Goal: Task Accomplishment & Management: Complete application form

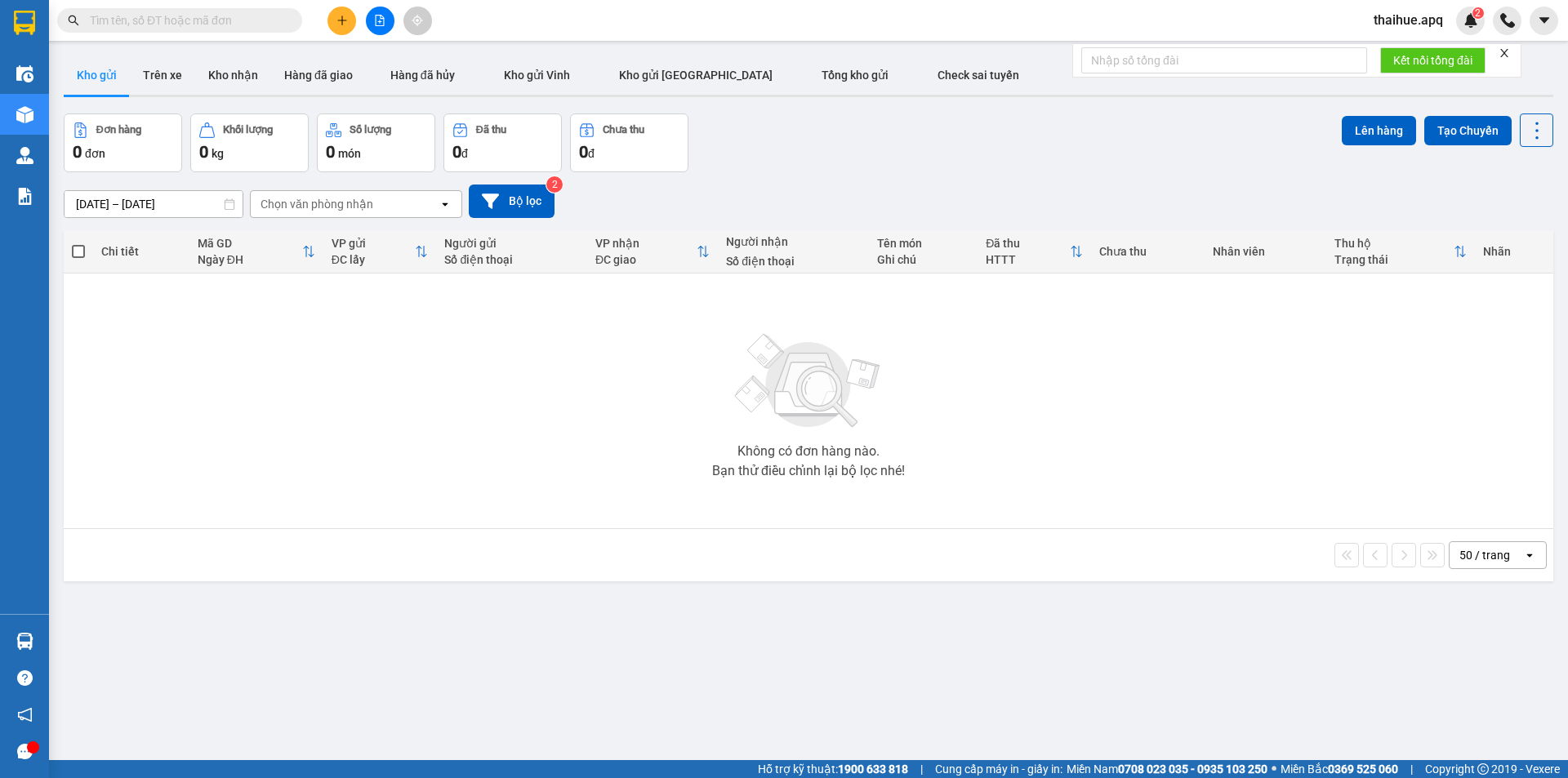
scroll to position [75, 0]
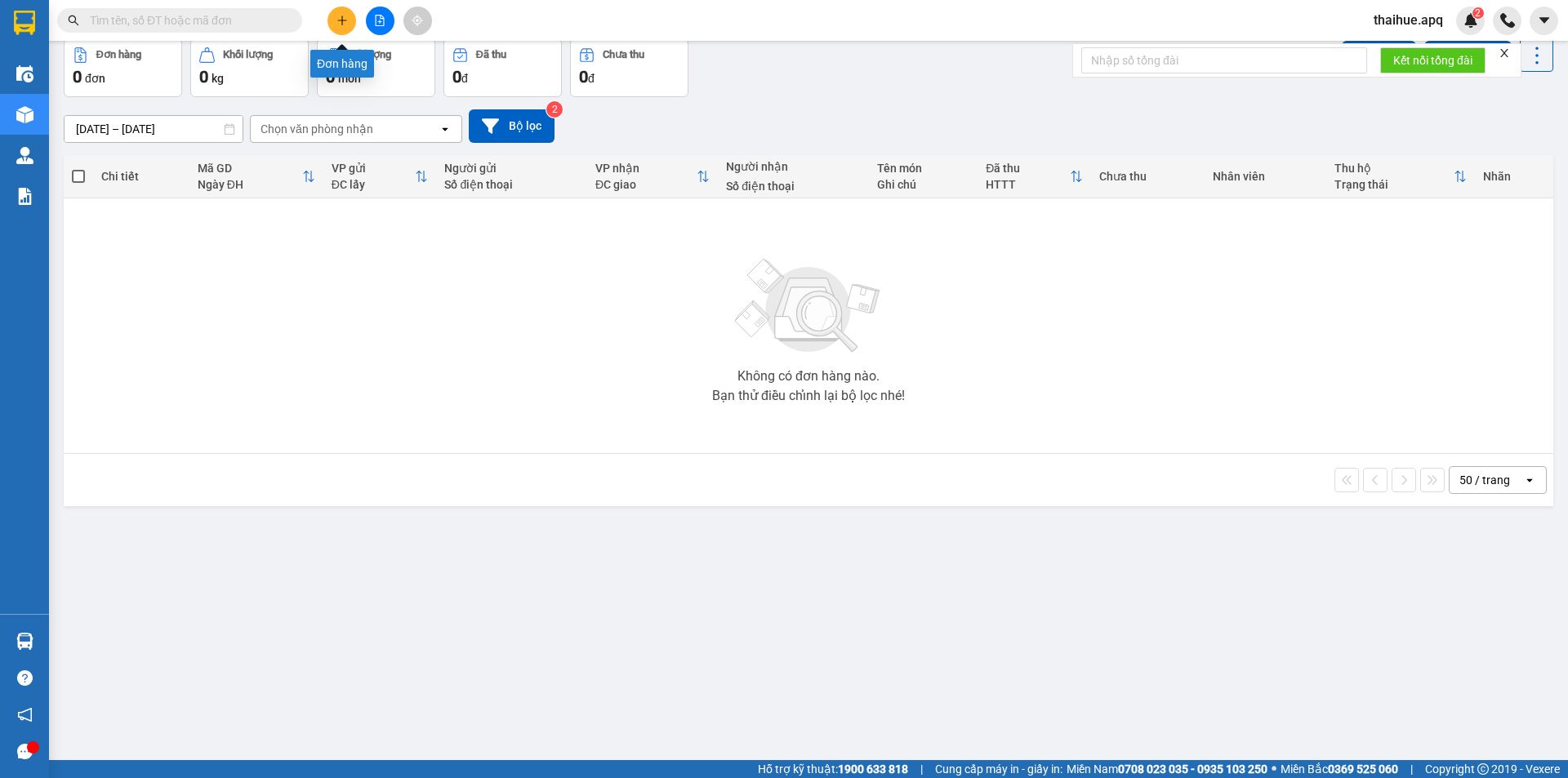
click at [345, 14] on button at bounding box center [342, 21] width 29 height 29
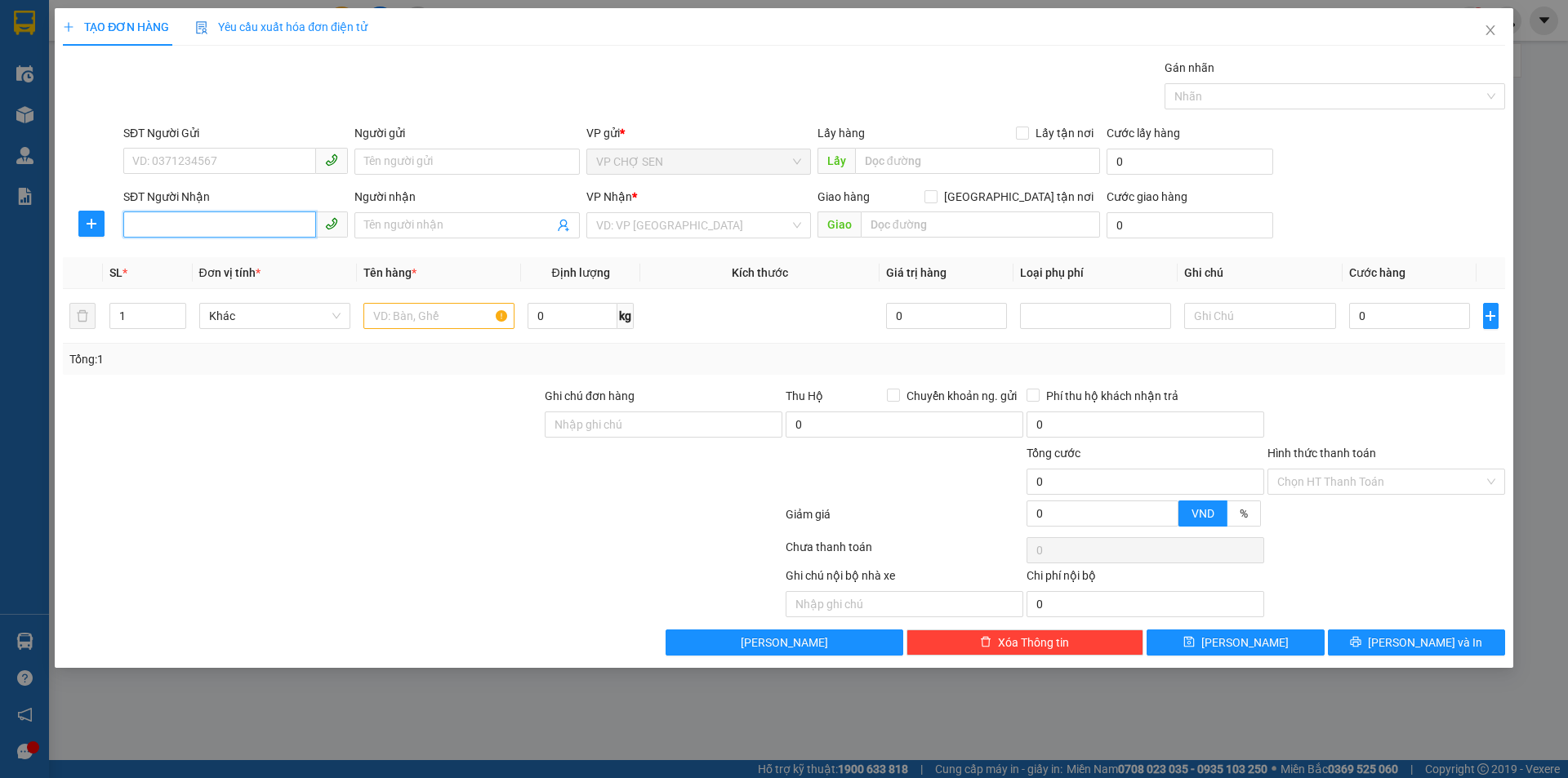
click at [267, 224] on input "SĐT Người Nhận" at bounding box center [219, 224] width 192 height 26
type input "0916203911"
click at [219, 257] on div "0916203911 - a cường" at bounding box center [235, 257] width 205 height 18
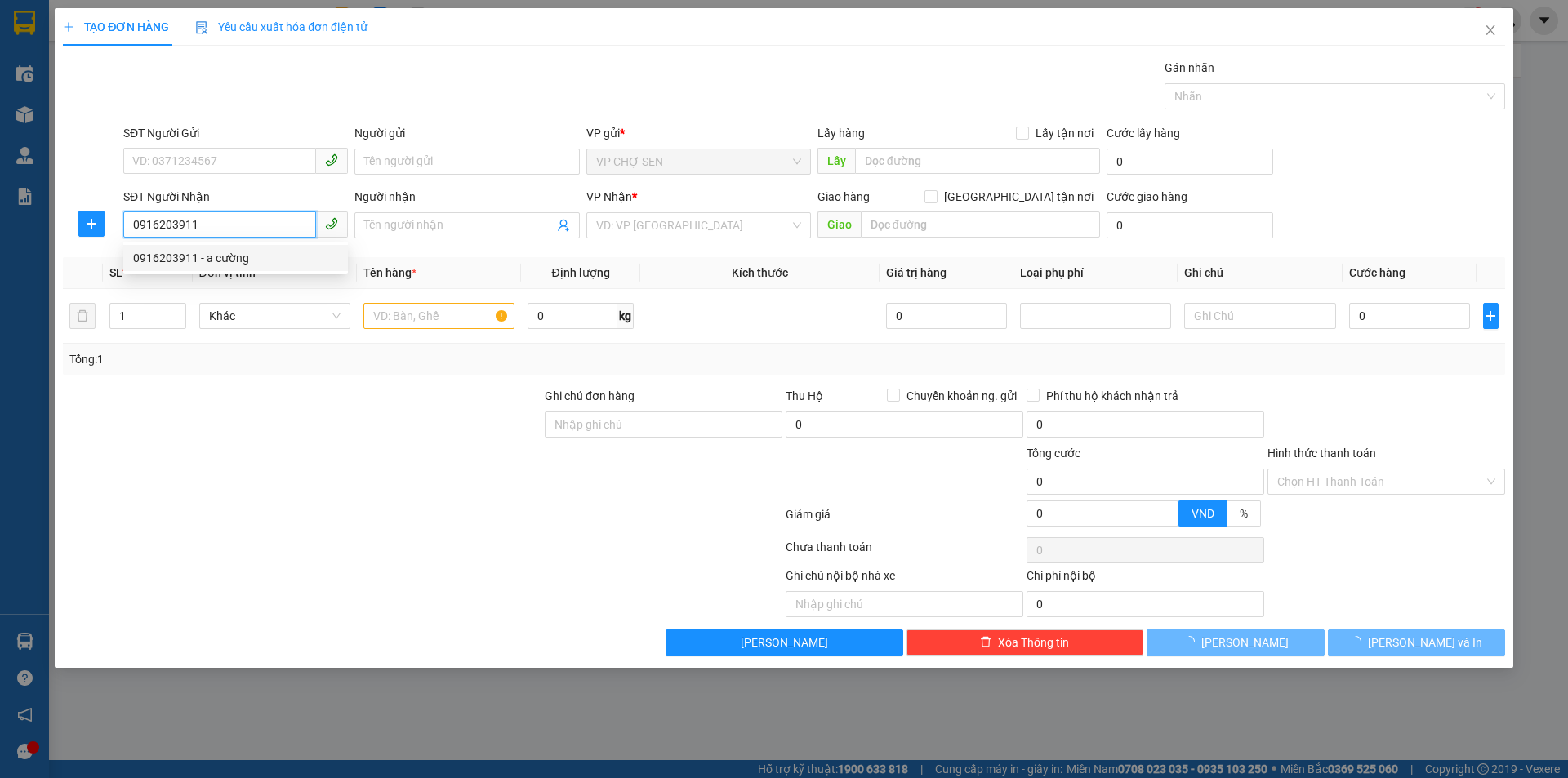
type input "a cường"
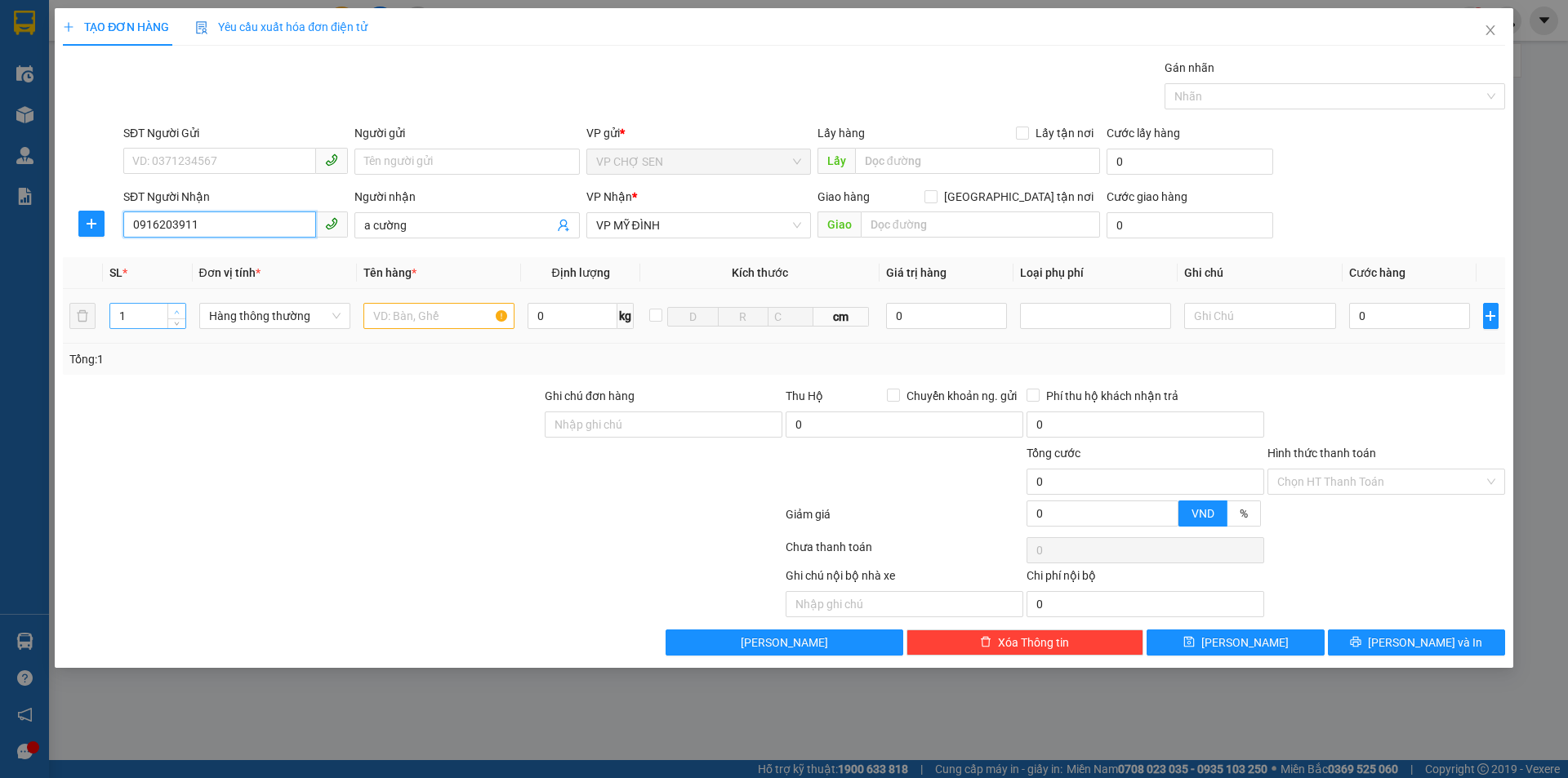
type input "0916203911"
type input "2"
click at [175, 307] on span "up" at bounding box center [177, 311] width 10 height 10
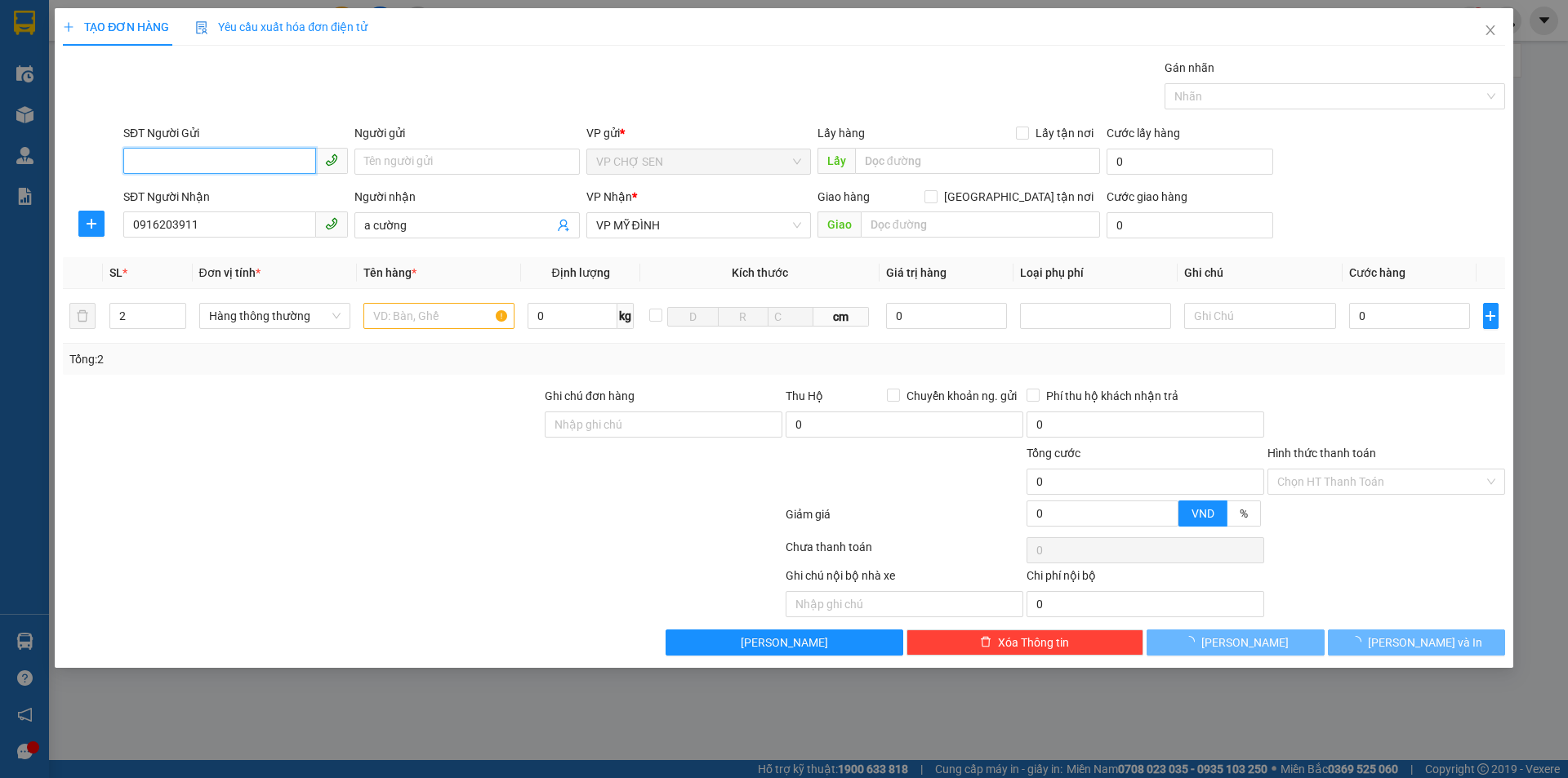
click at [255, 160] on input "SĐT Người Gửi" at bounding box center [219, 160] width 192 height 26
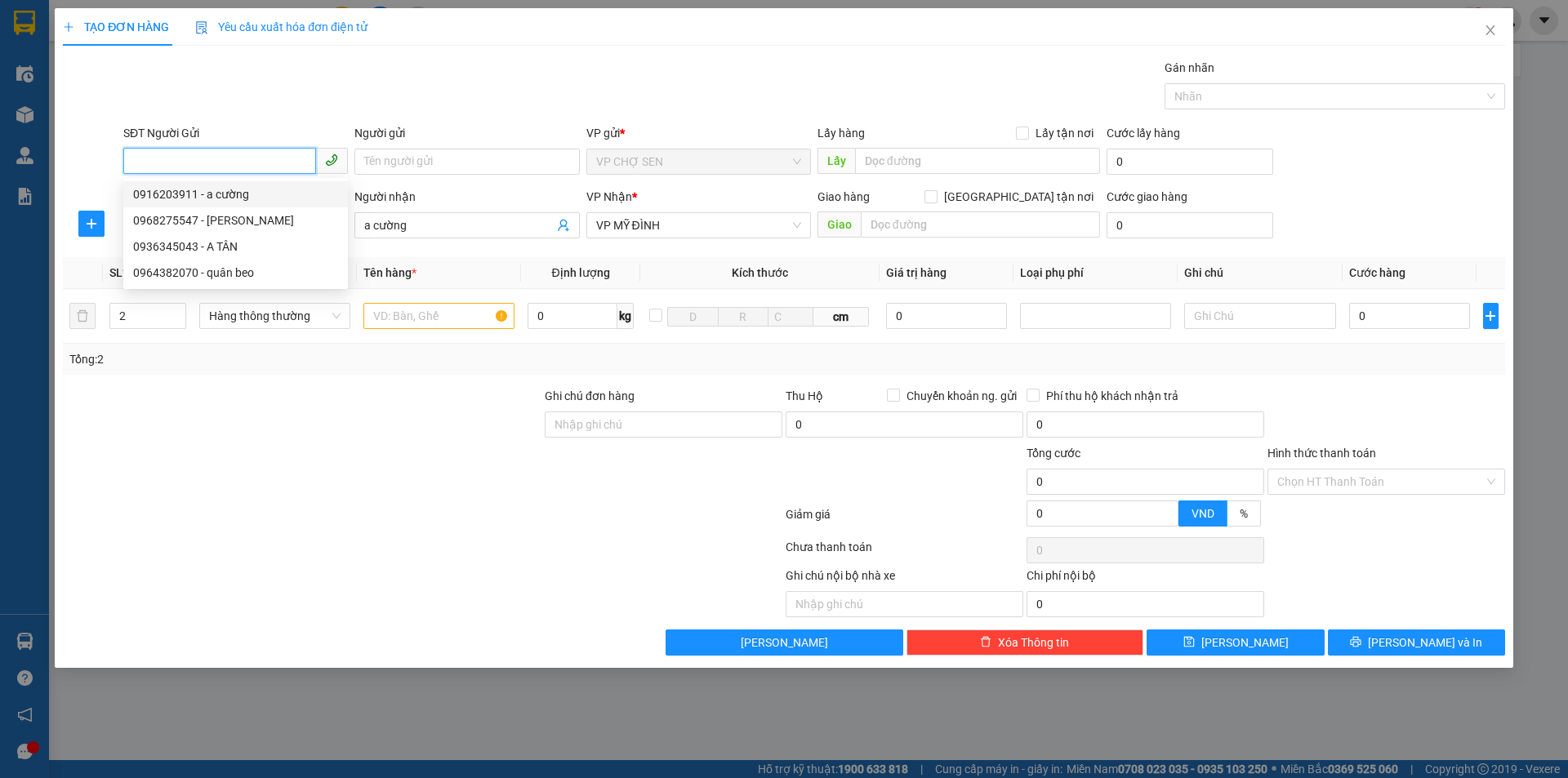
click at [277, 161] on input "SĐT Người Gửi" at bounding box center [219, 160] width 192 height 26
type input "0373175186"
click at [191, 192] on div "0373175186 - hải" at bounding box center [235, 194] width 205 height 18
type input "hải"
checkbox input "true"
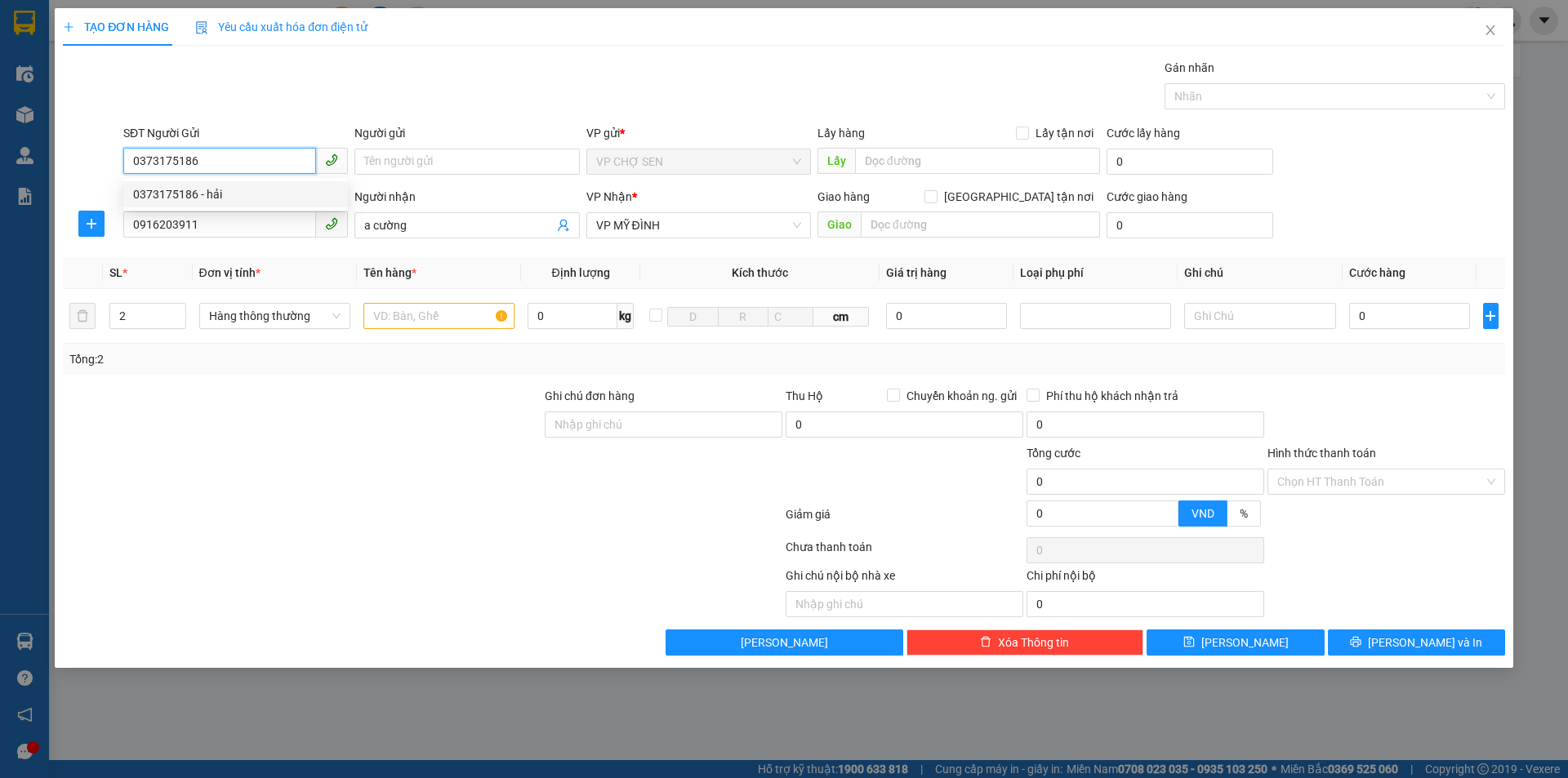
type input "[PERSON_NAME]"
type input "0373175186"
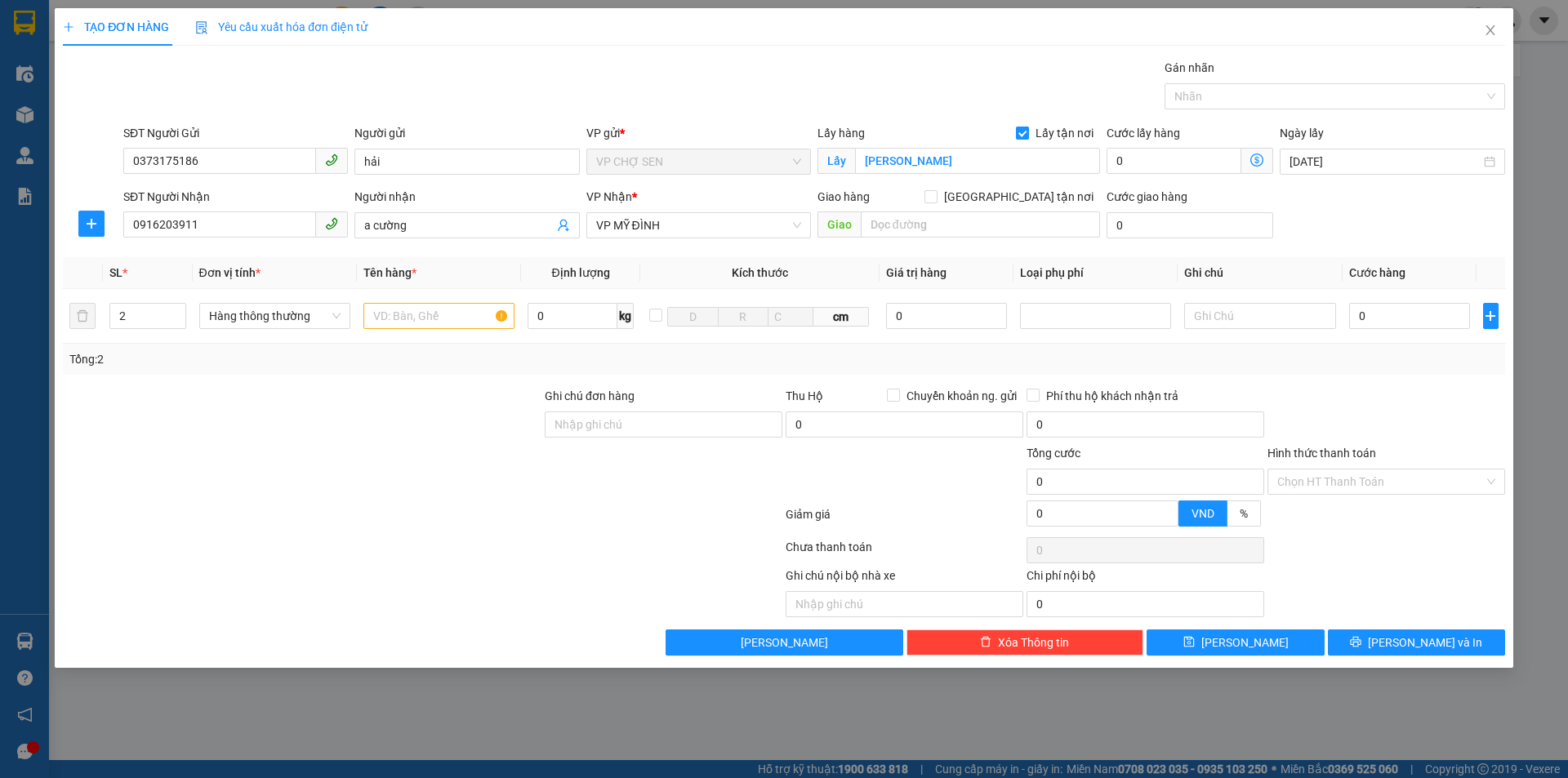
click at [1022, 127] on input "Lấy tận nơi" at bounding box center [1021, 132] width 11 height 11
checkbox input "false"
click at [951, 163] on input "[PERSON_NAME]" at bounding box center [976, 160] width 245 height 26
click at [464, 316] on input "text" at bounding box center [438, 315] width 151 height 26
type input "h"
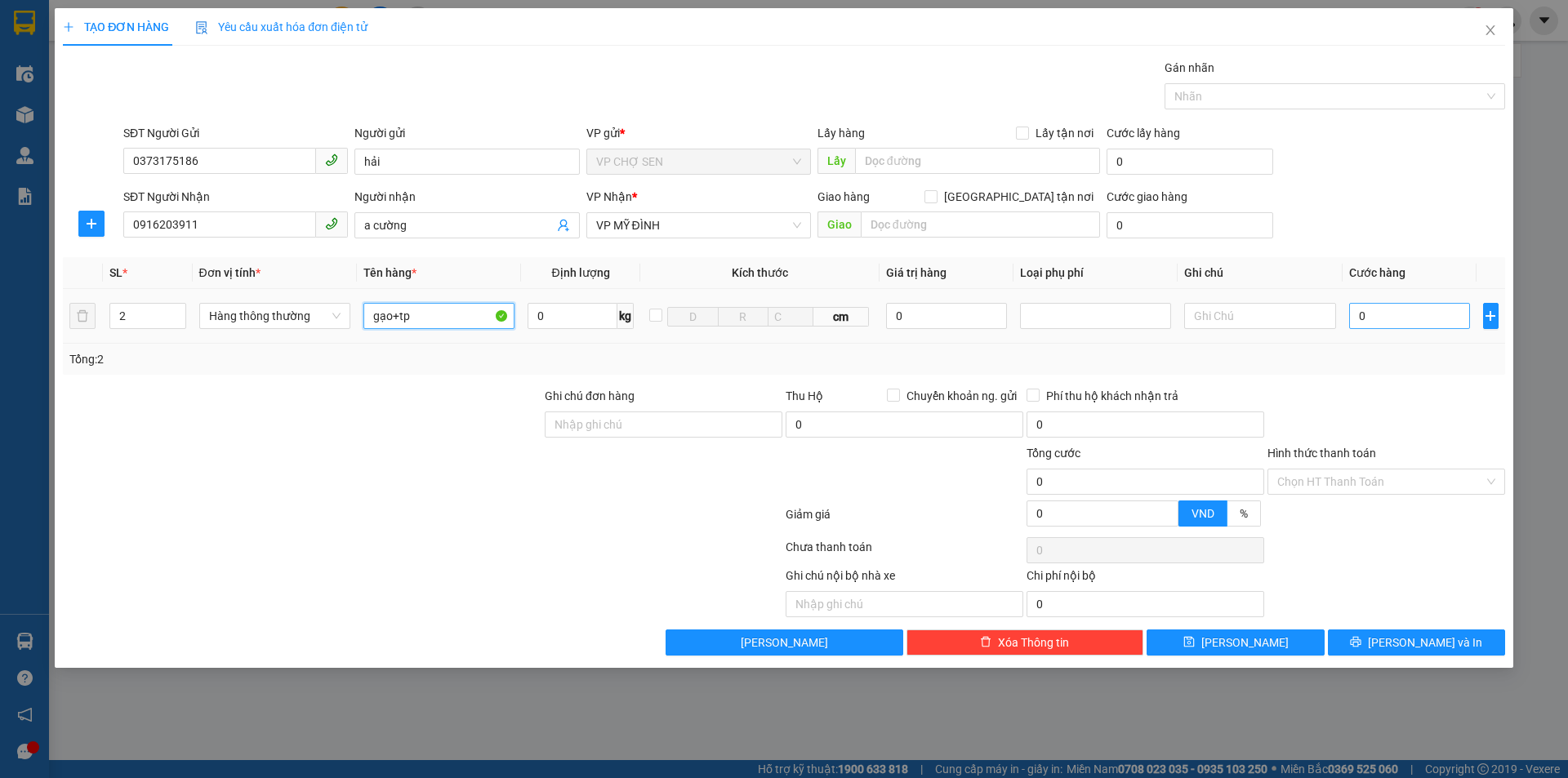
type input "gạo+tp"
click at [1437, 318] on input "0" at bounding box center [1410, 315] width 122 height 26
type input "1"
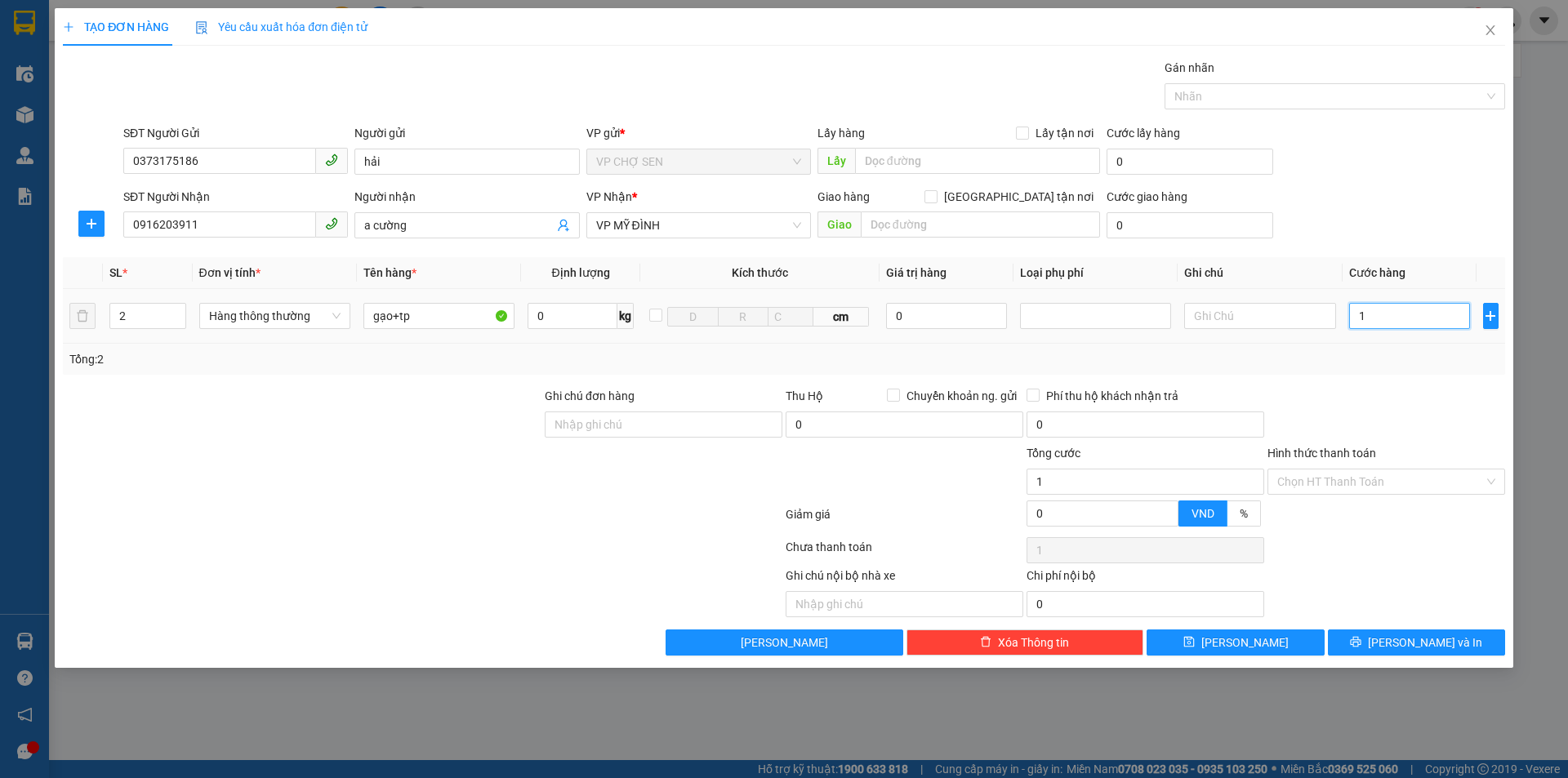
type input "10"
type input "100"
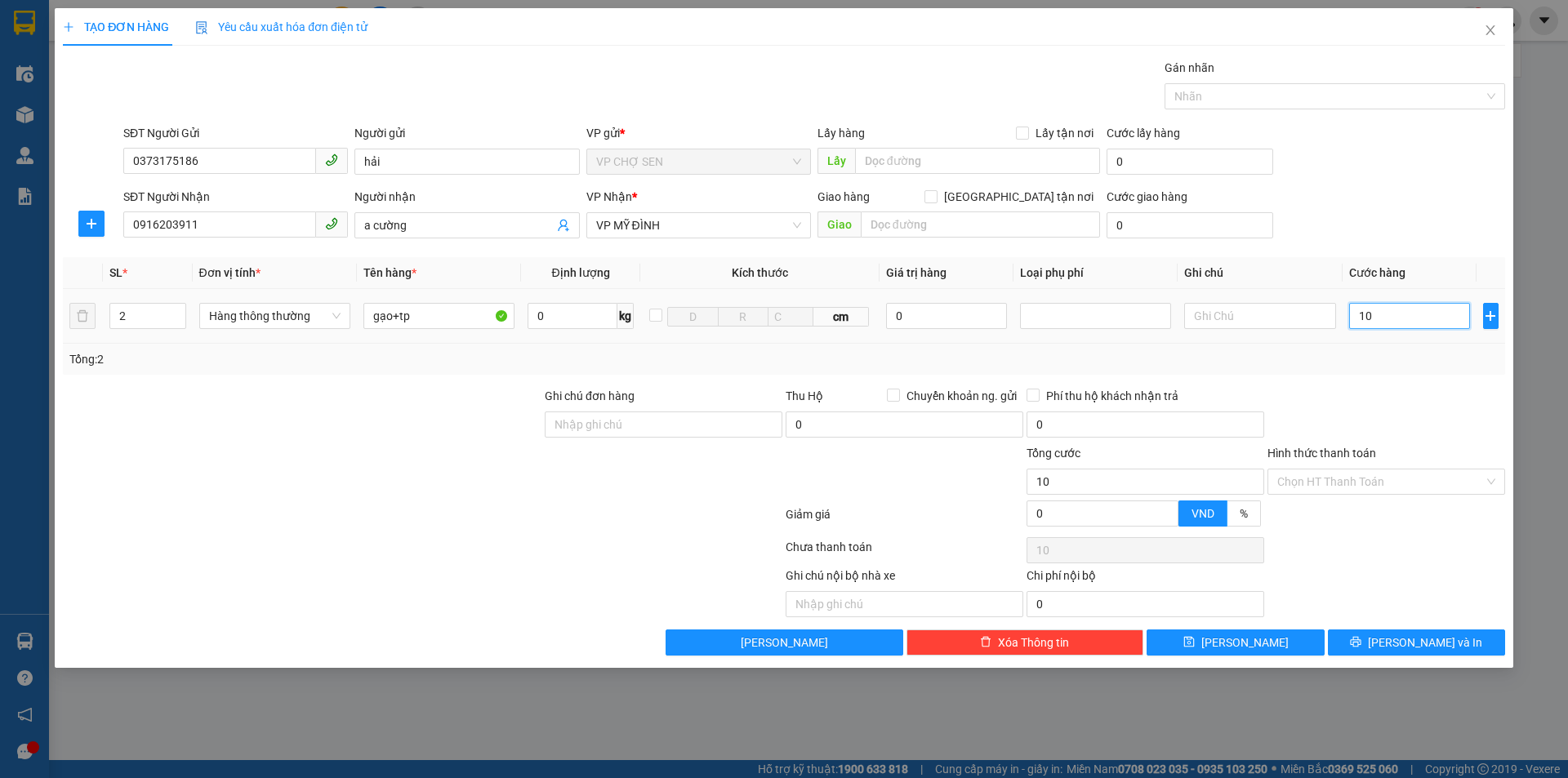
type input "100"
type input "1.000"
type input "10.000"
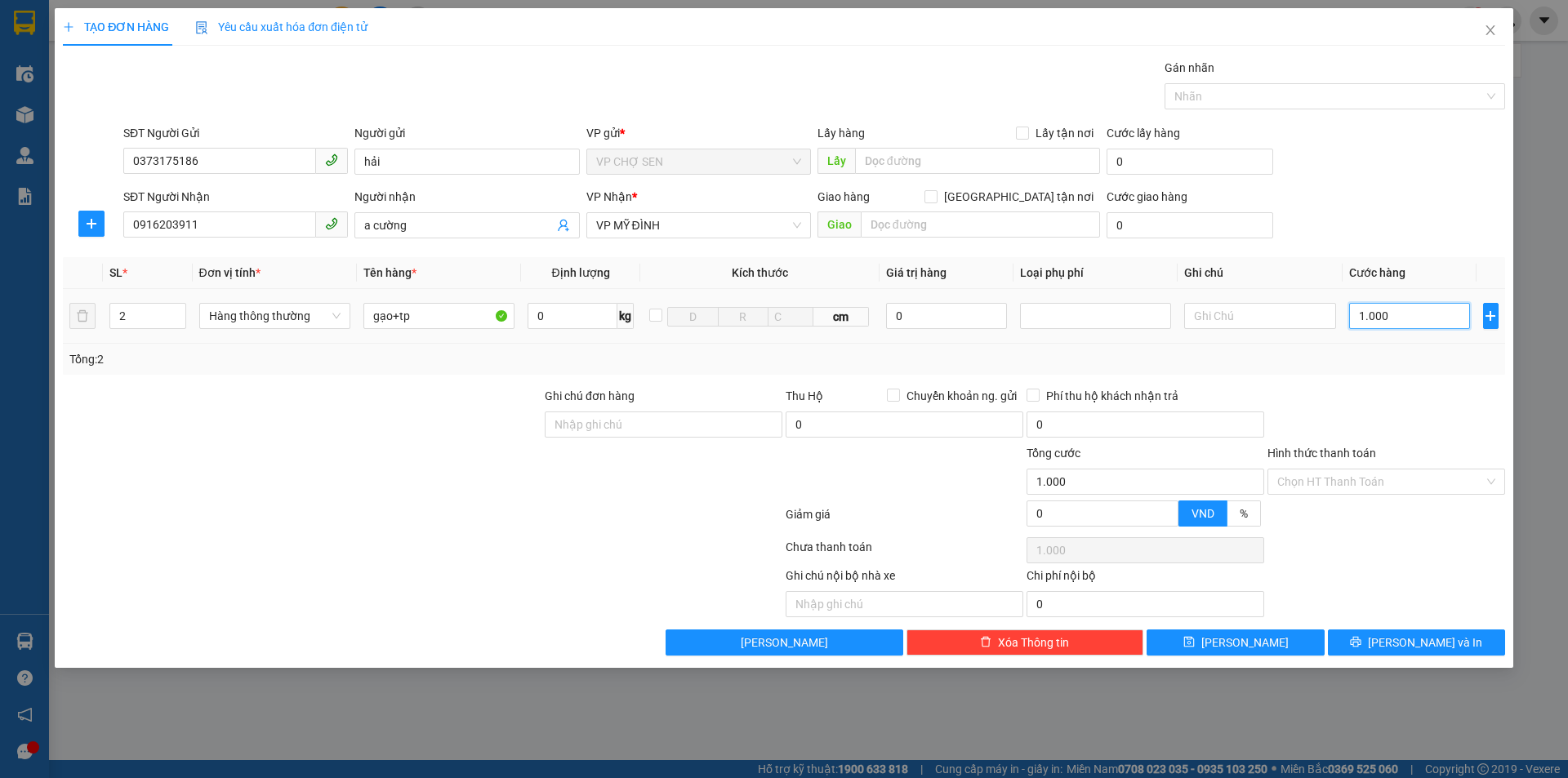
type input "10.000"
type input "100.000"
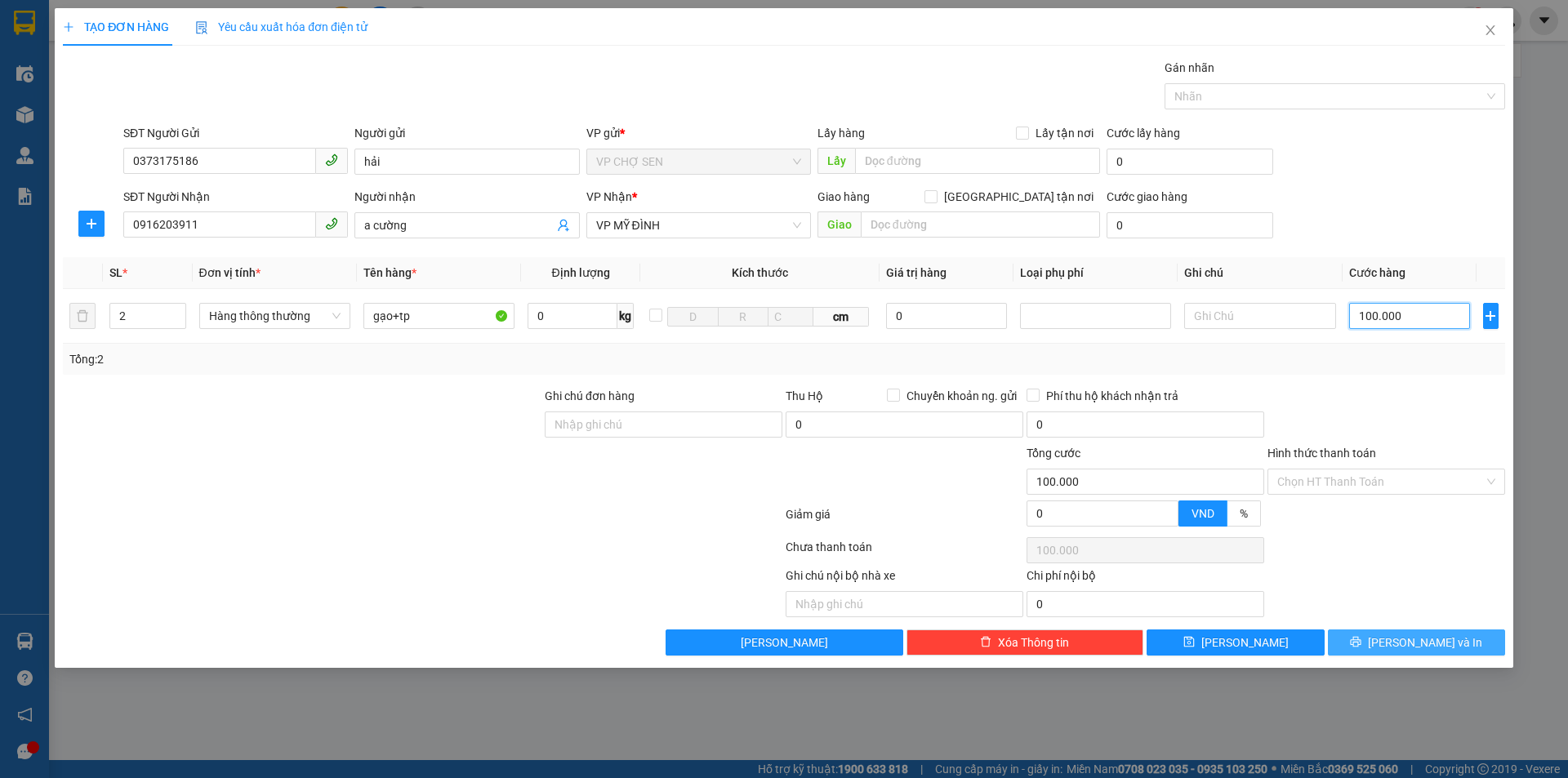
type input "100.000"
click at [1397, 648] on button "[PERSON_NAME] và In" at bounding box center [1417, 642] width 177 height 26
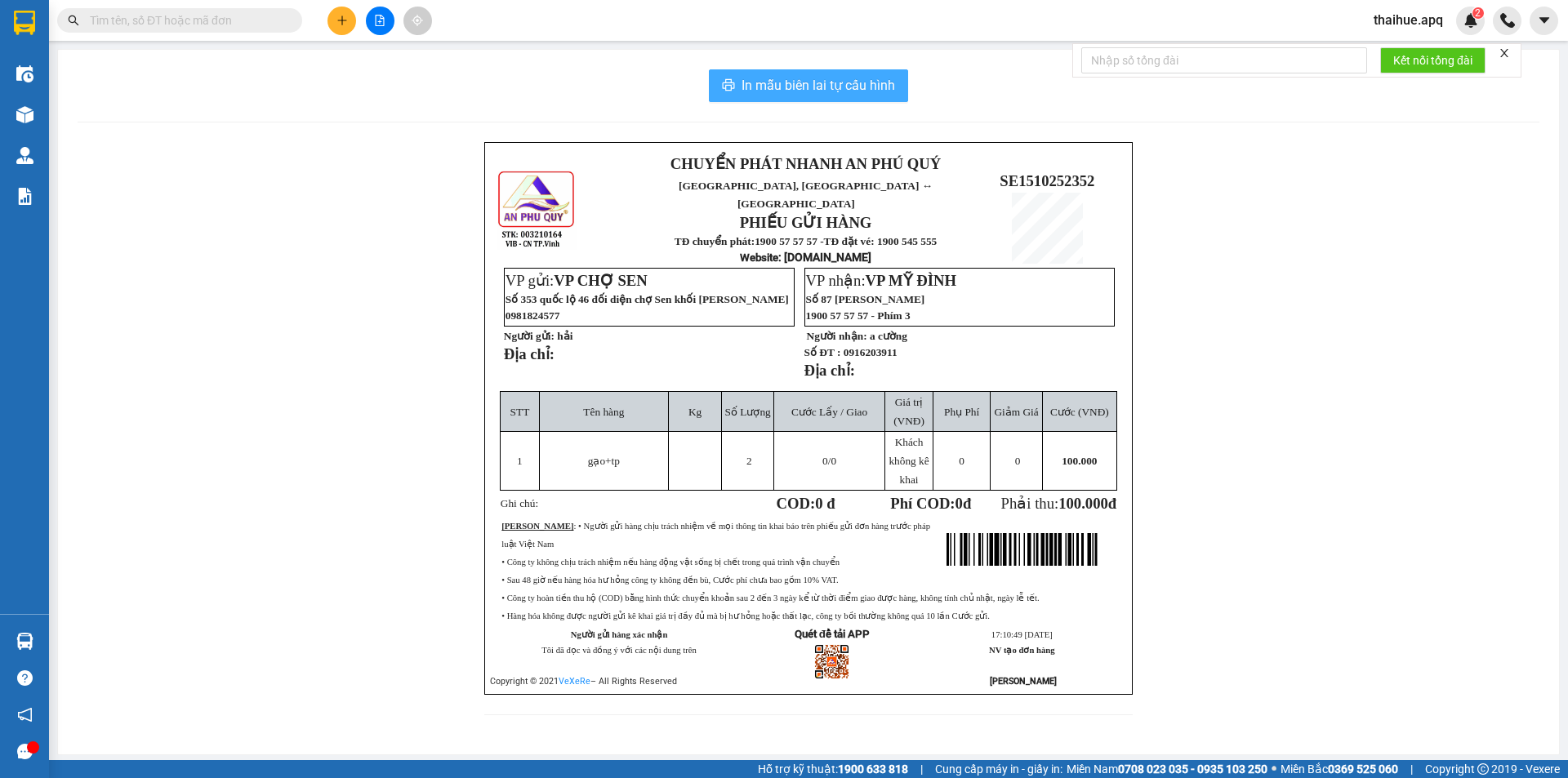
click at [812, 83] on span "In mẫu biên lai tự cấu hình" at bounding box center [817, 85] width 153 height 20
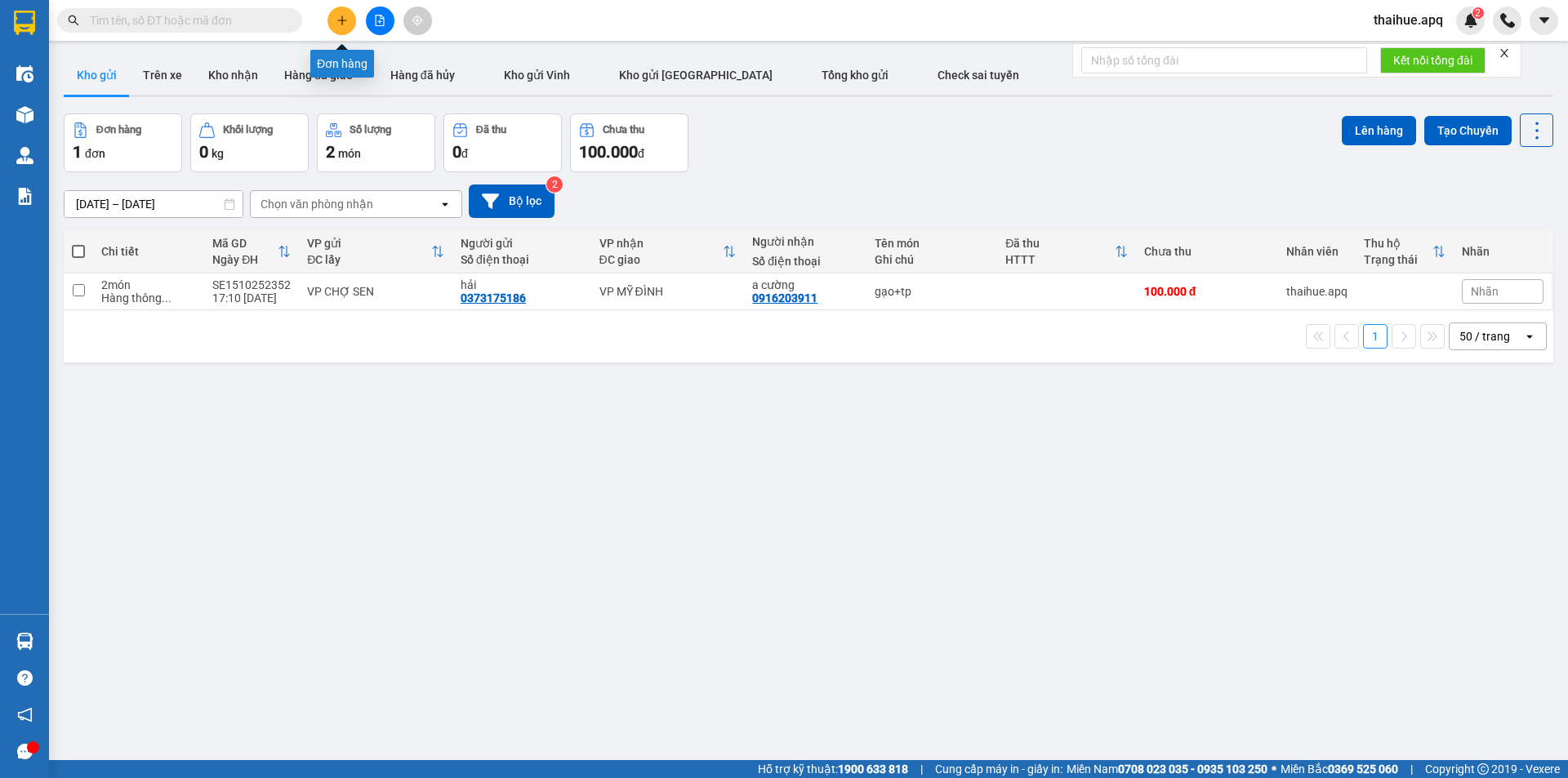
click at [343, 18] on icon "plus" at bounding box center [342, 20] width 11 height 11
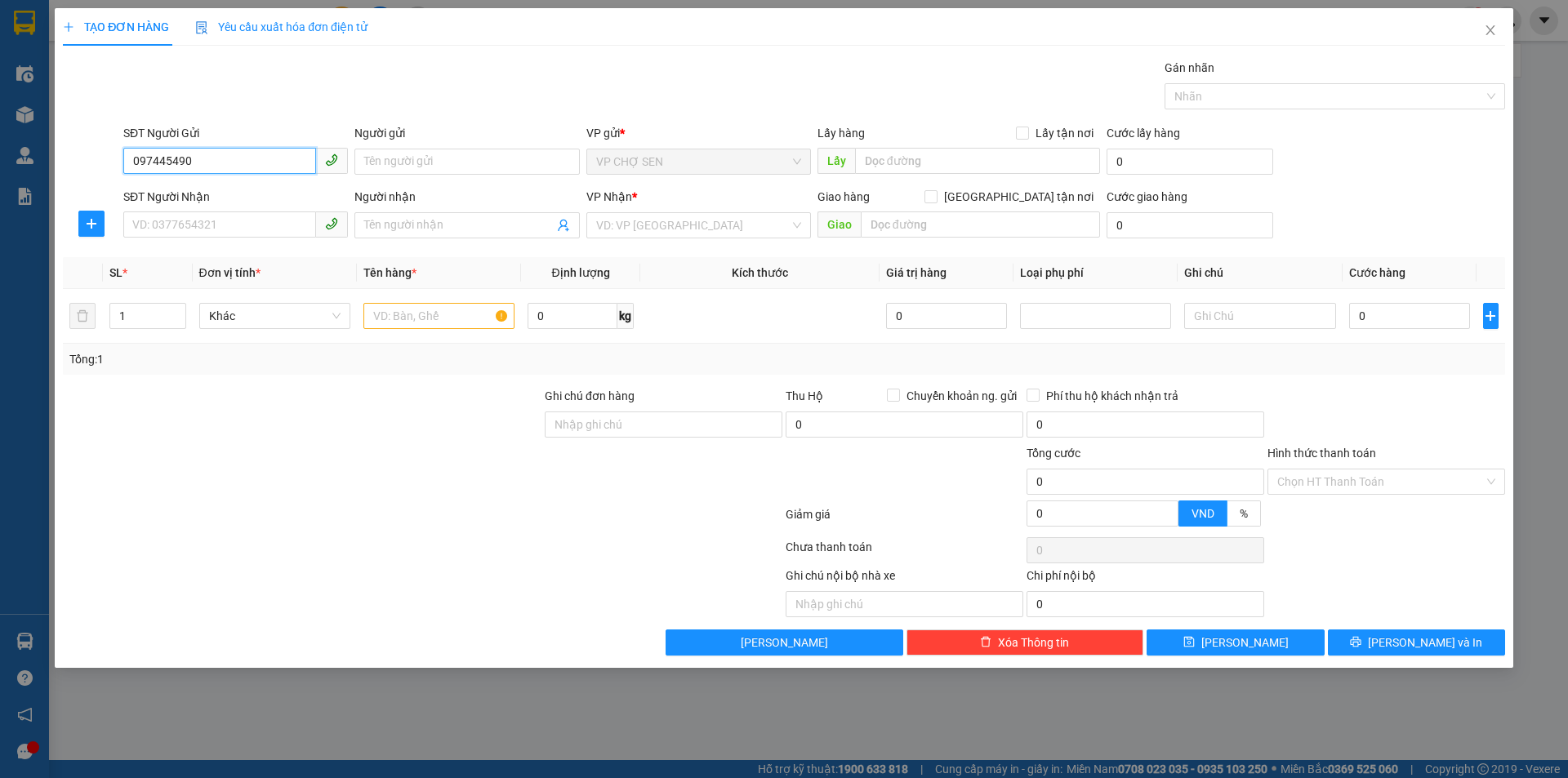
type input "0974454909"
click at [214, 192] on div "0974454909 - Anh thế" at bounding box center [235, 194] width 205 height 18
type input "Anh thế"
type input "0974454909"
click at [190, 226] on input "SĐT Người Nhận" at bounding box center [219, 224] width 192 height 26
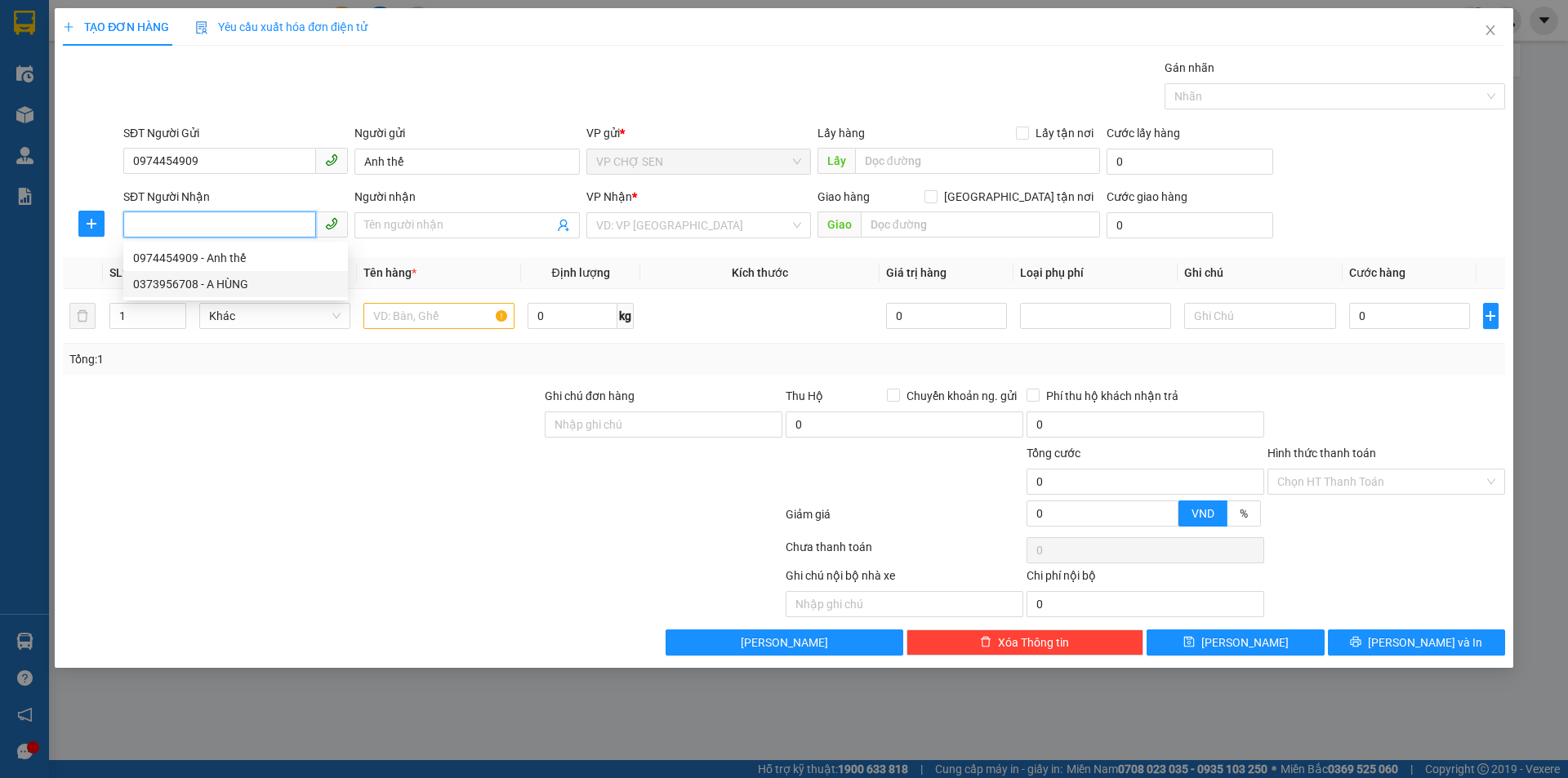
click at [220, 288] on div "0373956708 - A HÙNG" at bounding box center [235, 284] width 205 height 18
type input "0373956708"
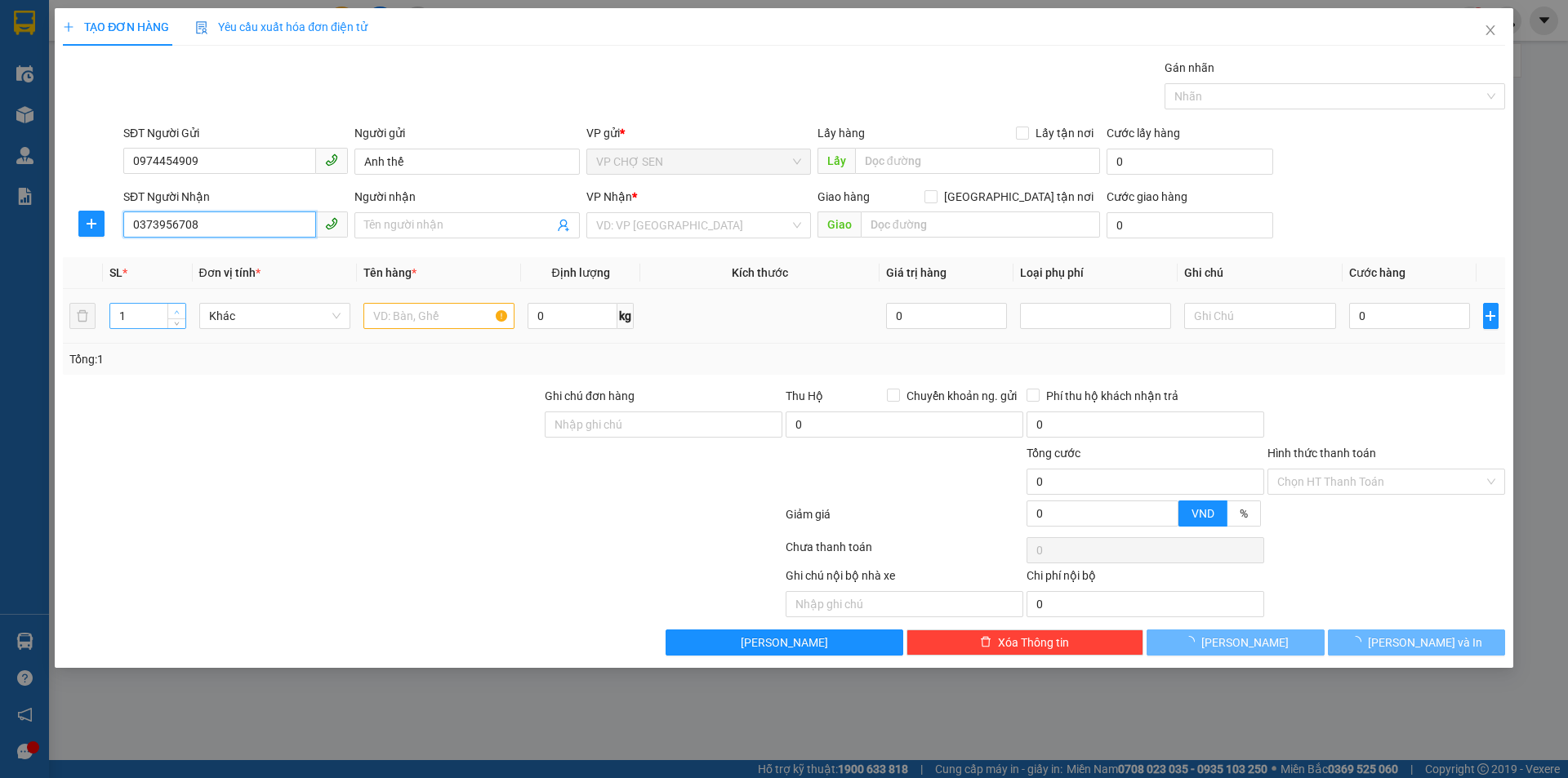
type input "A HÙNG"
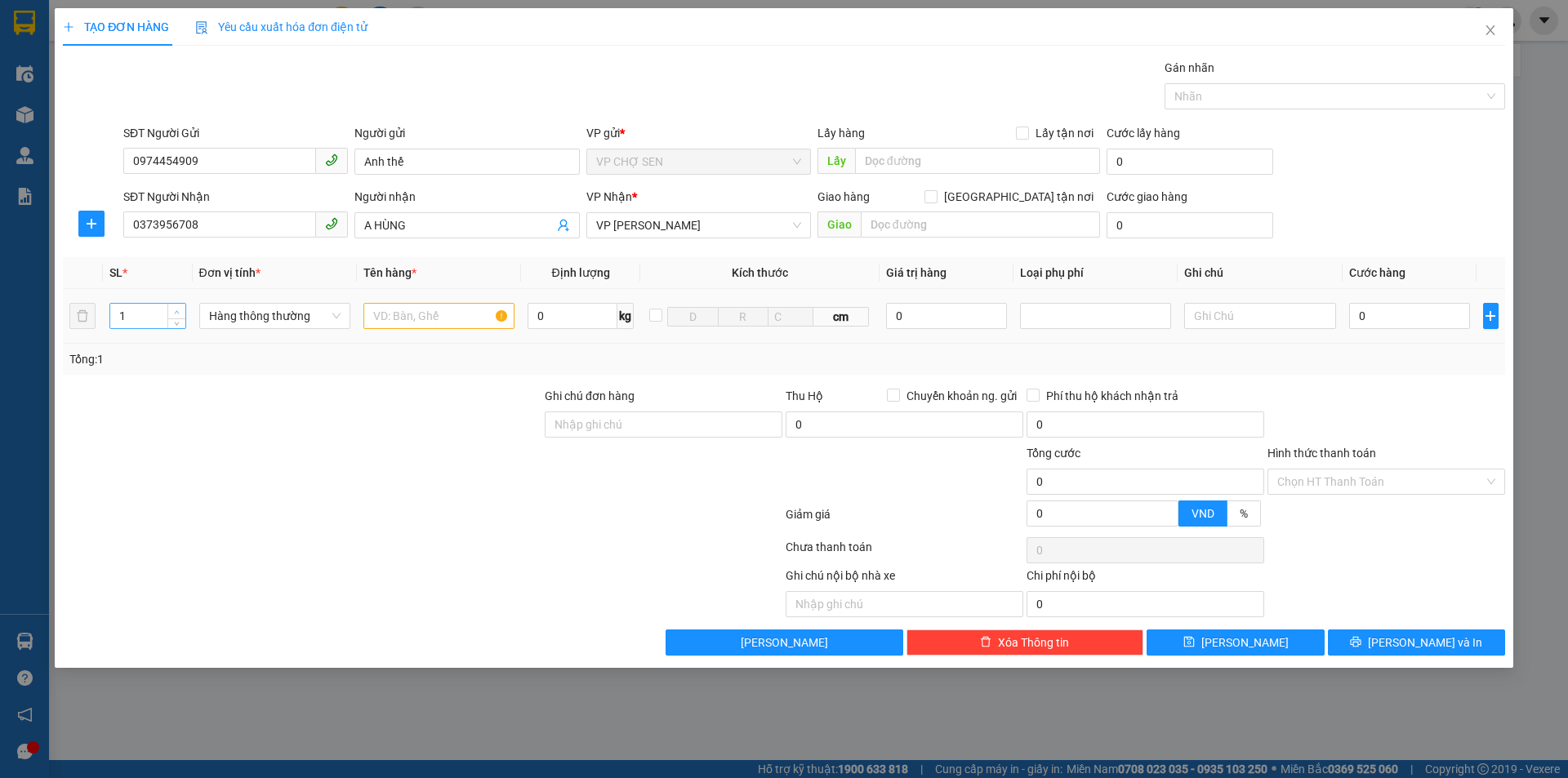
type input "2"
click at [175, 309] on span "up" at bounding box center [177, 311] width 10 height 10
click at [390, 315] on input "text" at bounding box center [438, 315] width 151 height 26
type input "q áo+gạo"
click at [1364, 306] on input "0" at bounding box center [1410, 315] width 122 height 26
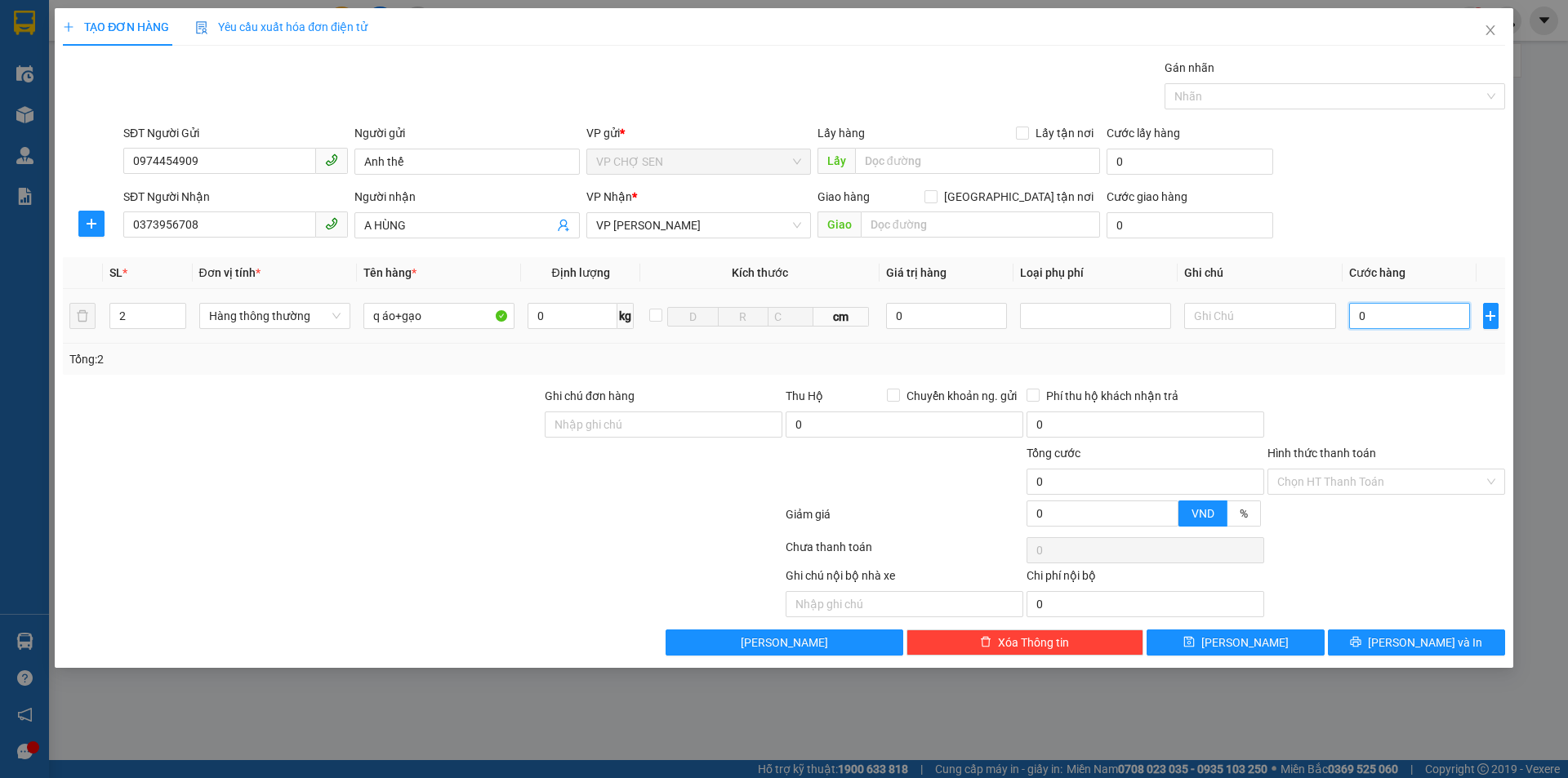
type input "1"
type input "15"
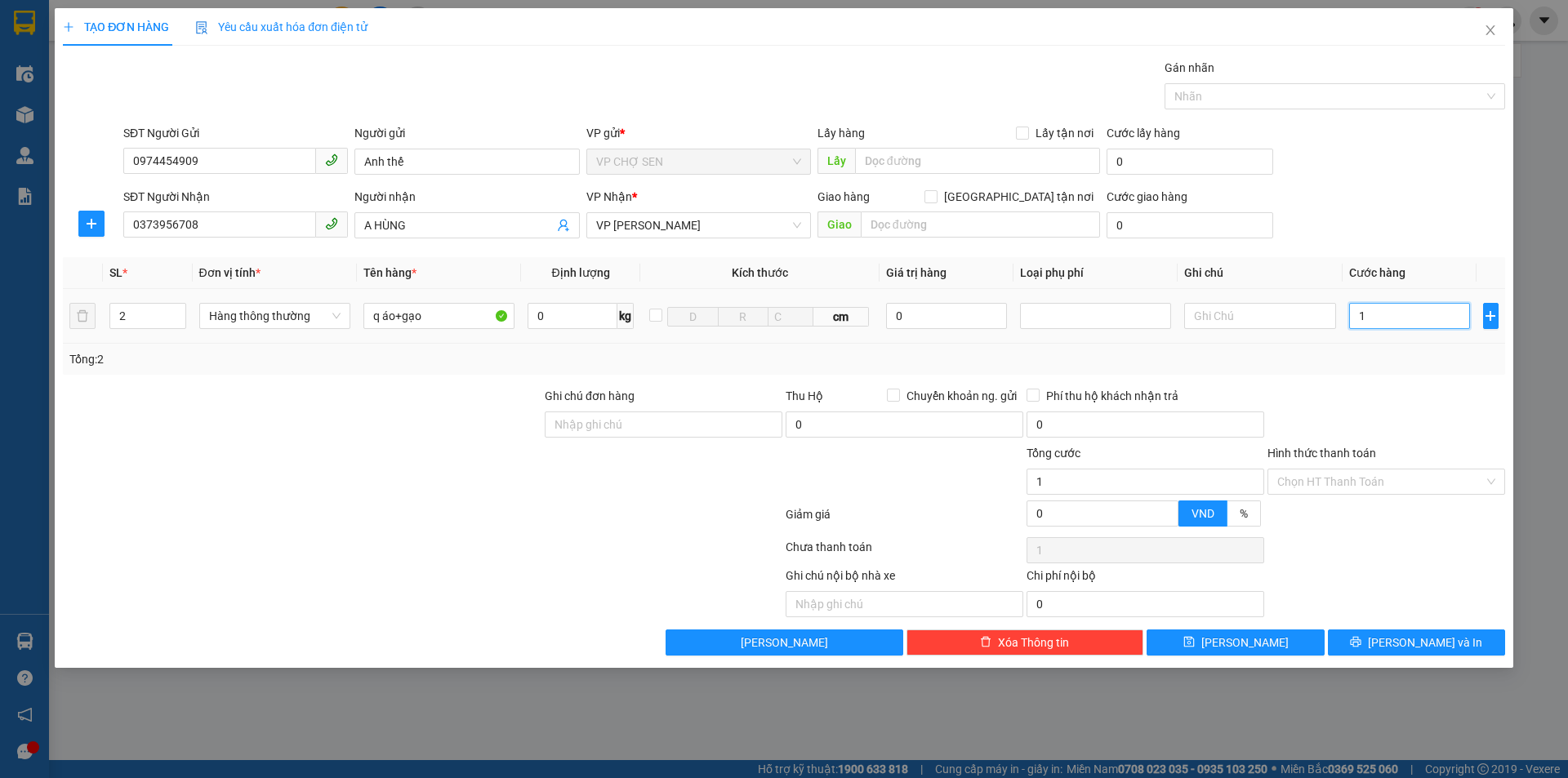
type input "15"
type input "150"
type input "1.500"
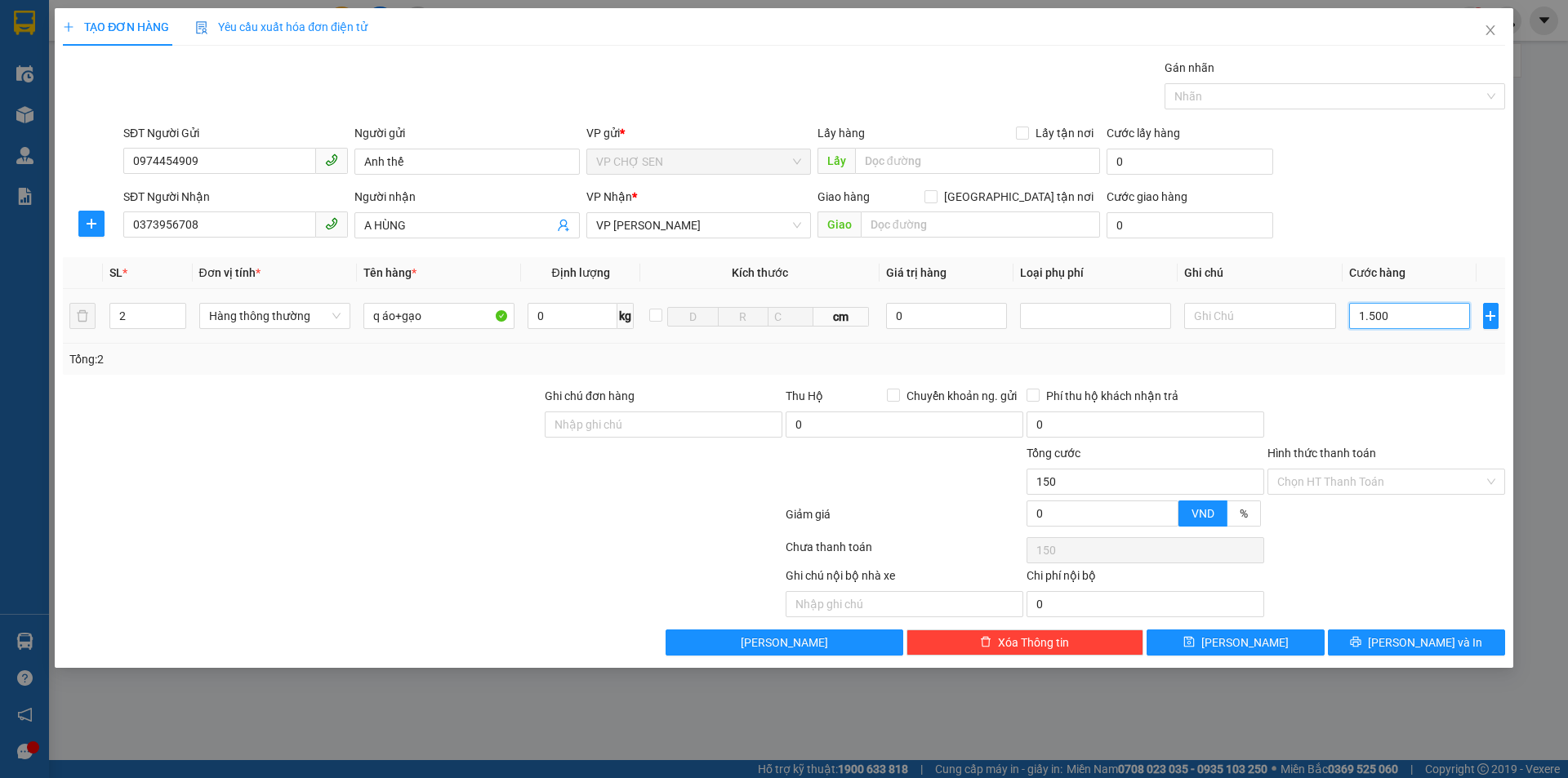
type input "1.500"
type input "15.000"
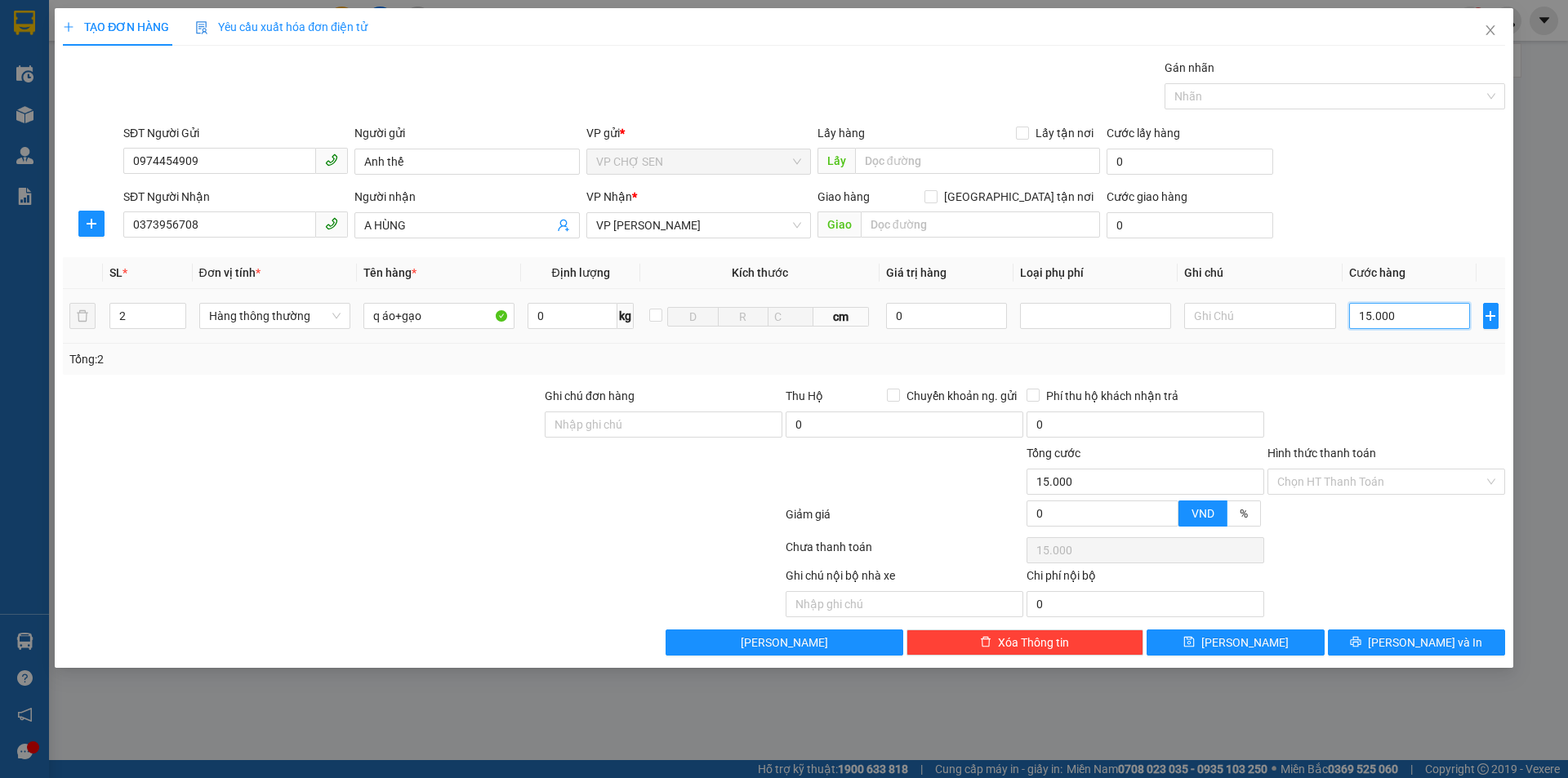
type input "150.000"
click at [1362, 481] on input "Hình thức thanh toán" at bounding box center [1380, 482] width 207 height 25
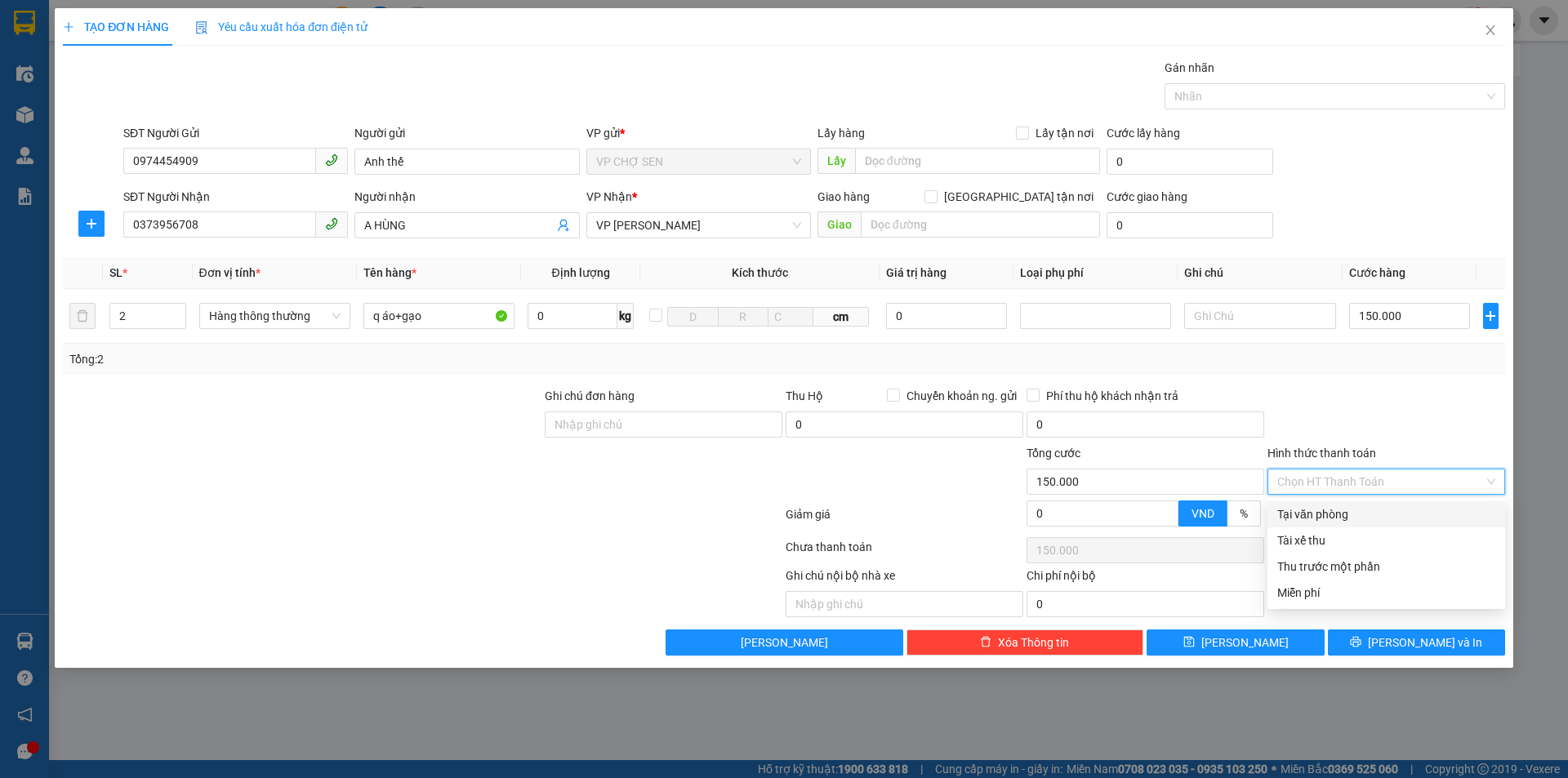
click at [1339, 512] on div "Tại văn phòng" at bounding box center [1386, 514] width 218 height 18
type input "0"
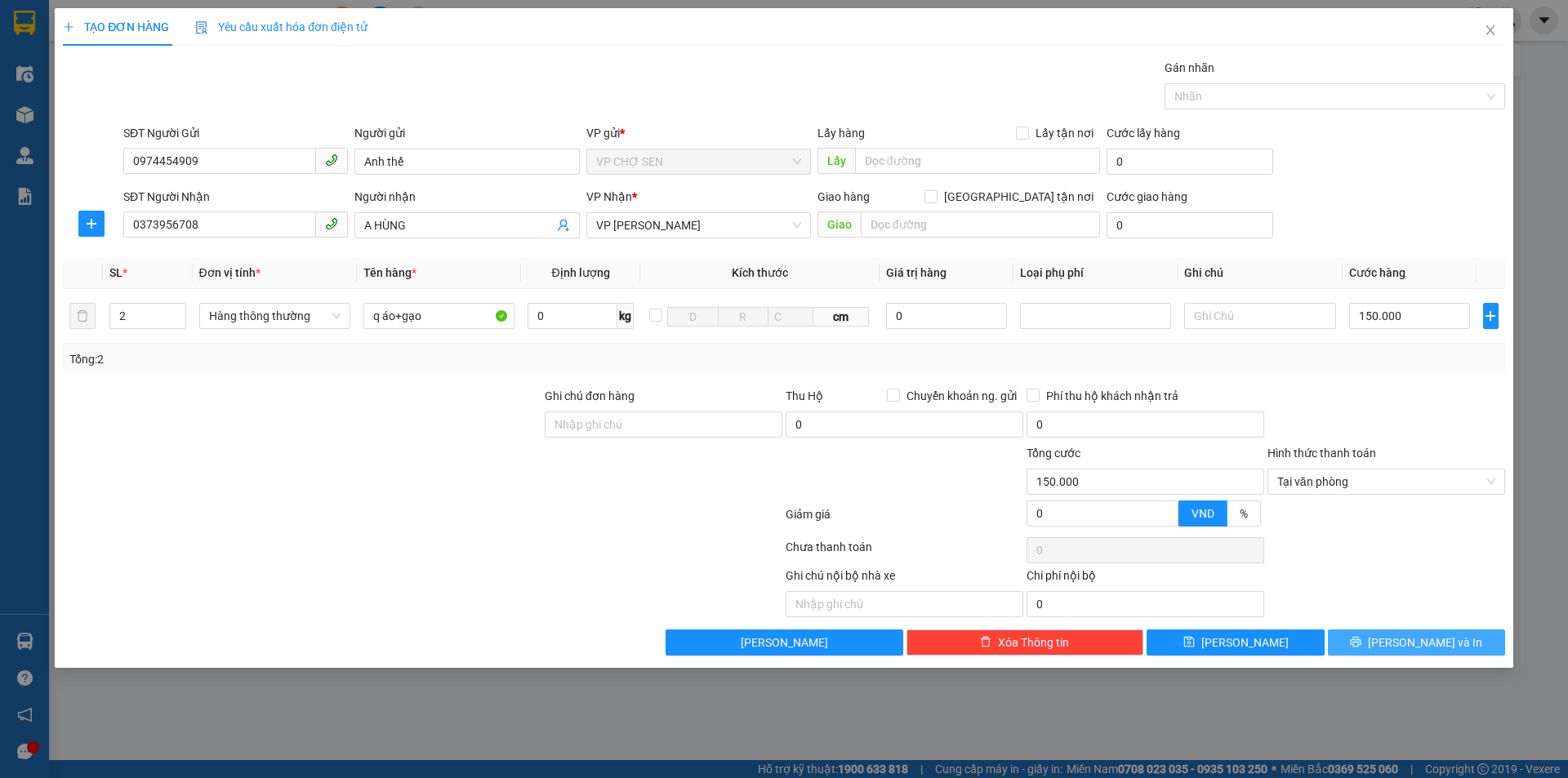
click at [1361, 639] on icon "printer" at bounding box center [1356, 642] width 11 height 11
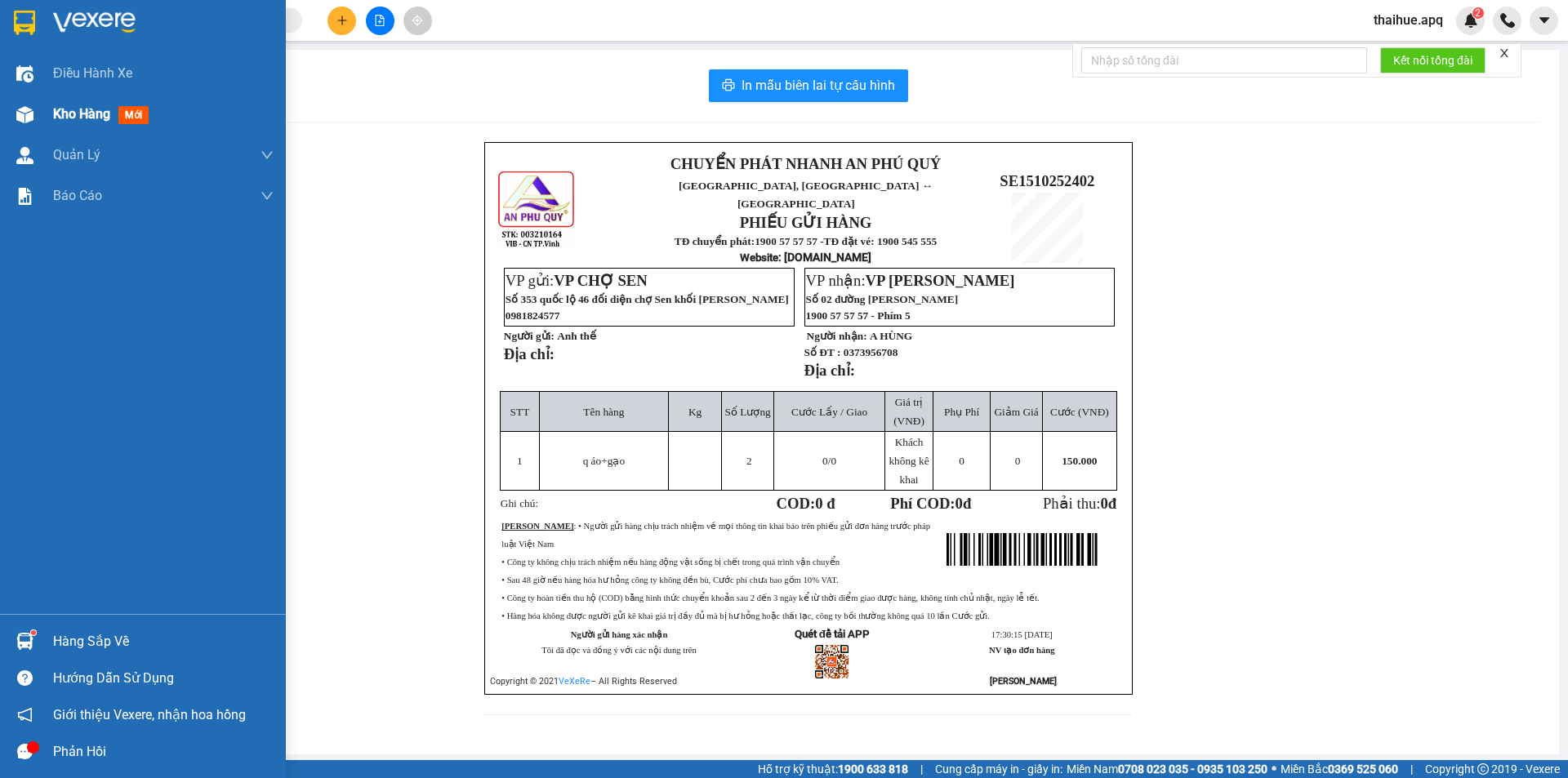
click at [88, 117] on span "Kho hàng" at bounding box center [82, 113] width 57 height 15
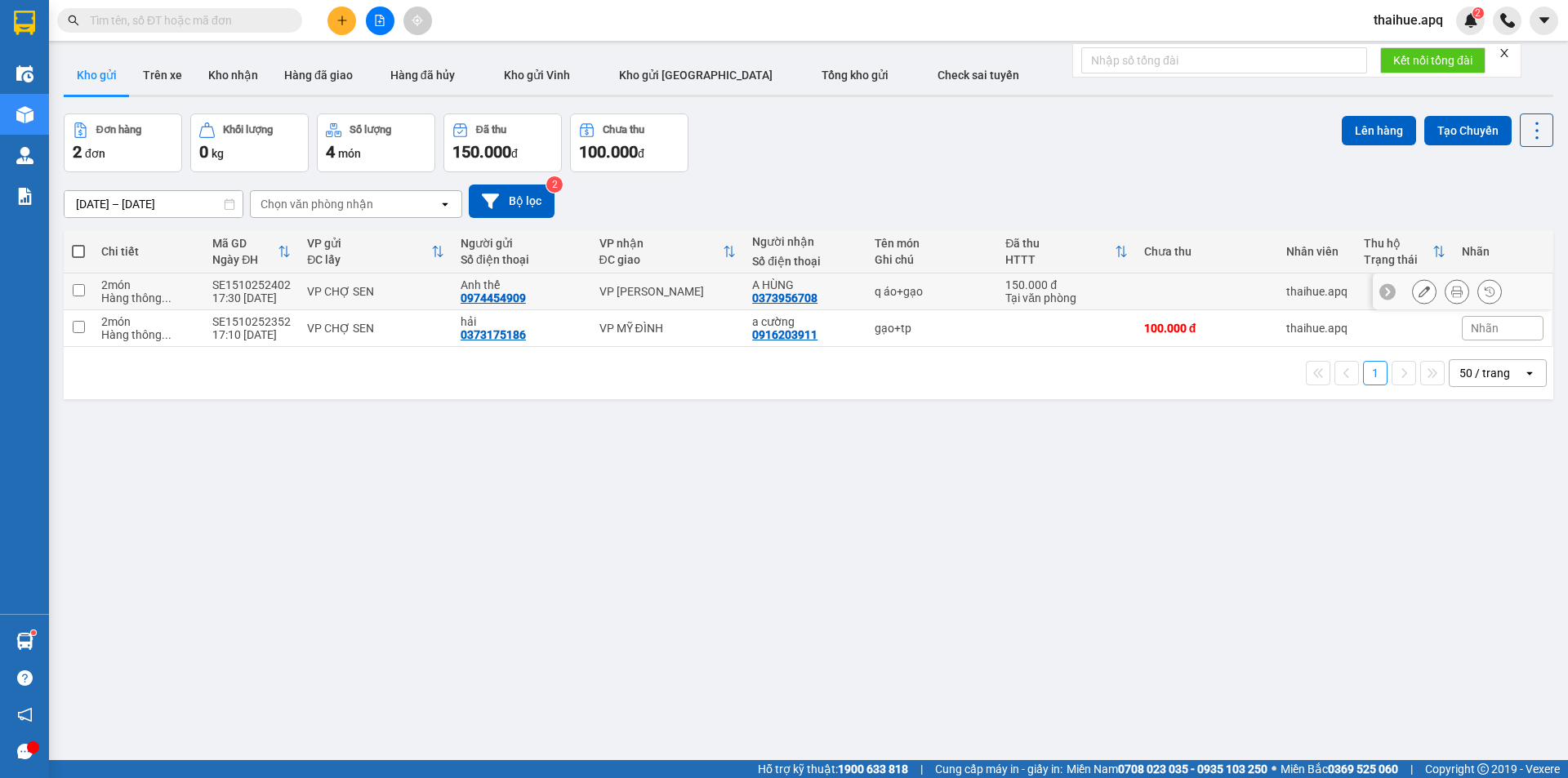
click at [557, 283] on div "Anh thế" at bounding box center [521, 285] width 123 height 13
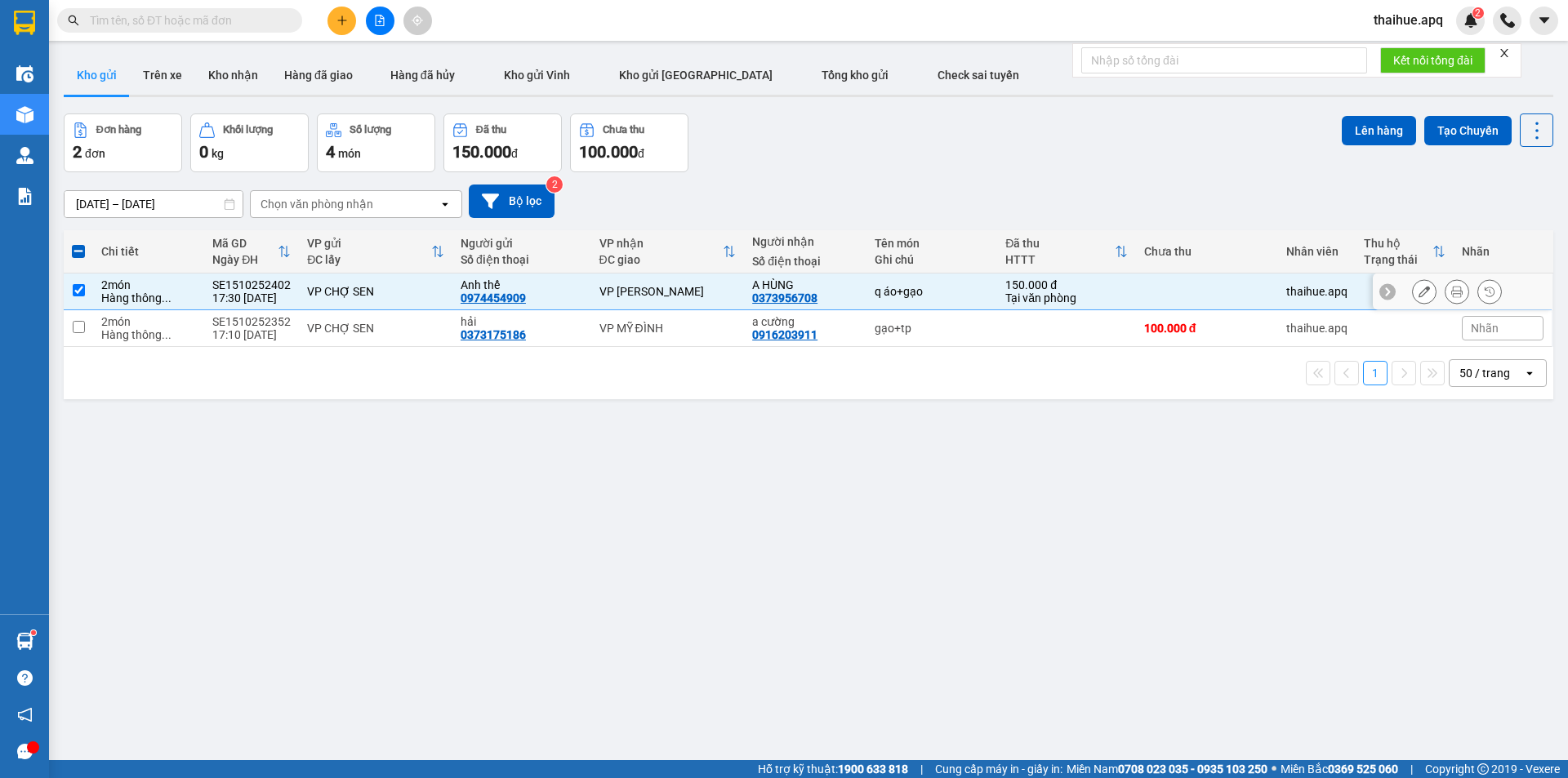
click at [569, 291] on div "Anh thế 0974454909" at bounding box center [521, 290] width 123 height 26
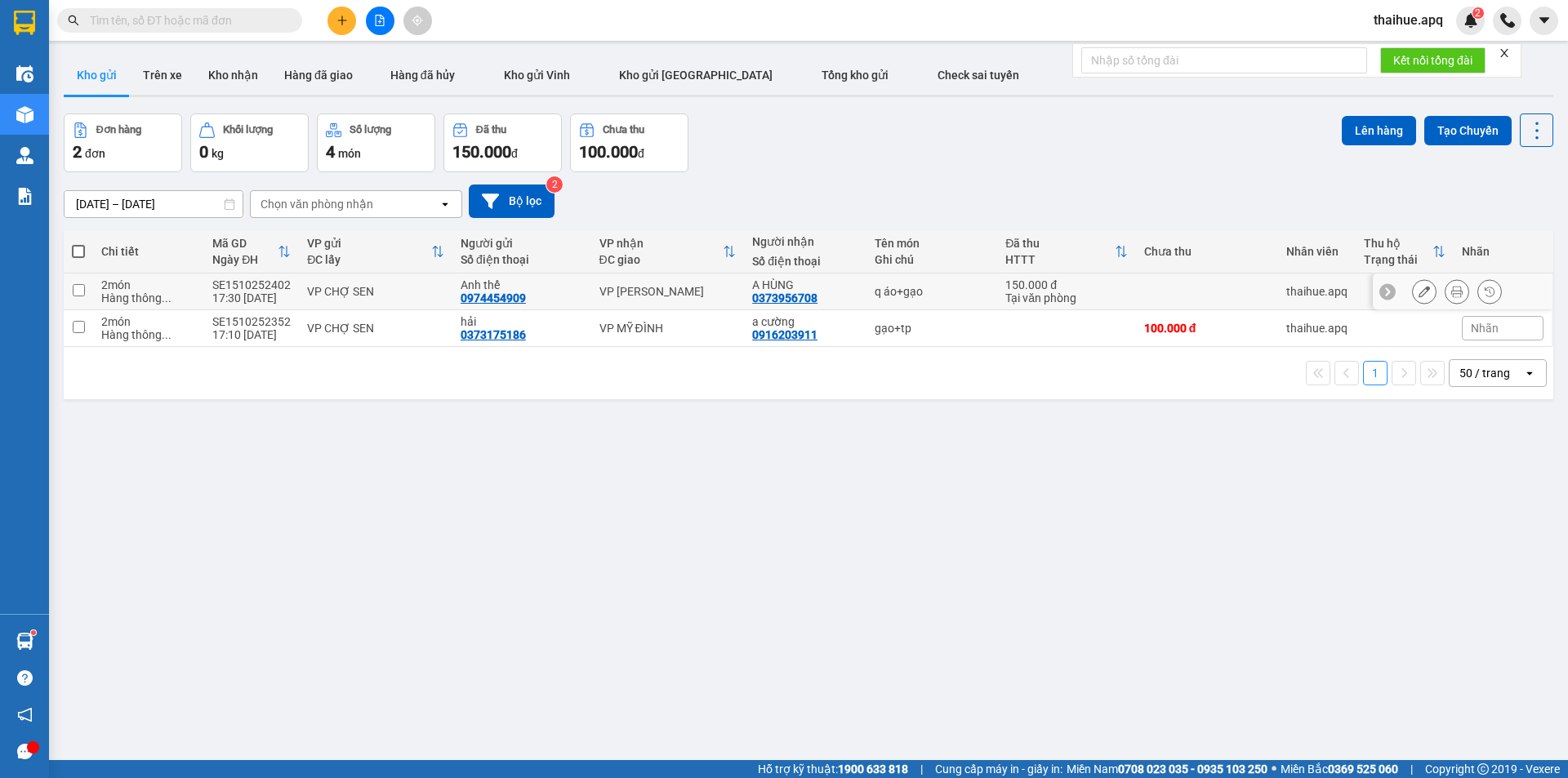
click at [554, 287] on div "Anh thế" at bounding box center [521, 285] width 123 height 13
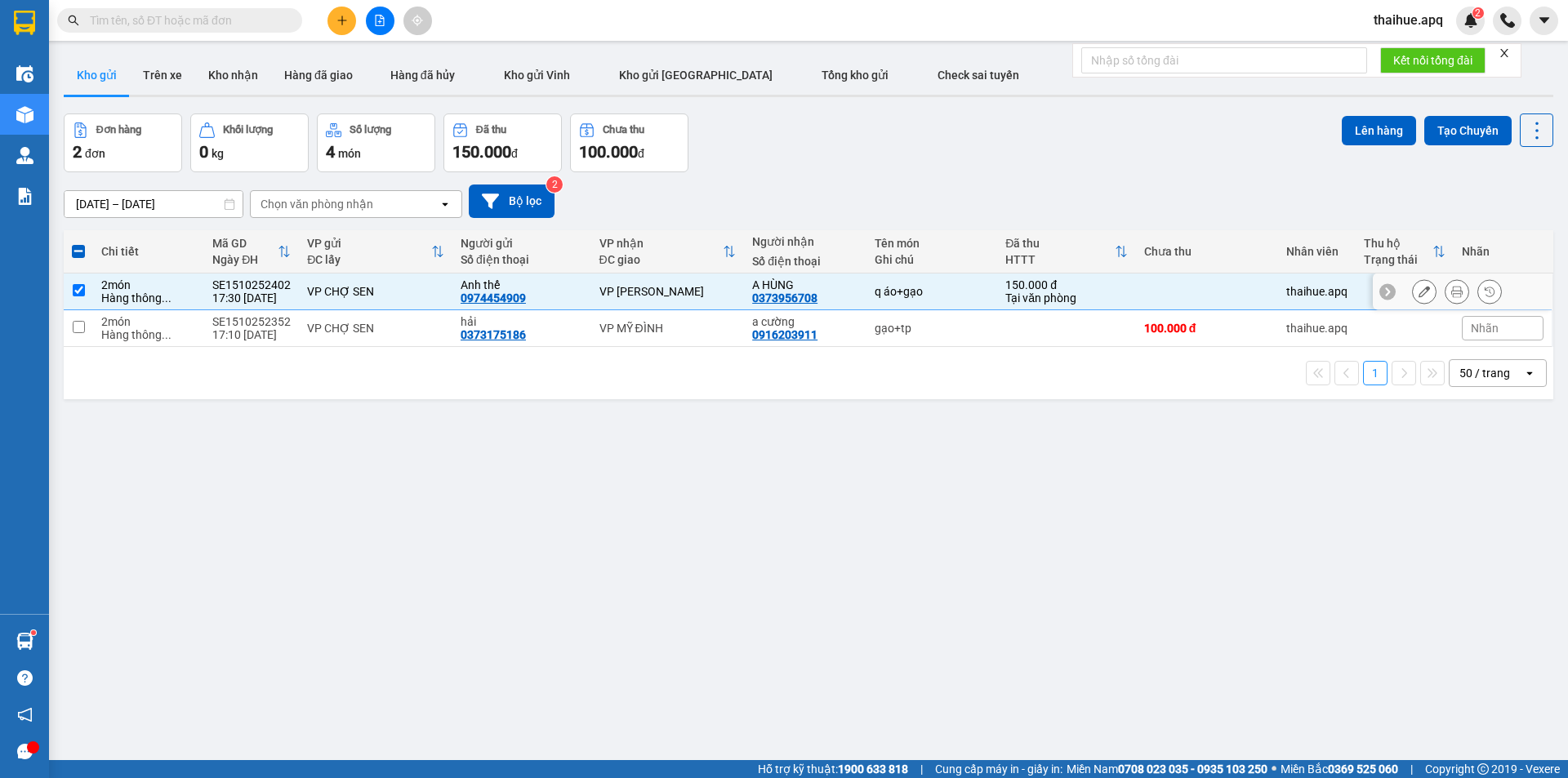
drag, startPoint x: 423, startPoint y: 300, endPoint x: 500, endPoint y: 397, distance: 123.8
click at [426, 303] on td "VP CHỢ SEN" at bounding box center [375, 291] width 153 height 37
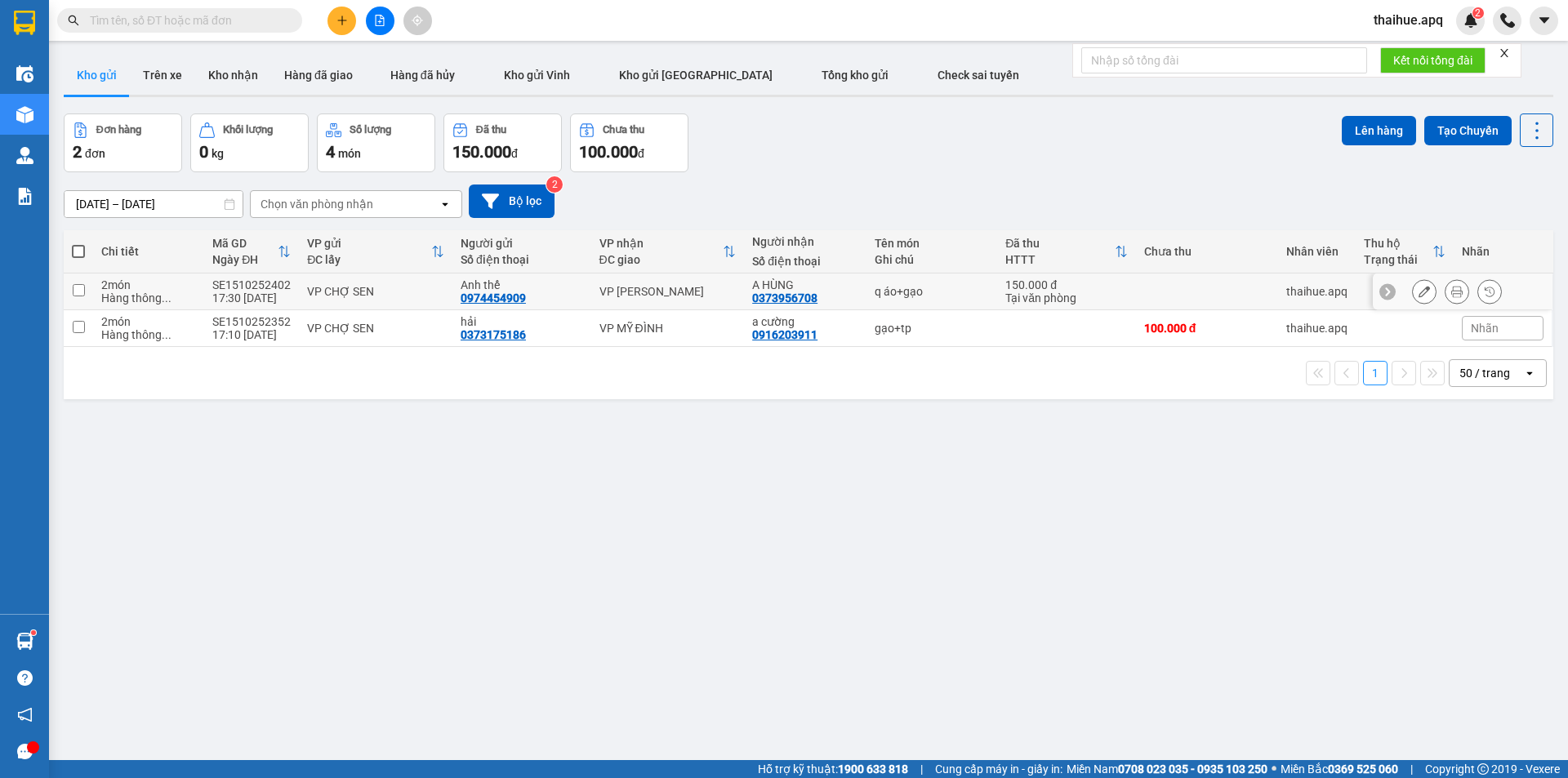
click at [566, 293] on div "Anh thế 0974454909" at bounding box center [521, 290] width 123 height 26
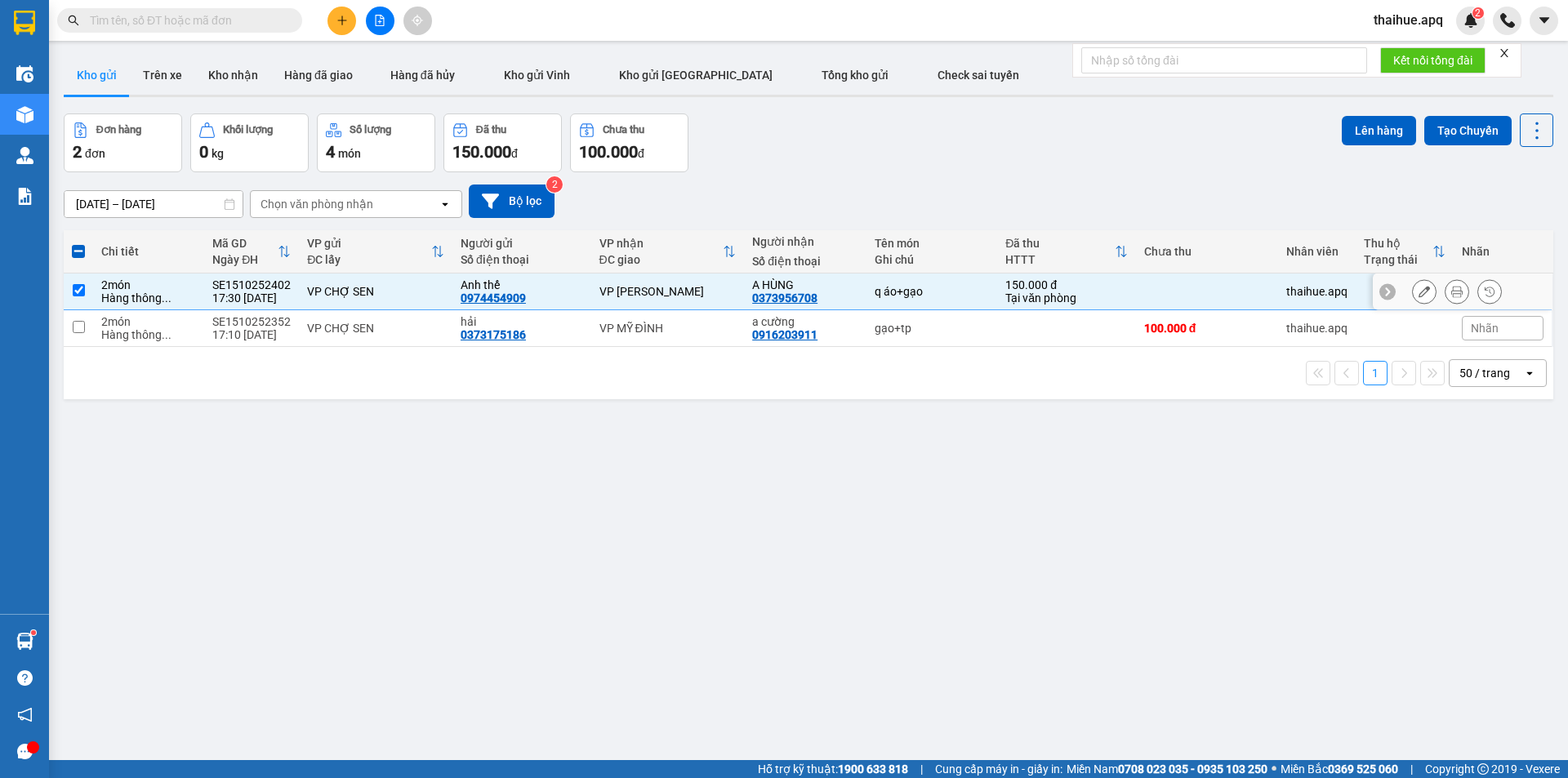
click at [412, 300] on td "VP CHỢ SEN" at bounding box center [375, 291] width 153 height 37
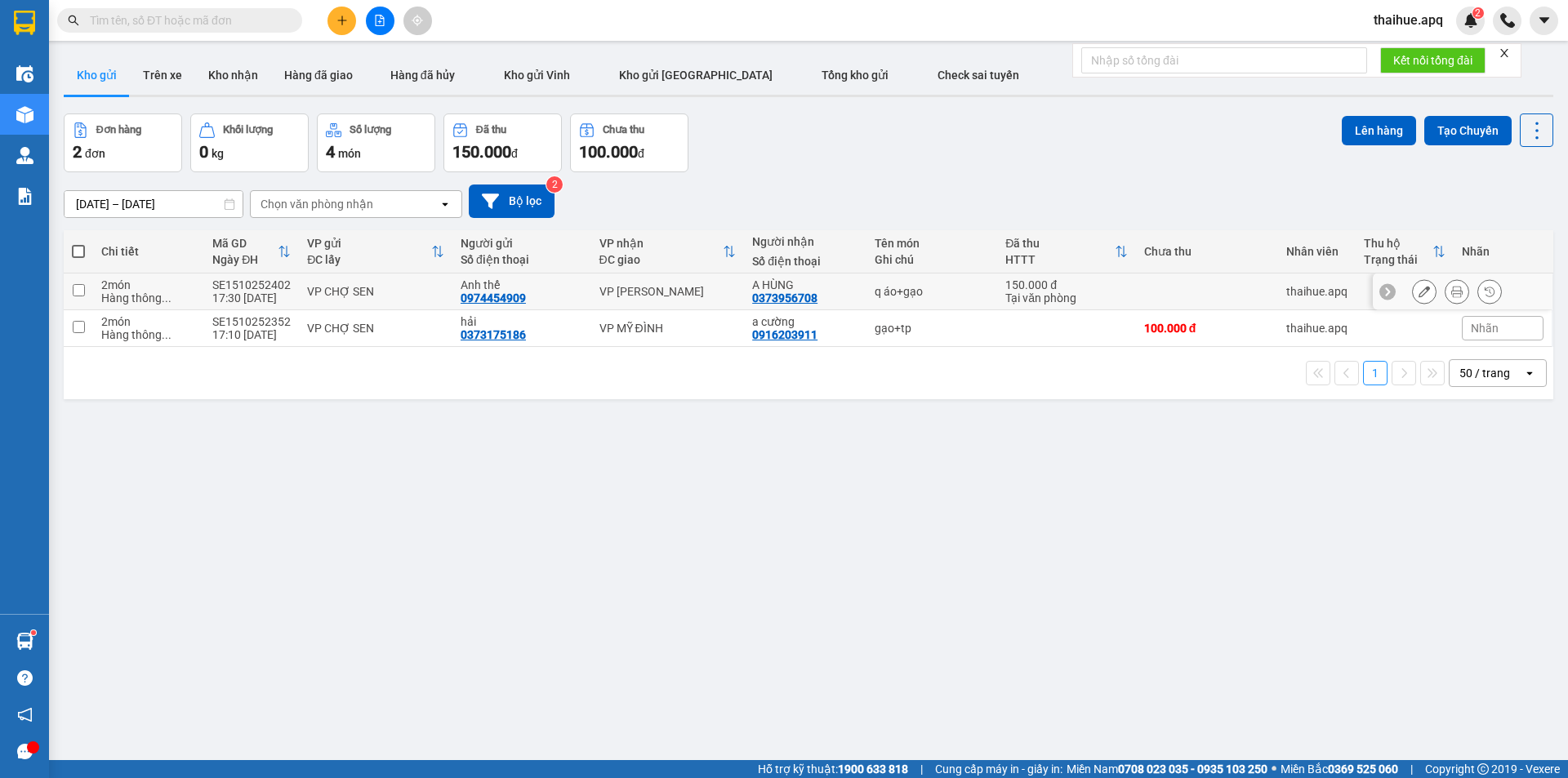
click at [421, 289] on div "VP CHỢ SEN" at bounding box center [375, 291] width 137 height 13
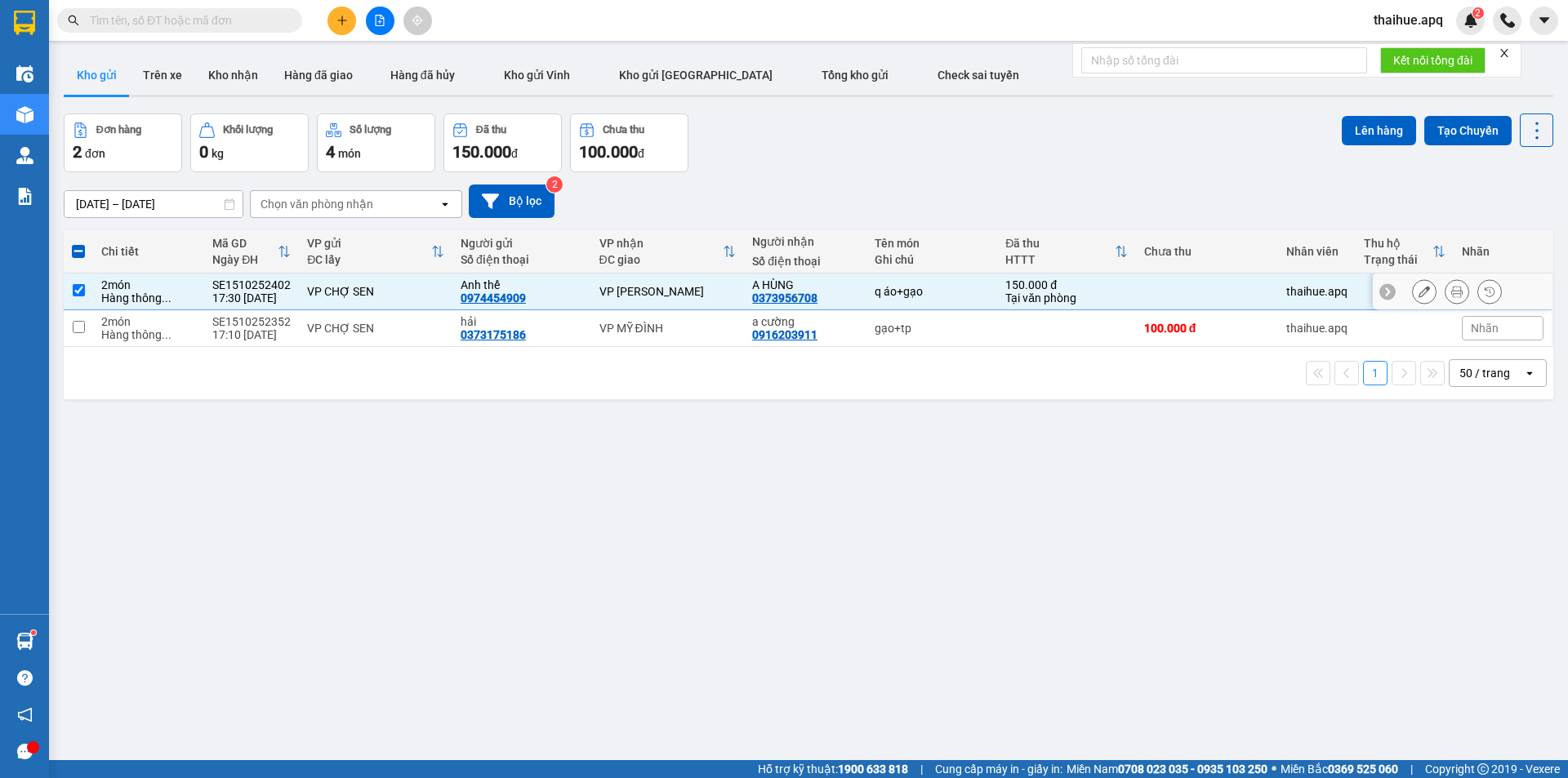
click at [404, 293] on div "VP CHỢ SEN" at bounding box center [375, 291] width 137 height 13
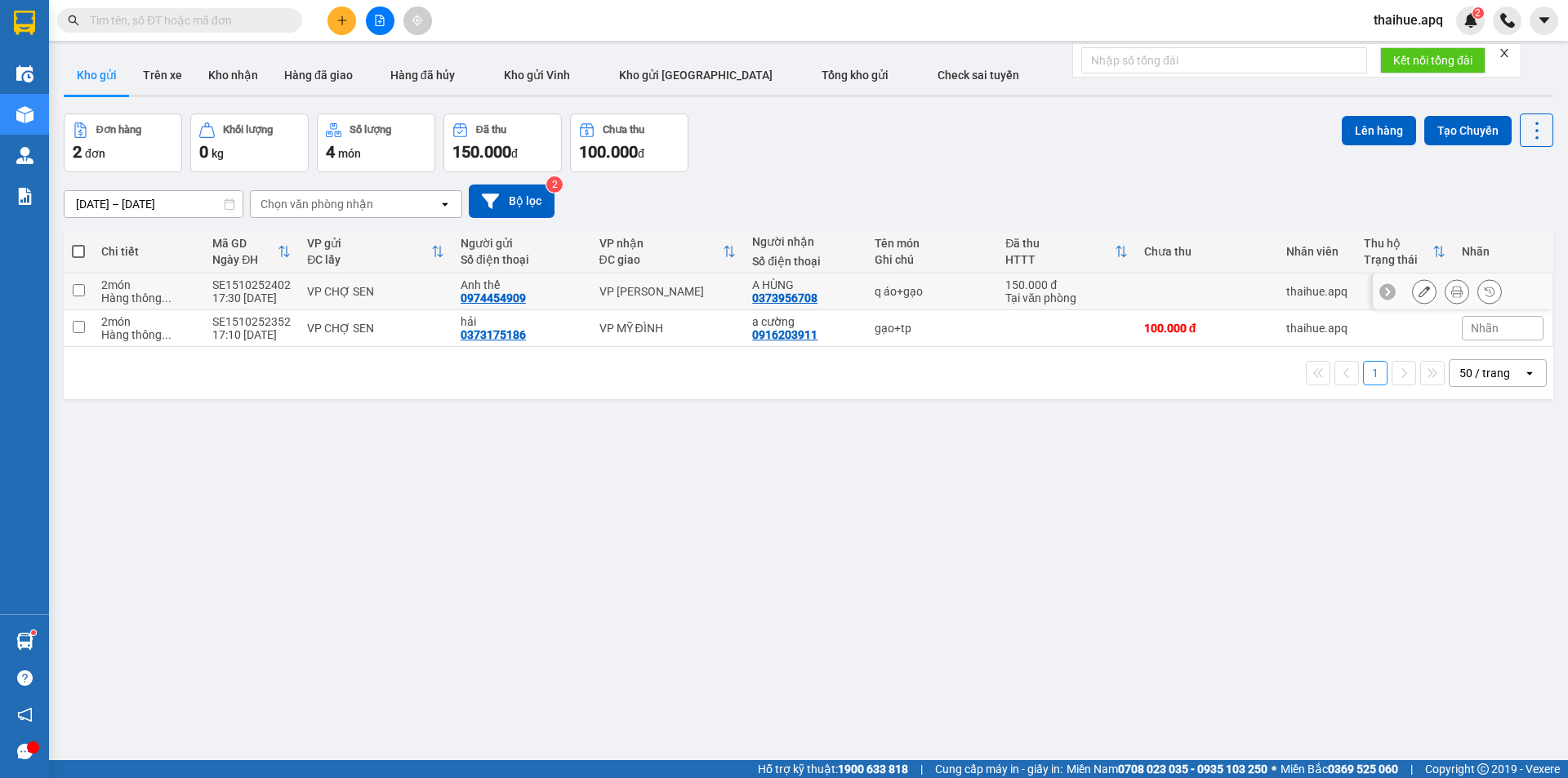
click at [419, 290] on div "VP CHỢ SEN" at bounding box center [375, 291] width 137 height 13
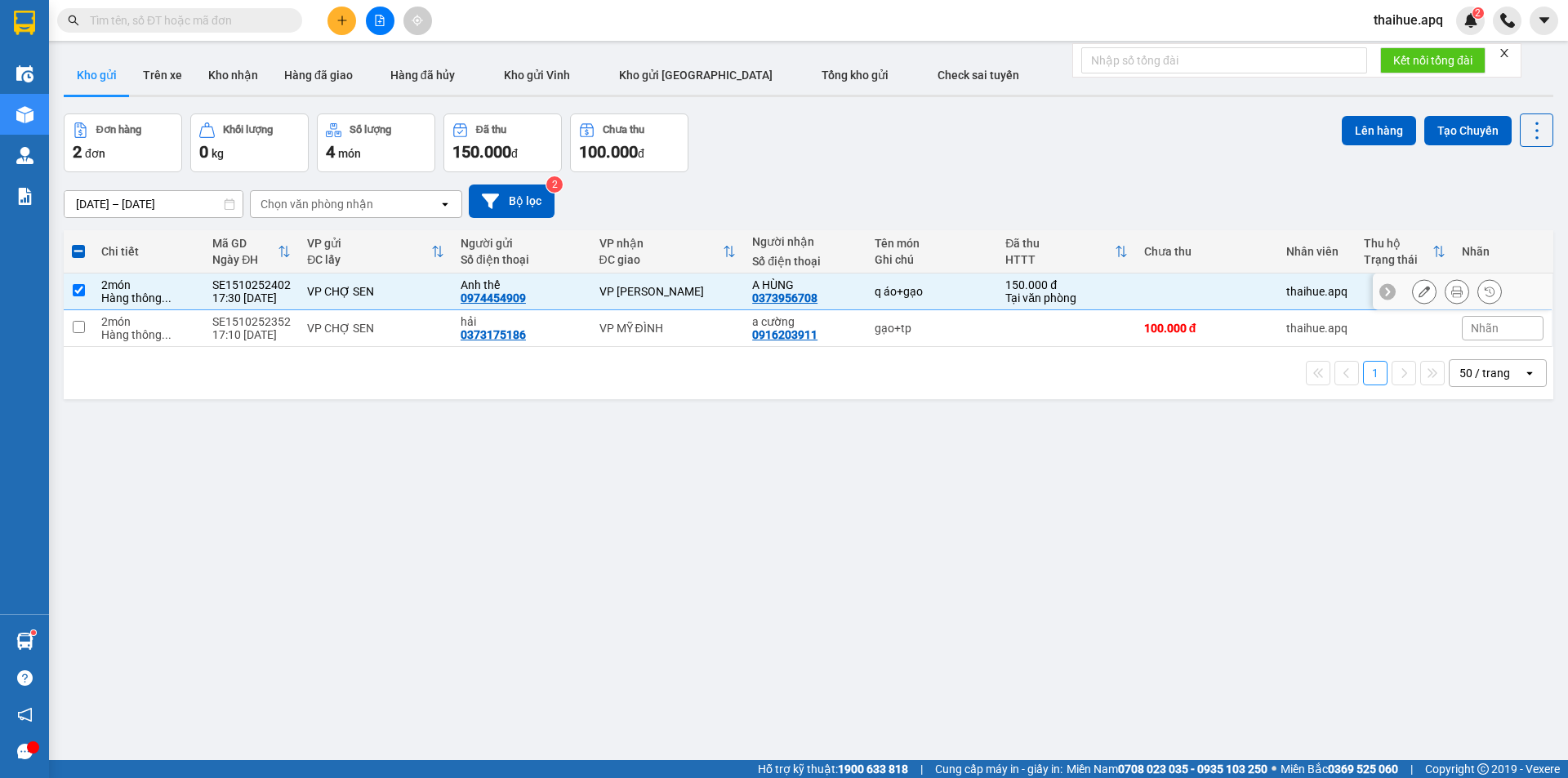
click at [695, 281] on td "VP [PERSON_NAME]" at bounding box center [668, 291] width 153 height 37
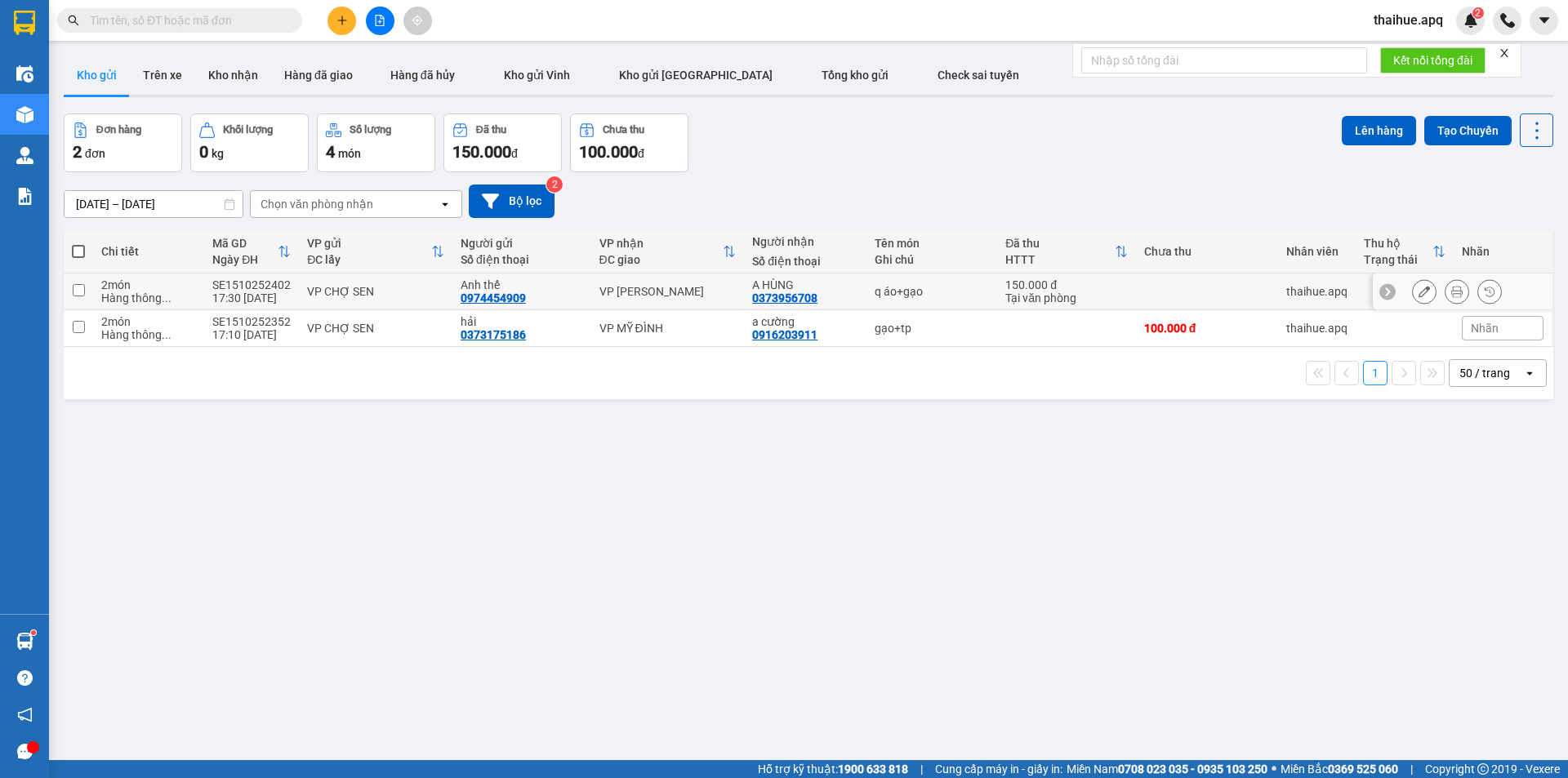
click at [419, 293] on div "VP CHỢ SEN" at bounding box center [375, 291] width 137 height 13
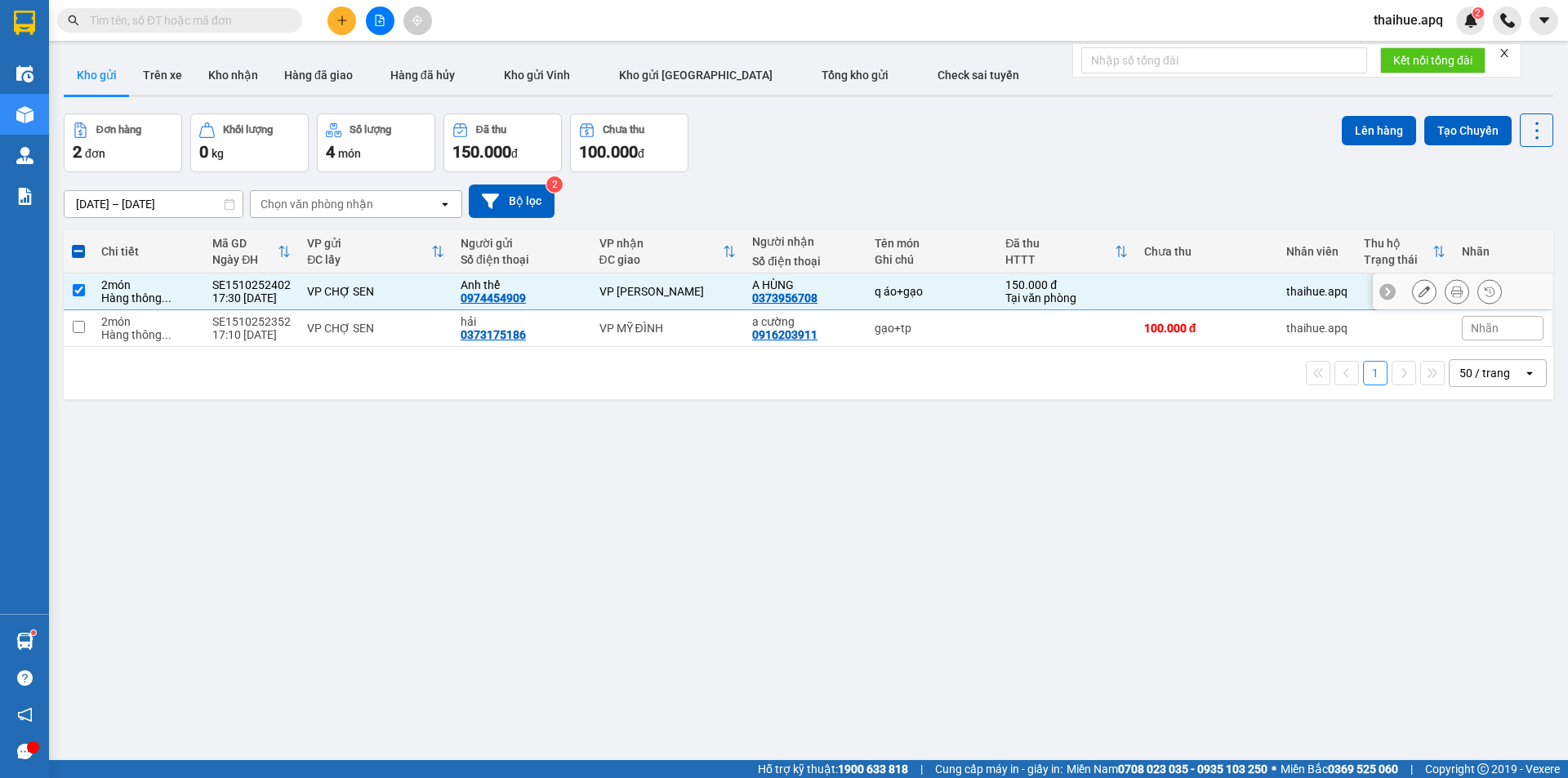
click at [592, 296] on td "VP [PERSON_NAME]" at bounding box center [668, 291] width 153 height 37
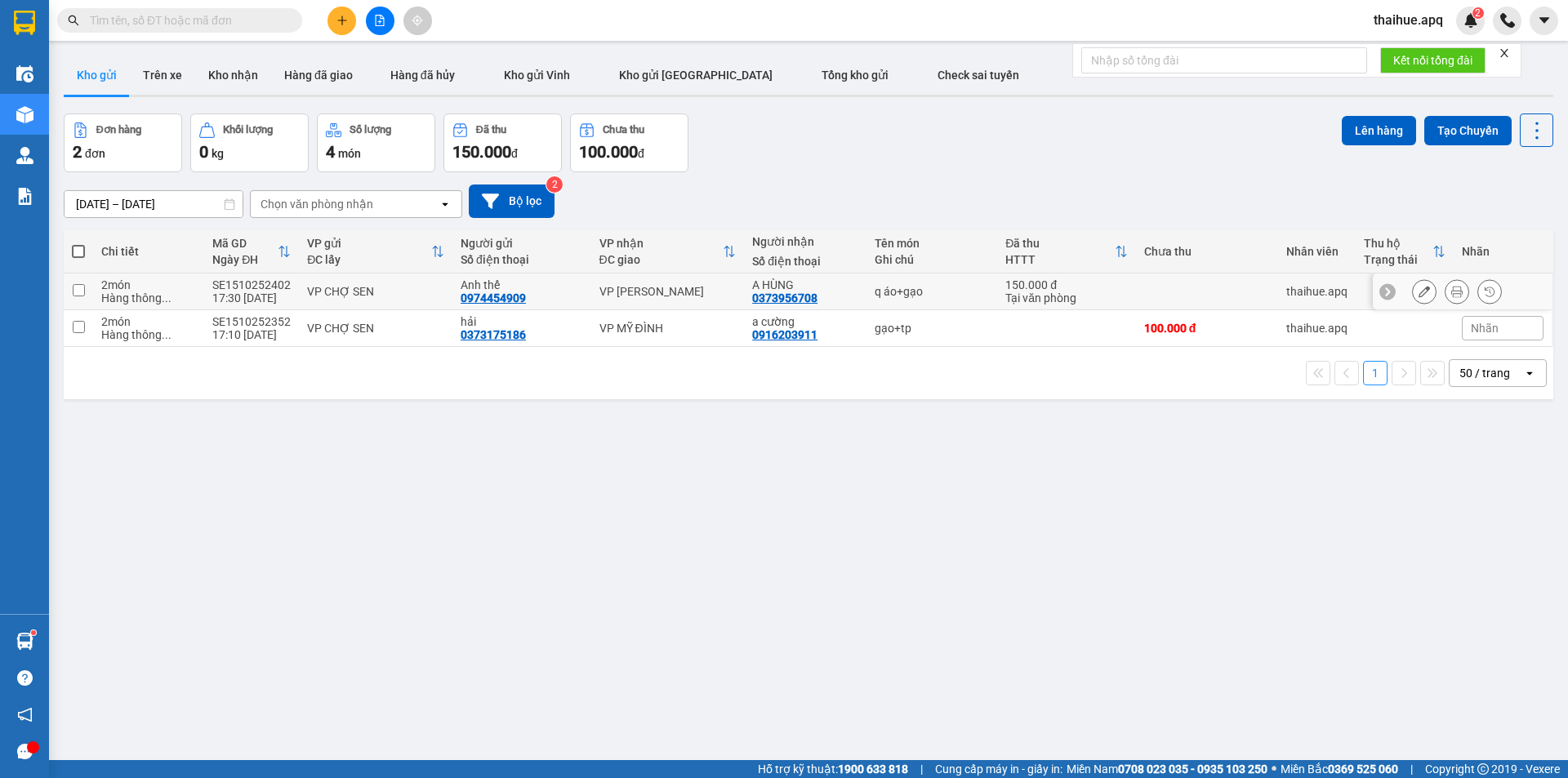
click at [412, 293] on div "VP CHỢ SEN" at bounding box center [375, 291] width 137 height 13
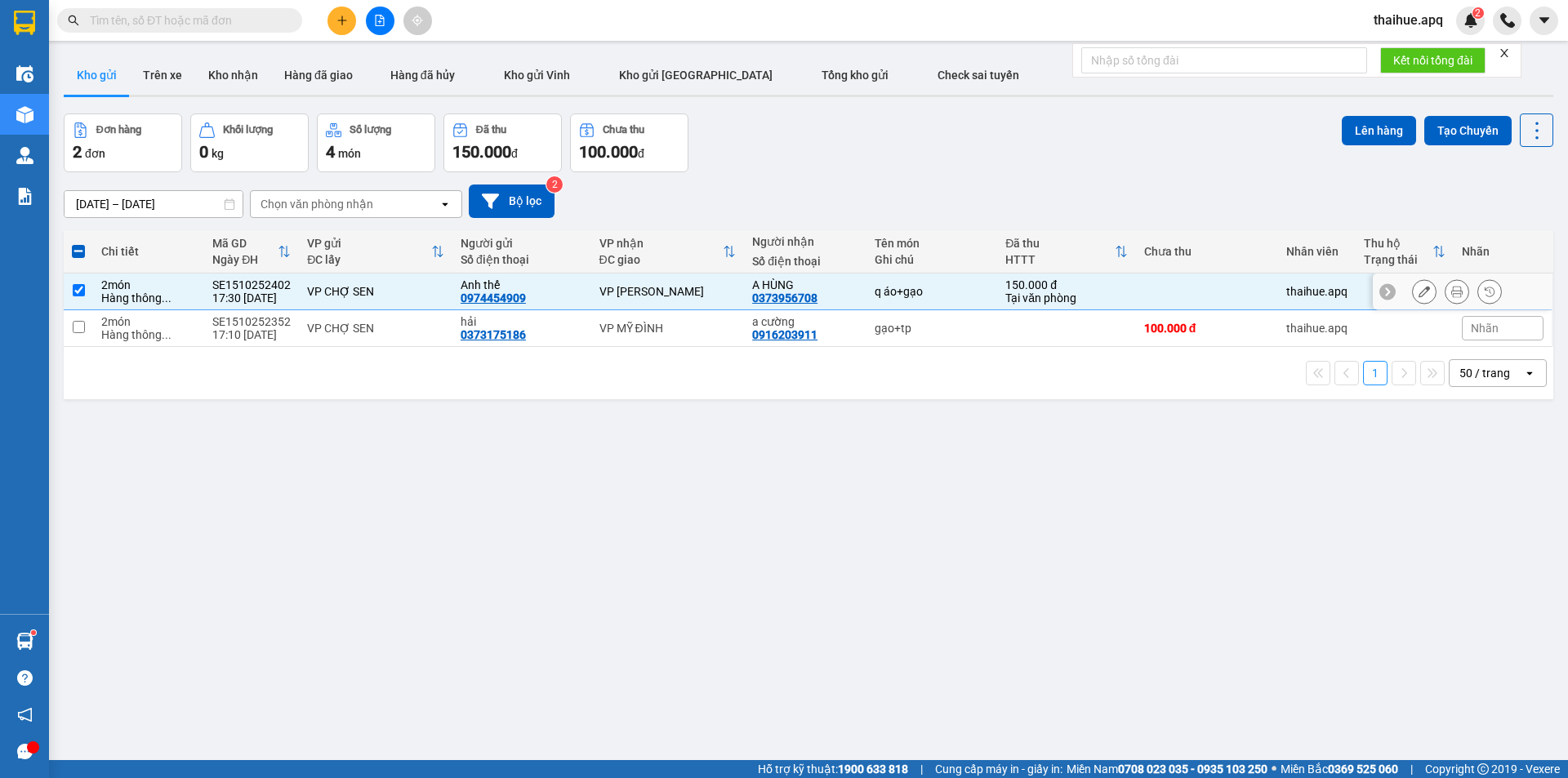
click at [1139, 294] on td at bounding box center [1206, 291] width 142 height 37
checkbox input "false"
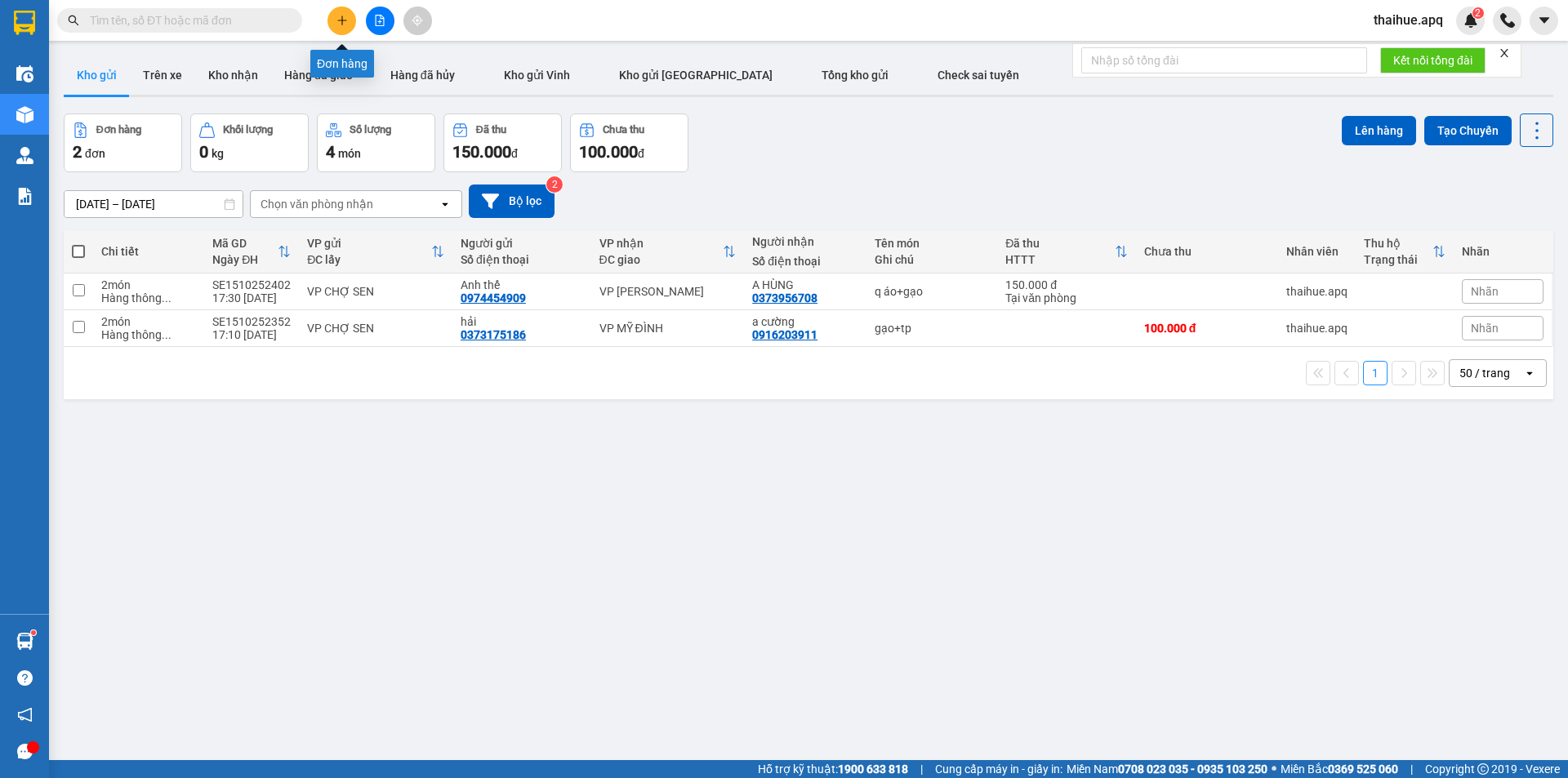
click at [346, 14] on button at bounding box center [342, 21] width 29 height 29
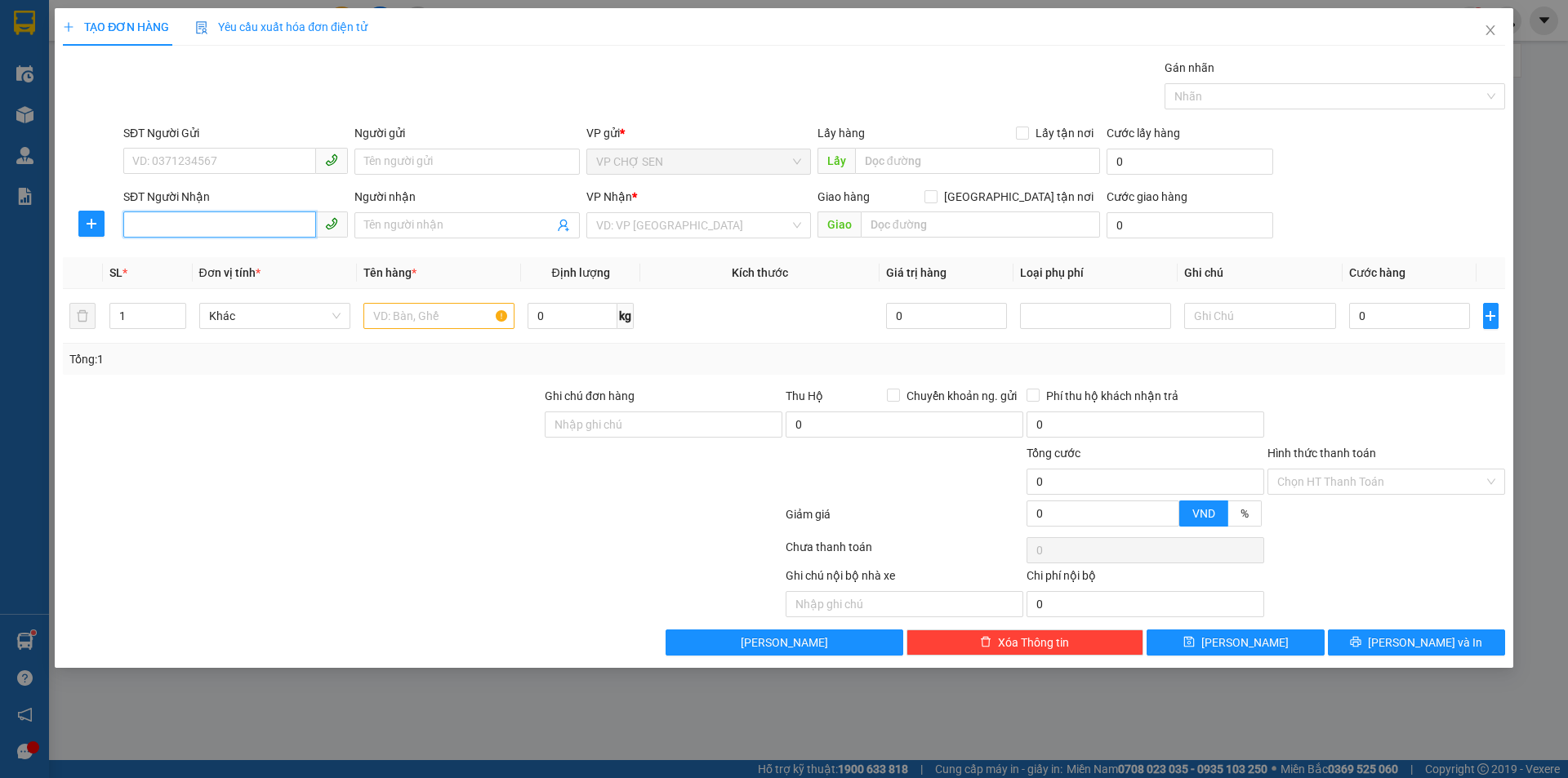
click at [166, 233] on input "SĐT Người Nhận" at bounding box center [219, 224] width 192 height 26
type input "0869997337"
click at [179, 267] on div "0869997337 - 0987720888" at bounding box center [235, 257] width 225 height 26
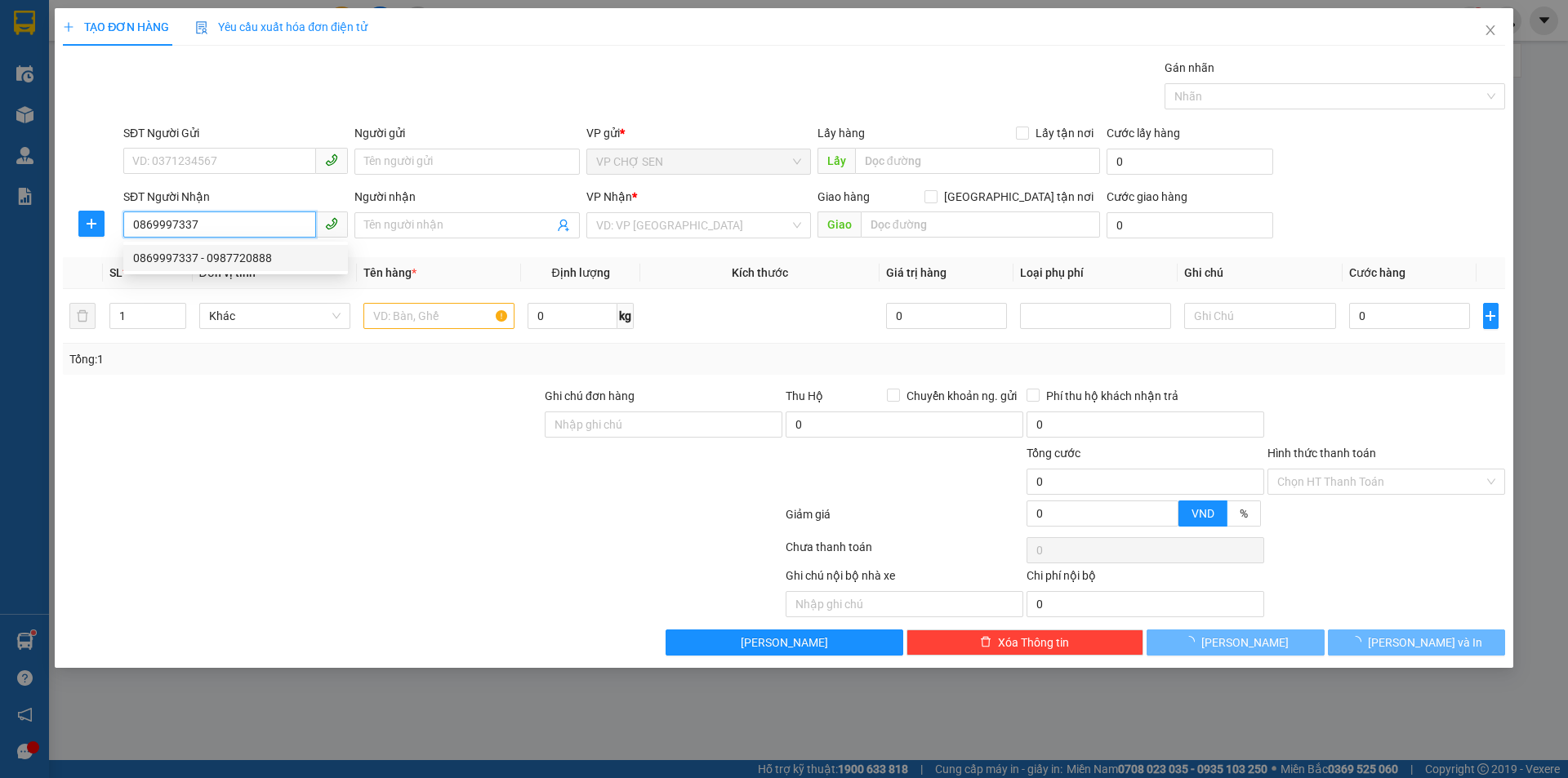
type input "0987720888"
checkbox input "true"
type input "vp"
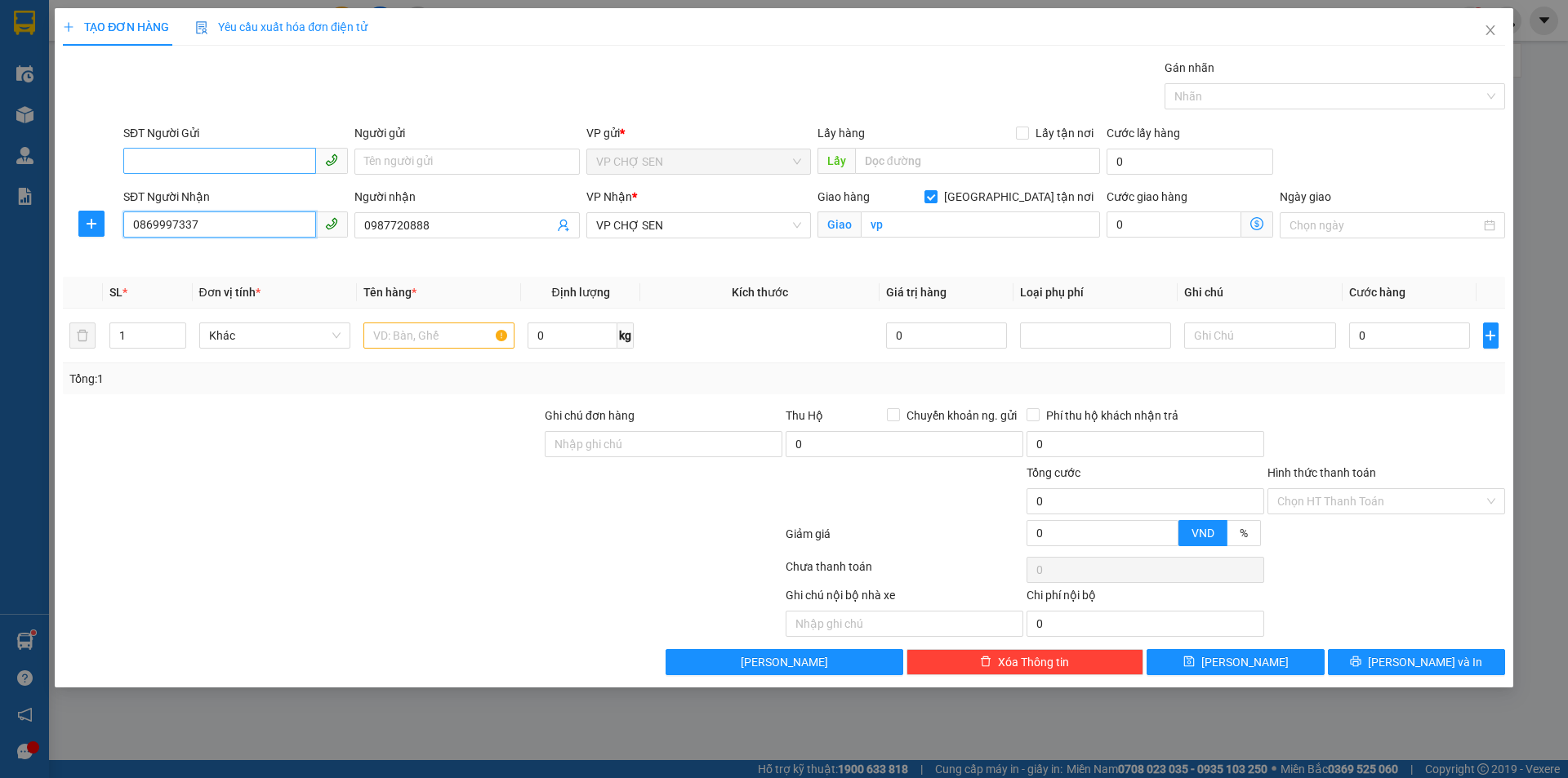
type input "0869997337"
click at [169, 154] on input "SĐT Người Gửi" at bounding box center [219, 160] width 192 height 26
type input "0974320612"
click at [210, 195] on div "0974320612 - a tân" at bounding box center [235, 194] width 205 height 18
type input "a tân"
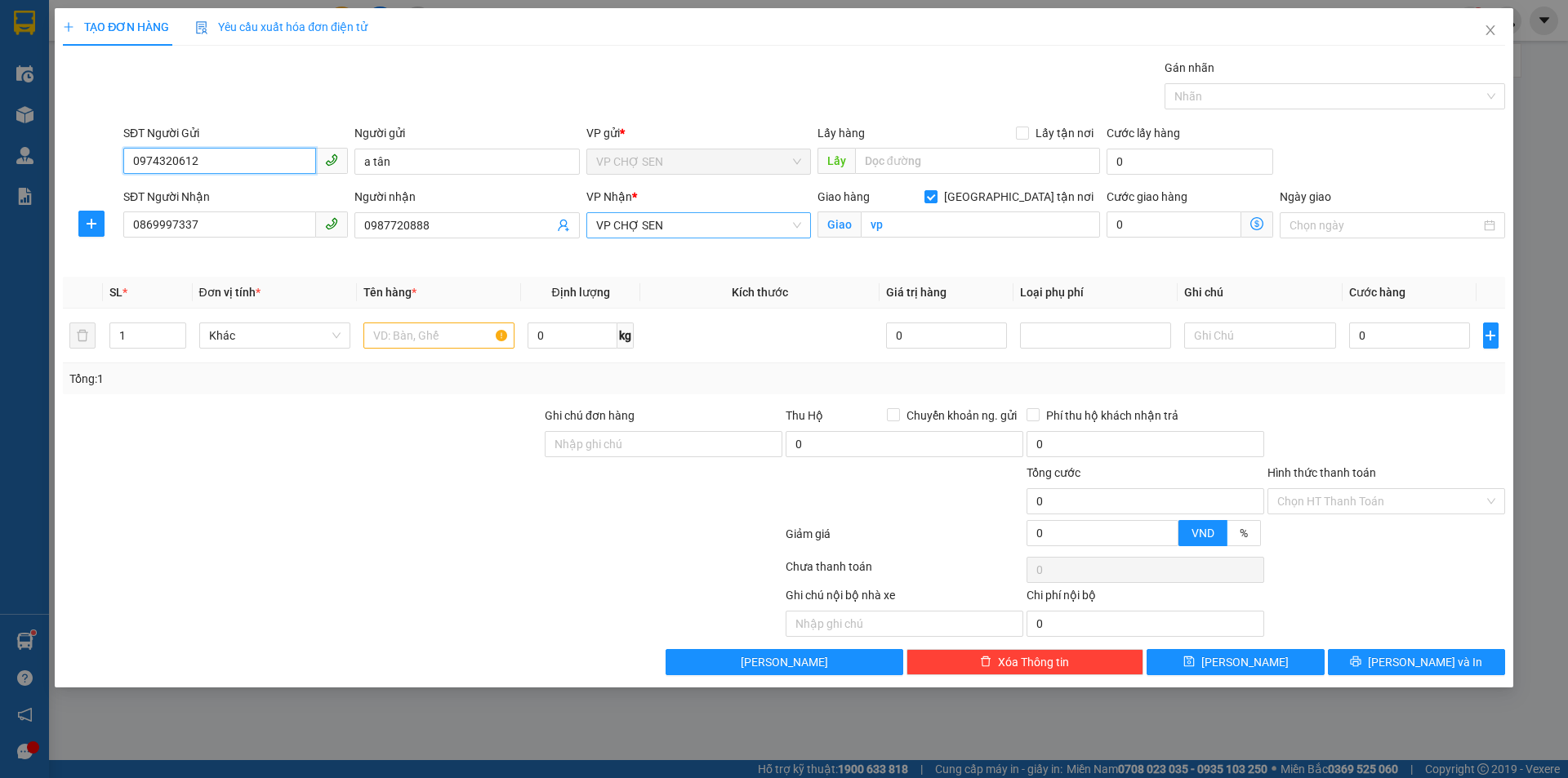
click at [690, 226] on span "VP CHỢ SEN" at bounding box center [698, 226] width 205 height 25
type input "0974320612"
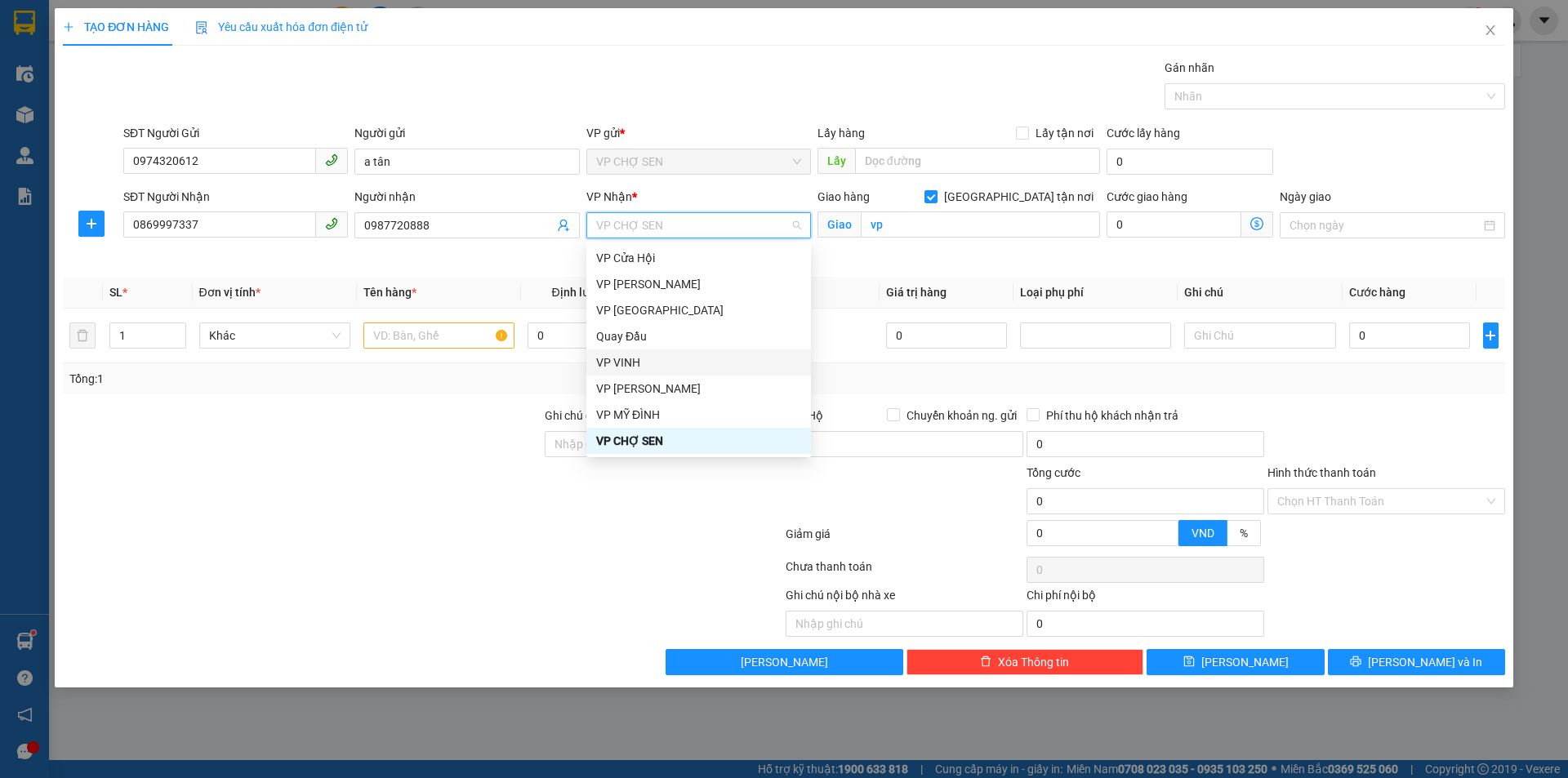
scroll to position [261, 0]
click at [653, 308] on div "VP [PERSON_NAME]" at bounding box center [698, 309] width 205 height 18
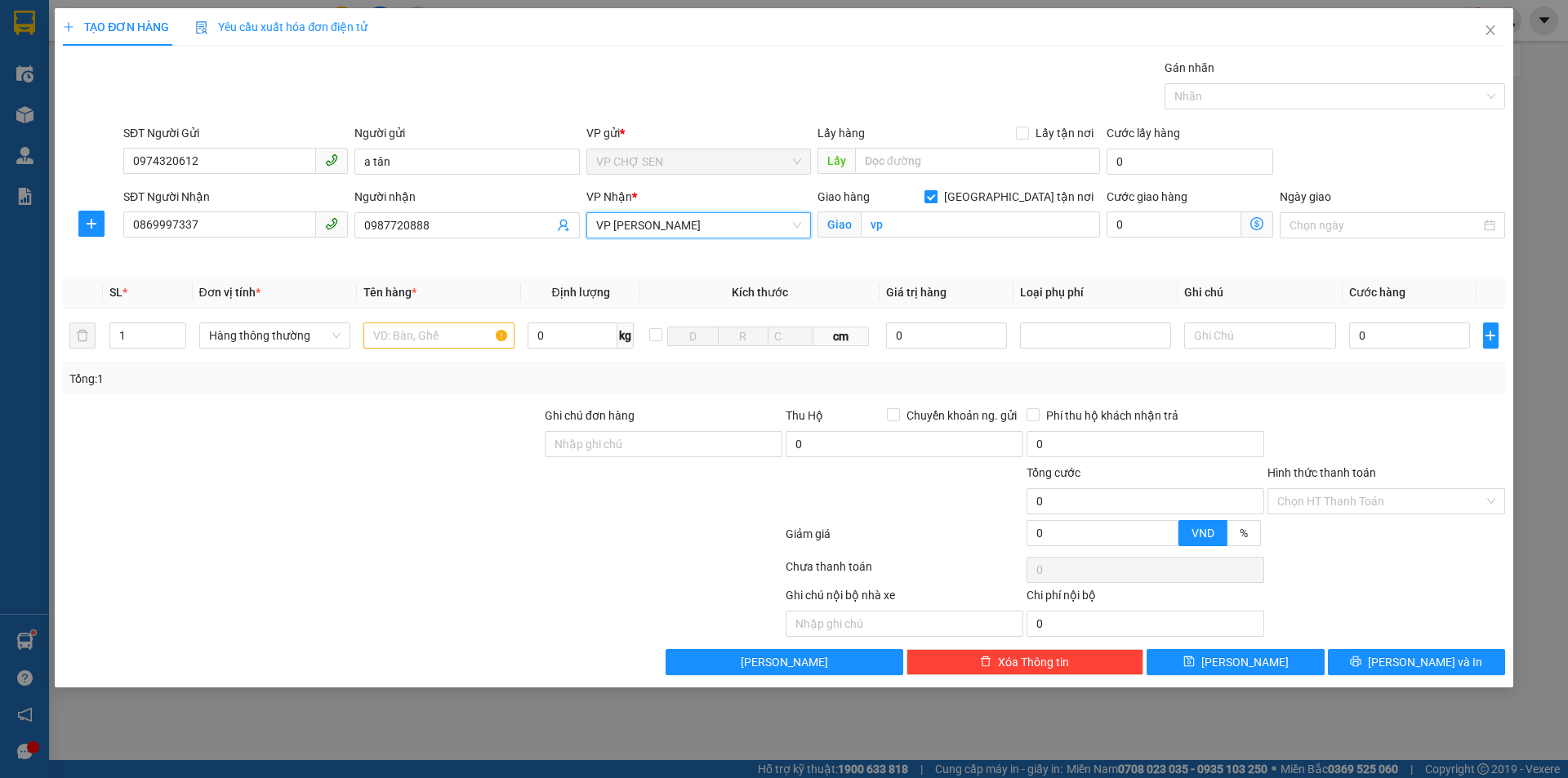
click at [935, 197] on input "[GEOGRAPHIC_DATA] tận nơi" at bounding box center [930, 196] width 11 height 11
checkbox input "false"
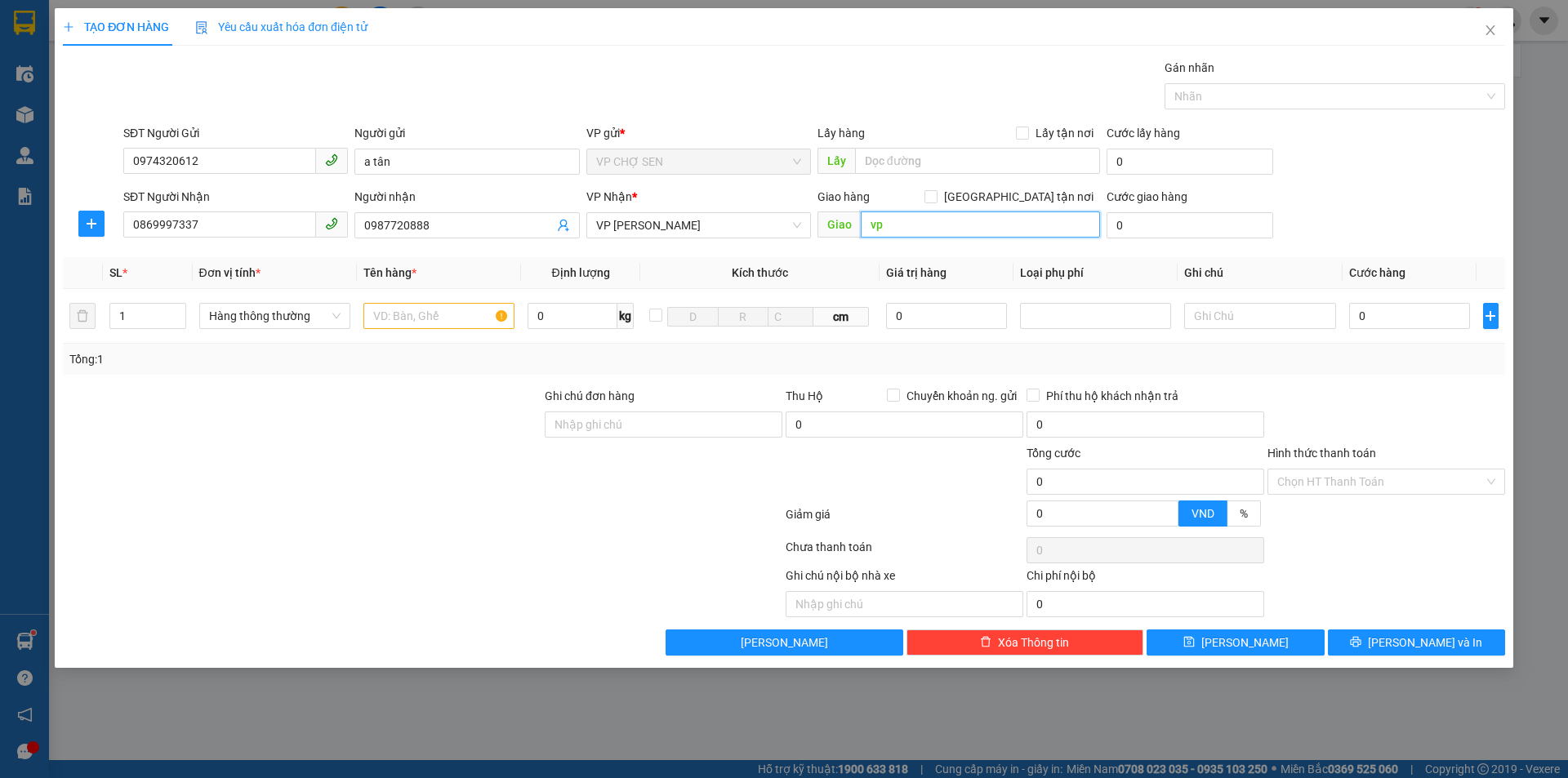
click at [957, 222] on input "vp" at bounding box center [979, 224] width 239 height 26
click at [402, 313] on input "text" at bounding box center [438, 315] width 151 height 26
type input "thuốc"
click at [1368, 306] on input "0" at bounding box center [1410, 315] width 122 height 26
type input "3"
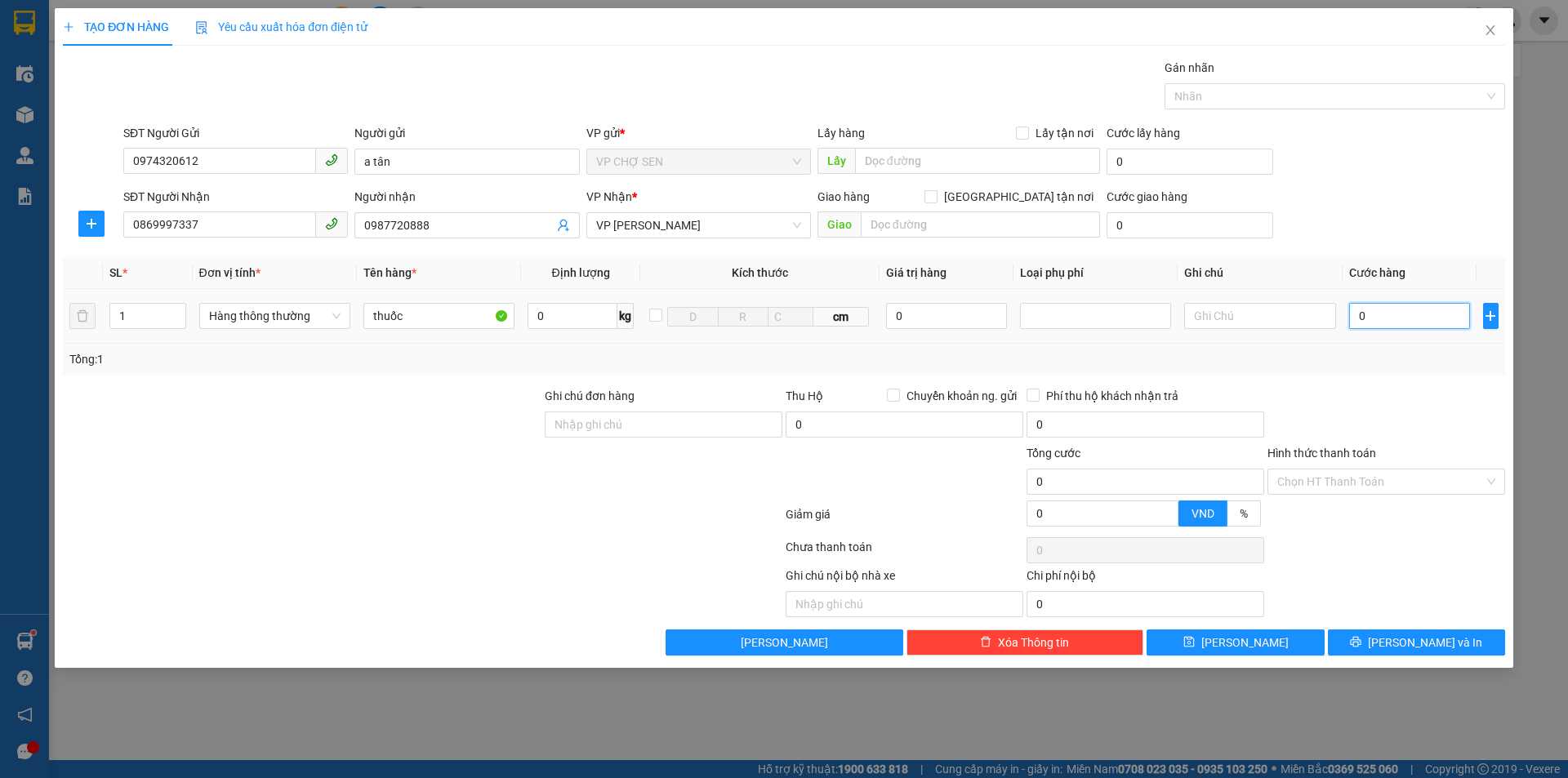
type input "3"
type input "30"
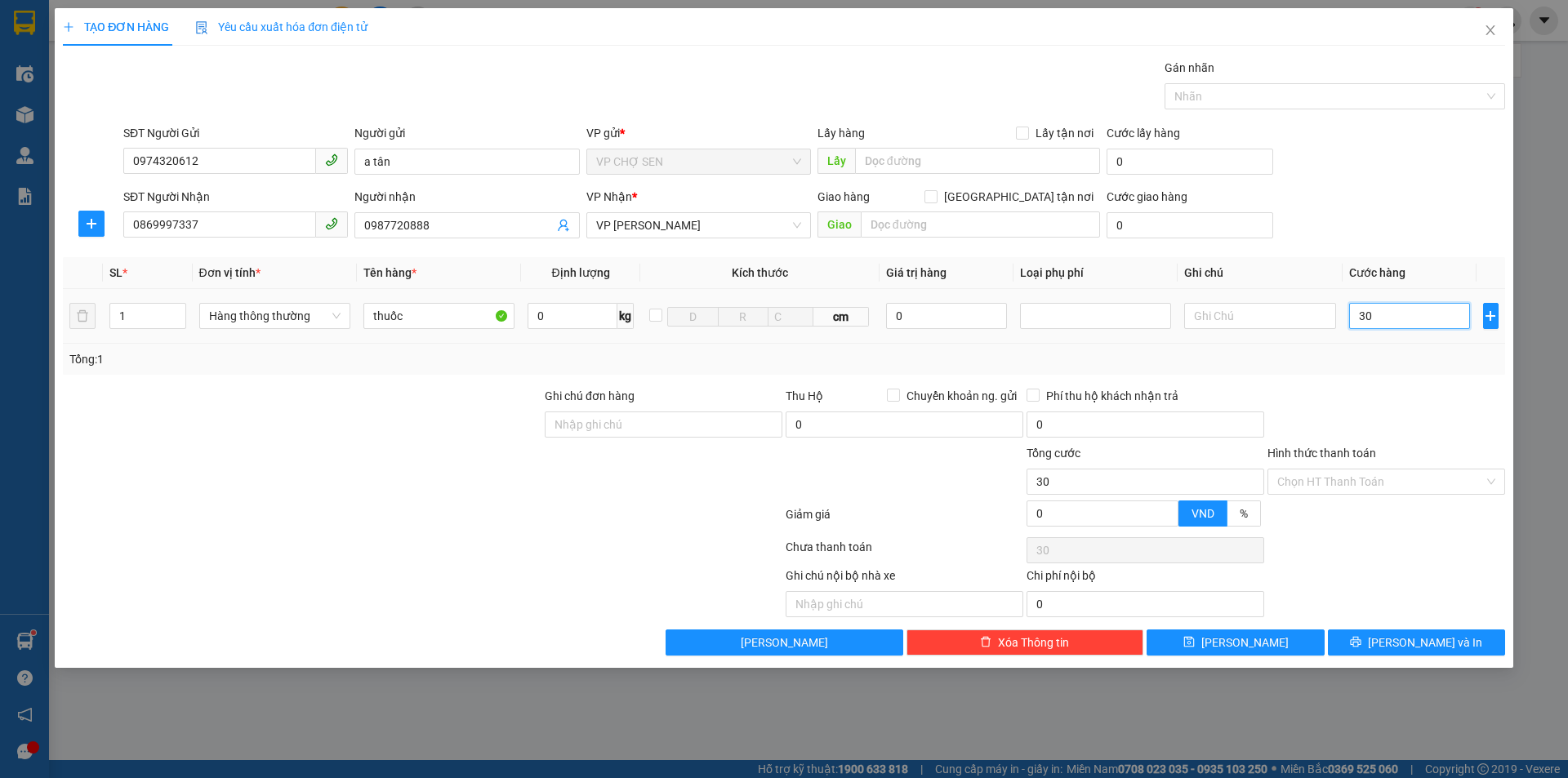
type input "300"
type input "3.000"
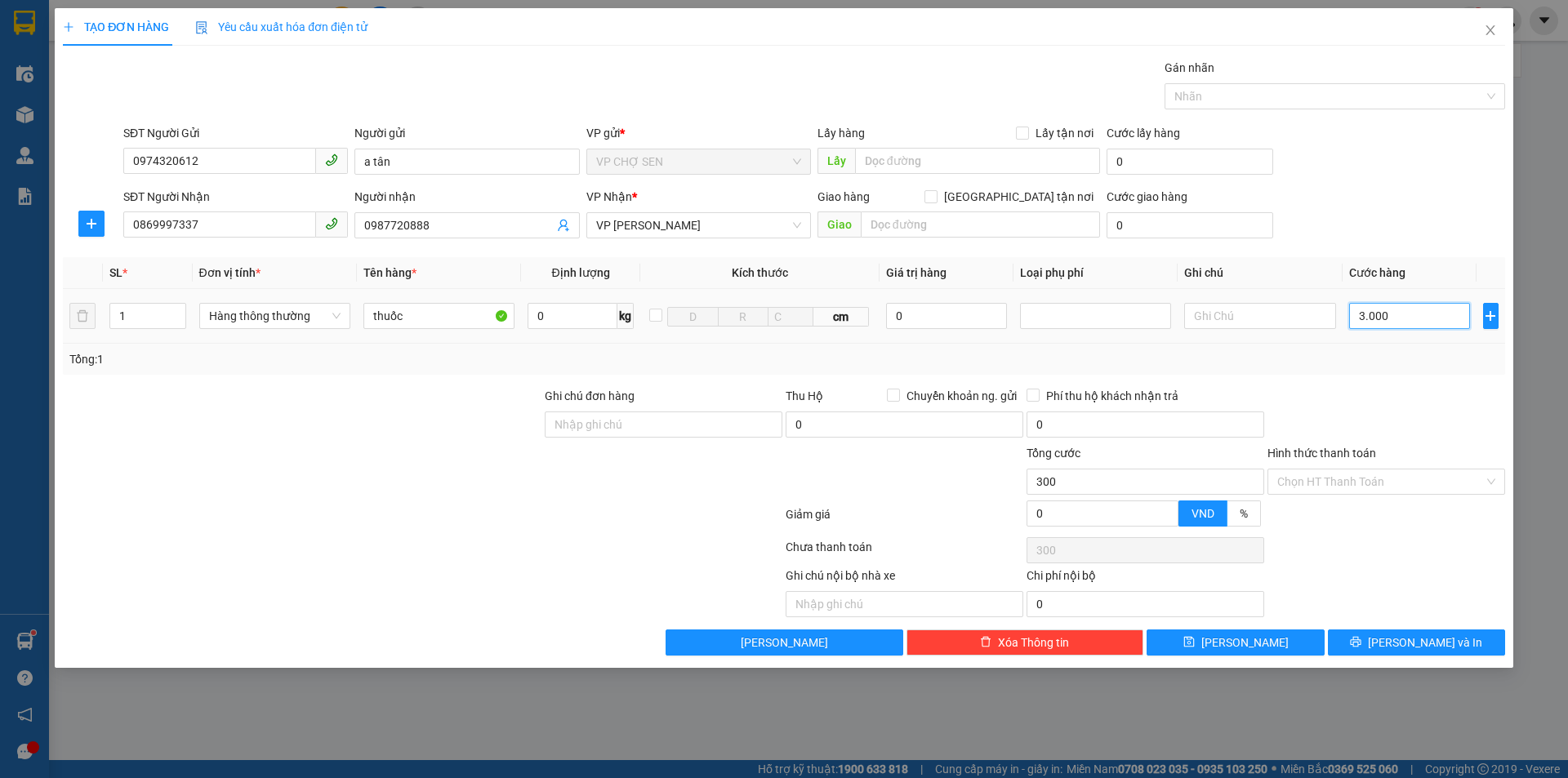
type input "3.000"
type input "30.000"
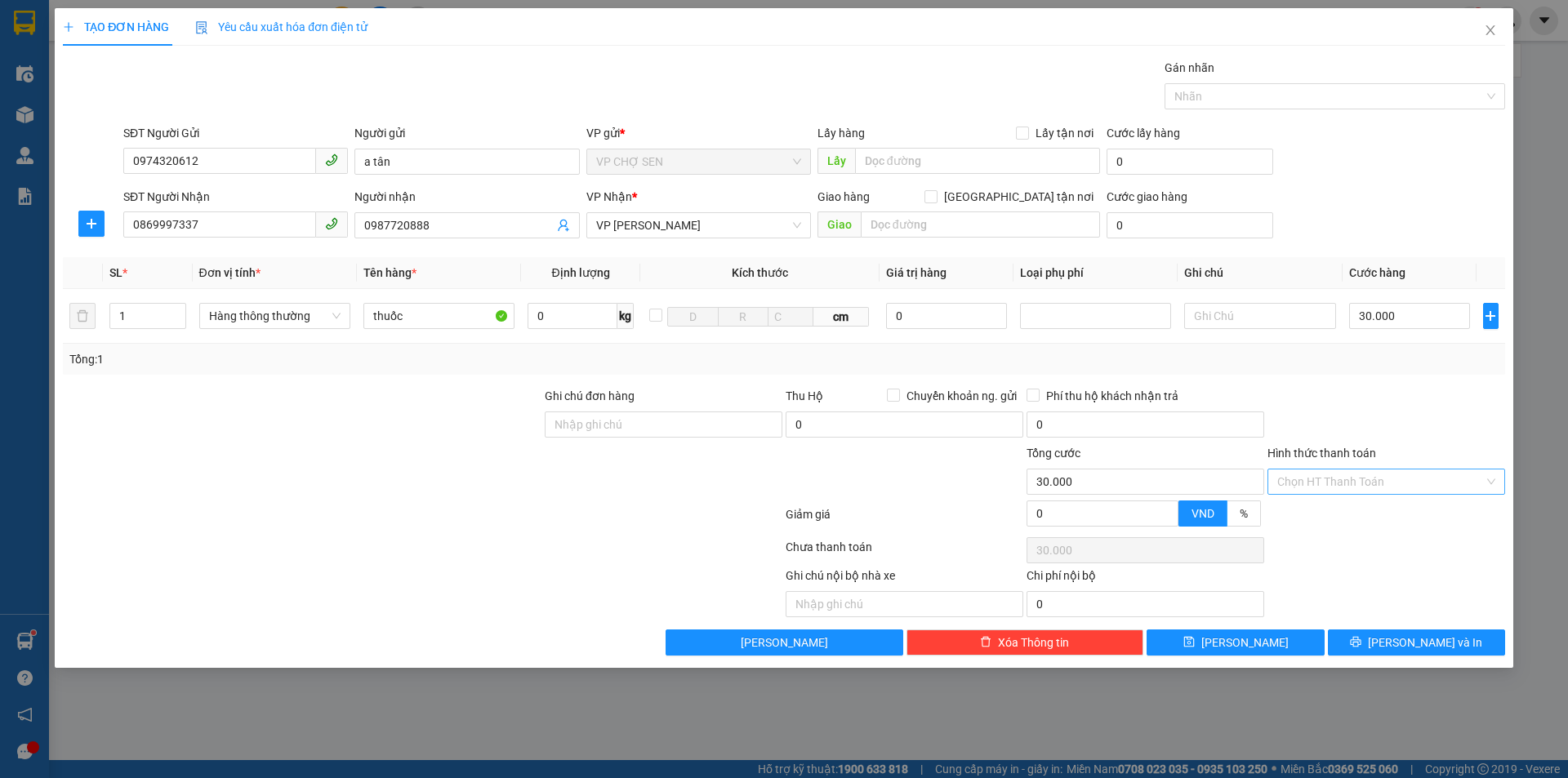
click at [1343, 482] on input "Hình thức thanh toán" at bounding box center [1380, 482] width 207 height 25
click at [1323, 517] on div "Tại văn phòng" at bounding box center [1386, 514] width 218 height 18
type input "0"
click at [1379, 646] on button "[PERSON_NAME] và In" at bounding box center [1417, 642] width 177 height 26
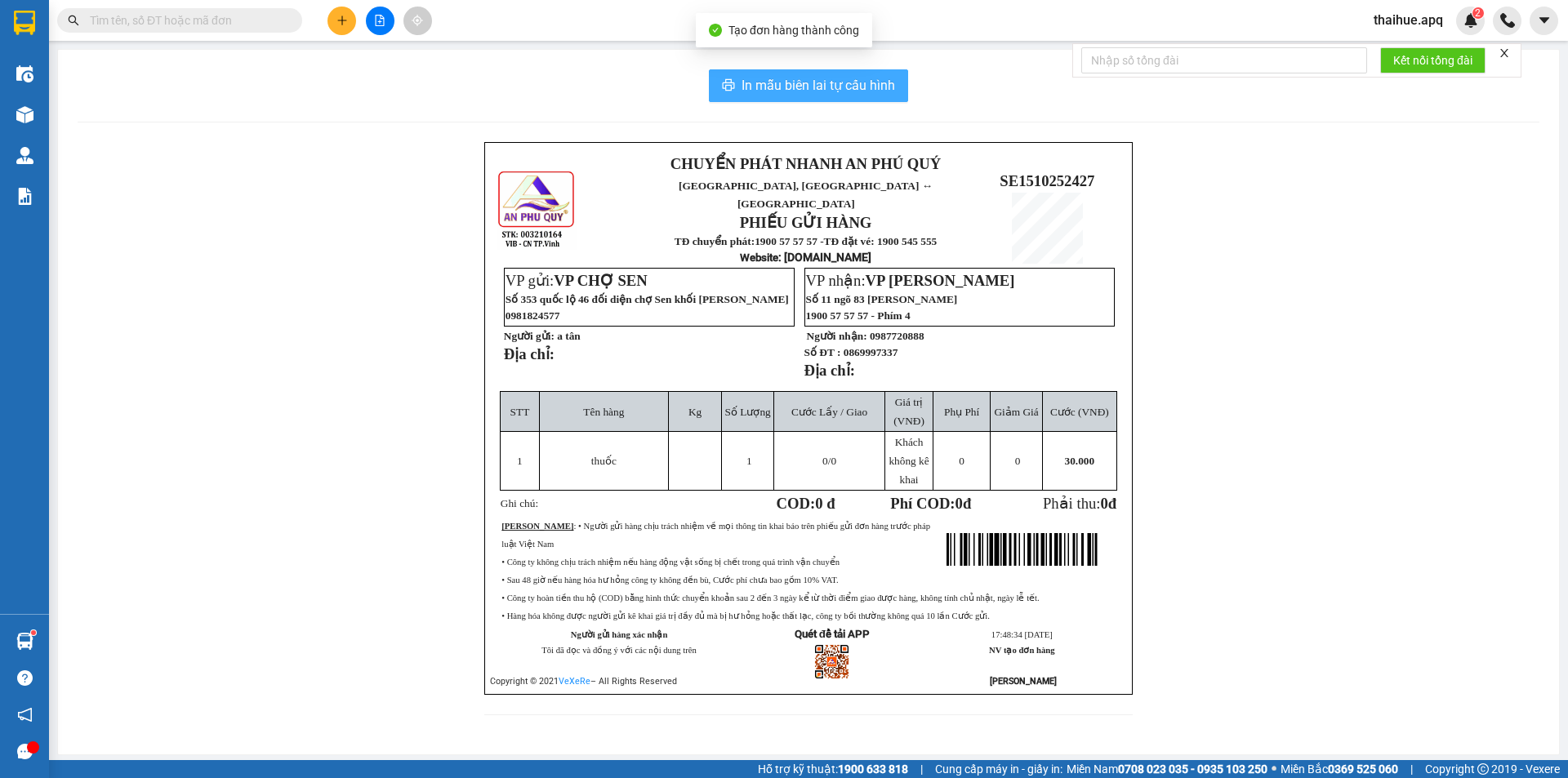
click at [818, 80] on span "In mẫu biên lai tự cấu hình" at bounding box center [817, 85] width 153 height 20
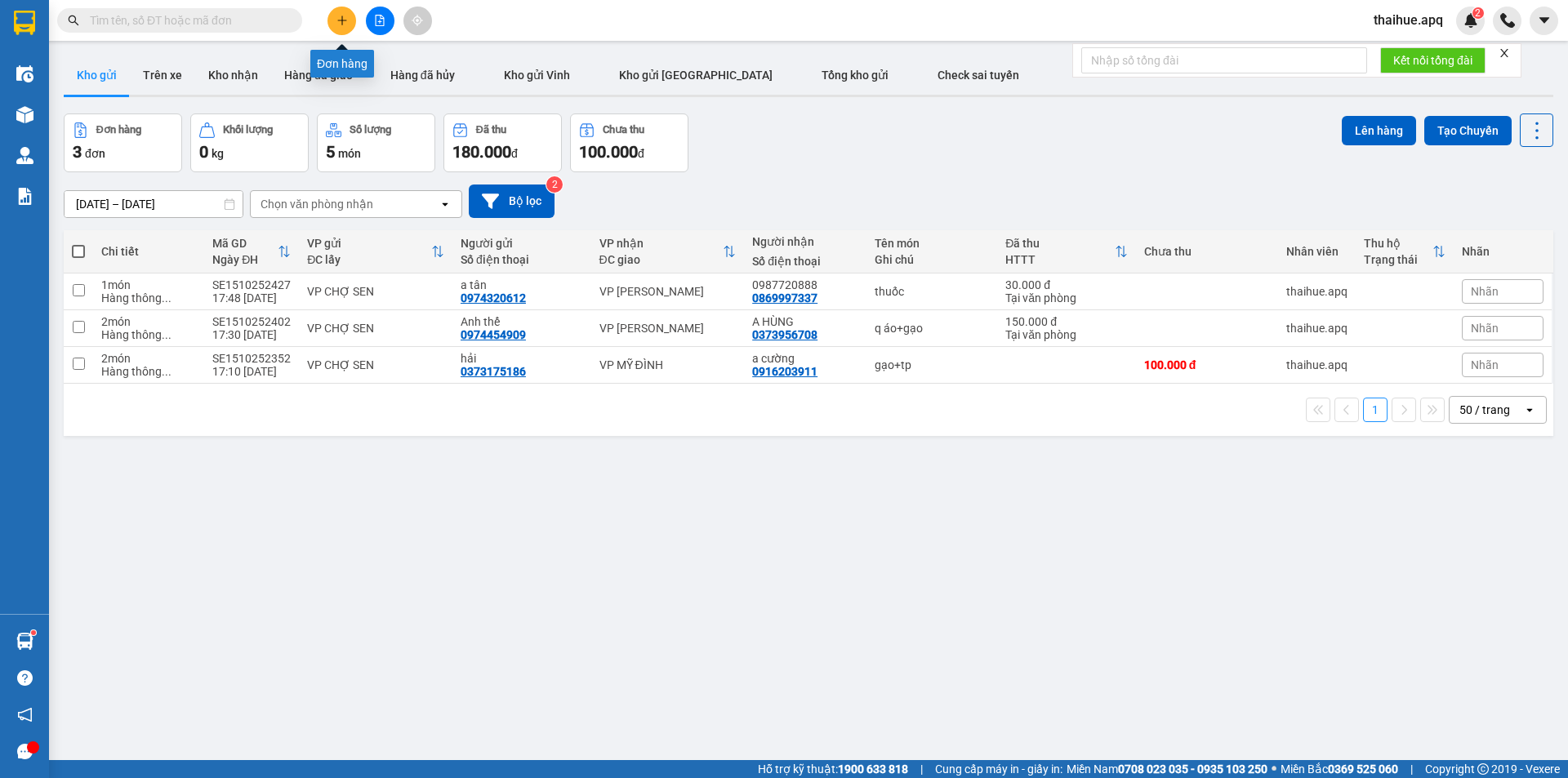
click at [345, 15] on icon "plus" at bounding box center [342, 20] width 11 height 11
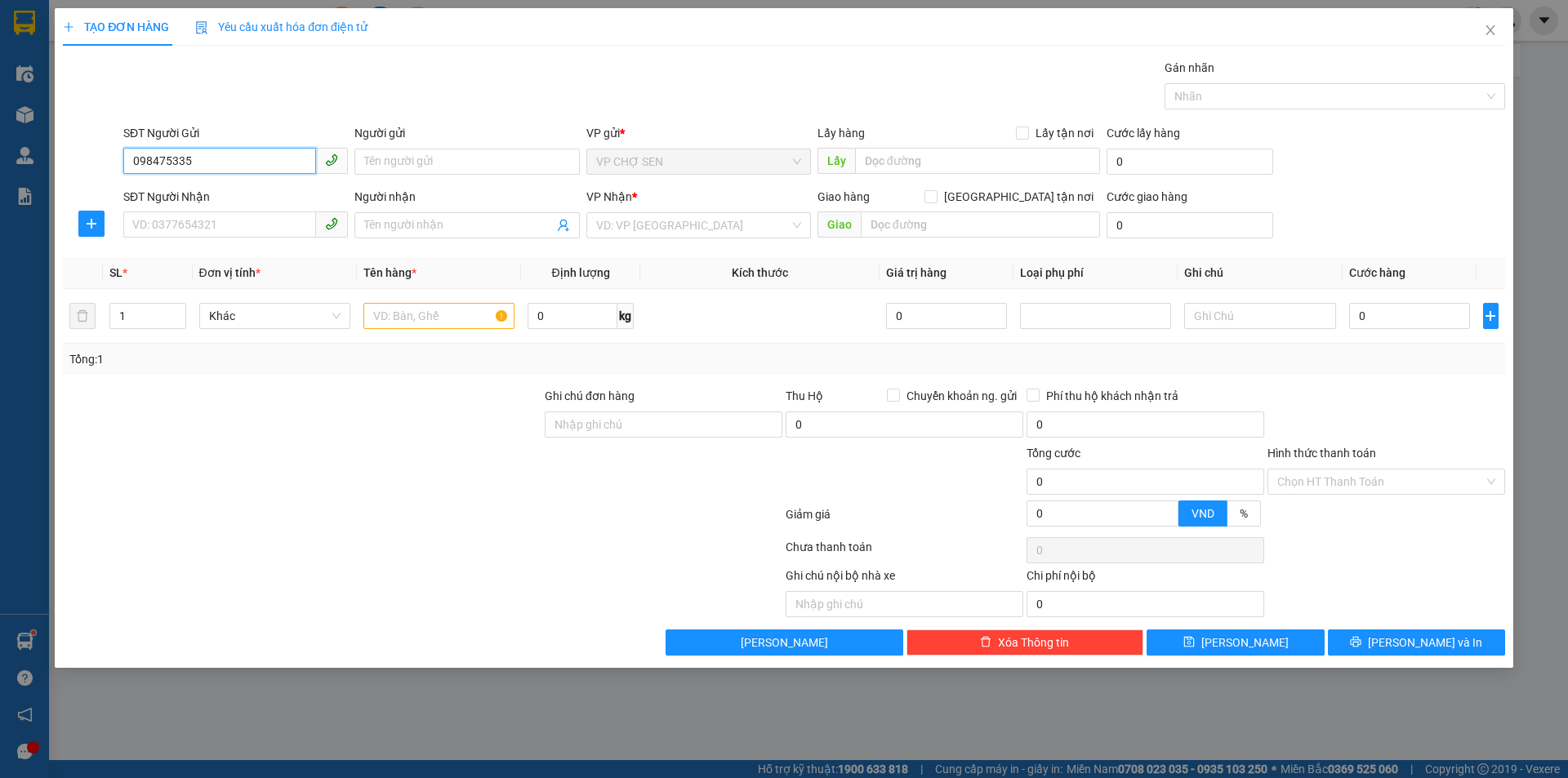
type input "0984753357"
click at [224, 194] on div "0984753357 - bác sỹ ý" at bounding box center [235, 194] width 205 height 18
type input "bác sỹ ý"
type input "0984753357"
click at [207, 227] on input "SĐT Người Nhận" at bounding box center [219, 224] width 192 height 26
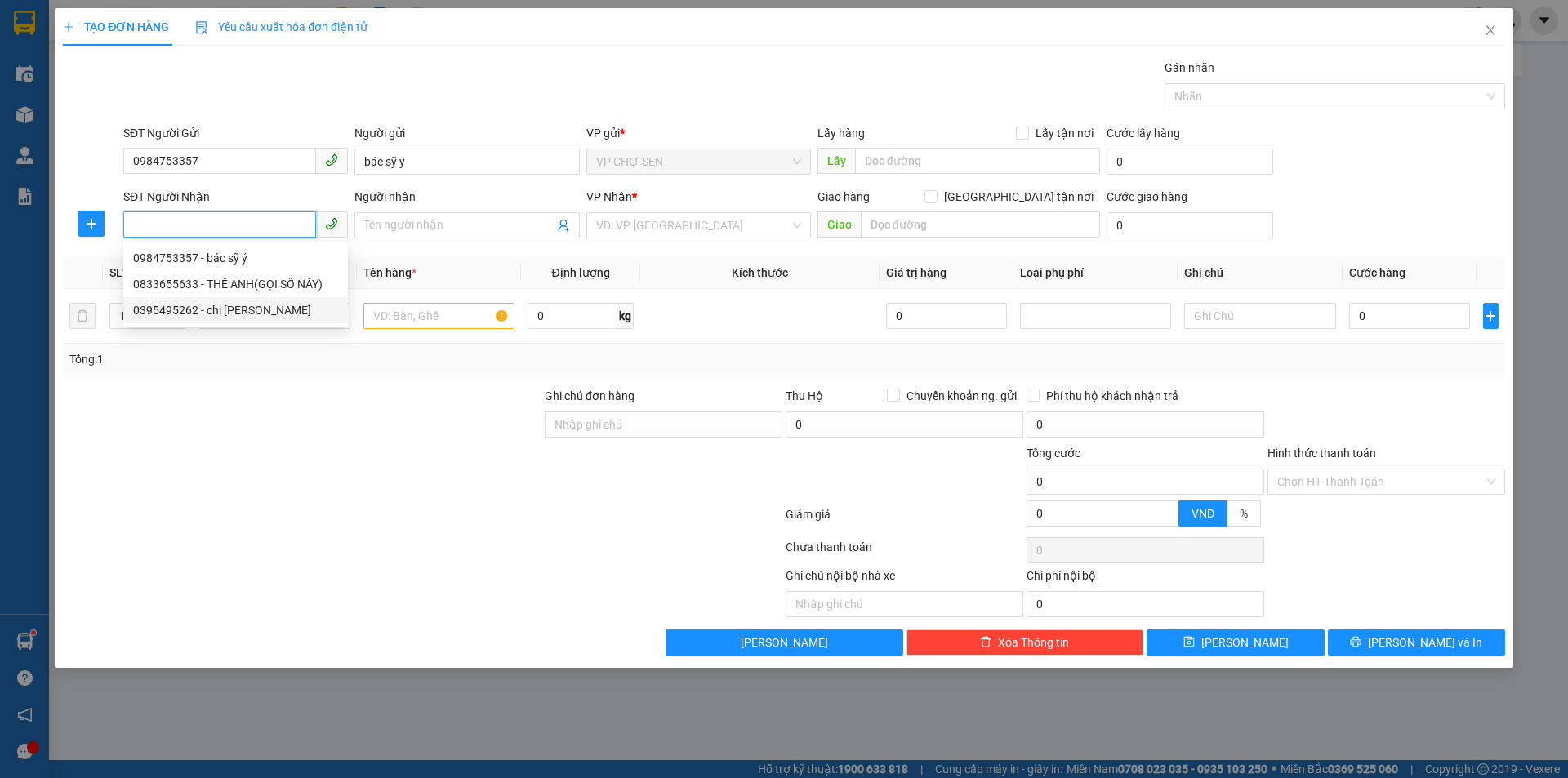
click at [224, 314] on div "0395495262 - chị [PERSON_NAME]" at bounding box center [235, 309] width 205 height 18
type input "0395495262"
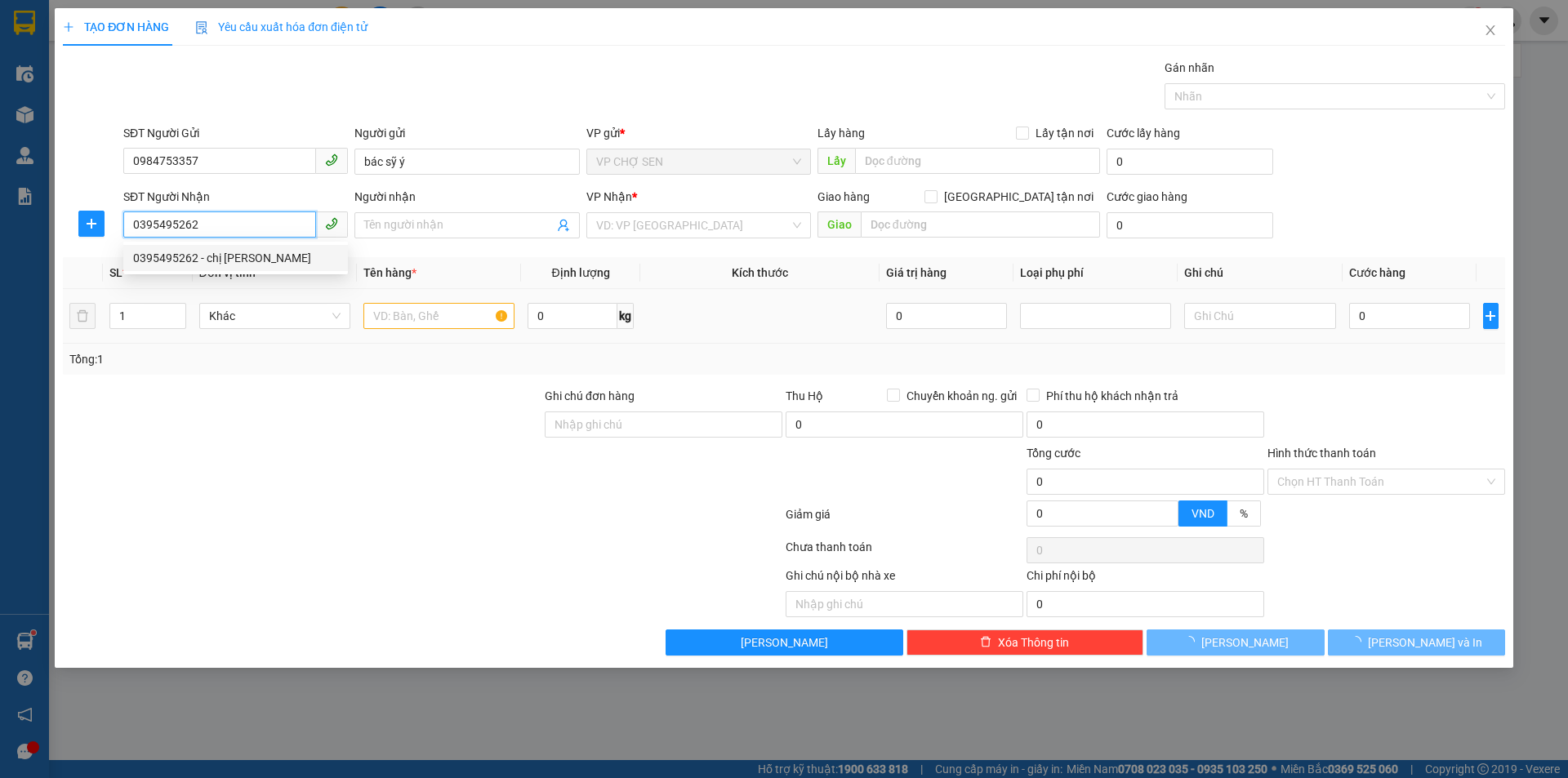
type input "chị [PERSON_NAME]"
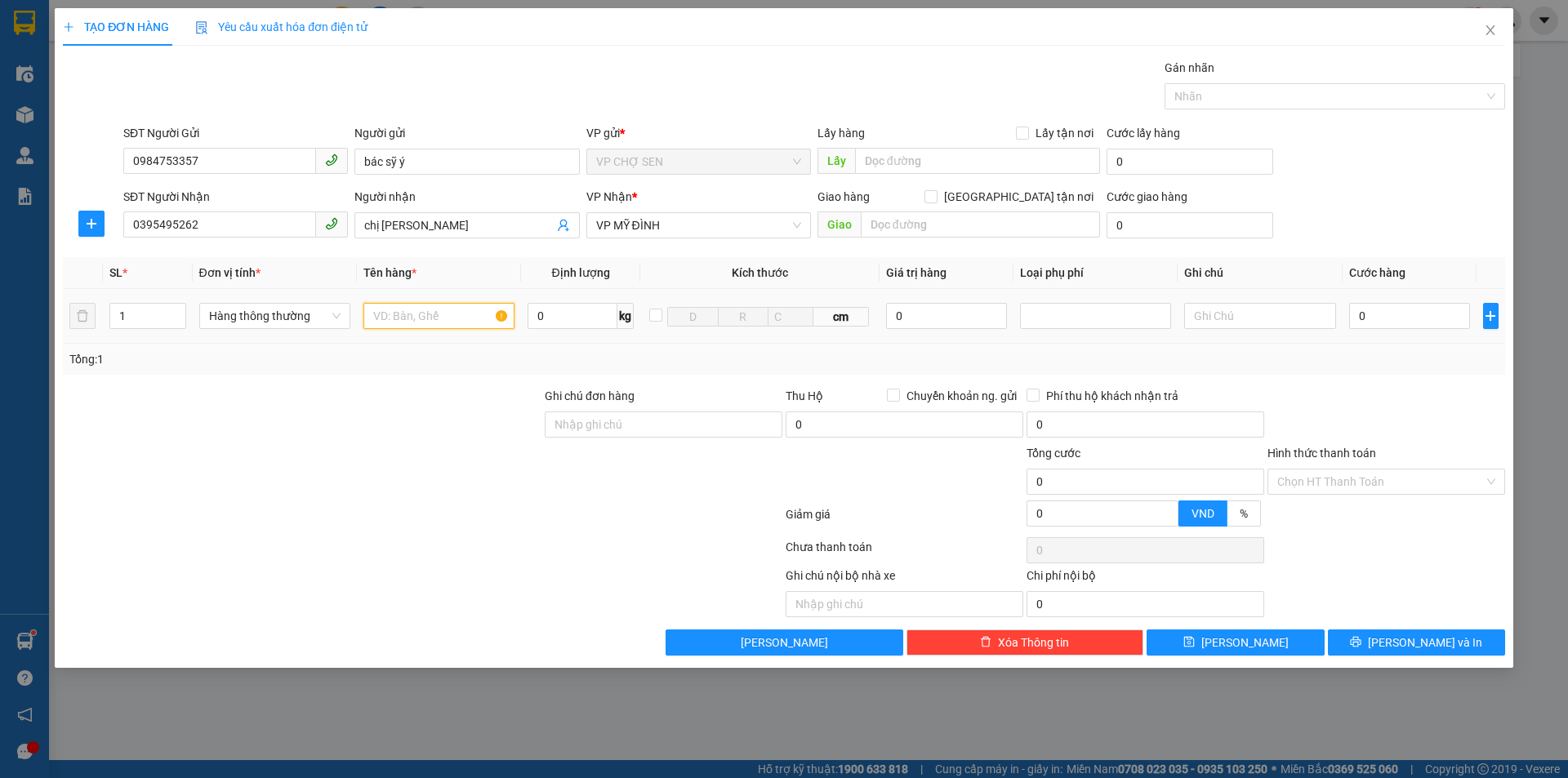
click at [381, 319] on input "text" at bounding box center [438, 315] width 151 height 26
type input "răng"
click at [1364, 312] on input "0" at bounding box center [1410, 315] width 122 height 26
type input "3"
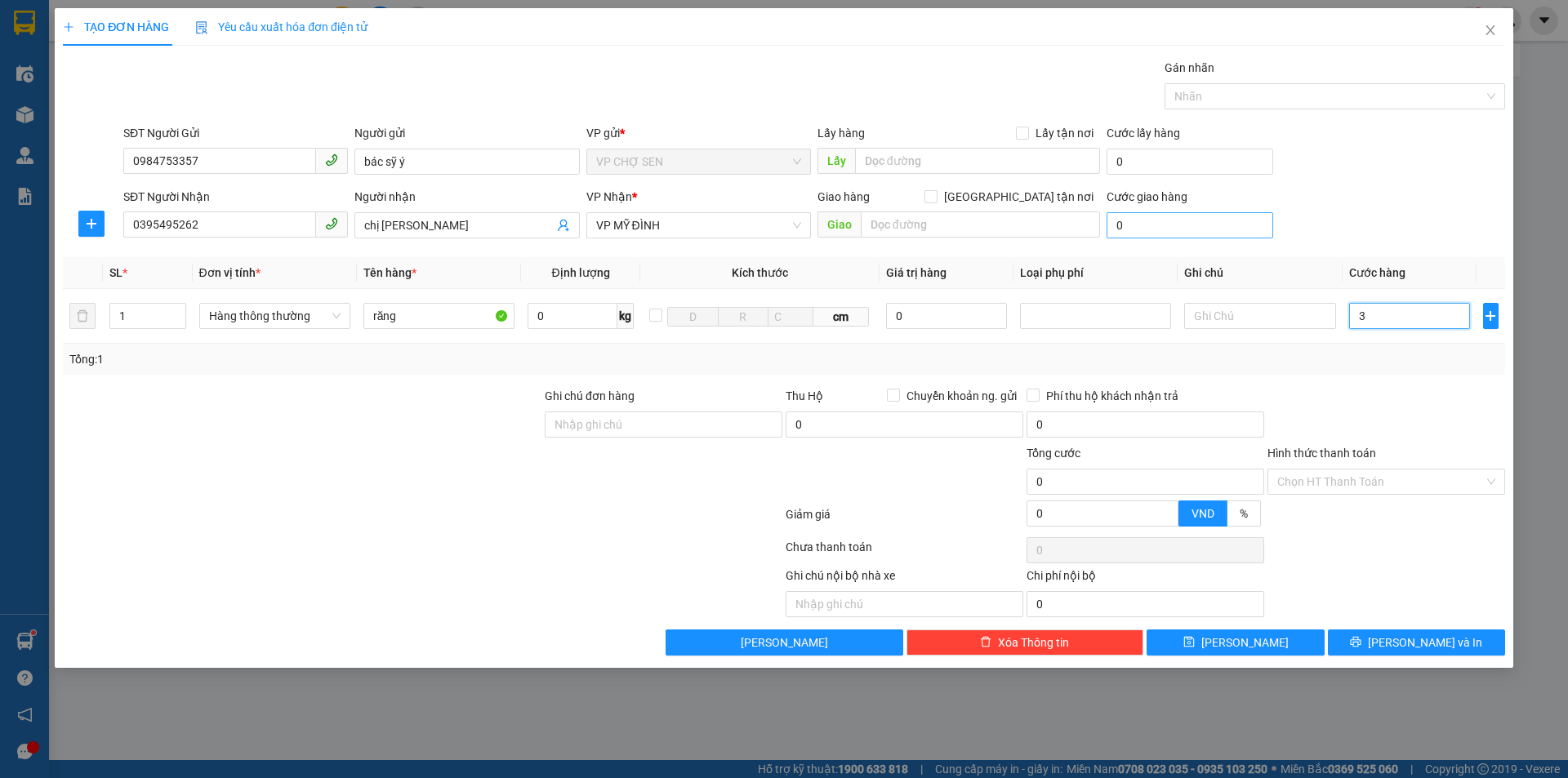
type input "3"
type input "30"
type input "300"
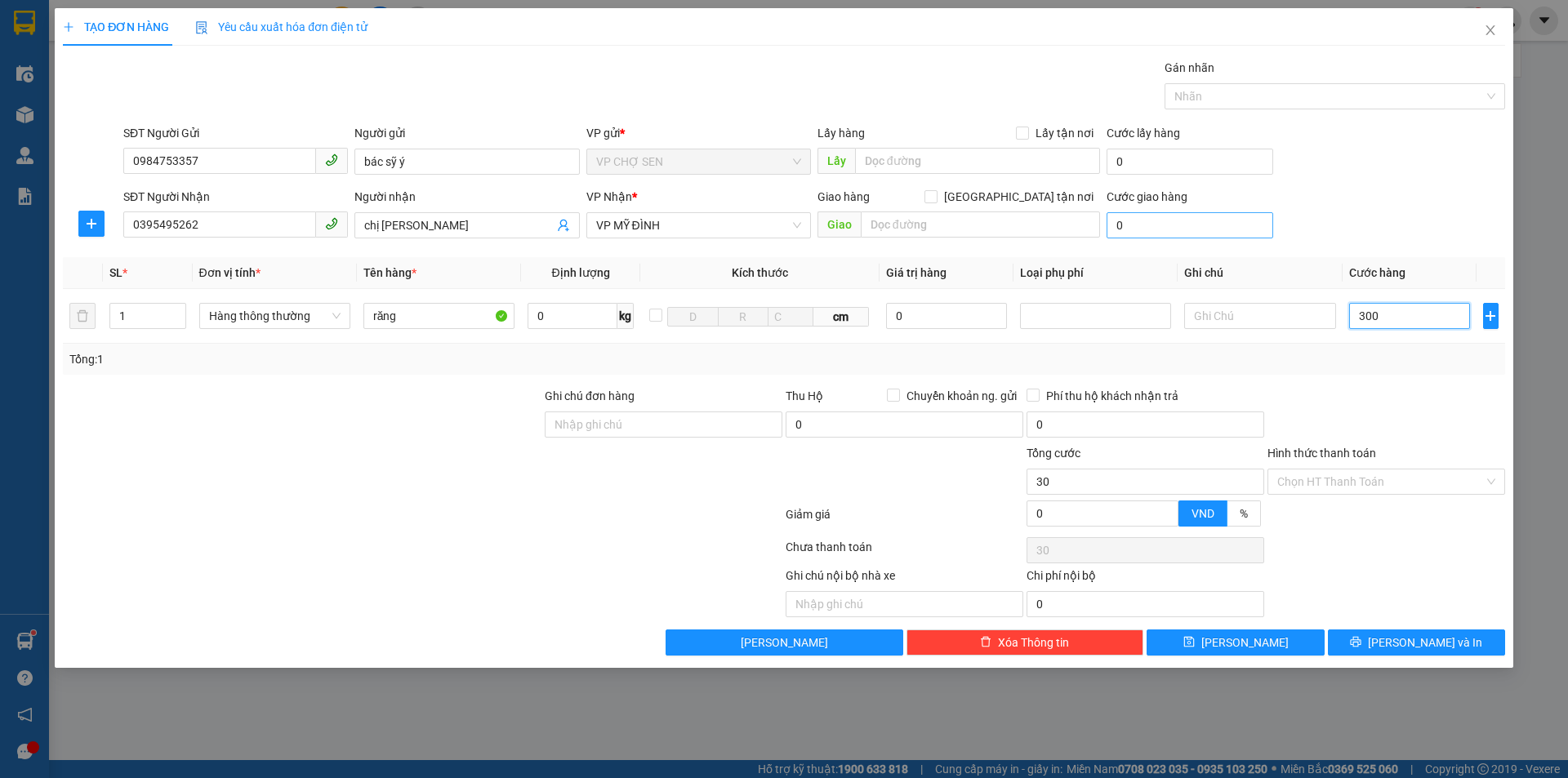
type input "300"
type input "3.000"
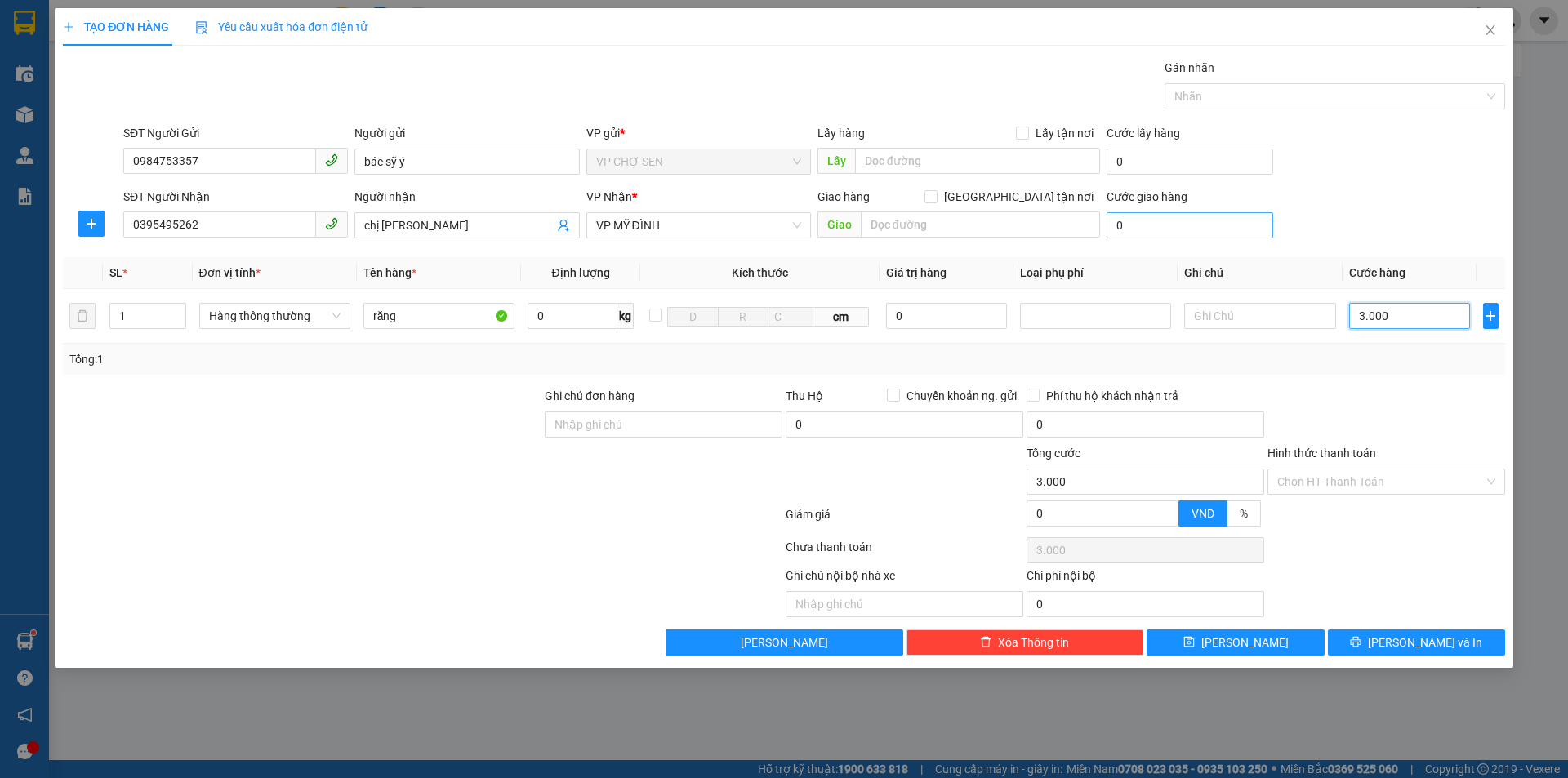
type input "30.000"
drag, startPoint x: 1382, startPoint y: 636, endPoint x: 1310, endPoint y: 538, distance: 121.6
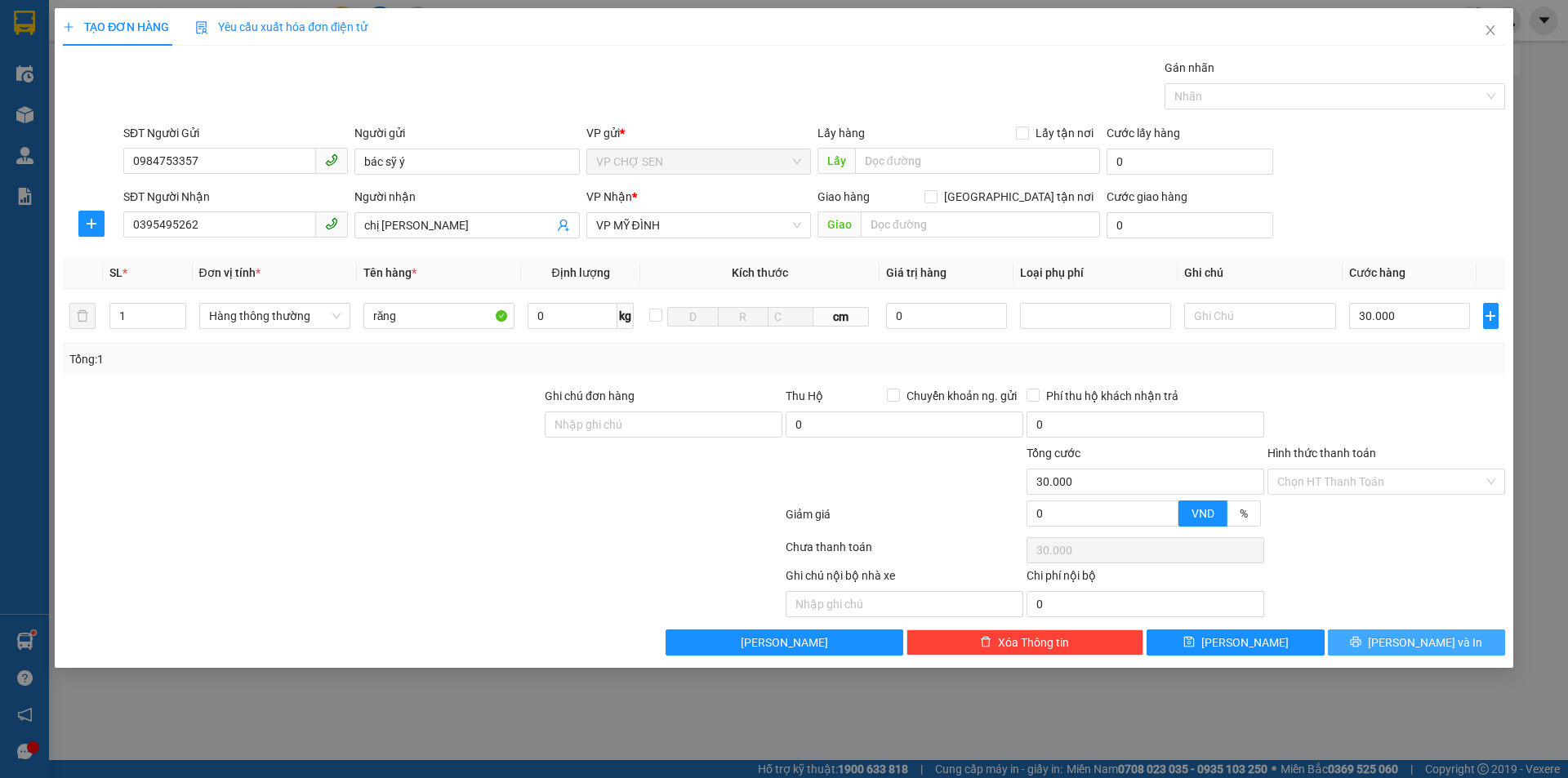
click at [1380, 631] on button "[PERSON_NAME] và In" at bounding box center [1417, 642] width 177 height 26
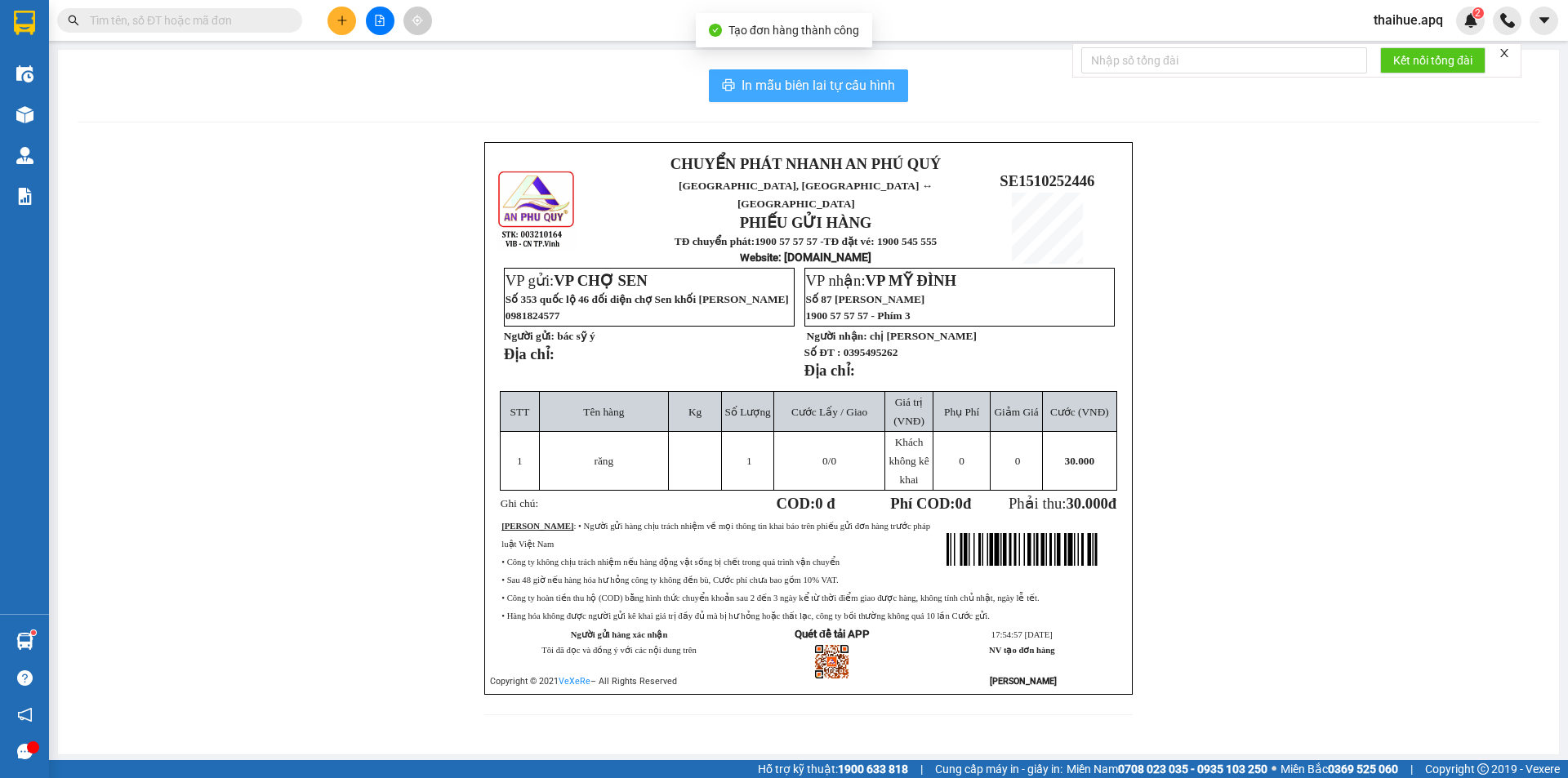
click at [837, 86] on span "In mẫu biên lai tự cấu hình" at bounding box center [817, 85] width 153 height 20
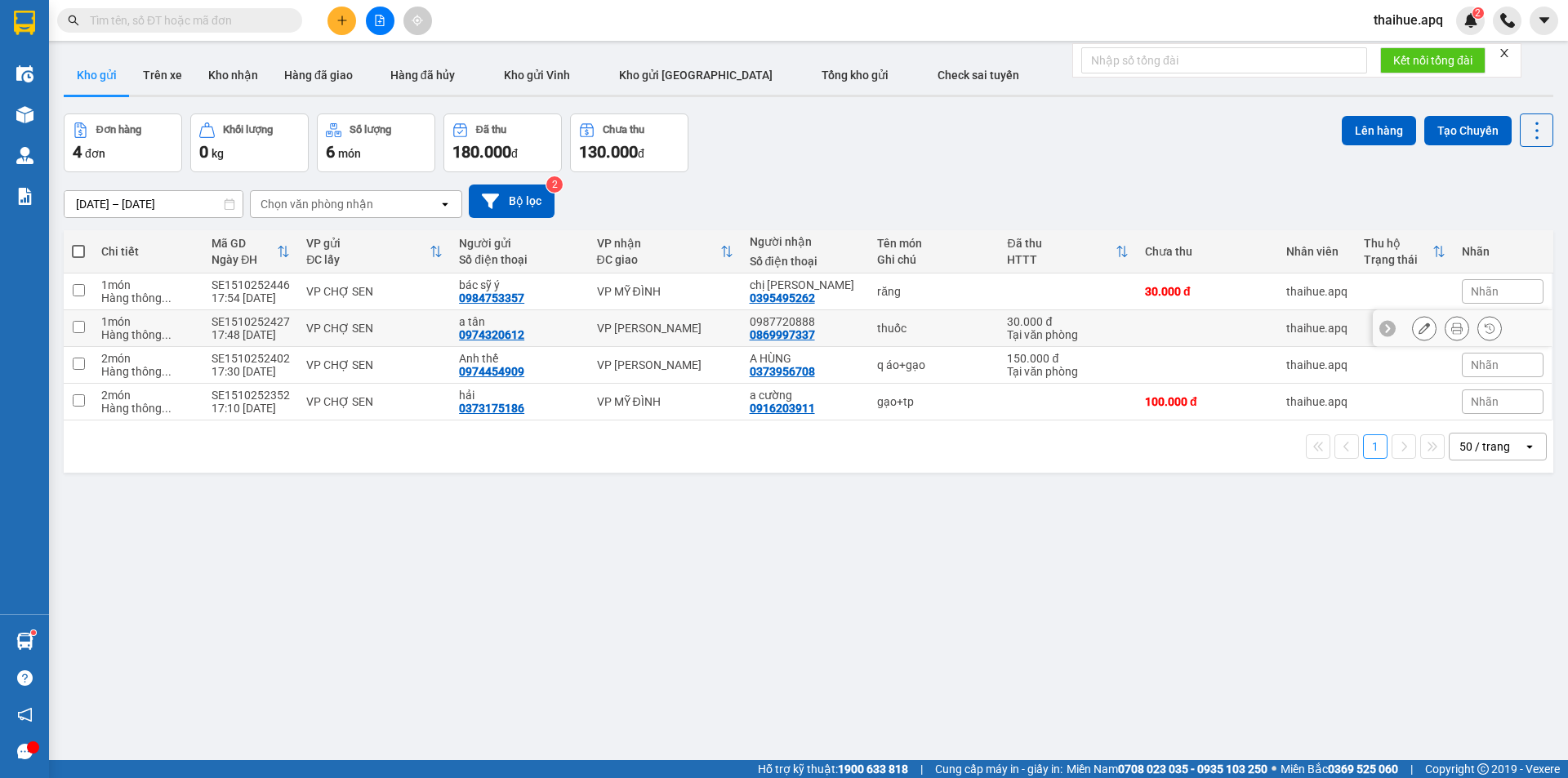
click at [428, 322] on div "VP CHỢ SEN" at bounding box center [373, 329] width 136 height 13
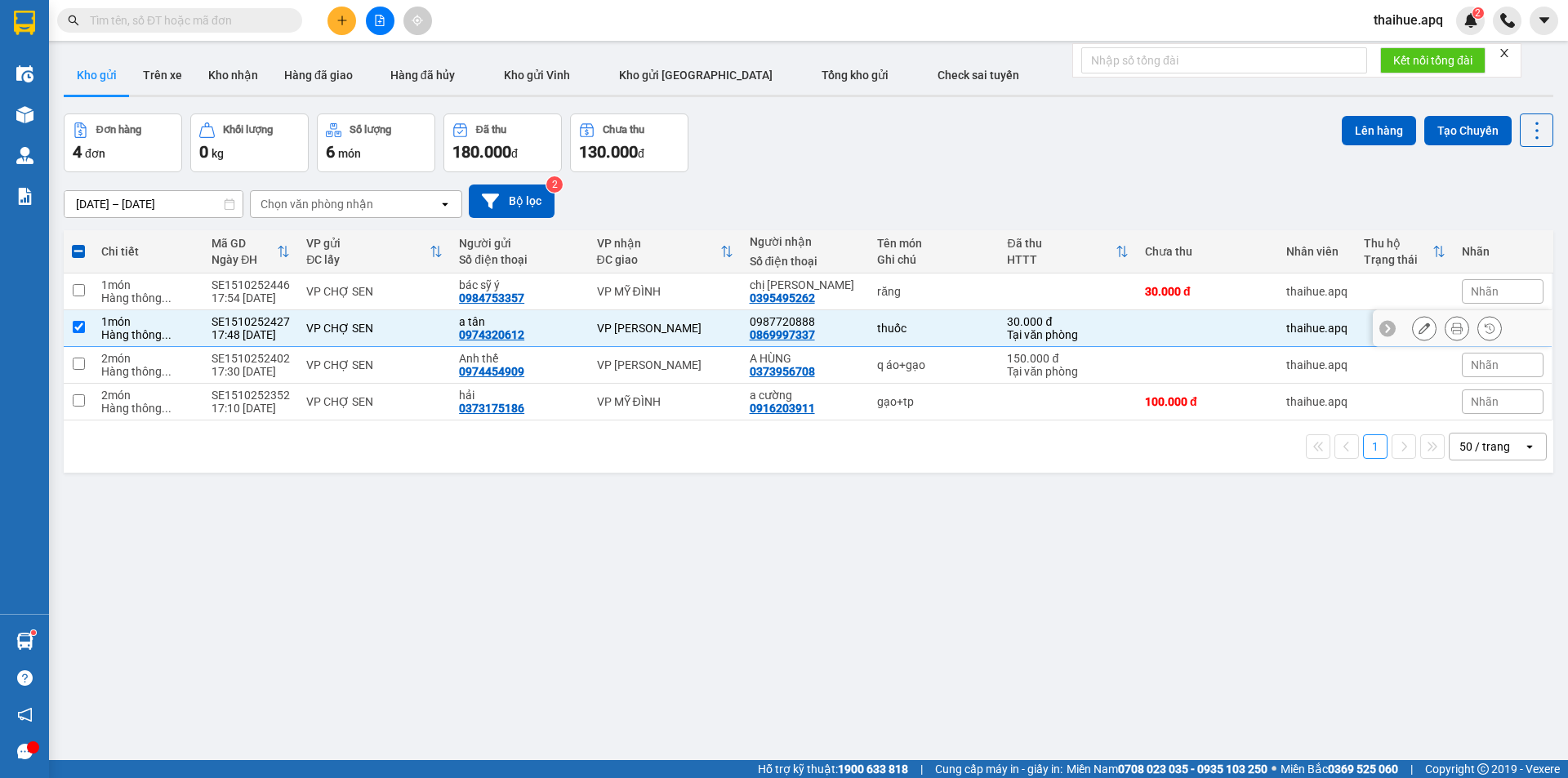
drag, startPoint x: 1111, startPoint y: 321, endPoint x: 1071, endPoint y: 317, distance: 40.2
click at [1112, 321] on div "30.000 đ" at bounding box center [1067, 322] width 121 height 13
checkbox input "false"
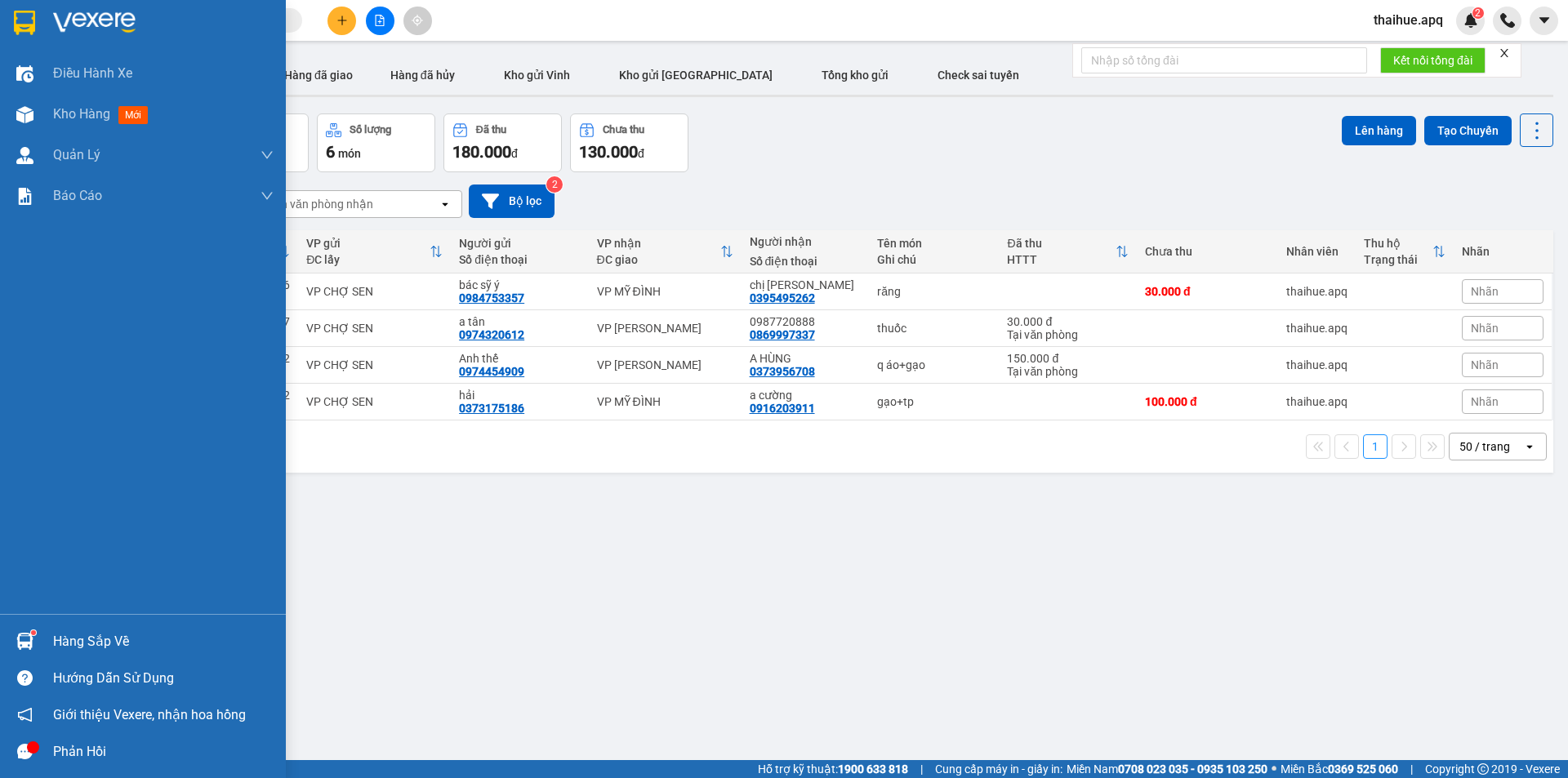
click at [71, 645] on div "Hàng sắp về" at bounding box center [163, 642] width 220 height 25
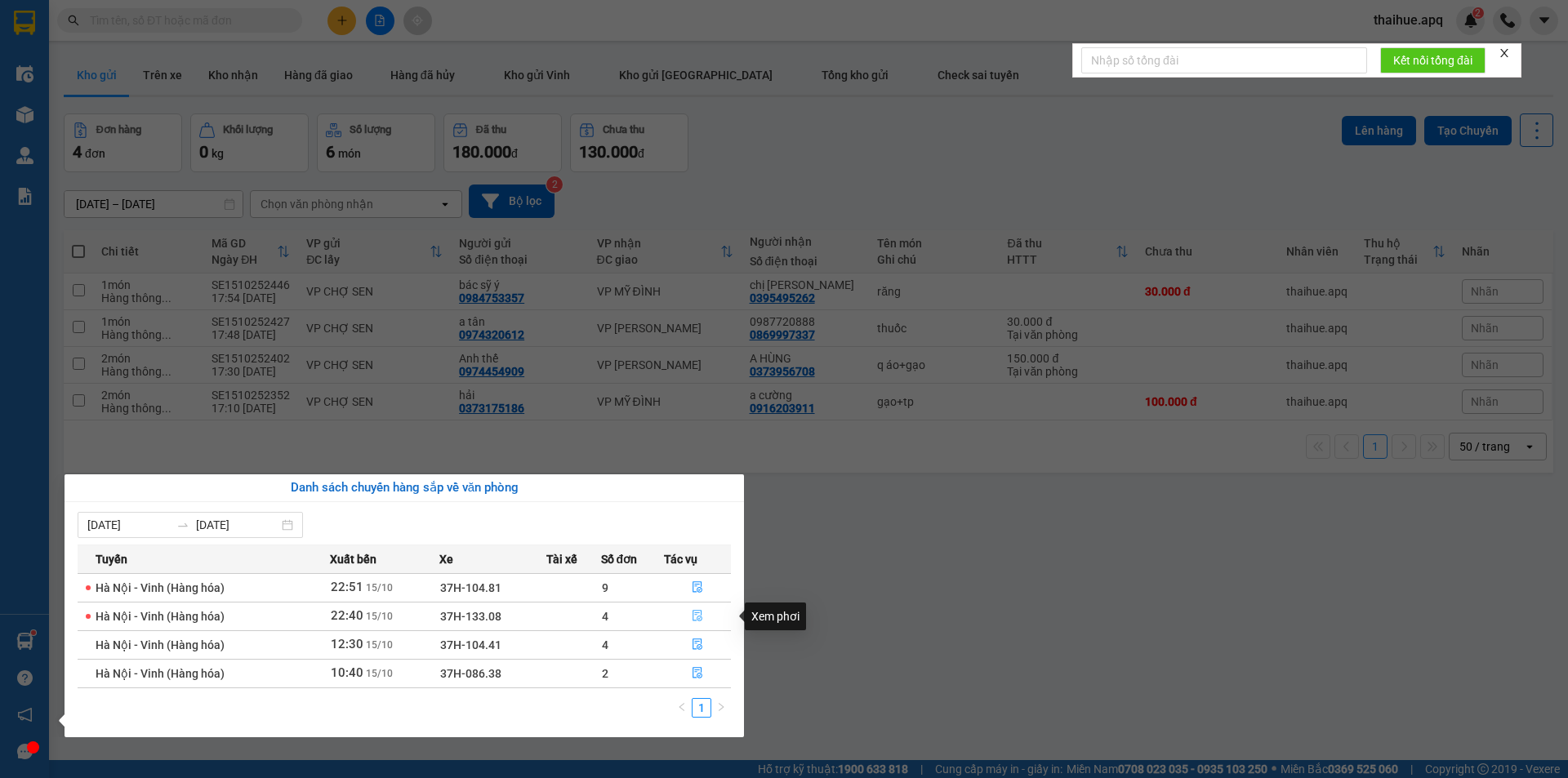
click at [696, 611] on icon "file-done" at bounding box center [697, 615] width 11 height 11
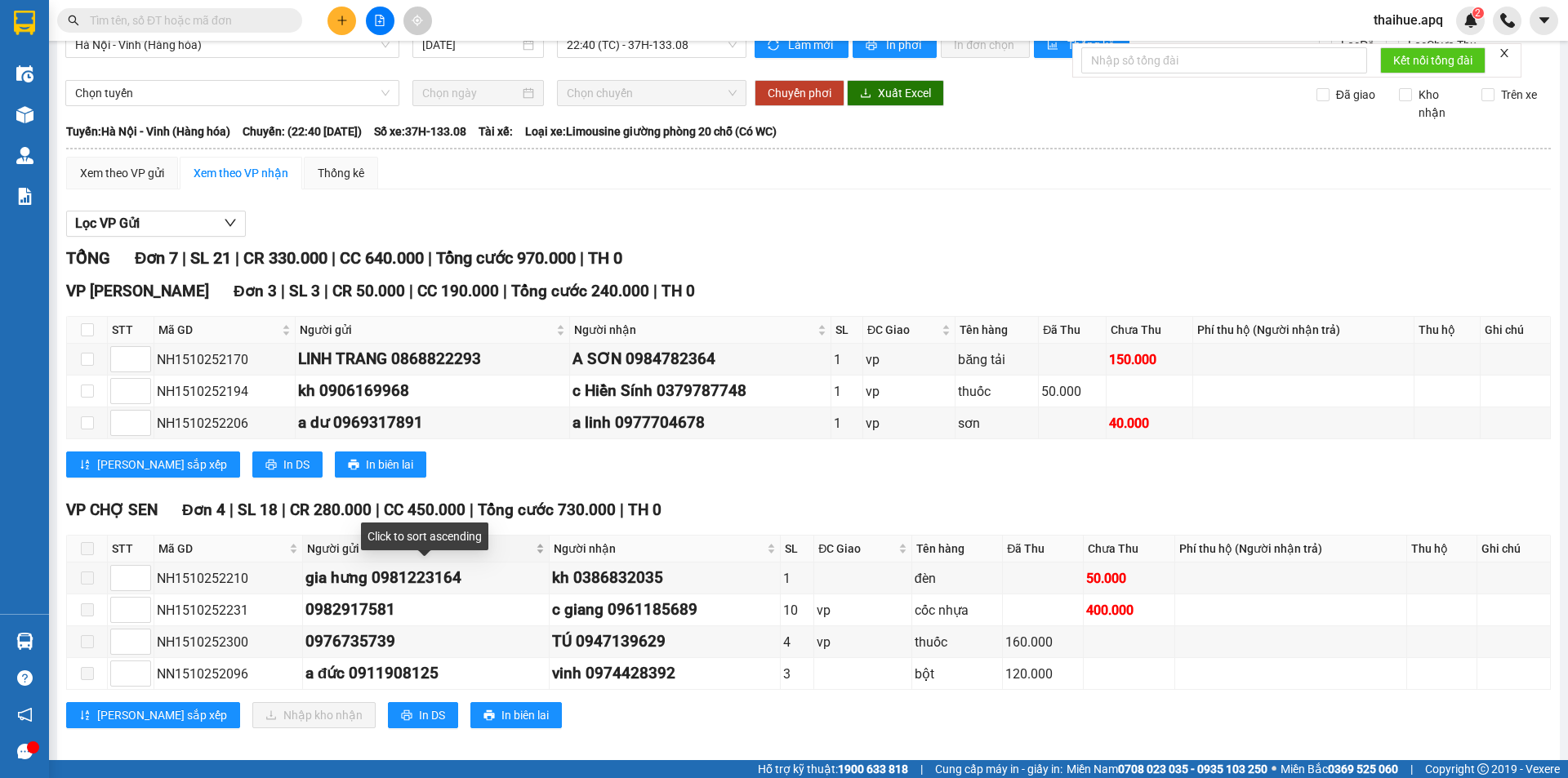
scroll to position [39, 0]
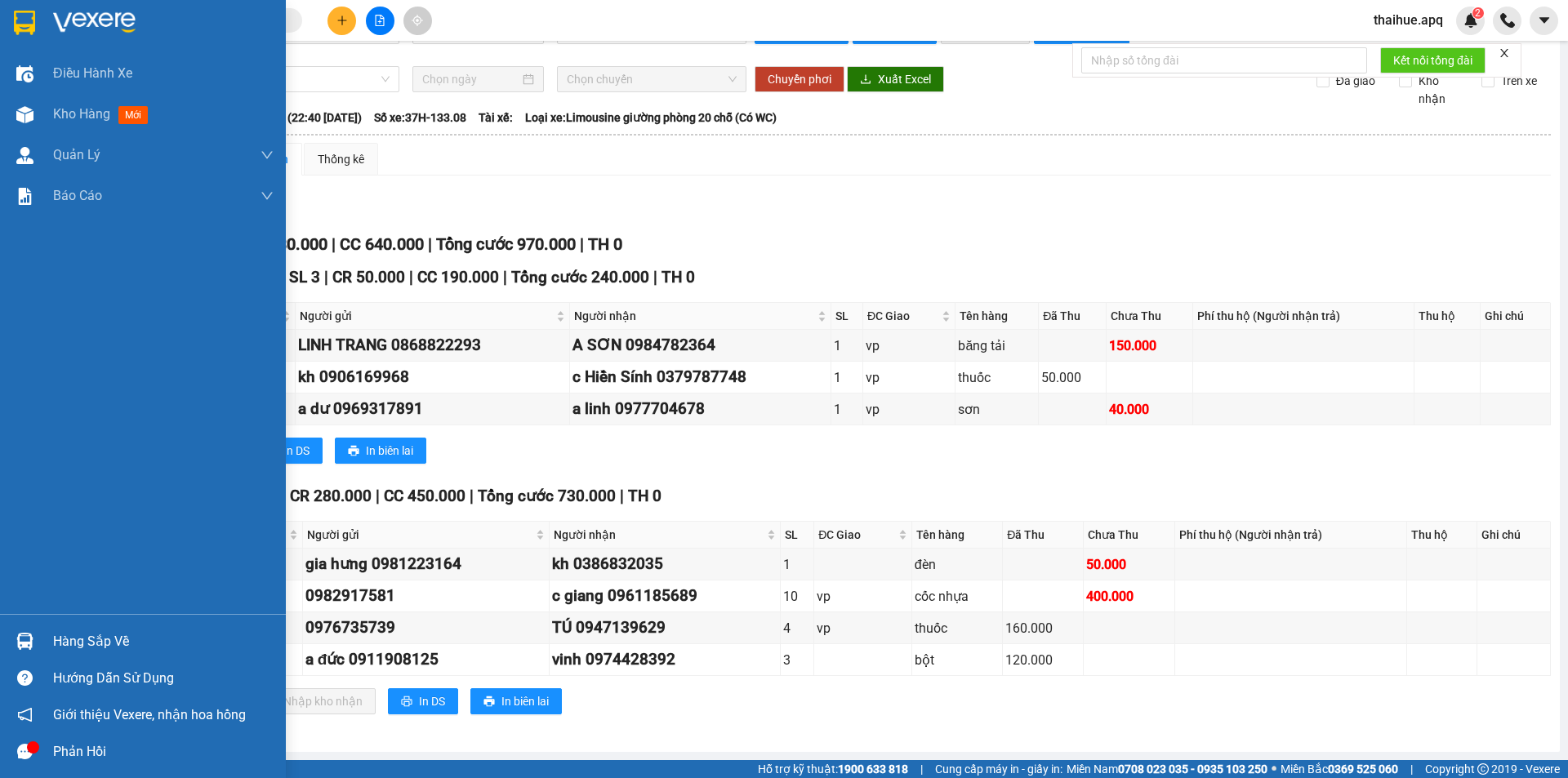
click at [58, 642] on div "Hàng sắp về" at bounding box center [163, 642] width 220 height 25
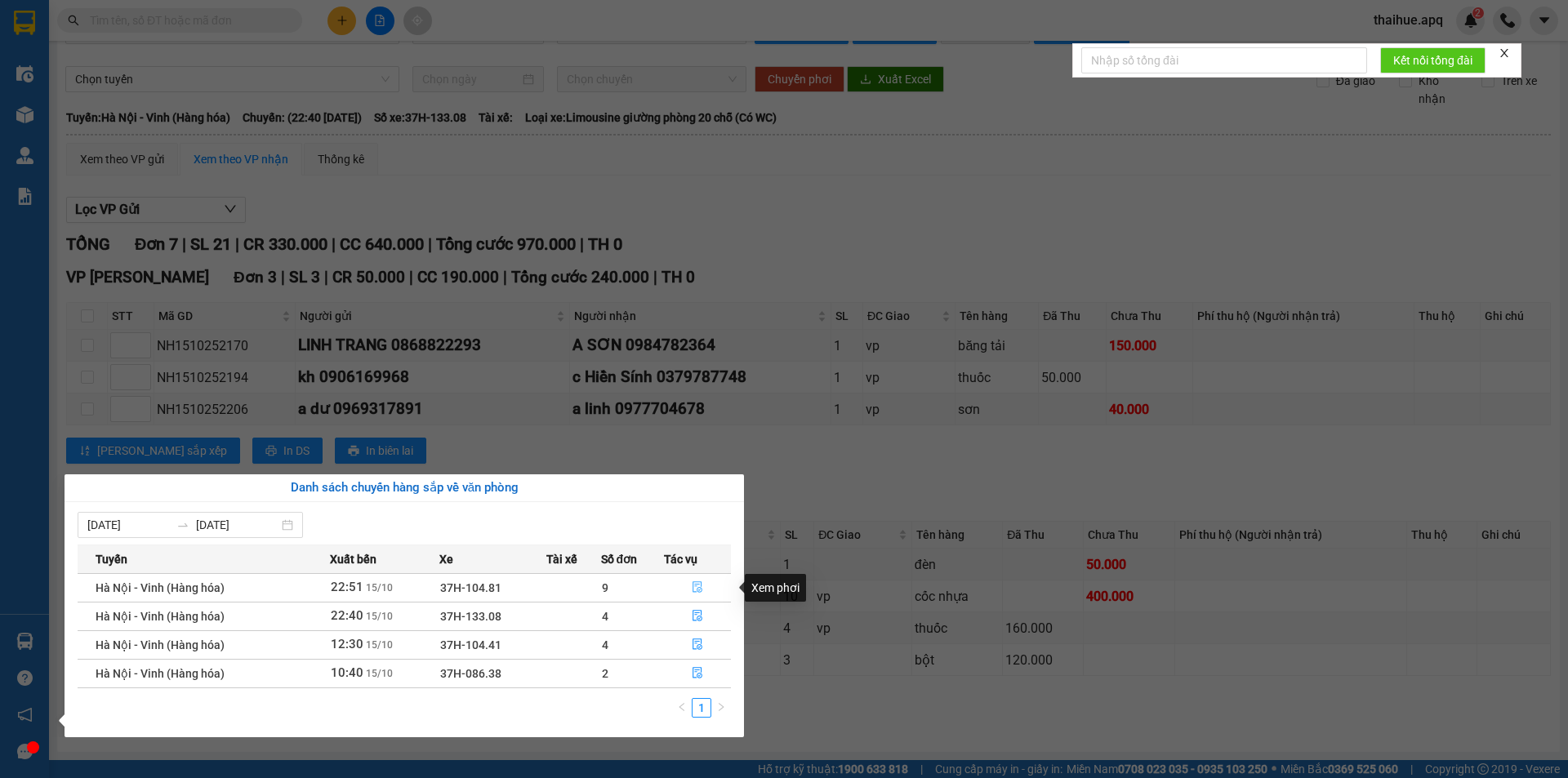
click at [694, 582] on icon "file-done" at bounding box center [697, 588] width 10 height 11
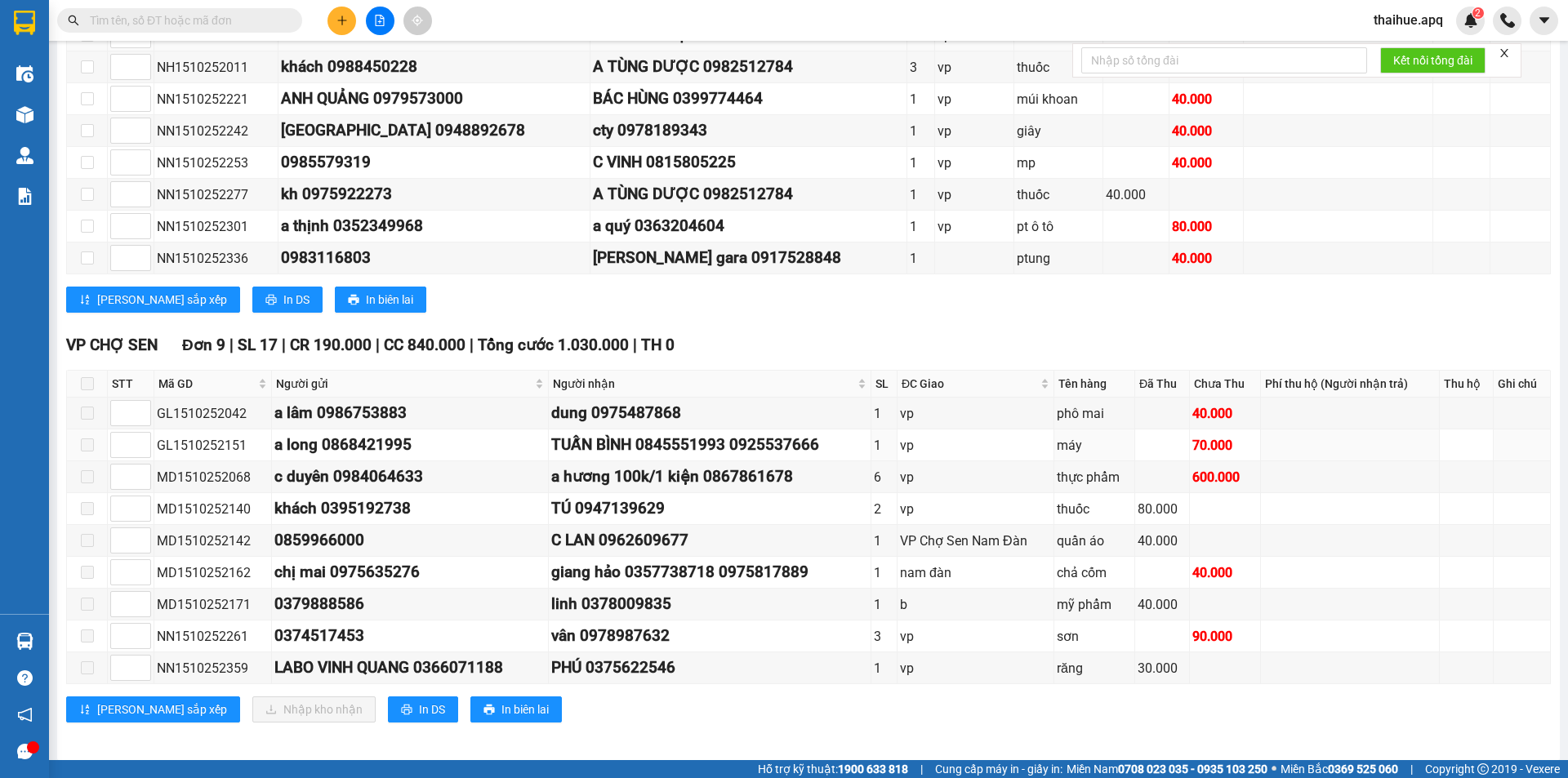
scroll to position [580, 0]
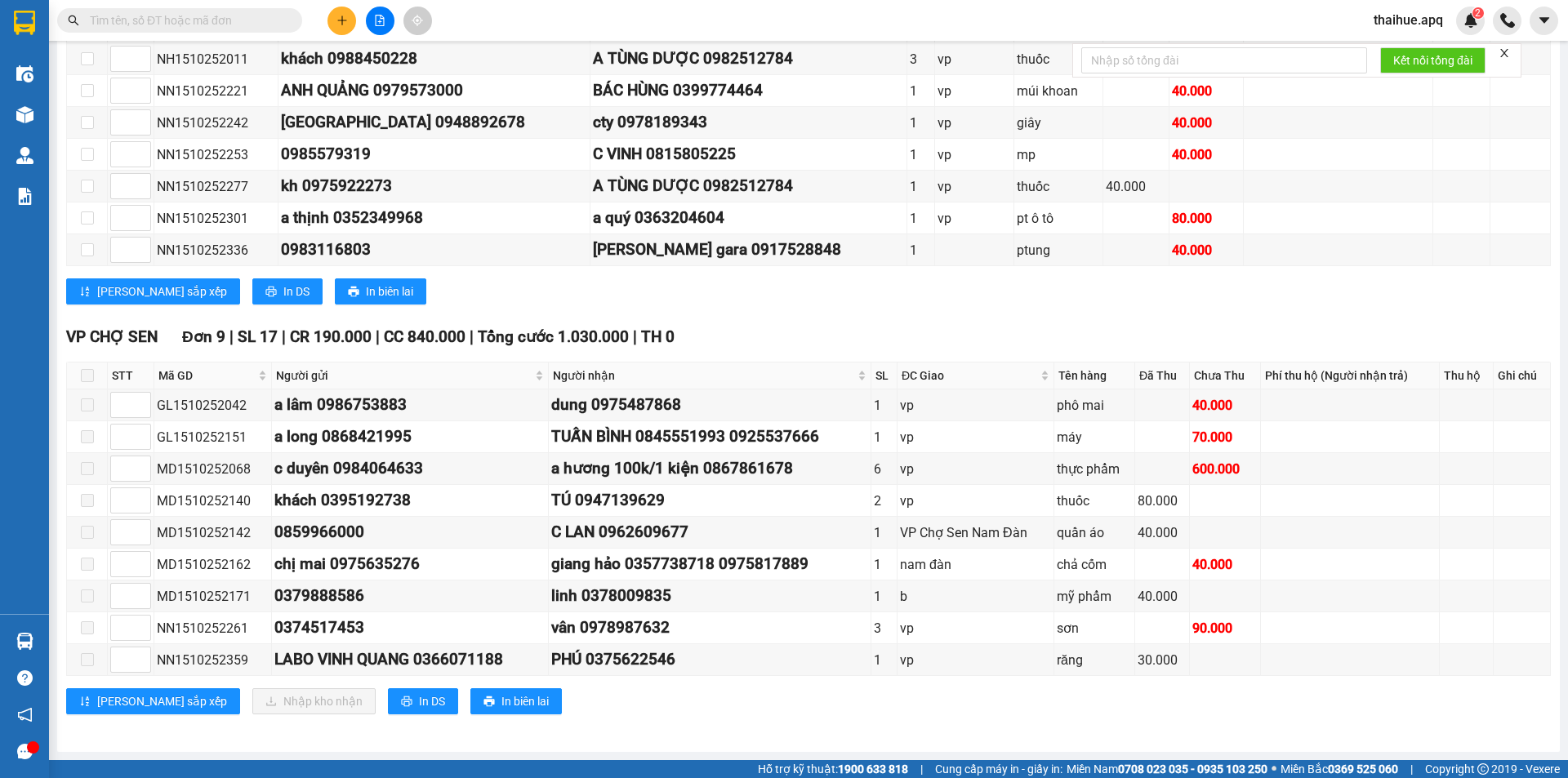
click at [117, 20] on input "text" at bounding box center [186, 20] width 192 height 18
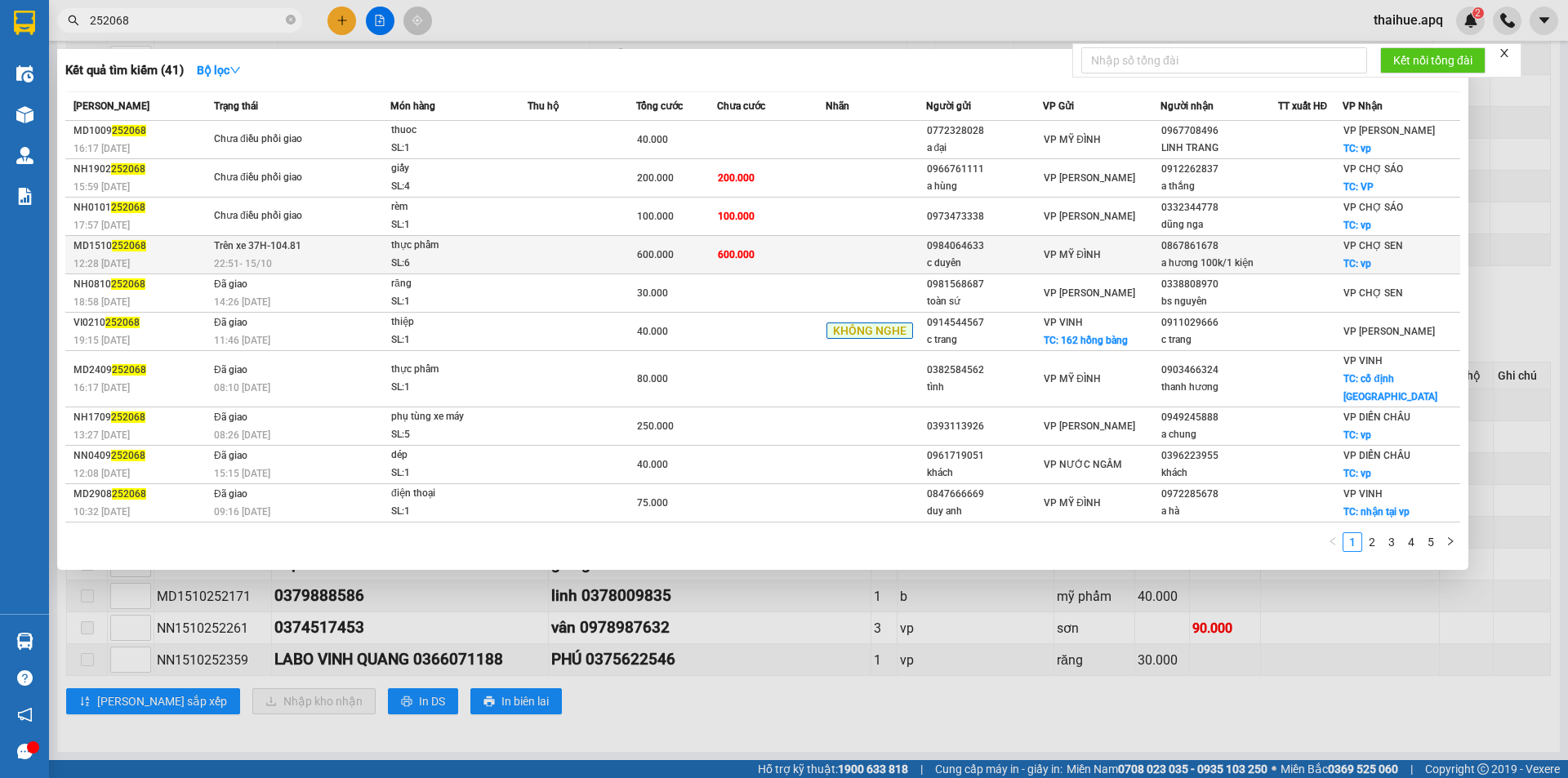
type input "252068"
click at [519, 246] on span "thực phẩm SL: 6" at bounding box center [459, 254] width 135 height 35
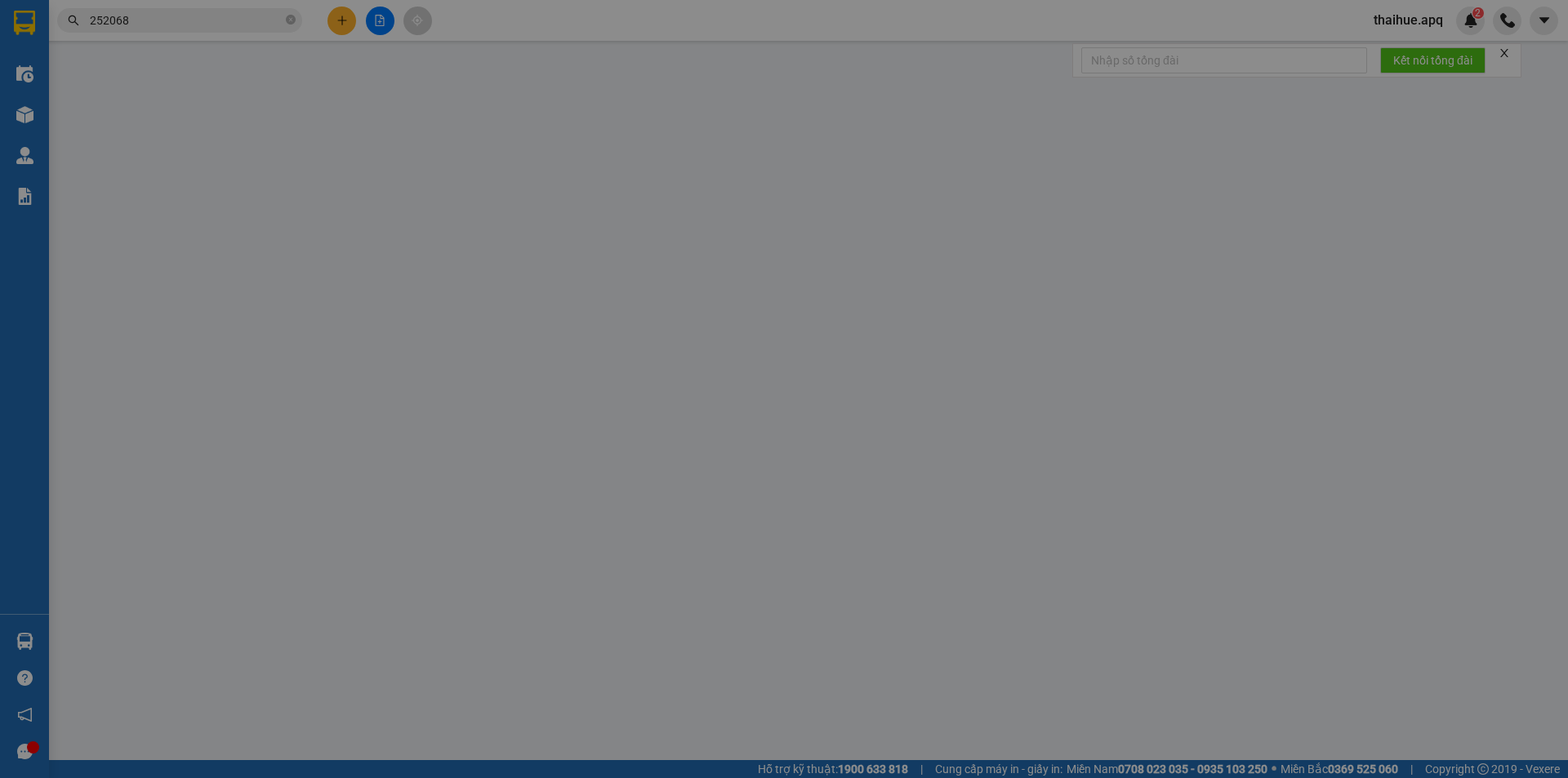
type input "0984064633"
type input "c duyên"
type input "0867861678"
type input "a hương 100k/1 kiện"
checkbox input "true"
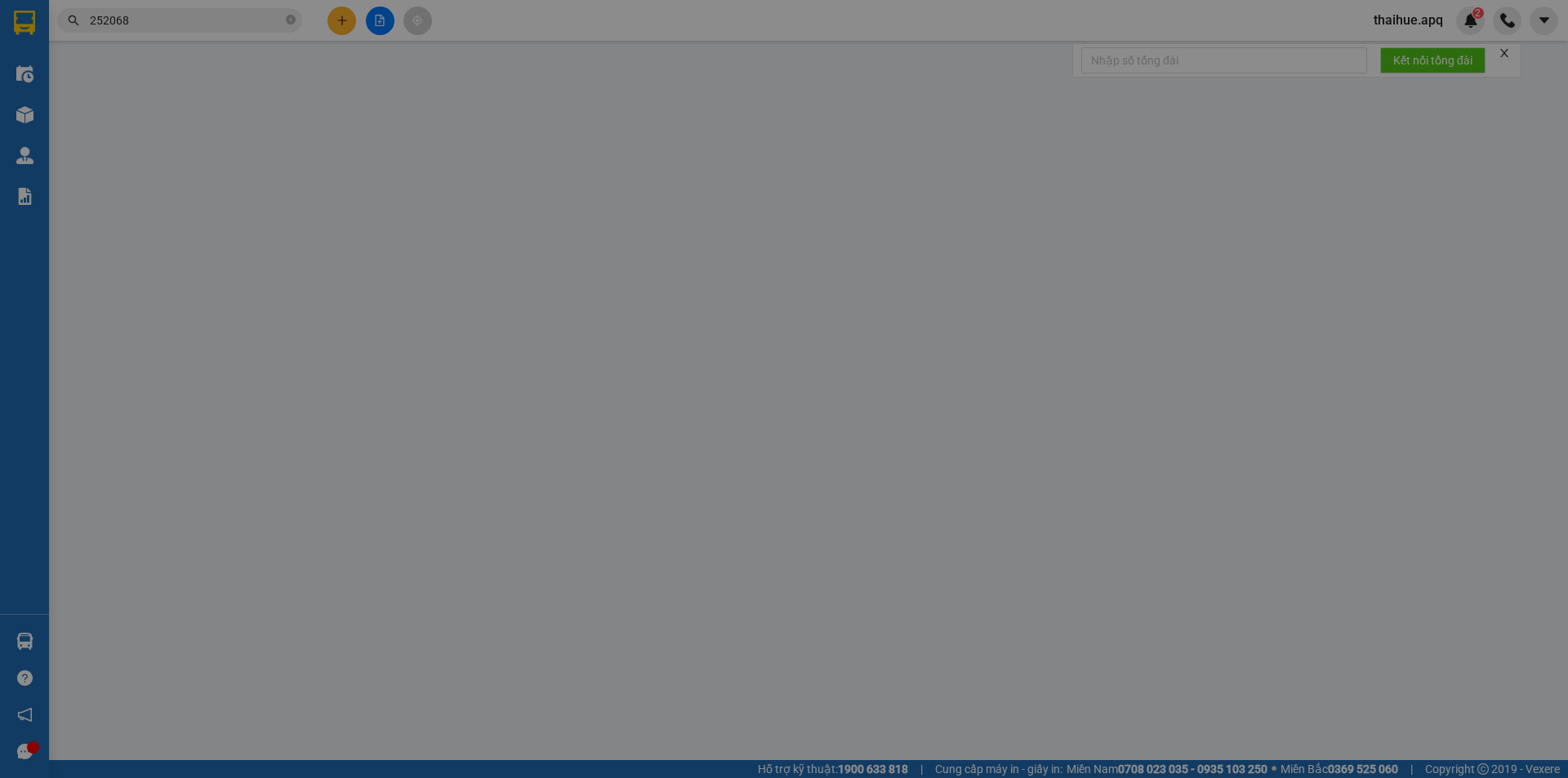
type input "vp"
type input "0"
type input "600.000"
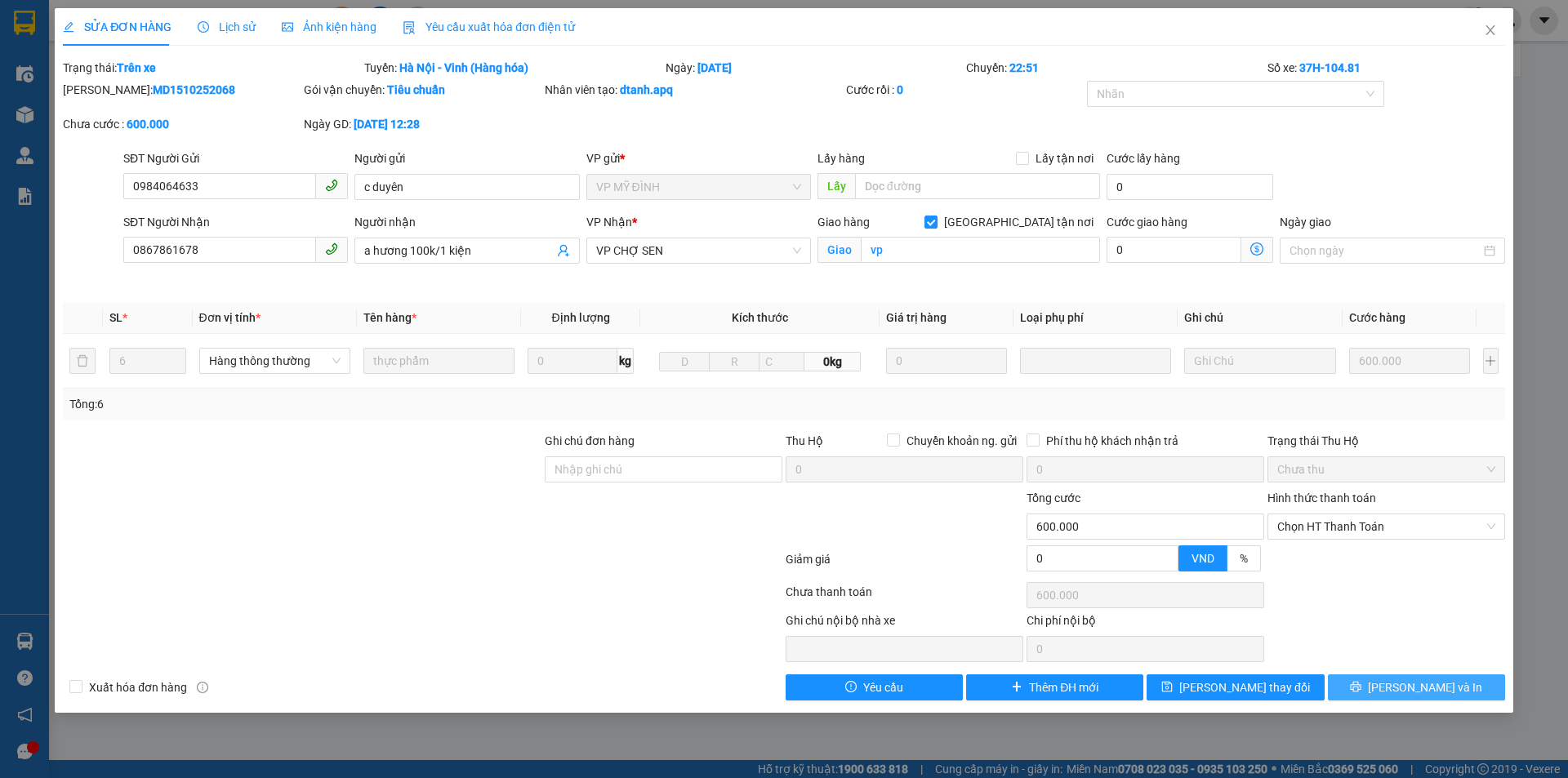
click at [1433, 683] on span "[PERSON_NAME] và In" at bounding box center [1425, 687] width 114 height 18
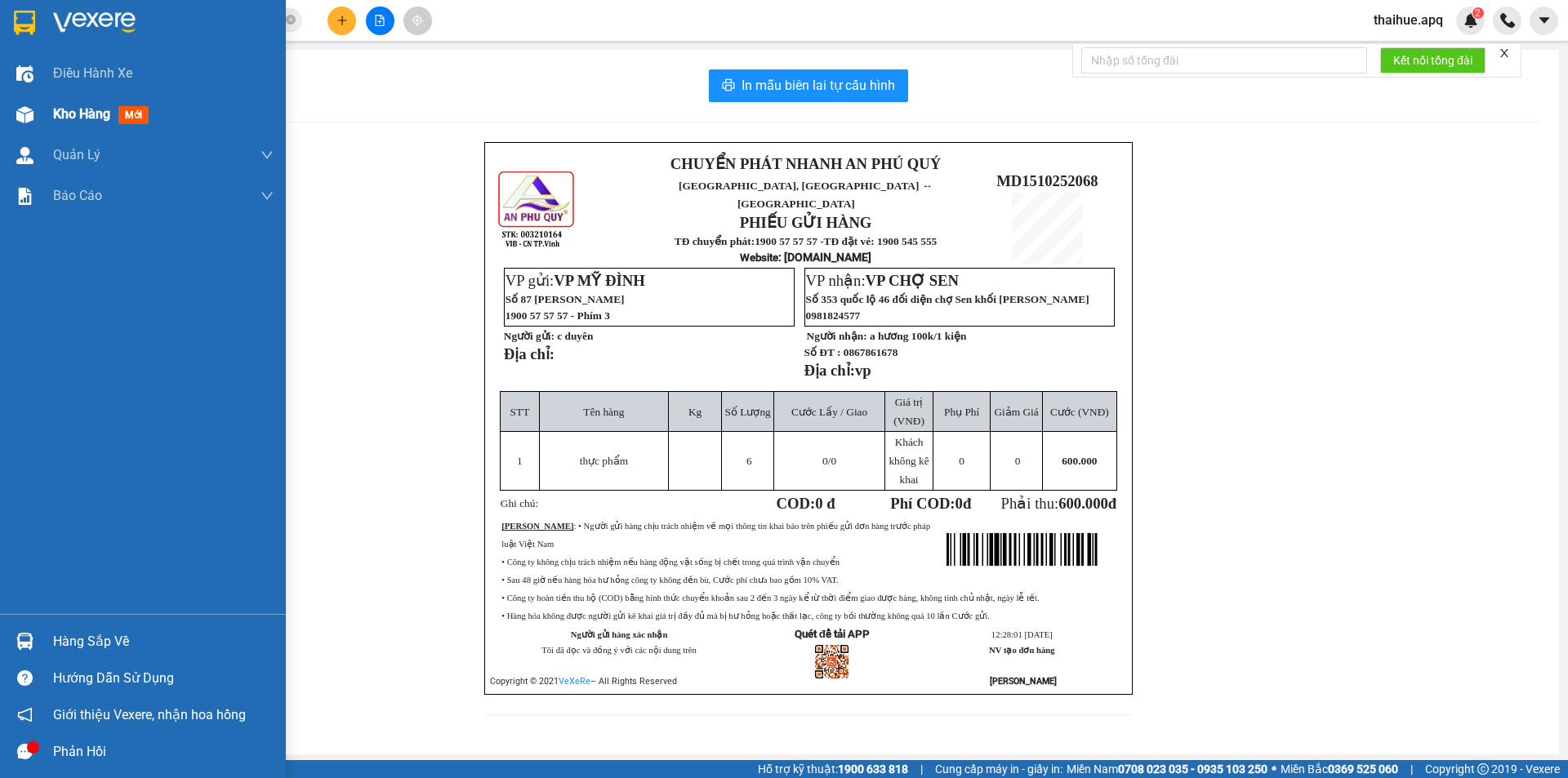
click at [73, 117] on span "Kho hàng" at bounding box center [82, 113] width 57 height 15
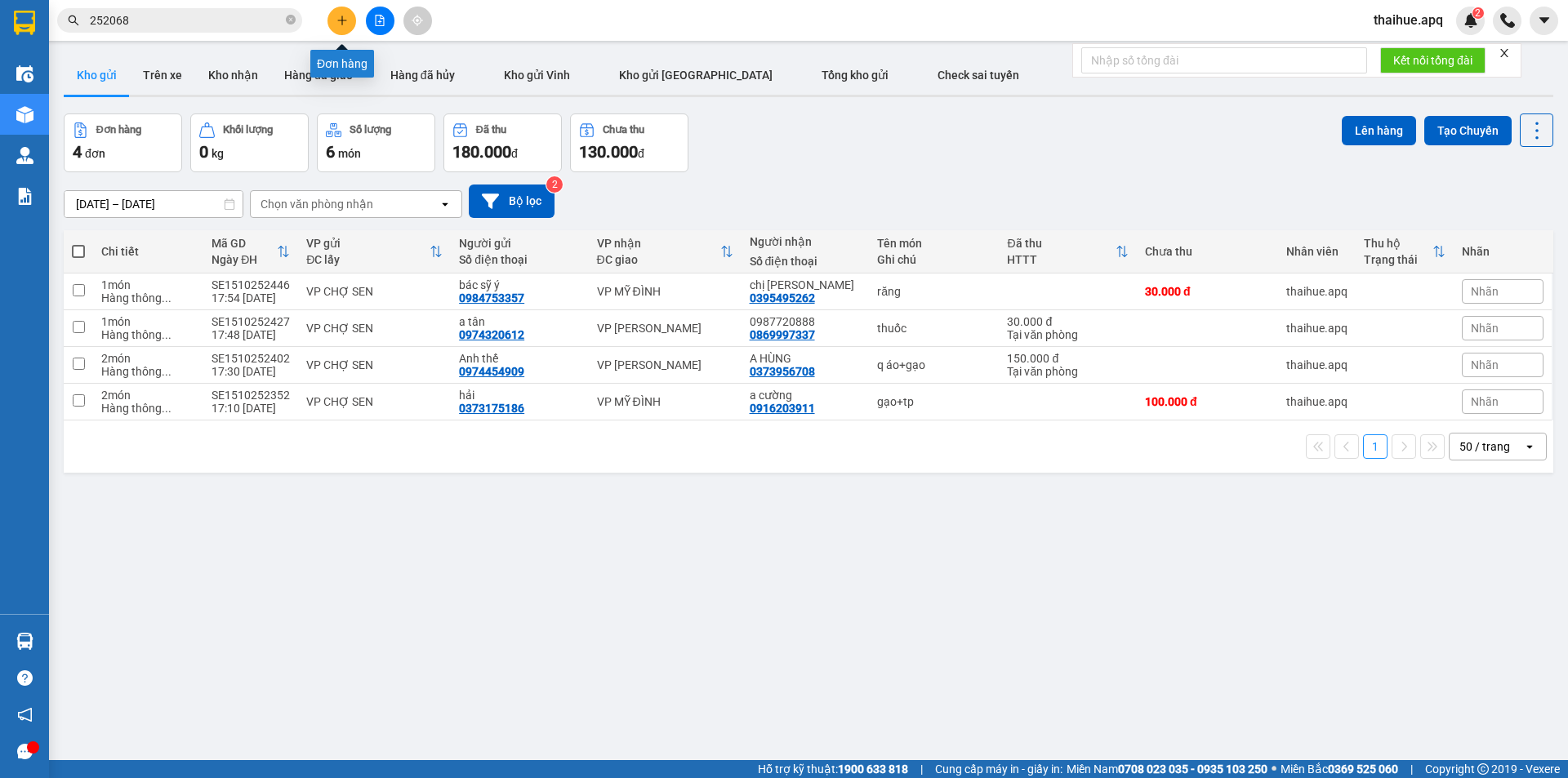
click at [340, 20] on icon "plus" at bounding box center [342, 20] width 11 height 11
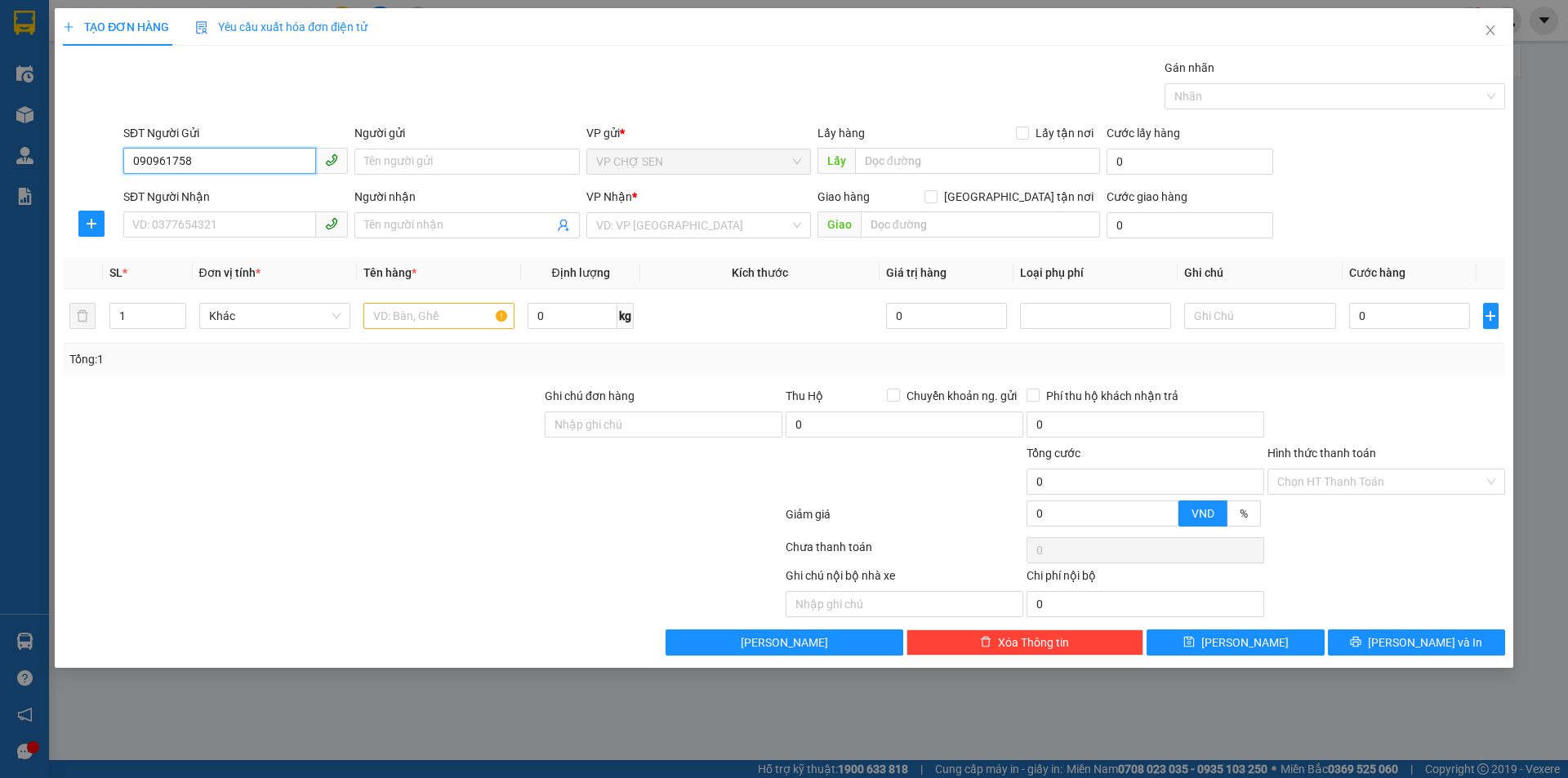
type input "0909617589"
click at [228, 198] on div "0909617589 - bs dương" at bounding box center [235, 194] width 205 height 18
type input "bs dương"
type input "0909617589"
click at [199, 221] on input "SĐT Người Nhận" at bounding box center [219, 224] width 192 height 26
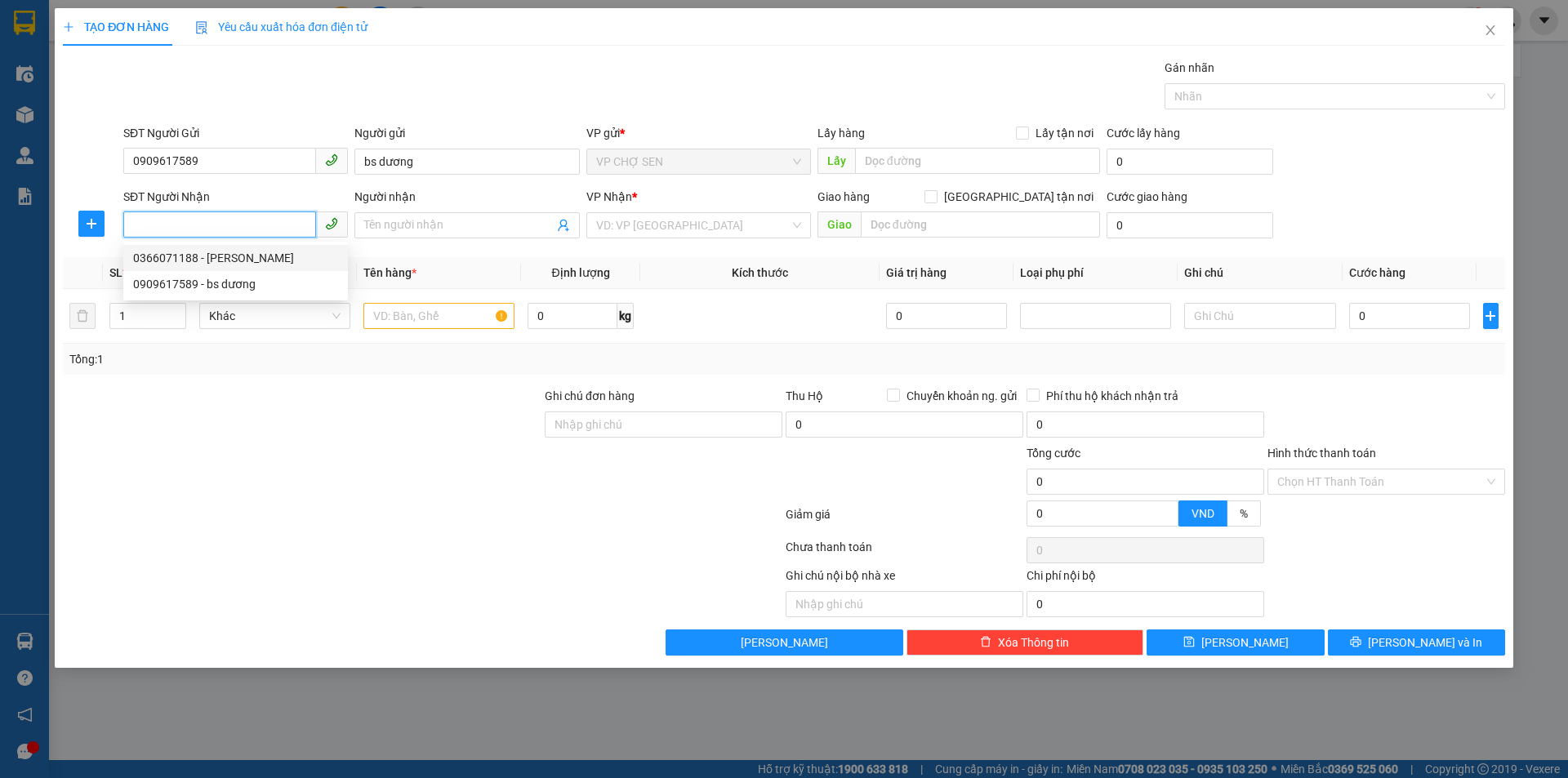
click at [231, 263] on div "0366071188 - [PERSON_NAME]" at bounding box center [235, 257] width 205 height 18
type input "0366071188"
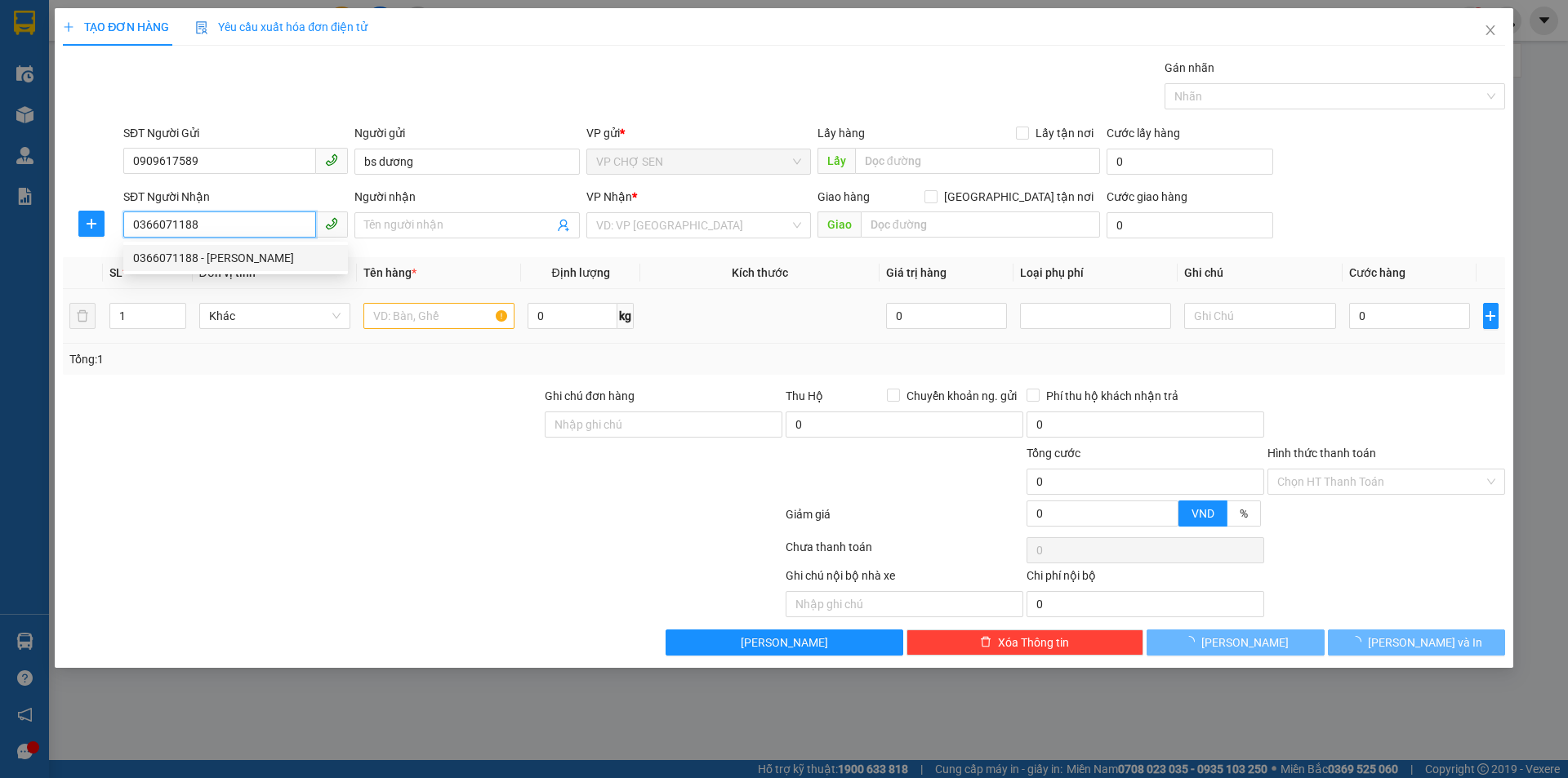
type input "LABO VINH QUANG"
checkbox input "true"
type input "NH"
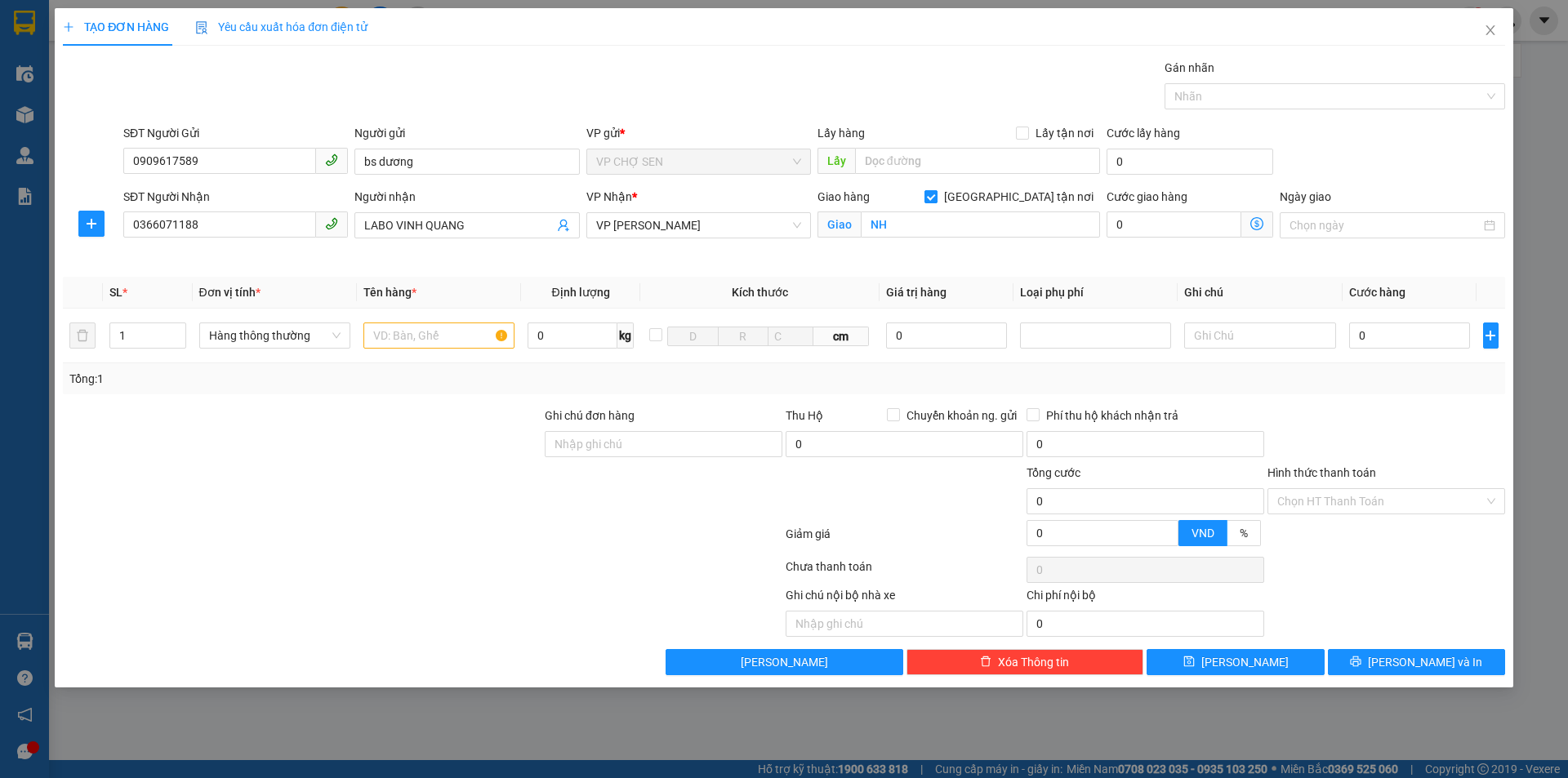
click at [935, 195] on input "[GEOGRAPHIC_DATA] tận nơi" at bounding box center [930, 196] width 11 height 11
checkbox input "false"
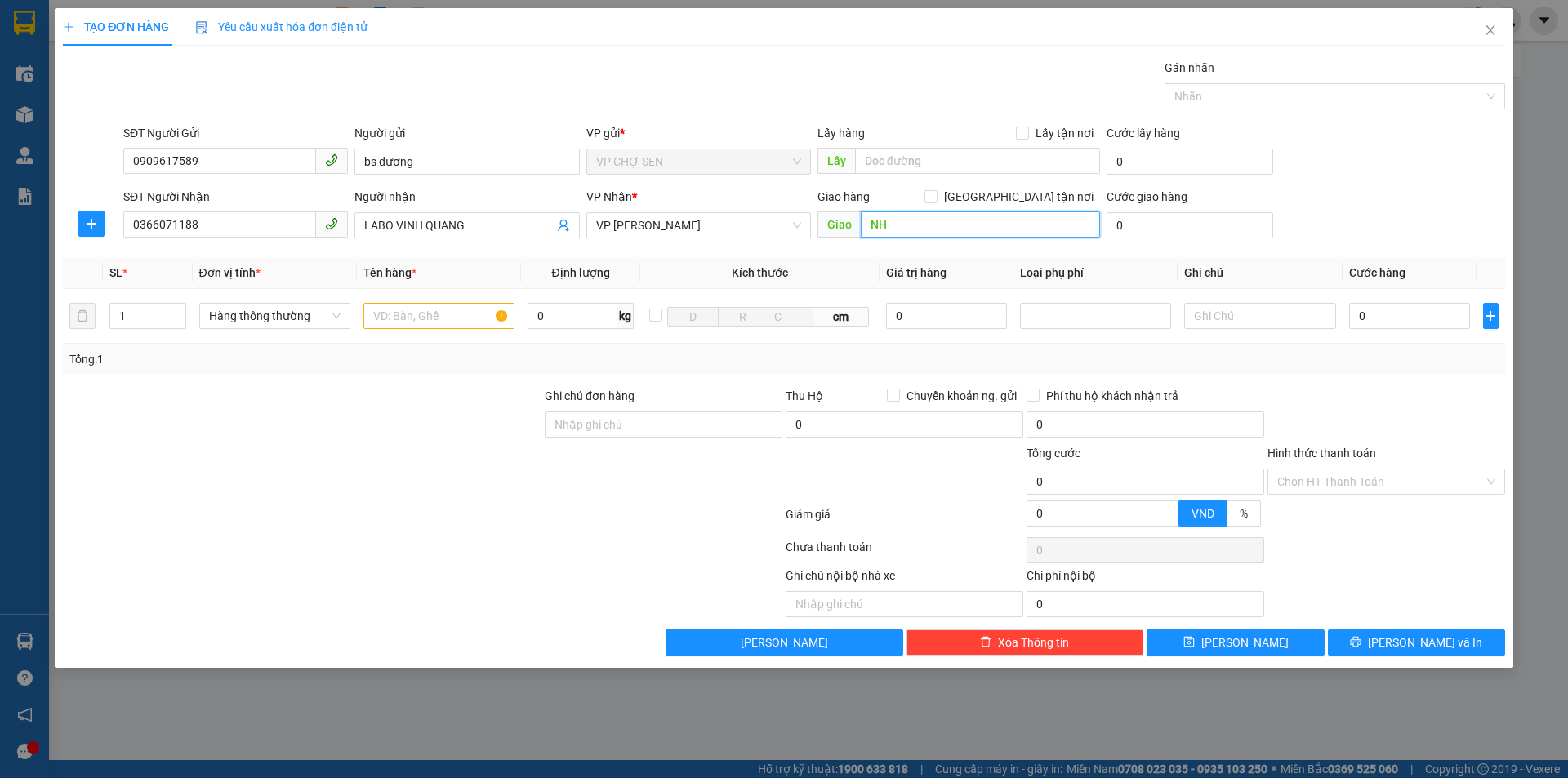
click at [966, 218] on input "NH" at bounding box center [979, 224] width 239 height 26
click at [401, 303] on input "text" at bounding box center [438, 315] width 151 height 26
type input "răng"
click at [1370, 309] on input "0" at bounding box center [1410, 315] width 122 height 26
type input "3"
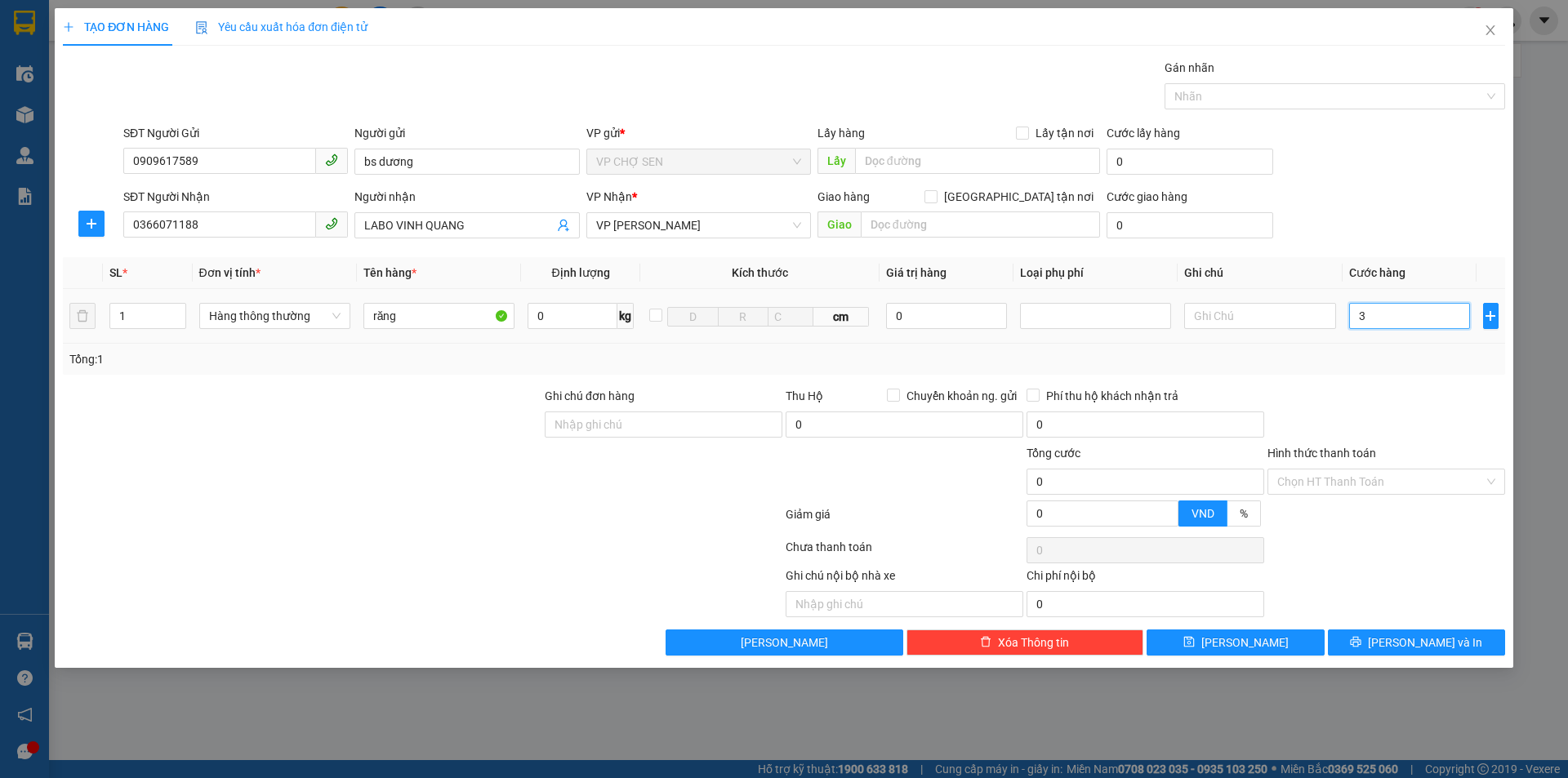
type input "3"
type input "30"
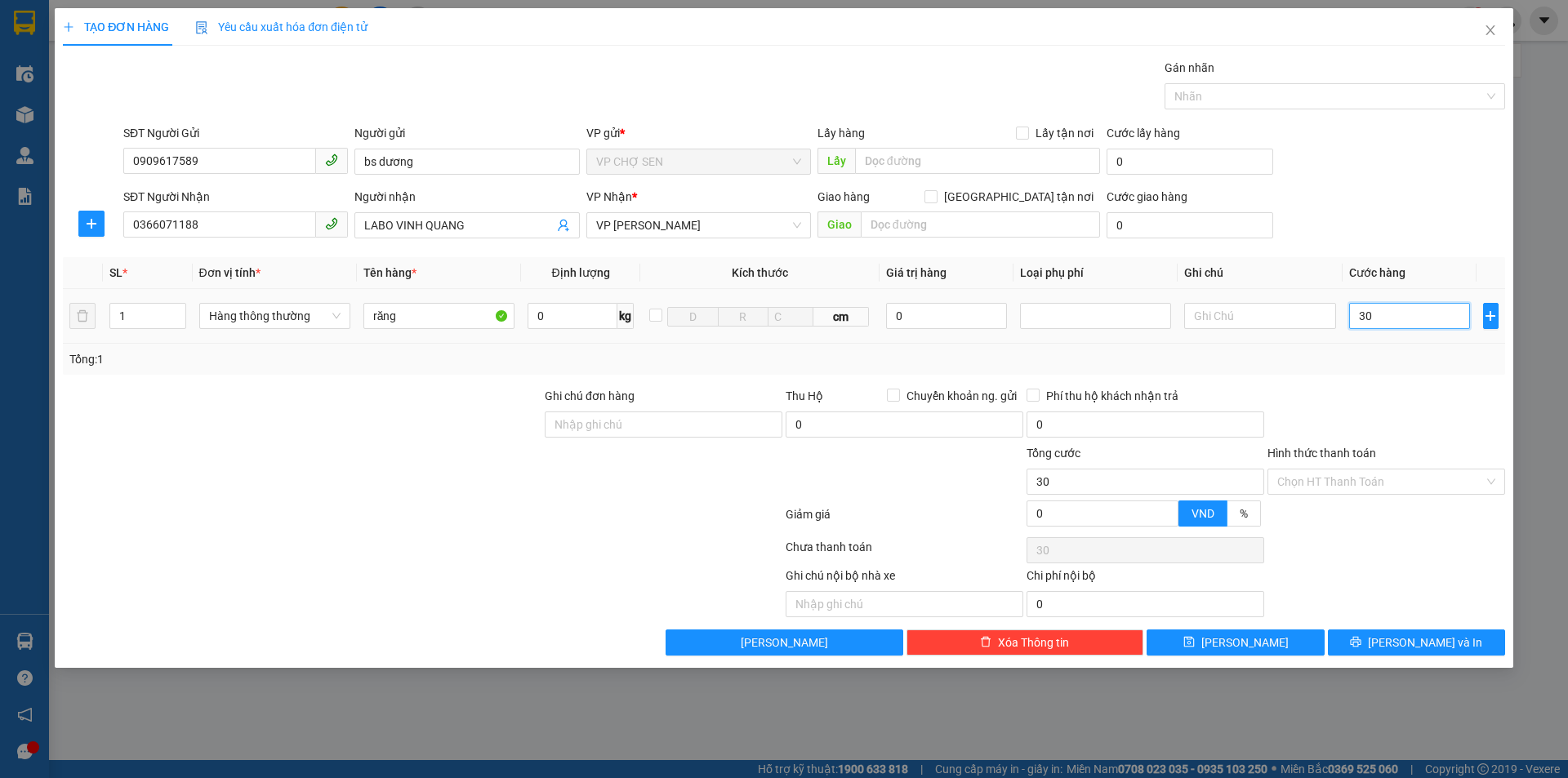
type input "300"
type input "3.000"
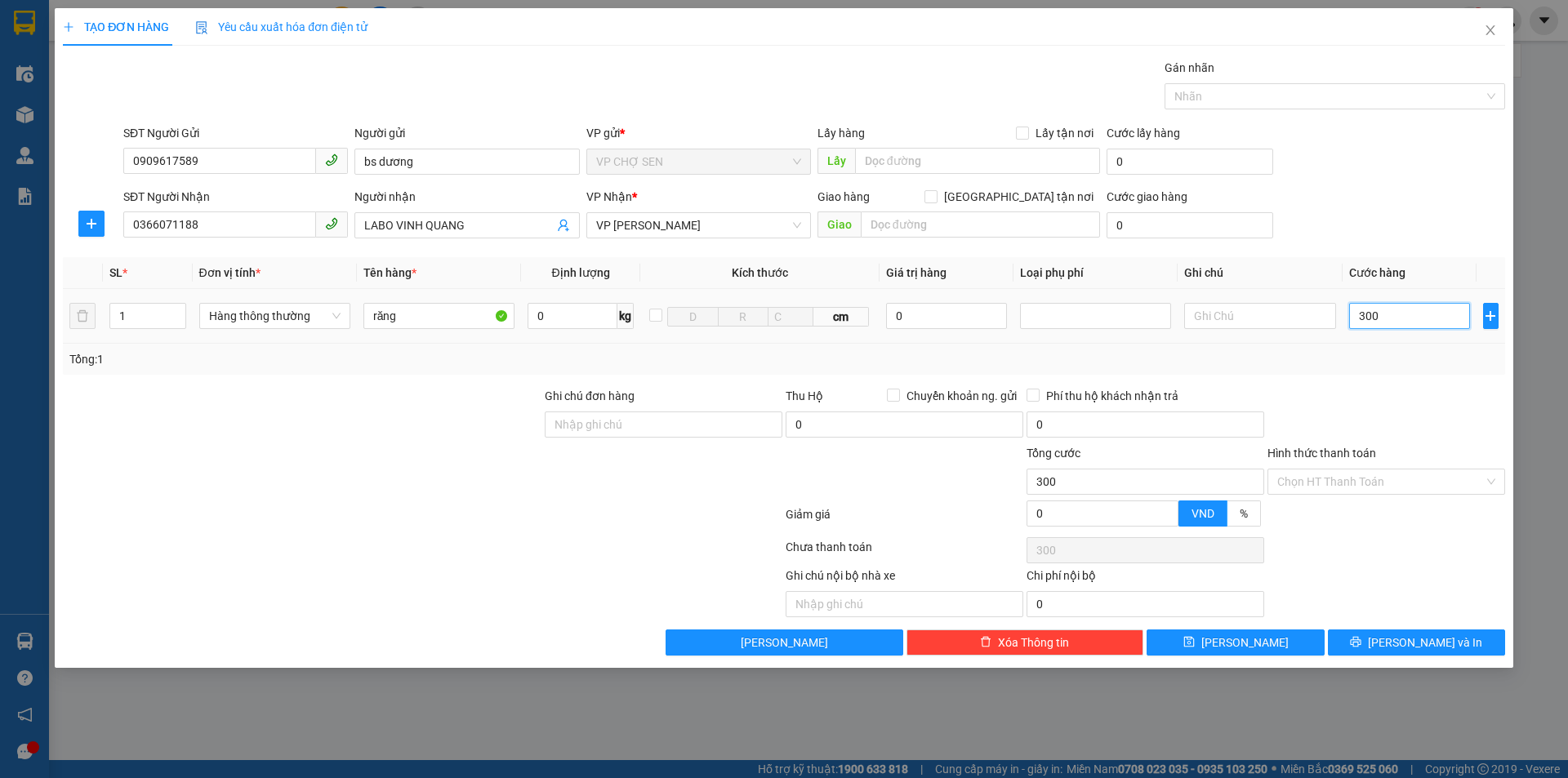
type input "3.000"
type input "30.000"
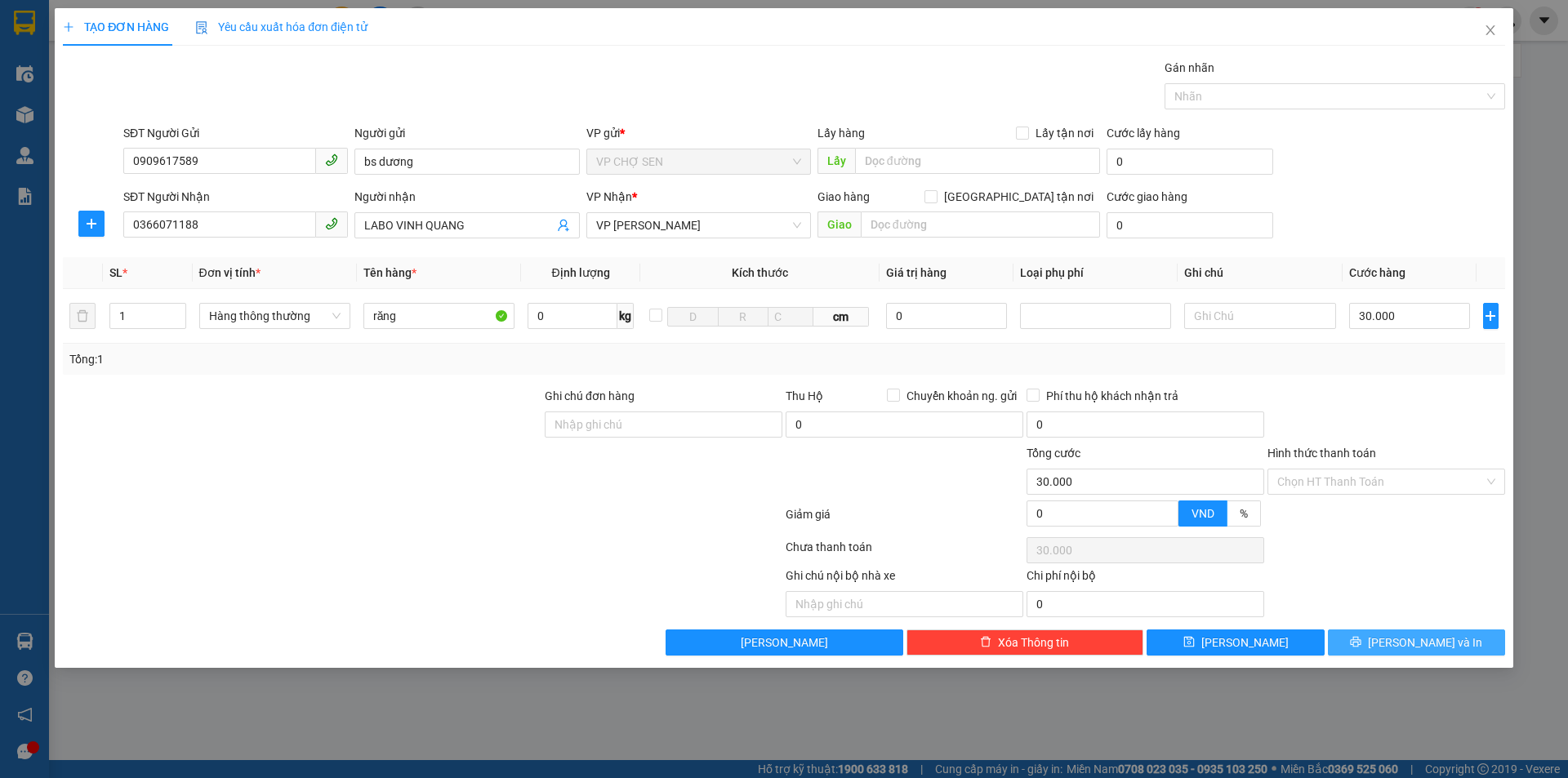
click at [1406, 638] on span "[PERSON_NAME] và In" at bounding box center [1425, 642] width 114 height 18
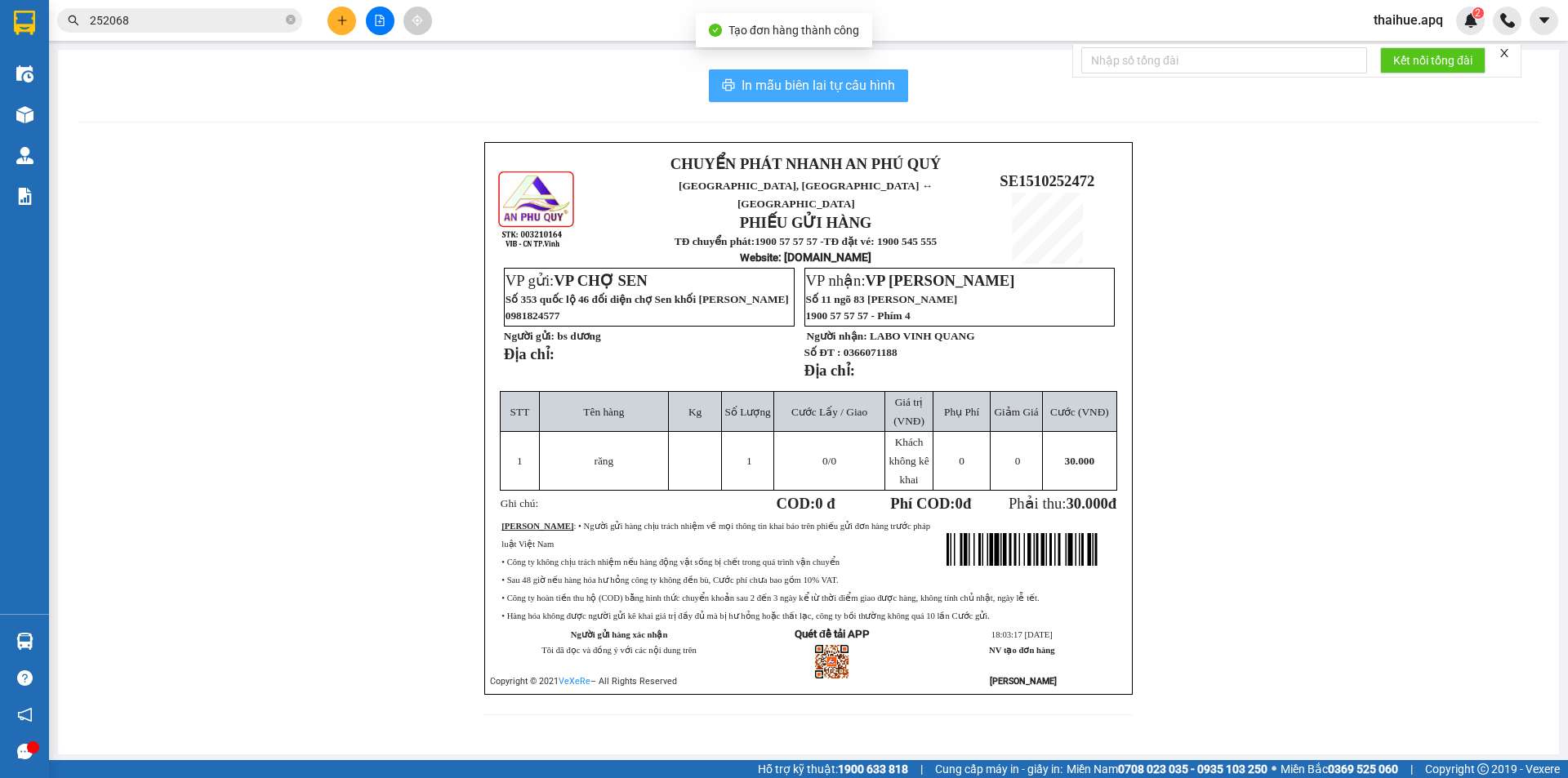
click at [778, 84] on span "In mẫu biên lai tự cấu hình" at bounding box center [817, 85] width 153 height 20
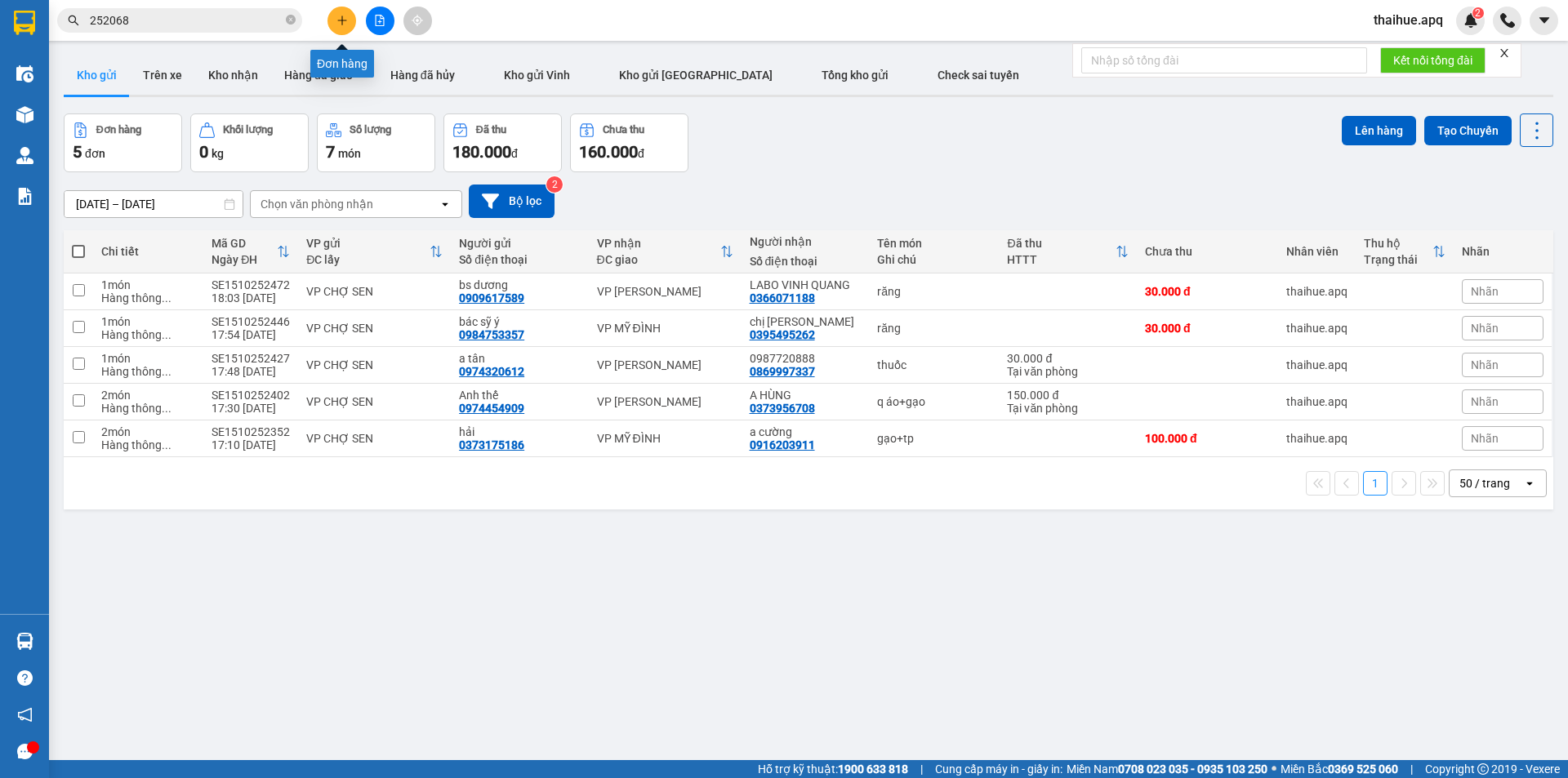
click at [340, 24] on icon "plus" at bounding box center [342, 20] width 11 height 11
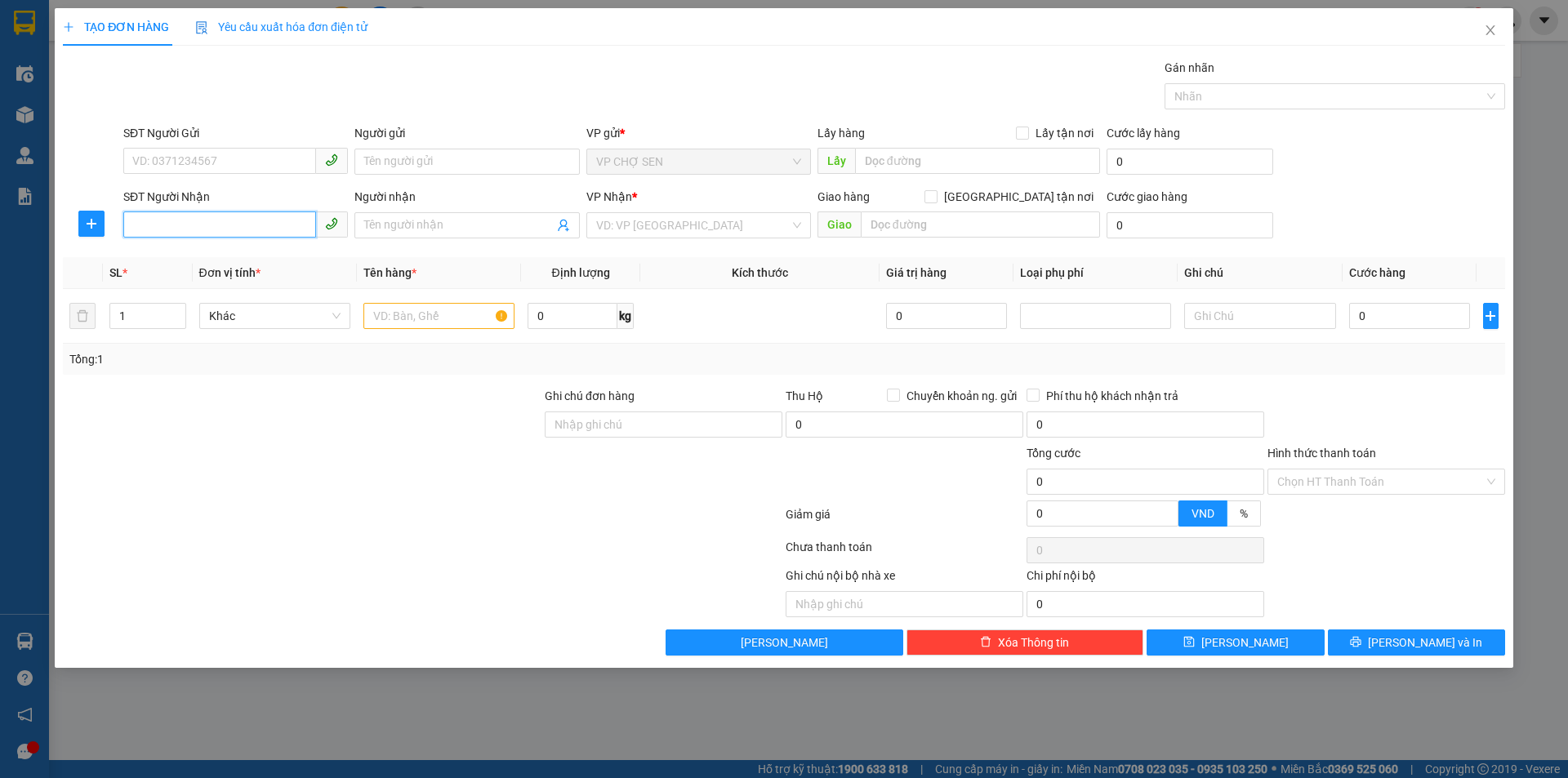
click at [152, 227] on input "SĐT Người Nhận" at bounding box center [219, 224] width 192 height 26
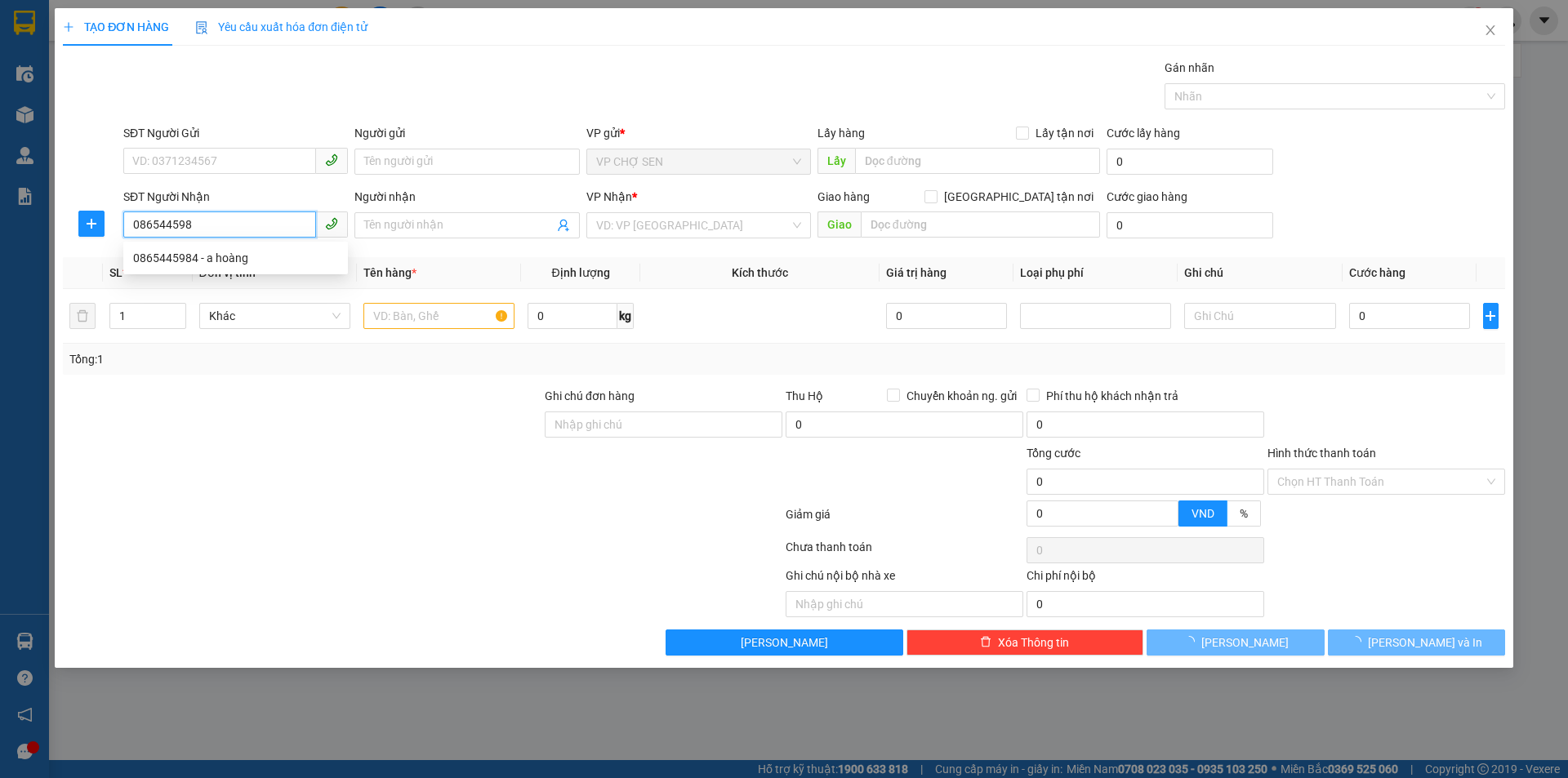
type input "0865445984"
click at [227, 263] on div "0865445984 - a hoàng" at bounding box center [235, 257] width 205 height 18
type input "a hoàng"
checkbox input "true"
type input "số nhà 25, nghách 19, ngõ 158 ngọc hà, ba đình, hn"
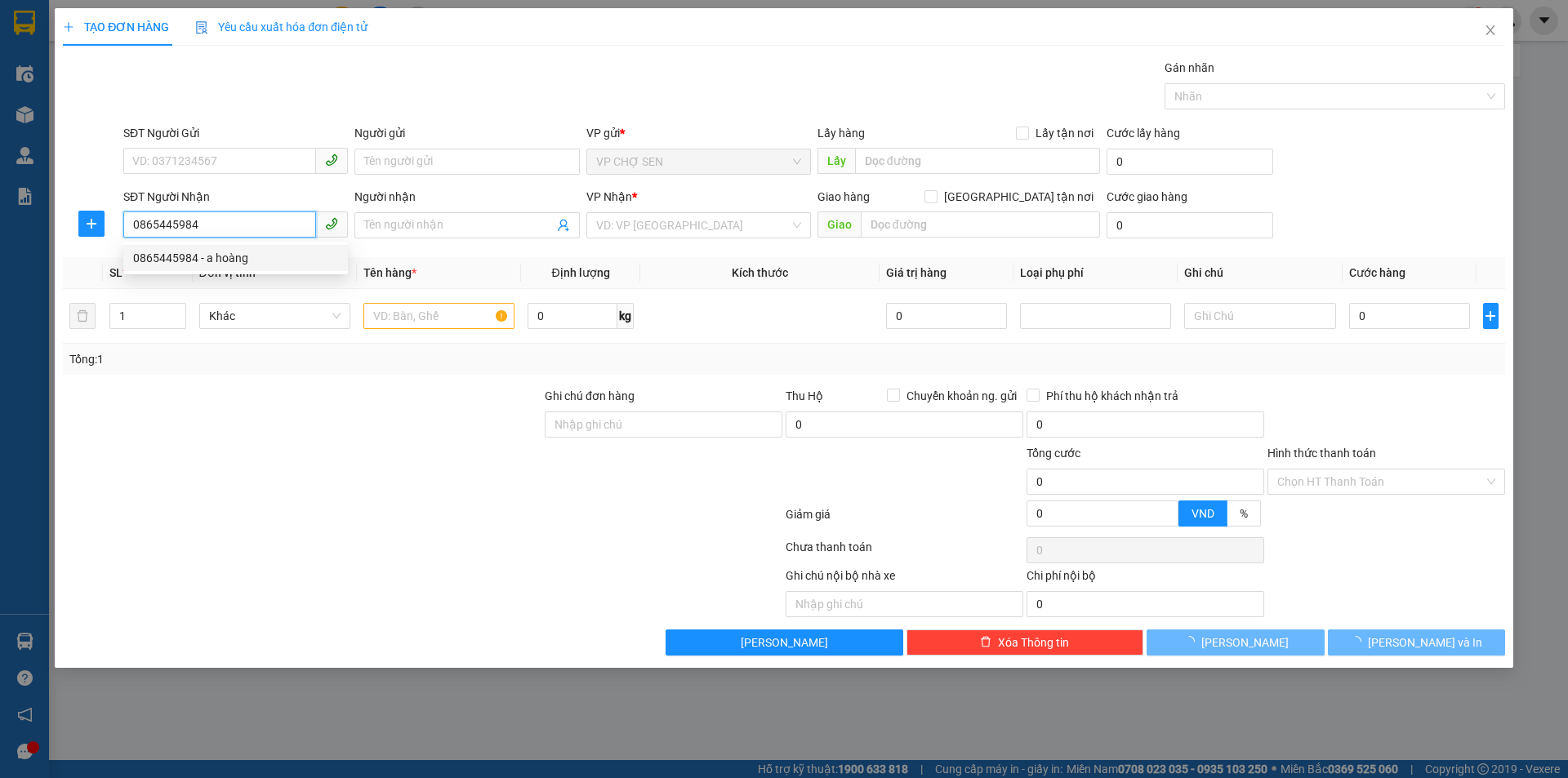
type input "90.000"
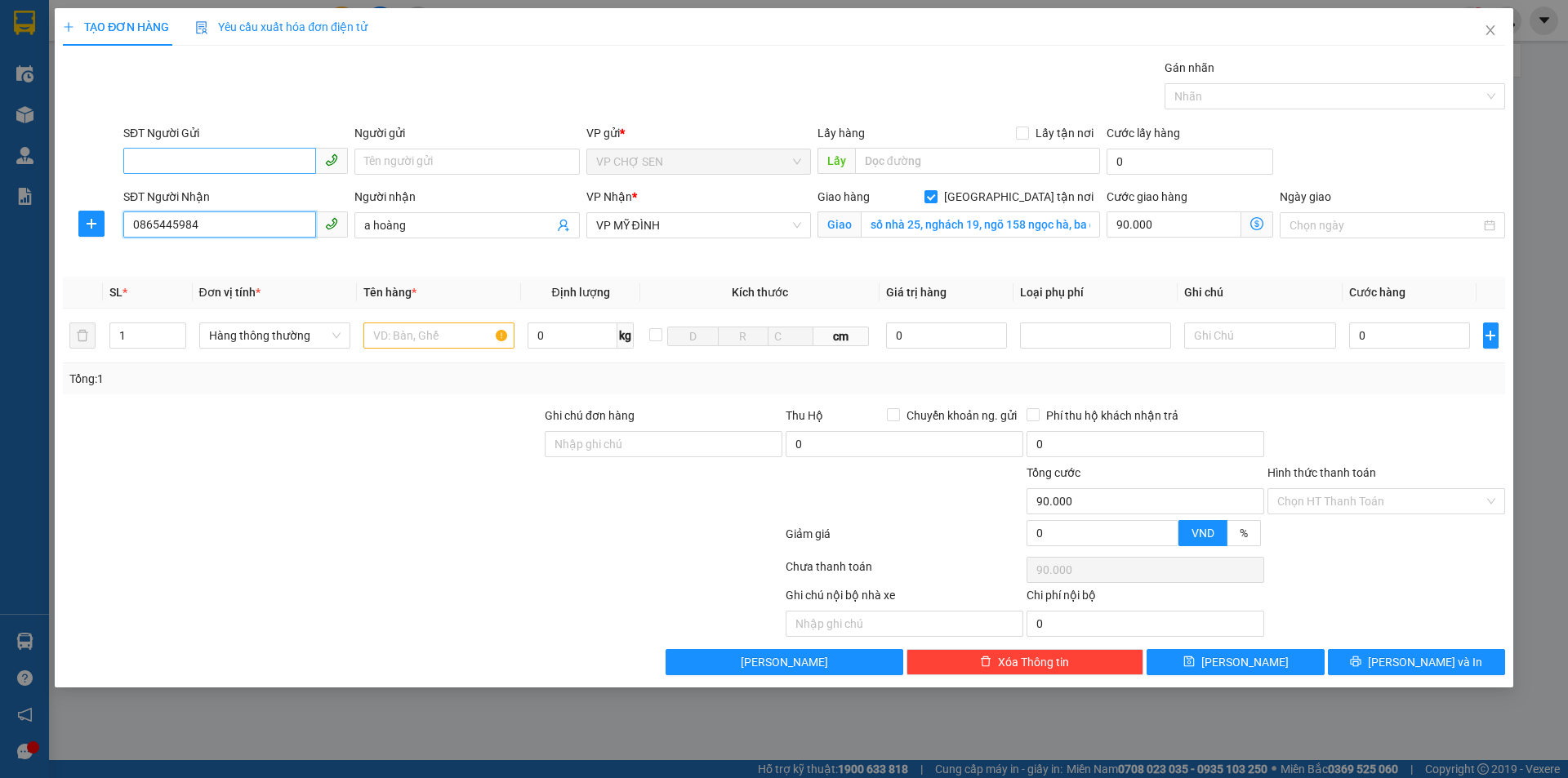
type input "0865445984"
click at [154, 157] on input "SĐT Người Gửi" at bounding box center [219, 160] width 192 height 26
click at [180, 249] on div "0983112726 - c ngoc" at bounding box center [235, 246] width 205 height 18
type input "0983112726"
type input "c ngoc"
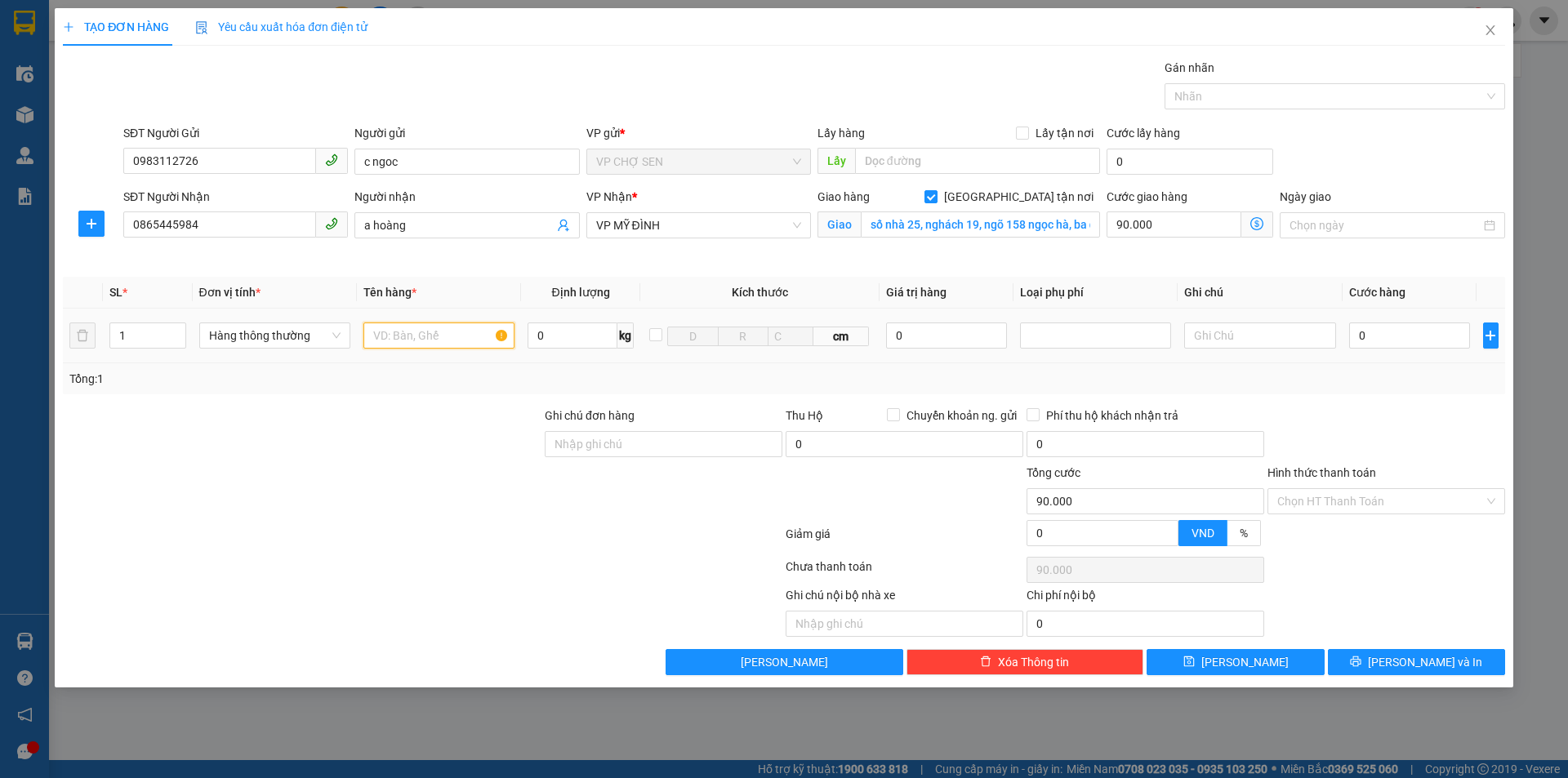
click at [377, 333] on input "text" at bounding box center [438, 335] width 151 height 26
type input "tp"
click at [1256, 226] on icon "dollar-circle" at bounding box center [1256, 224] width 13 height 13
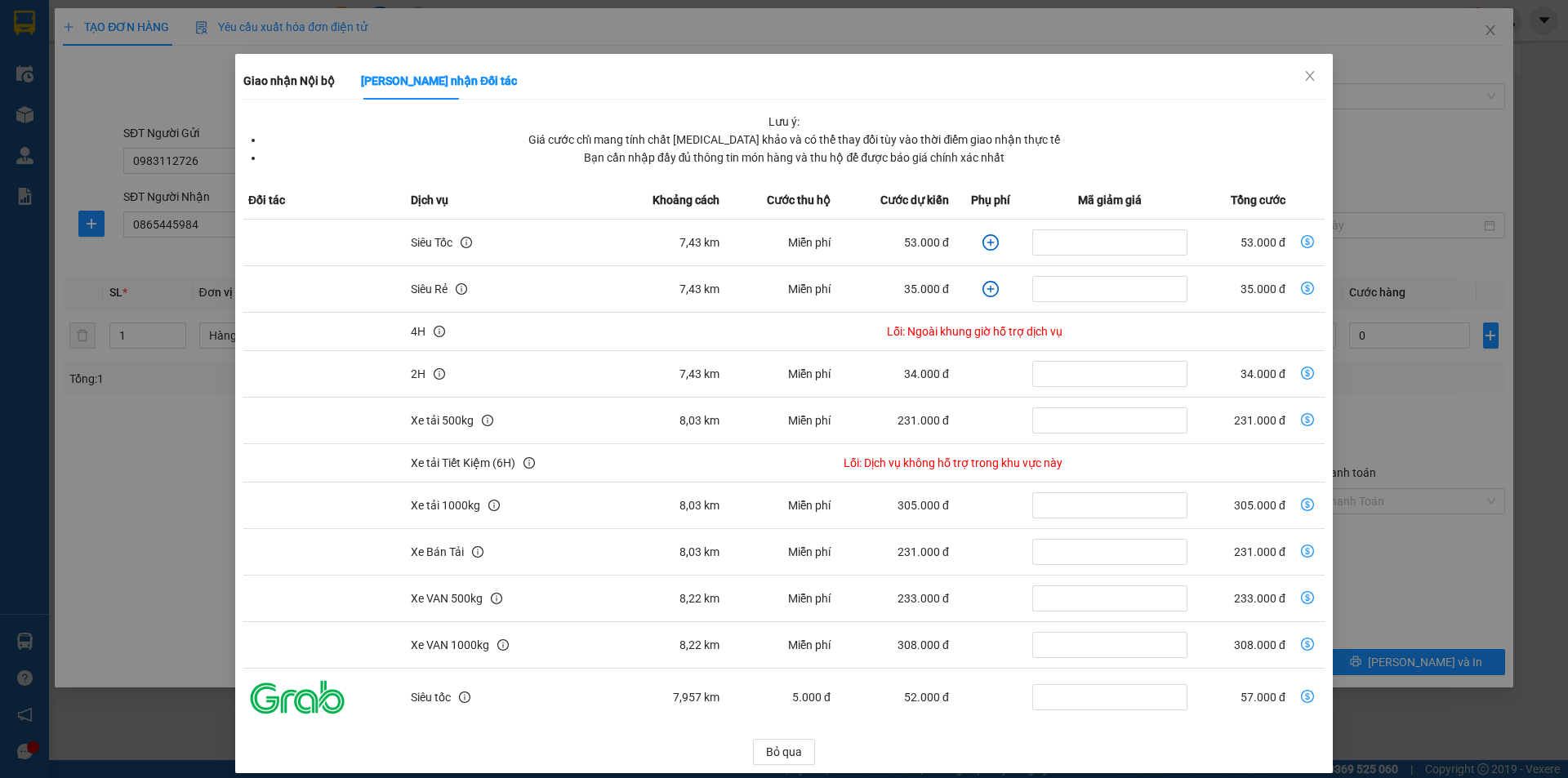
scroll to position [43, 0]
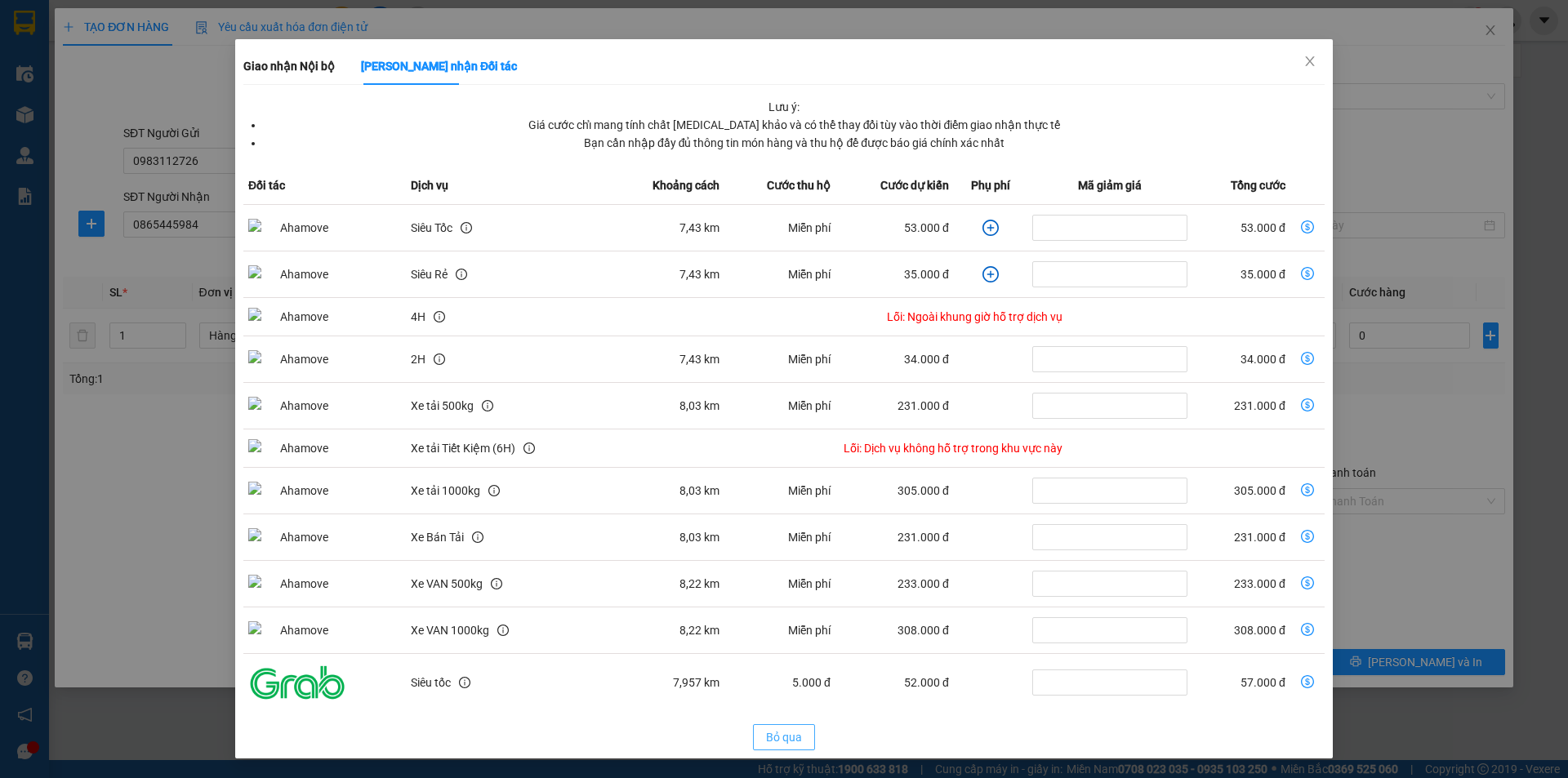
click at [777, 733] on span "Bỏ qua" at bounding box center [784, 737] width 36 height 18
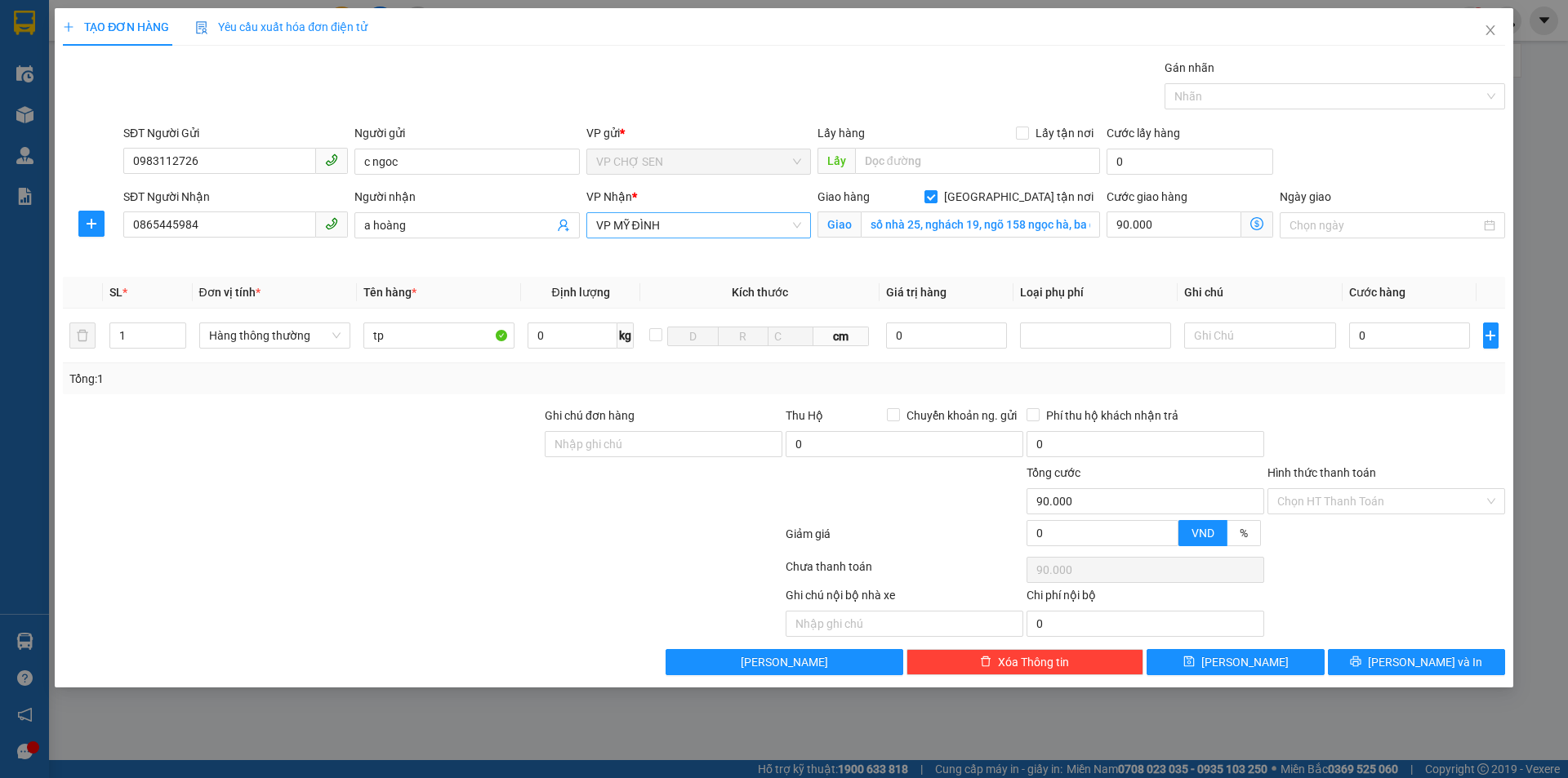
click at [726, 229] on span "VP MỸ ĐÌNH" at bounding box center [698, 226] width 205 height 25
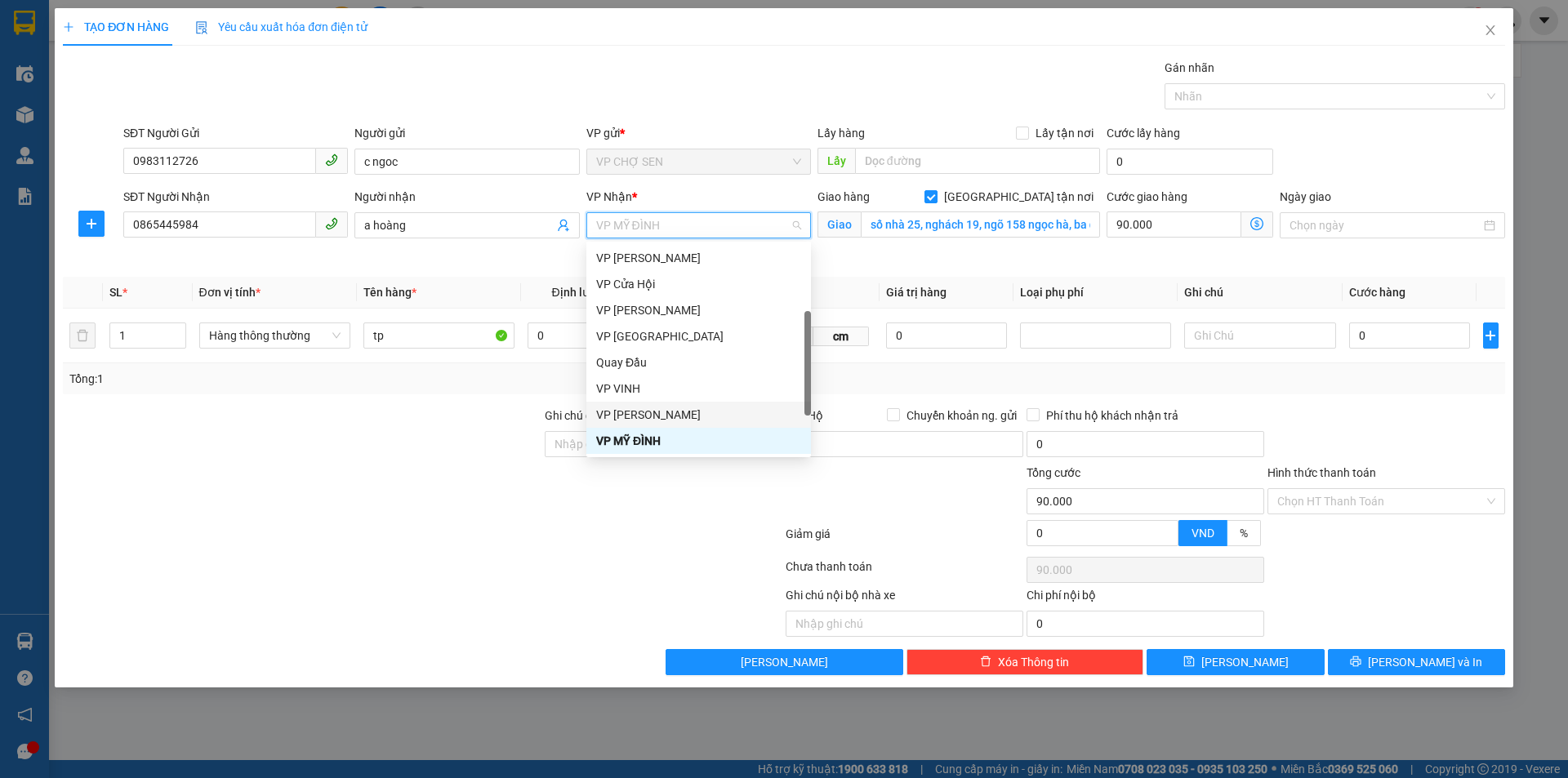
click at [654, 414] on div "VP [PERSON_NAME]" at bounding box center [698, 414] width 205 height 18
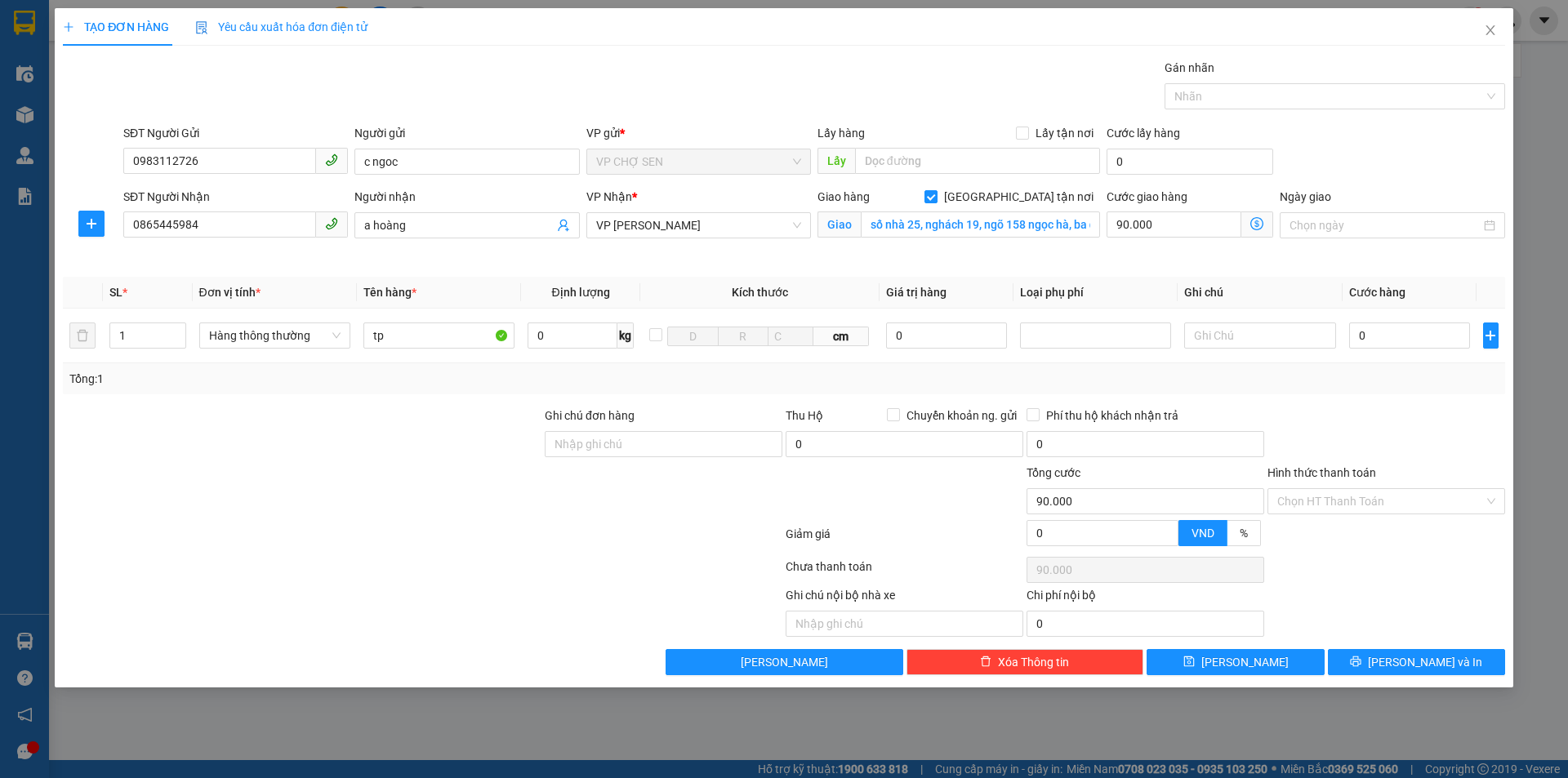
click at [1256, 224] on icon "dollar-circle" at bounding box center [1256, 224] width 13 height 13
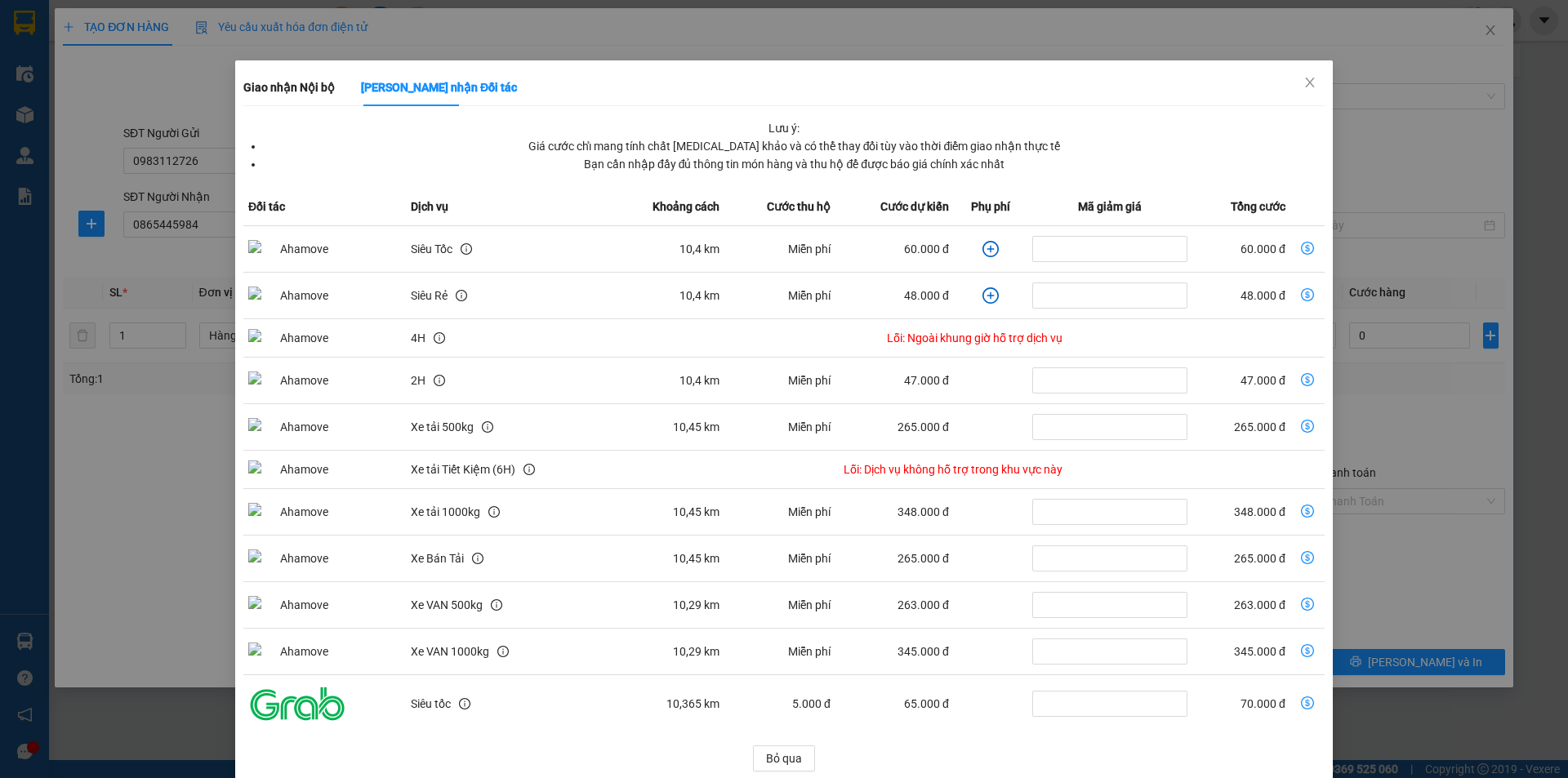
scroll to position [43, 0]
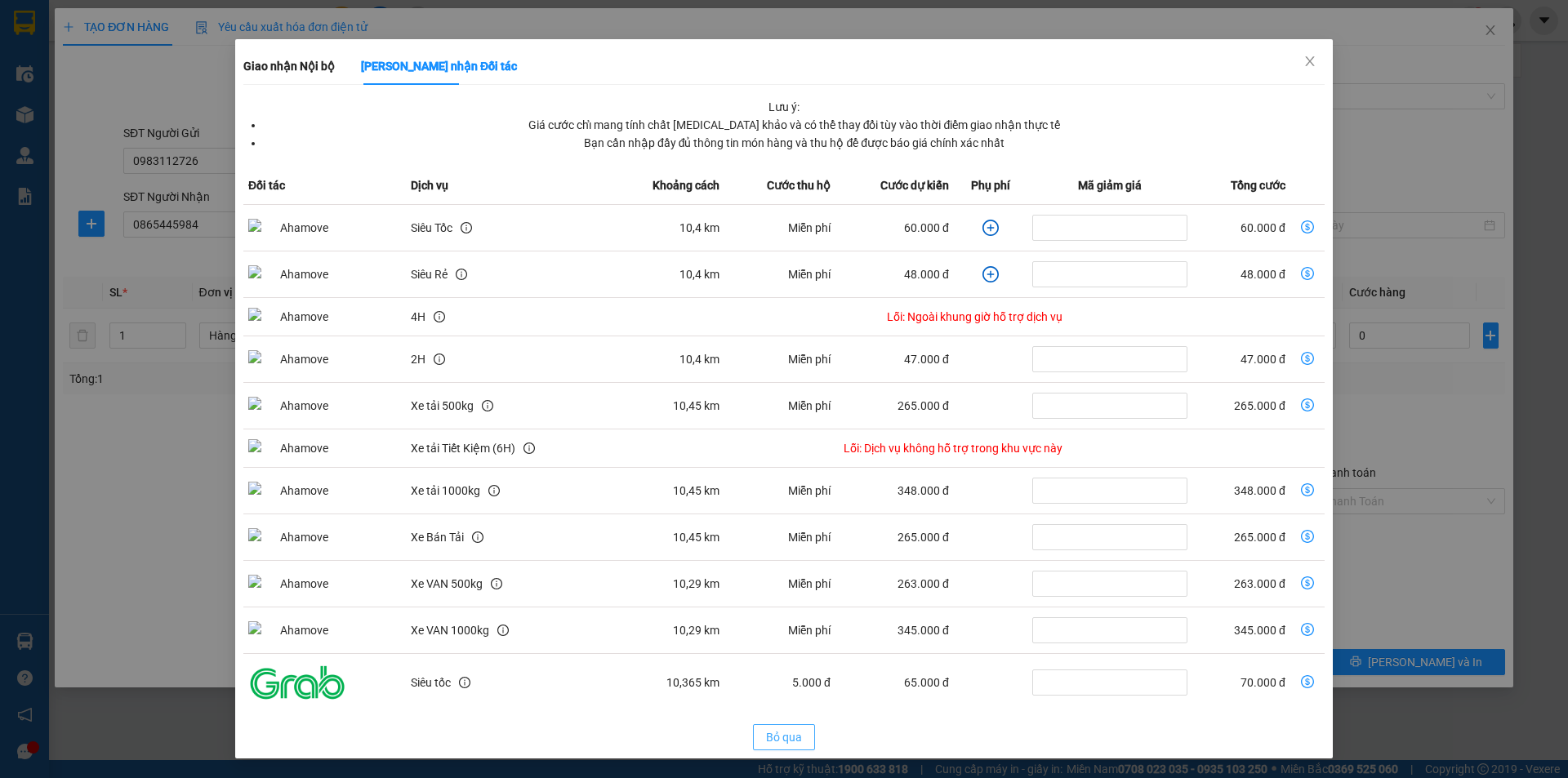
drag, startPoint x: 774, startPoint y: 737, endPoint x: 774, endPoint y: 726, distance: 11.0
click at [774, 729] on span "Bỏ qua" at bounding box center [784, 737] width 36 height 18
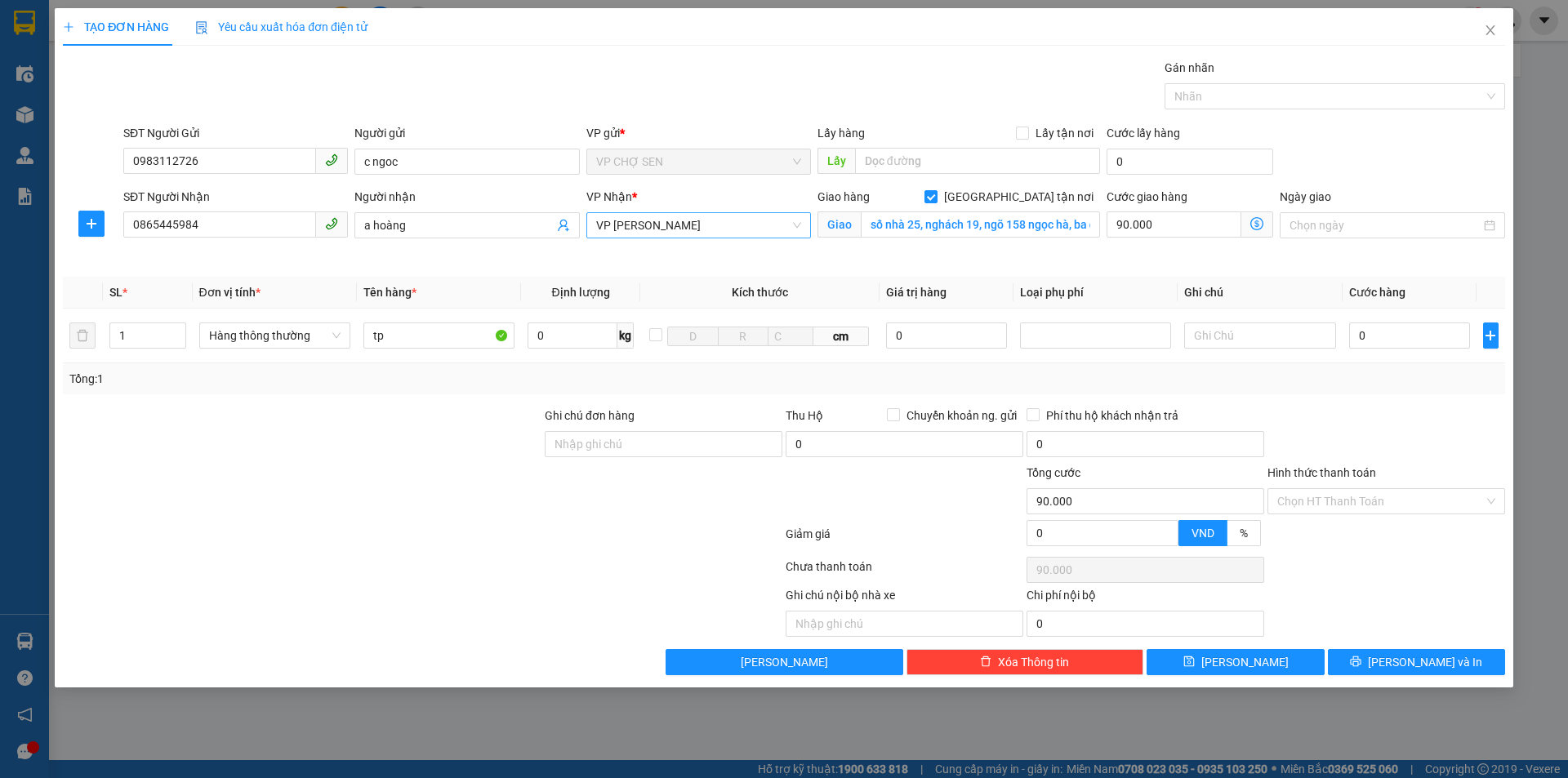
click at [702, 226] on span "VP [PERSON_NAME]" at bounding box center [698, 226] width 205 height 25
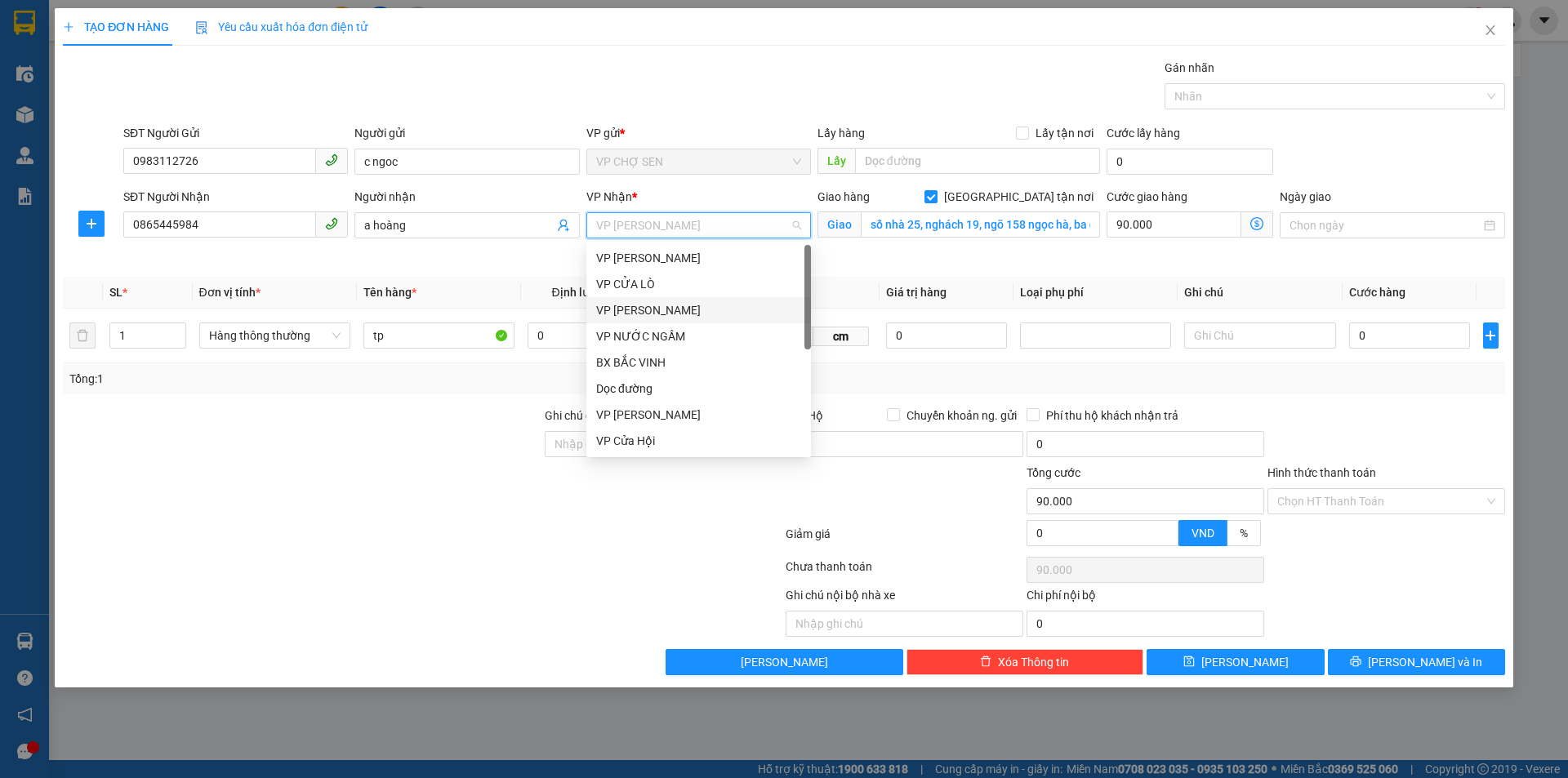
click at [629, 311] on div "VP [PERSON_NAME]" at bounding box center [698, 309] width 205 height 18
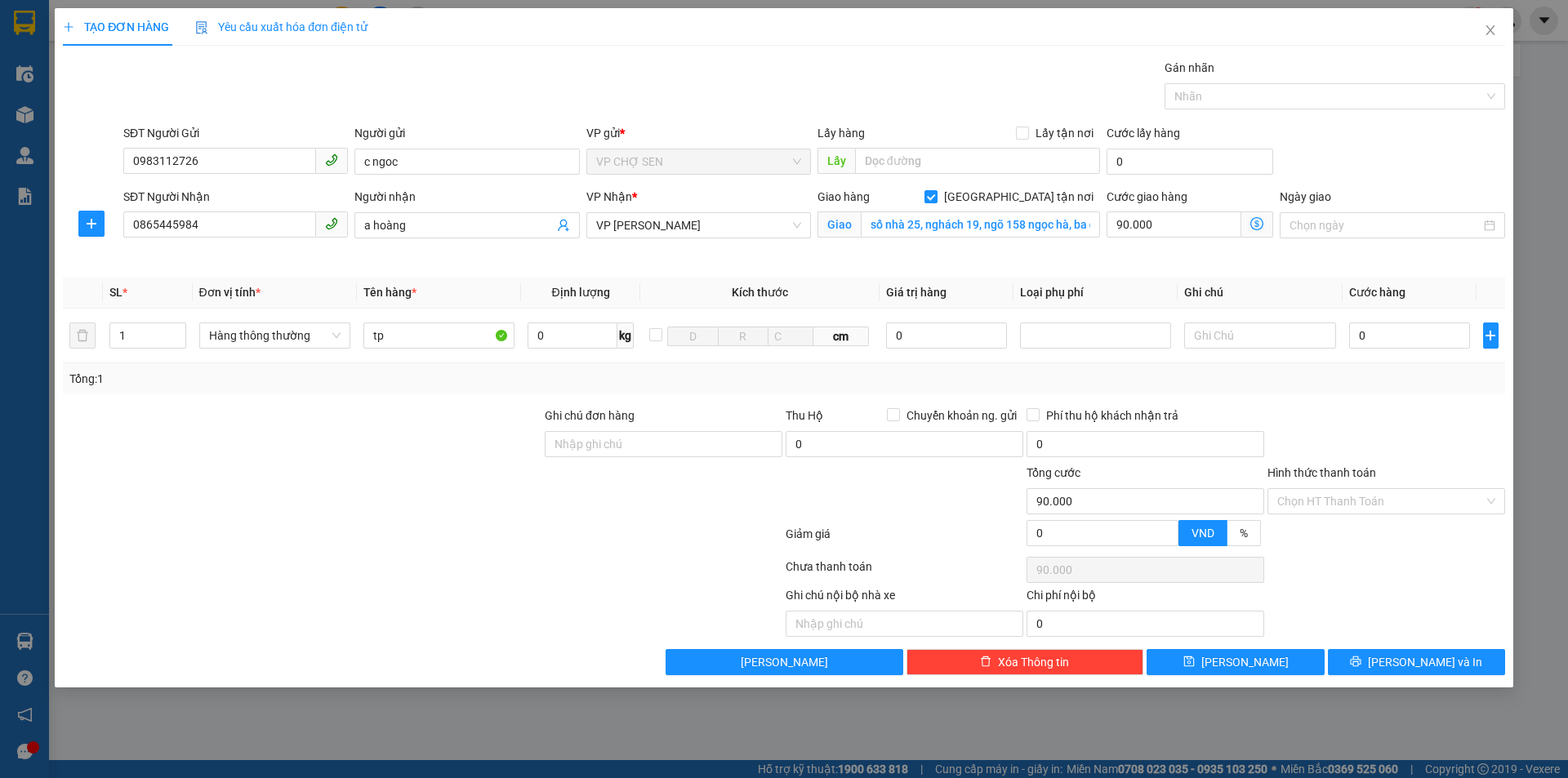
click at [1255, 221] on icon "dollar-circle" at bounding box center [1256, 224] width 13 height 13
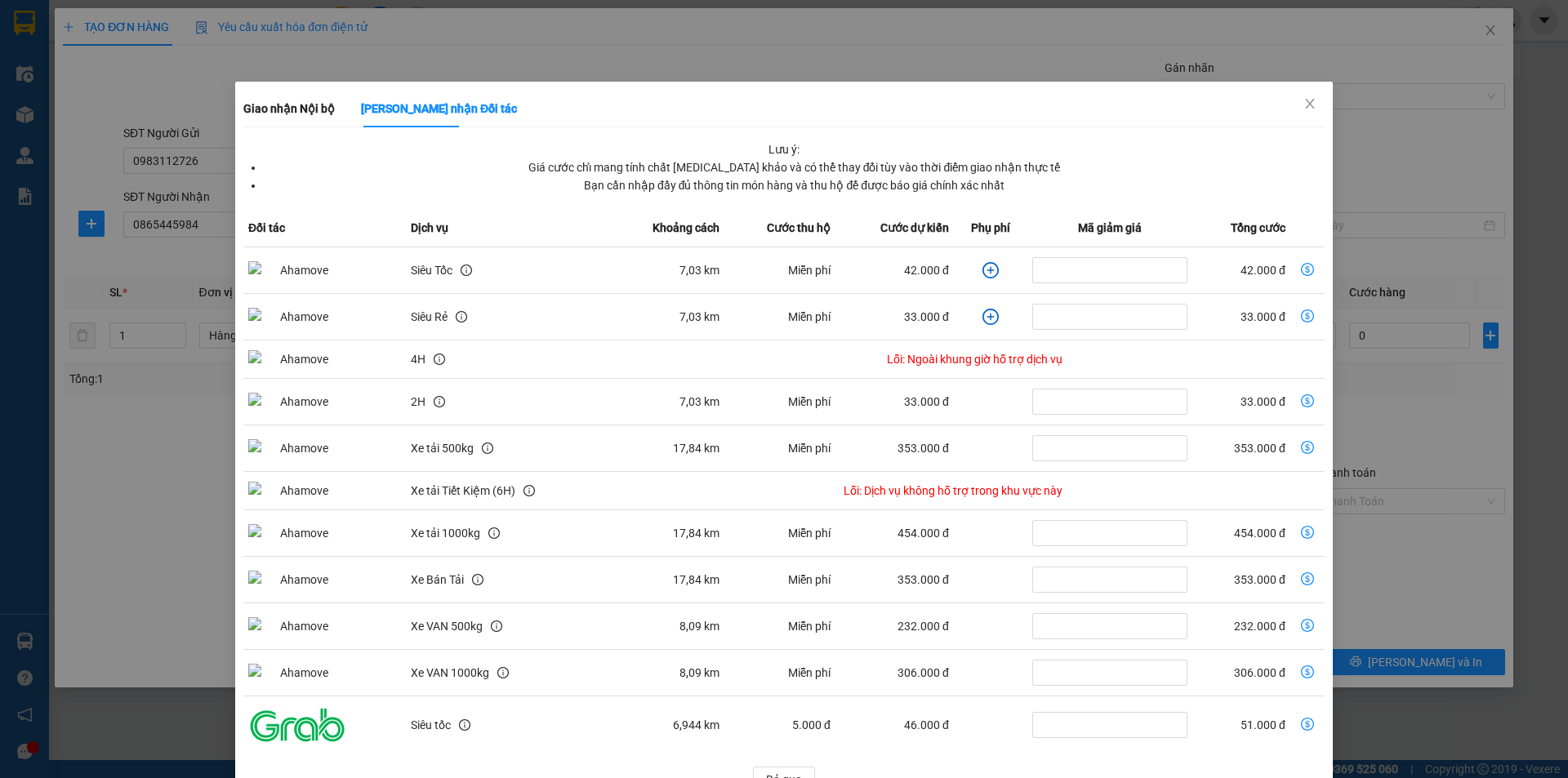
click at [1300, 268] on icon "dollar-circle" at bounding box center [1307, 269] width 13 height 13
type input "42.000"
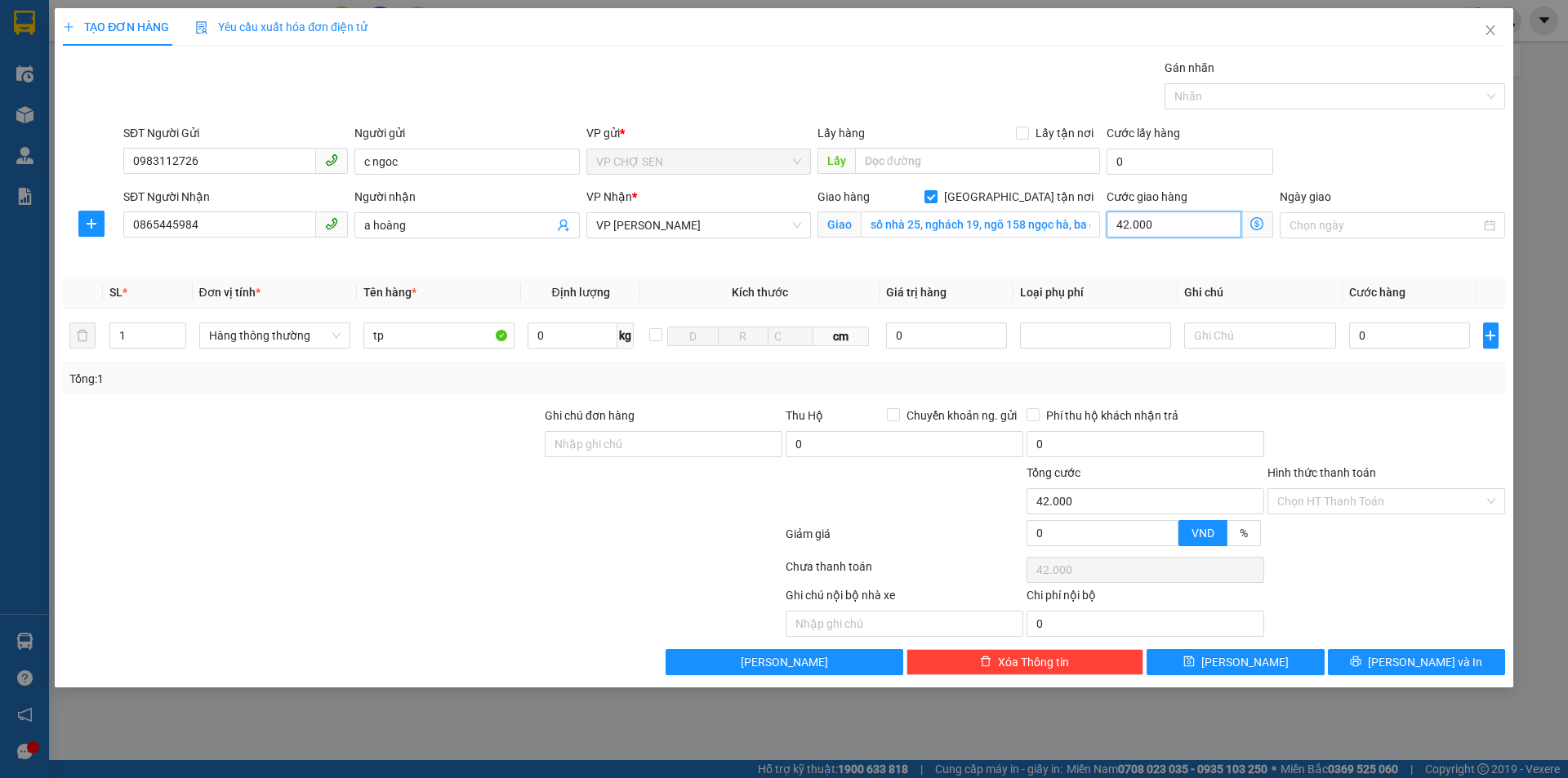
click at [1177, 222] on input "42.000" at bounding box center [1173, 224] width 134 height 26
type input "0"
type input "6"
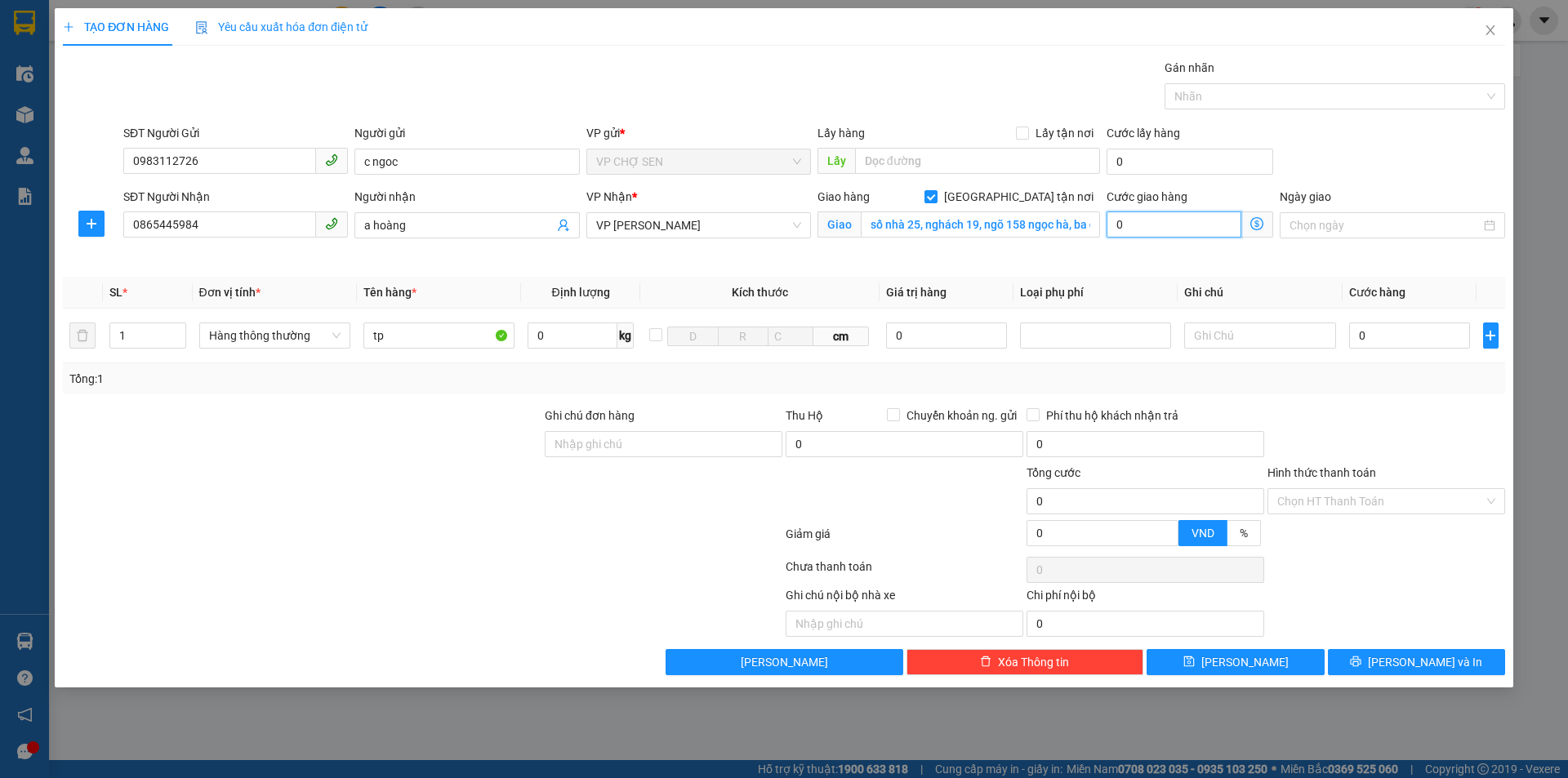
type input "6"
type input "60"
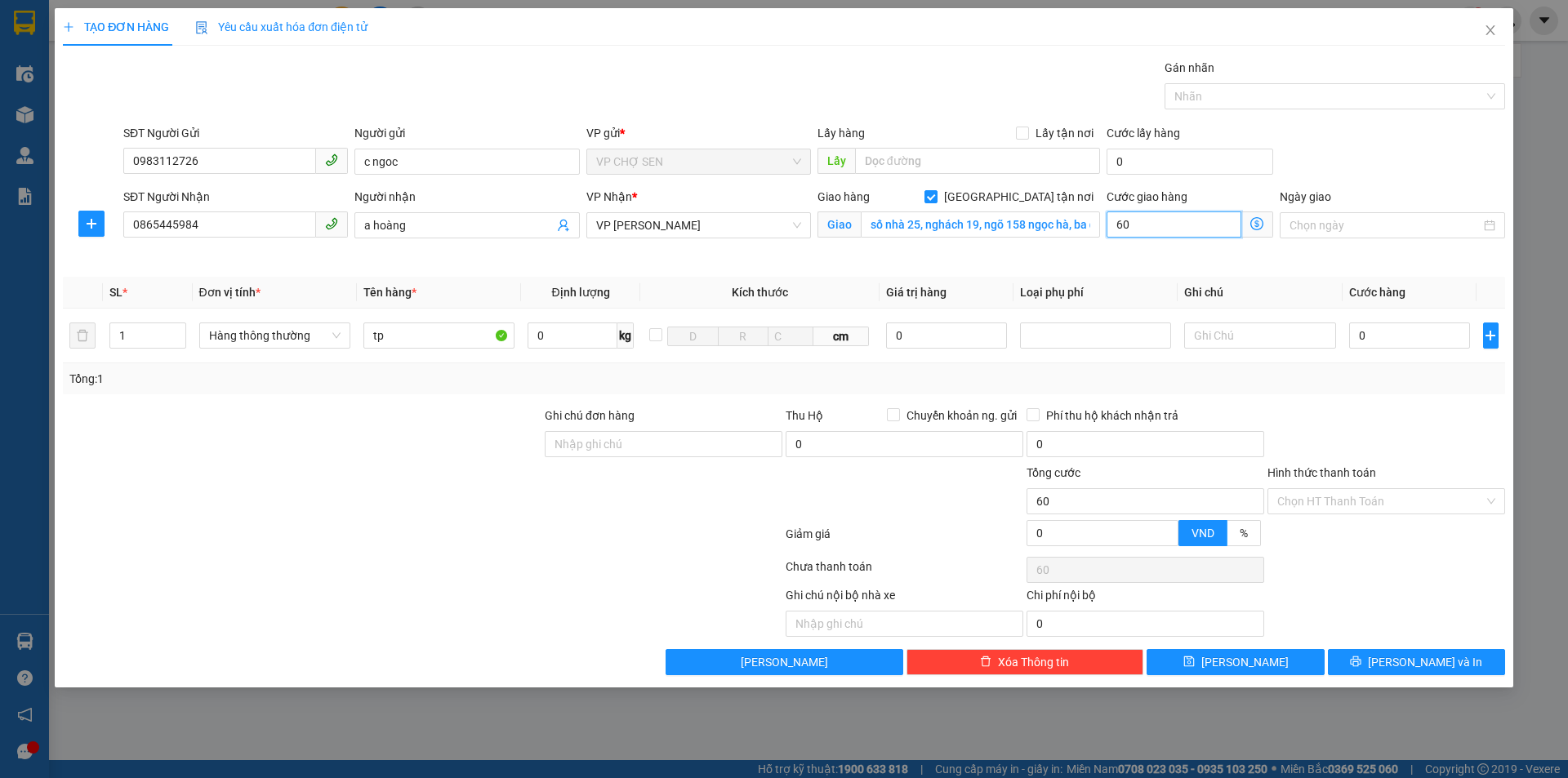
type input "600"
type input "6.000"
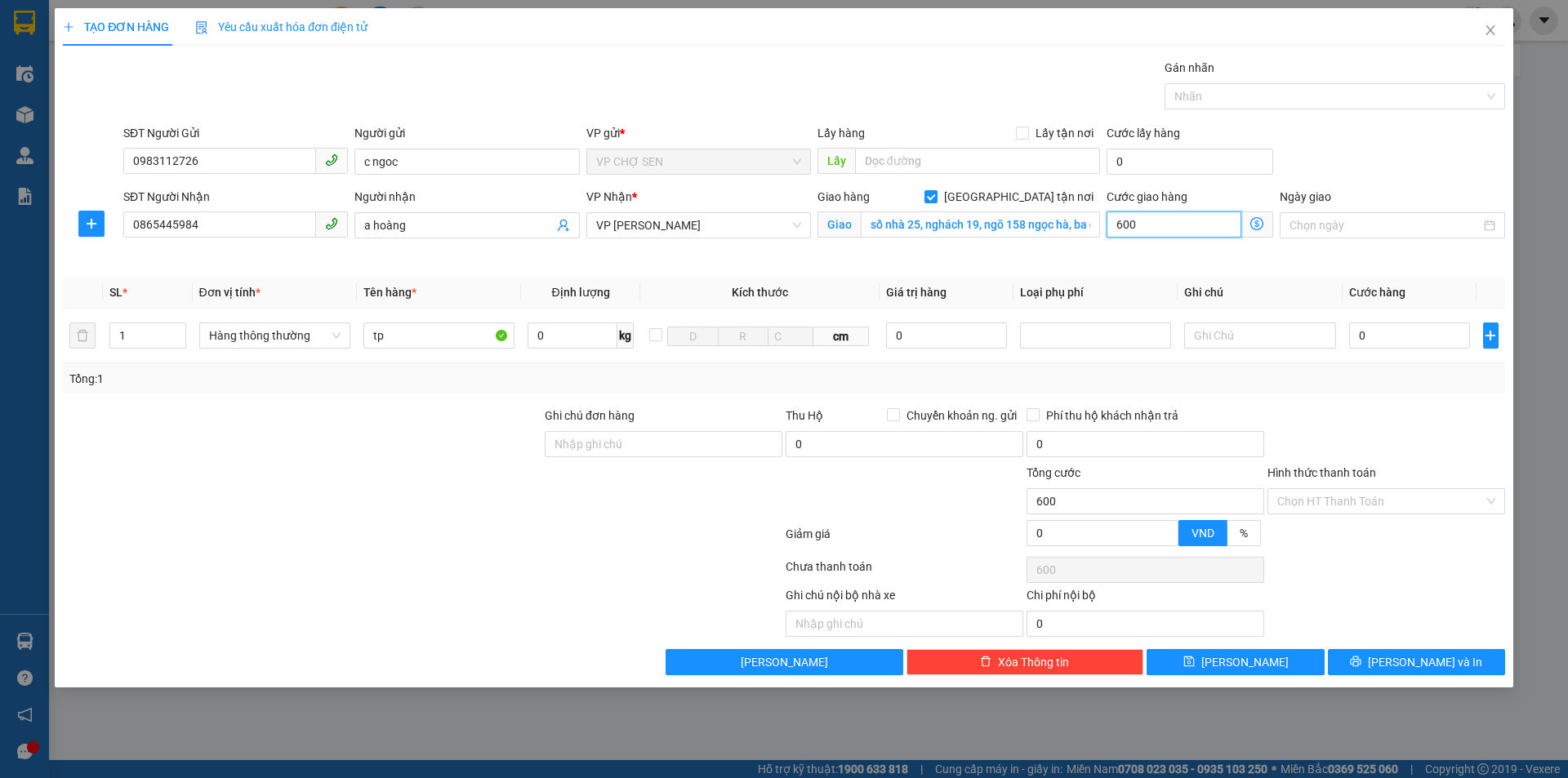
type input "6.000"
type input "60.000"
click at [1359, 338] on input "0" at bounding box center [1410, 335] width 122 height 26
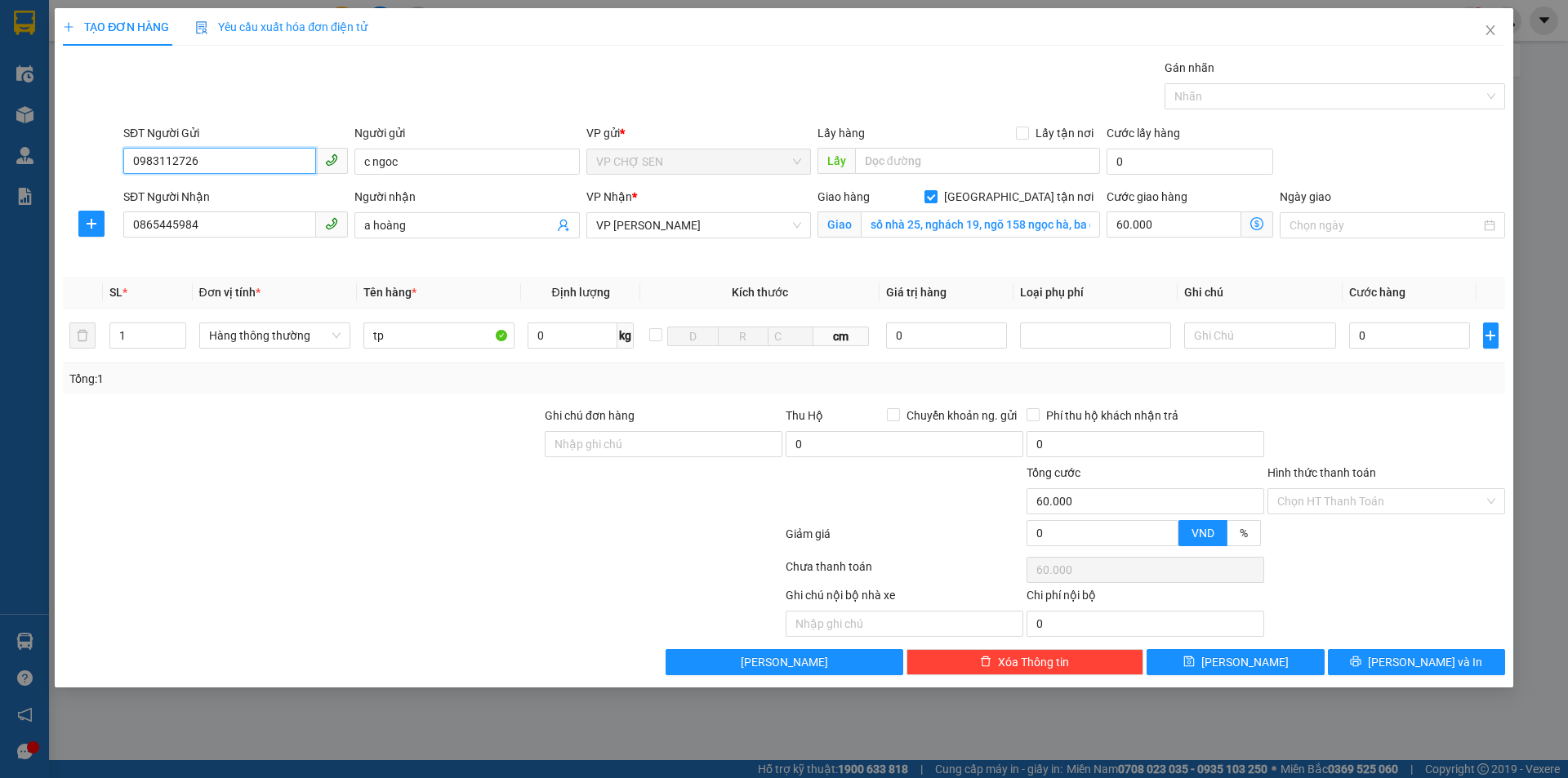
click at [218, 163] on input "0983112726" at bounding box center [219, 160] width 192 height 26
type input "0"
type input "0977353996"
click at [208, 193] on div "0977353996 - kh" at bounding box center [235, 194] width 205 height 18
type input "kh"
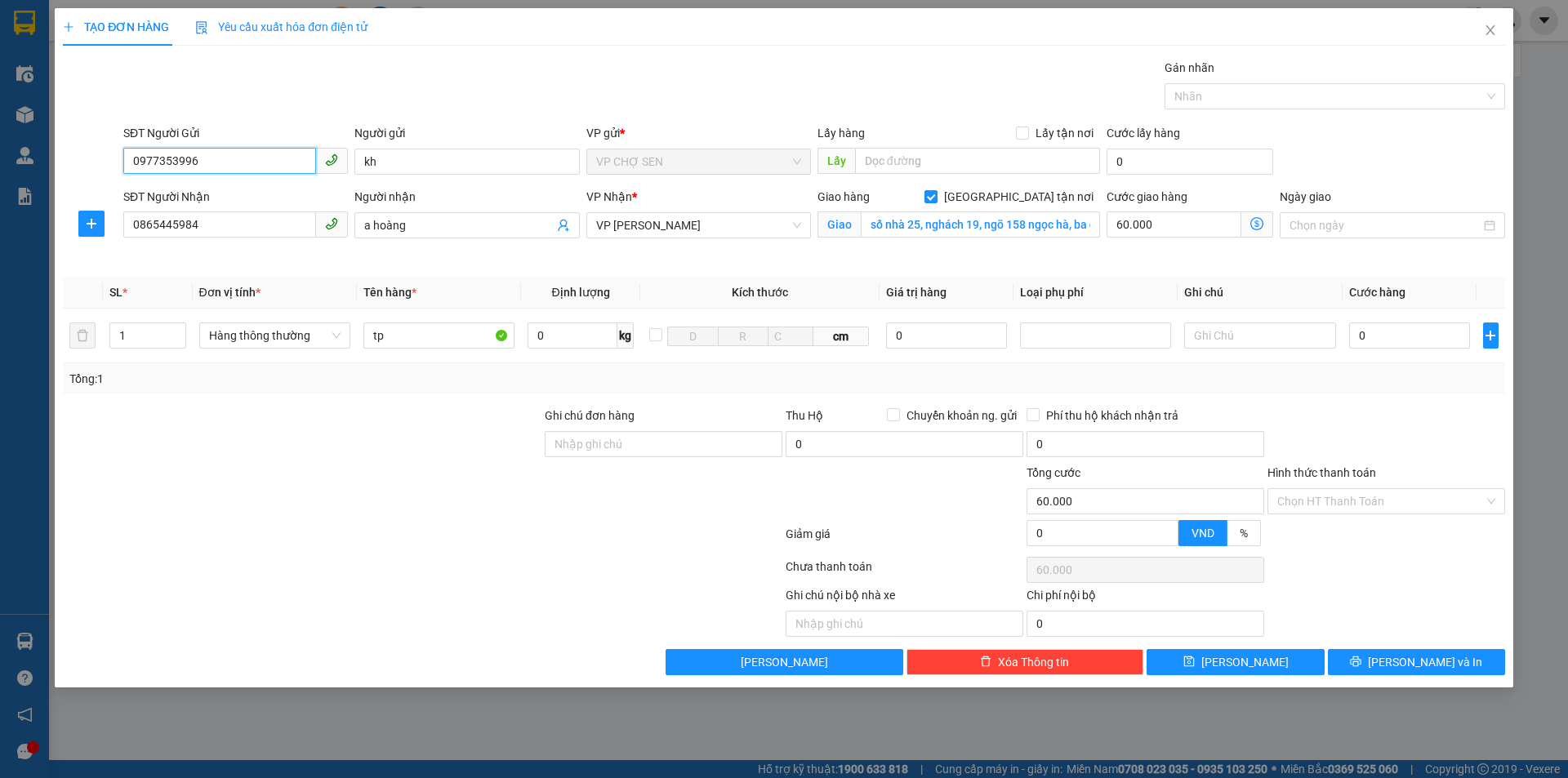
type input "0977353996"
click at [1256, 222] on icon "dollar-circle" at bounding box center [1256, 224] width 13 height 13
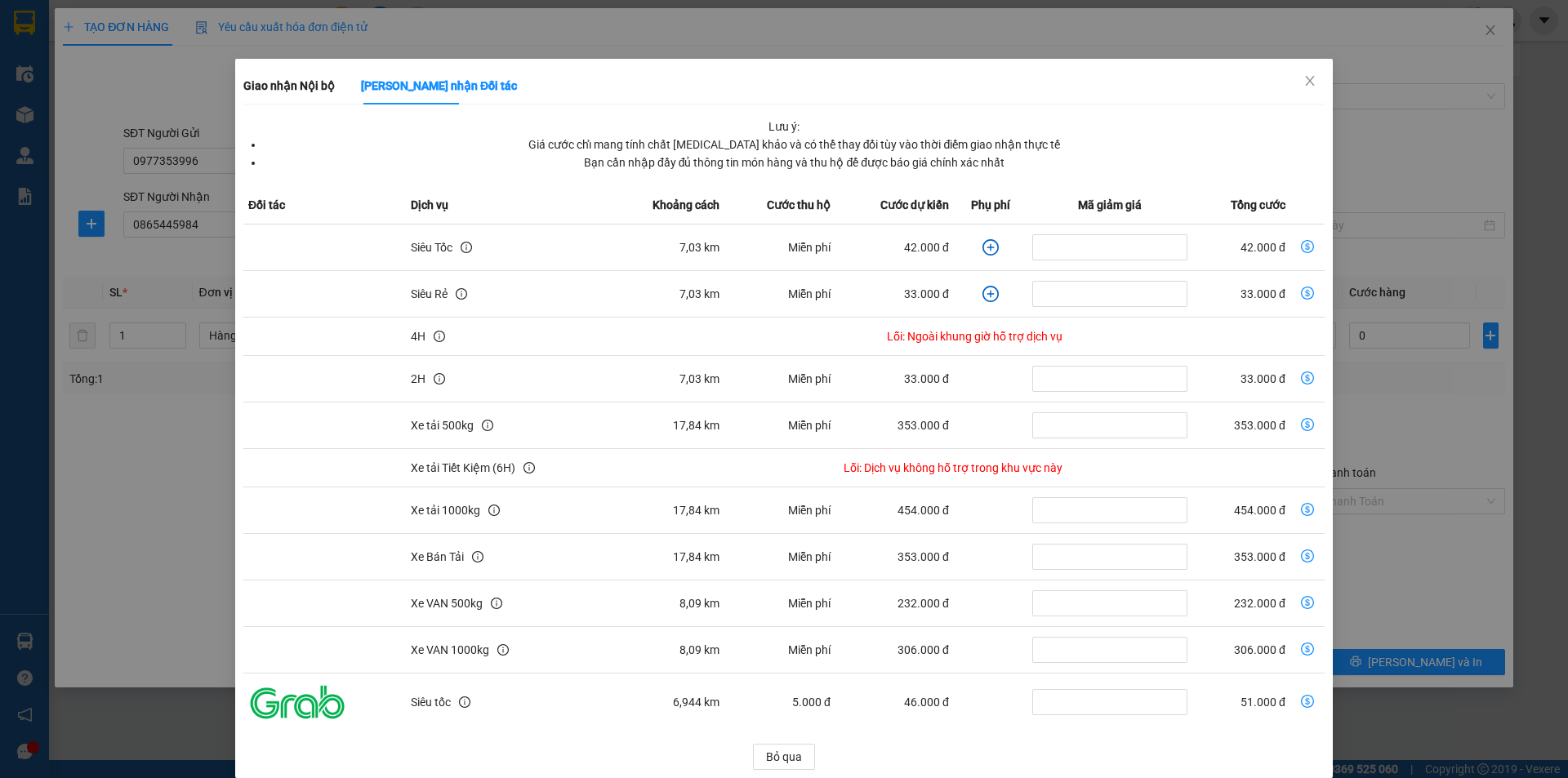
scroll to position [43, 0]
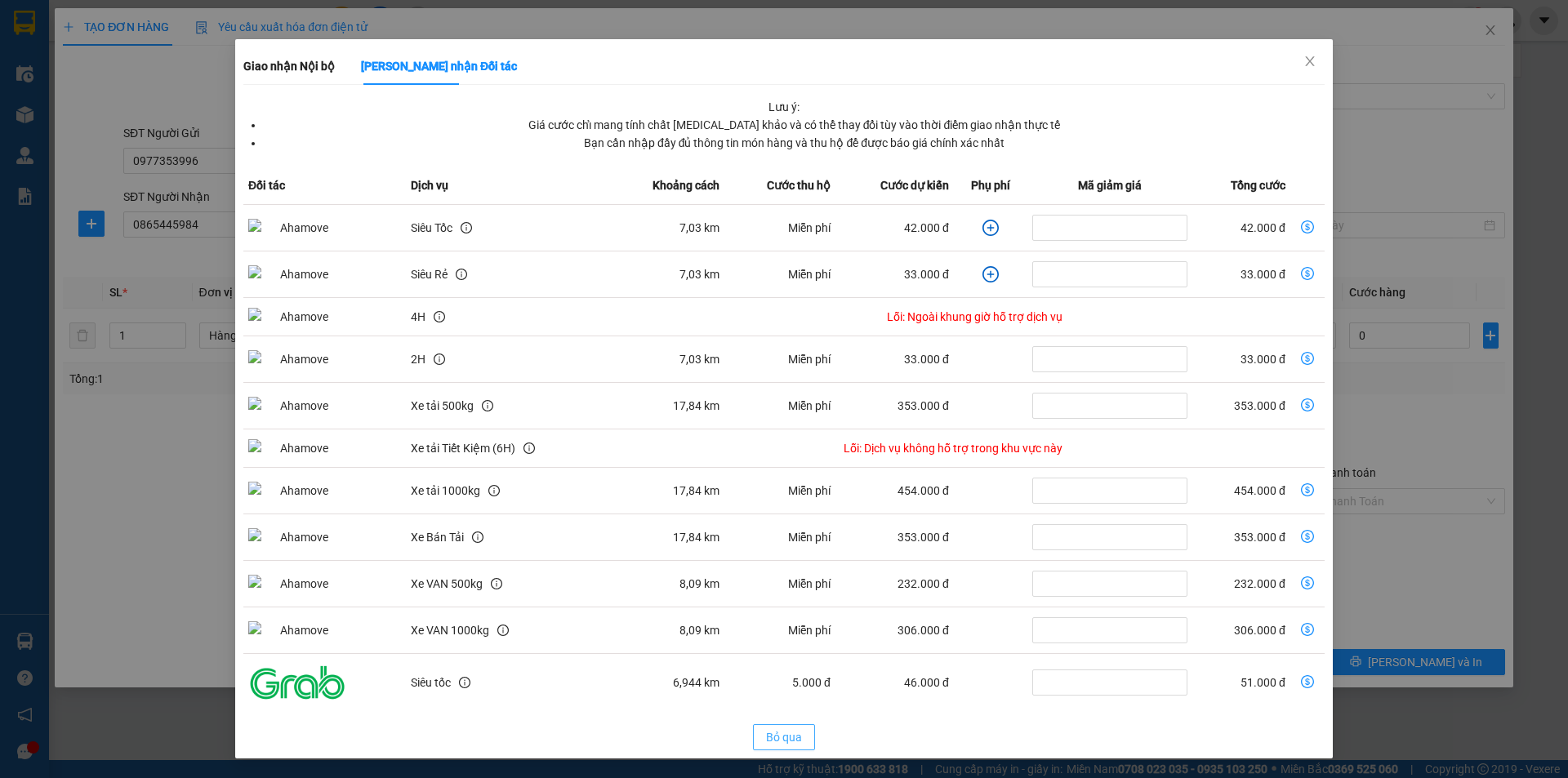
click at [780, 740] on span "Bỏ qua" at bounding box center [784, 737] width 36 height 18
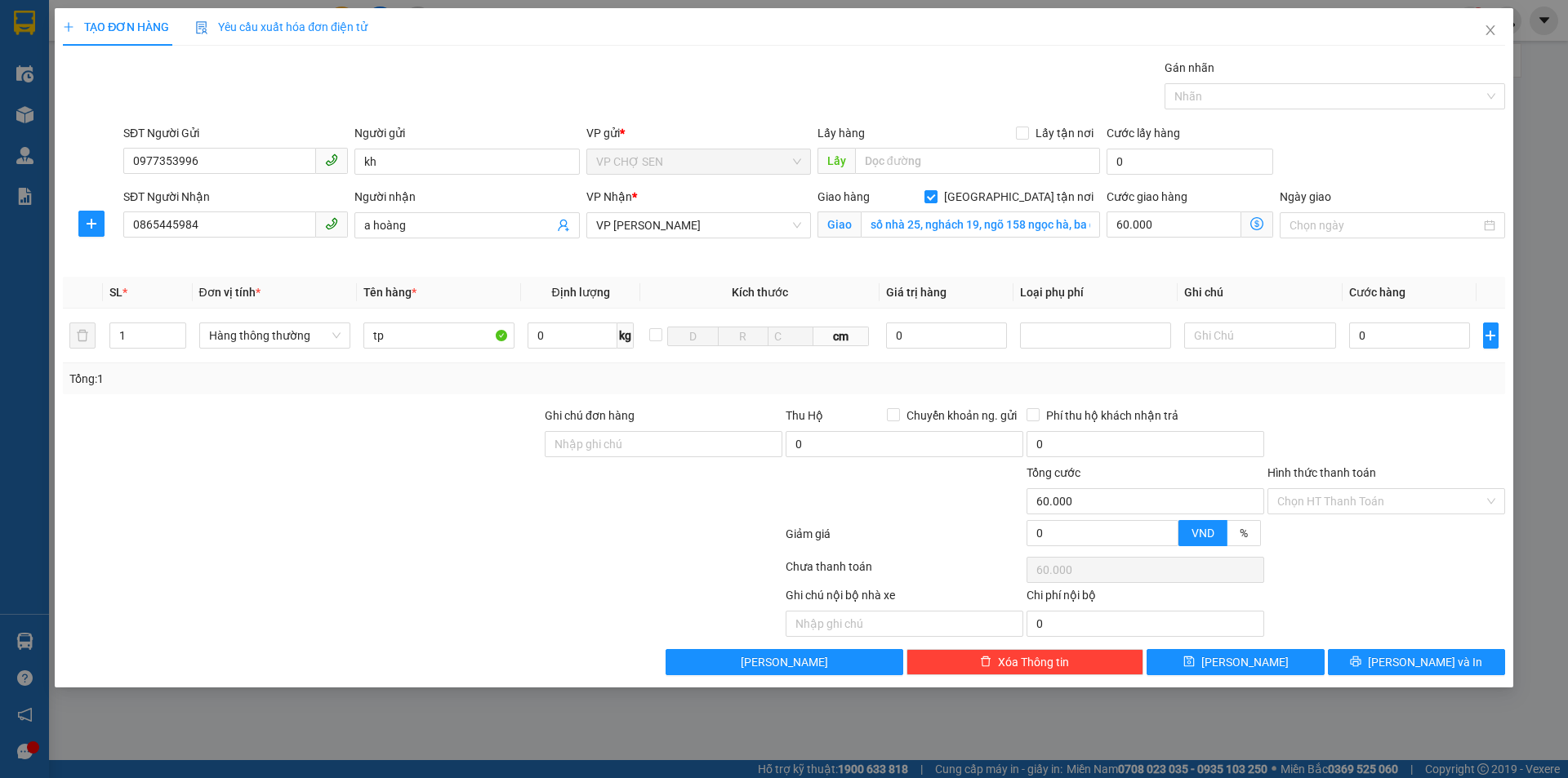
scroll to position [0, 0]
click at [1364, 335] on input "0" at bounding box center [1410, 335] width 122 height 26
type input "6"
type input "60.006"
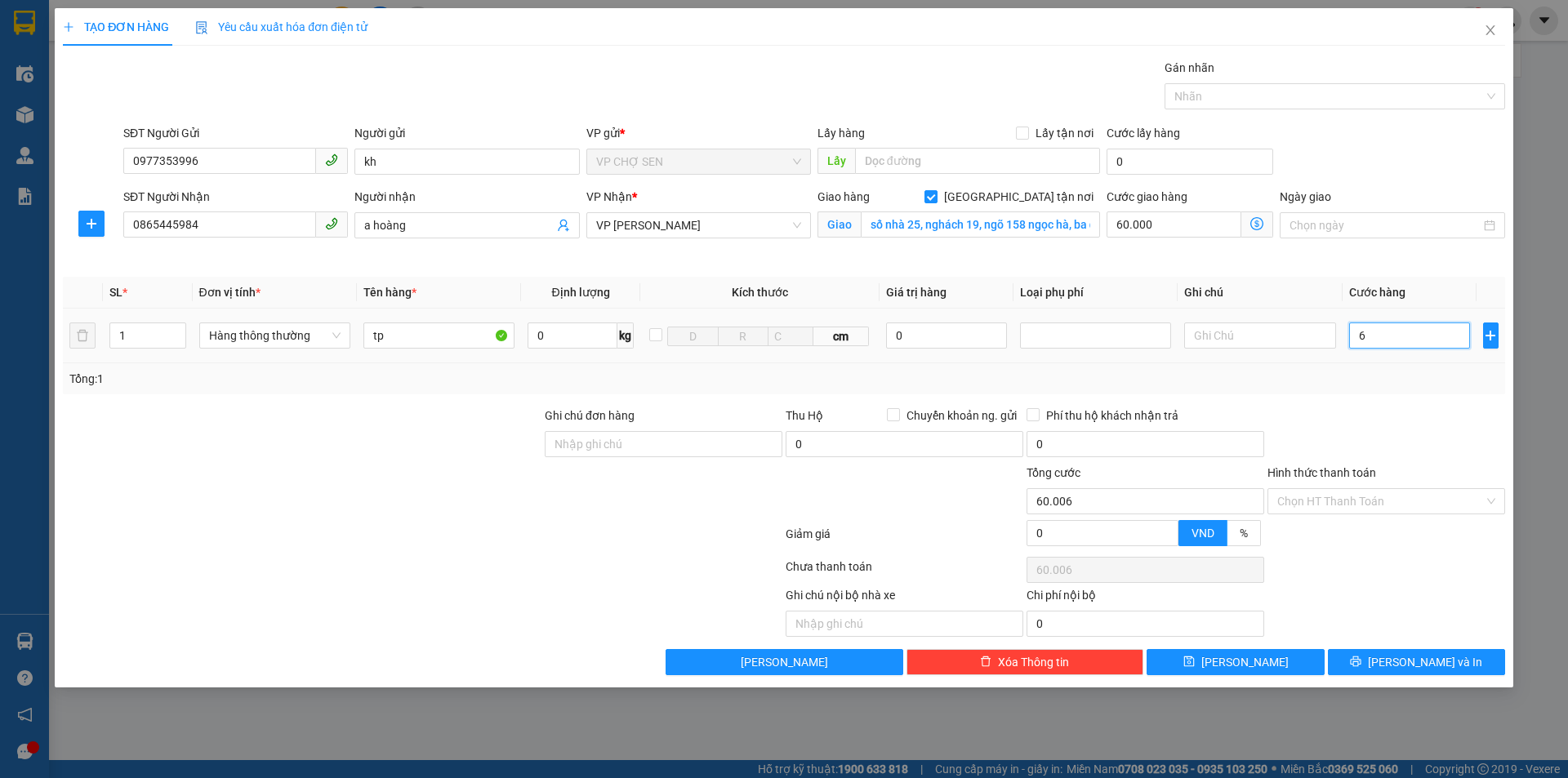
type input "60"
type input "60.060"
type input "600"
type input "60.600"
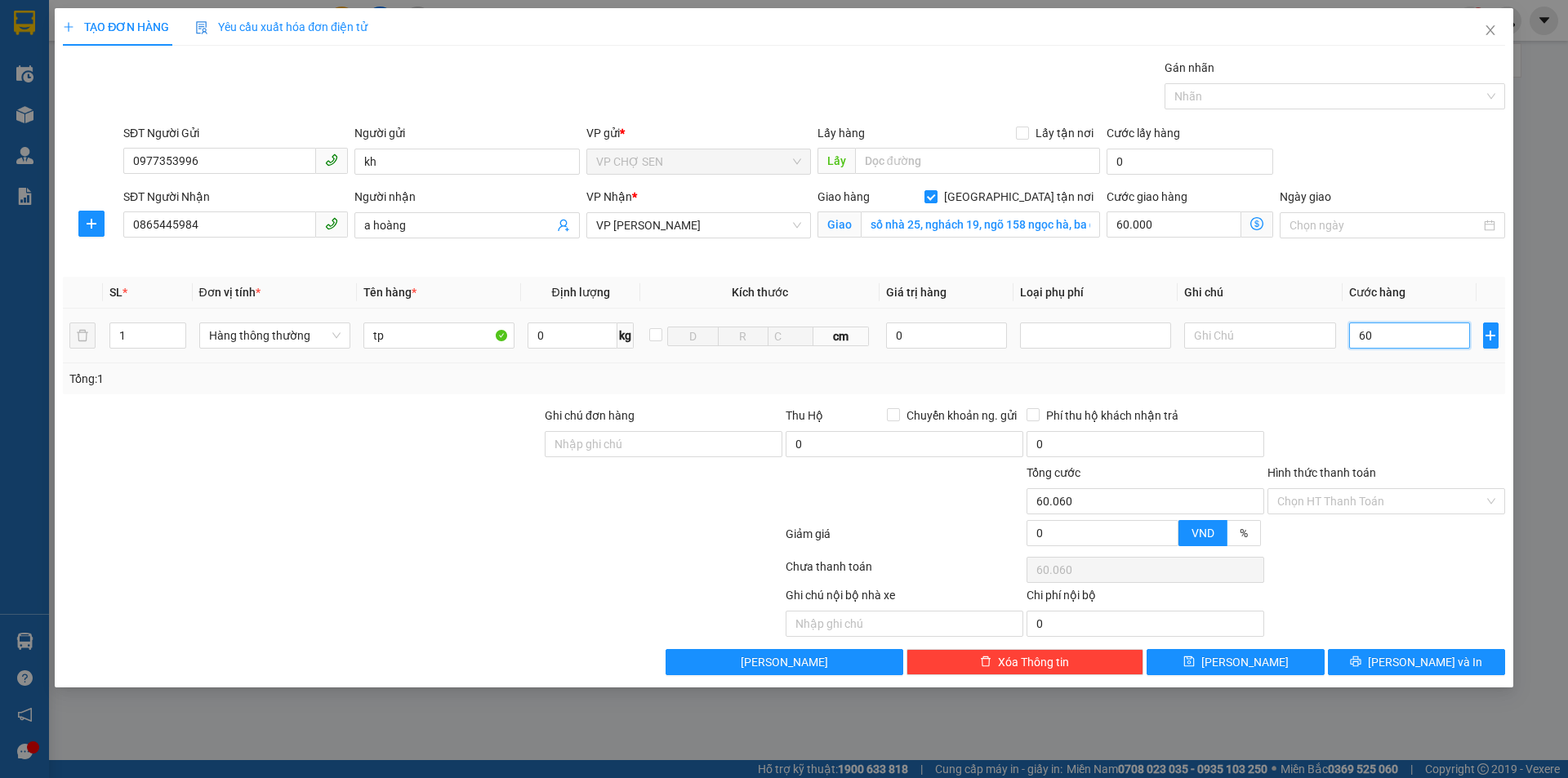
type input "60.600"
type input "6.000"
type input "66.000"
type input "60.000"
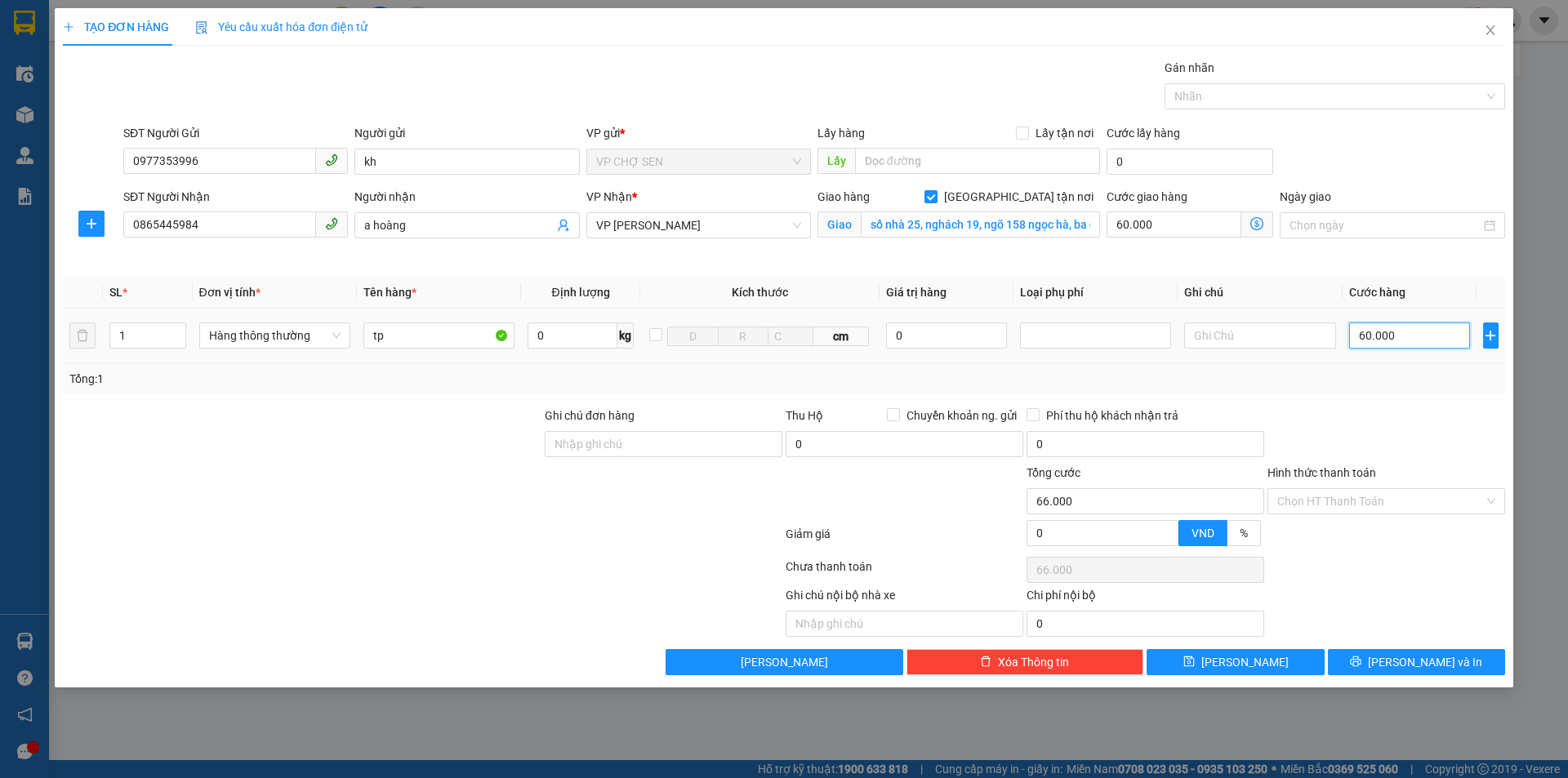
type input "120.000"
type input "60.000"
click at [1355, 502] on input "Hình thức thanh toán" at bounding box center [1380, 501] width 207 height 25
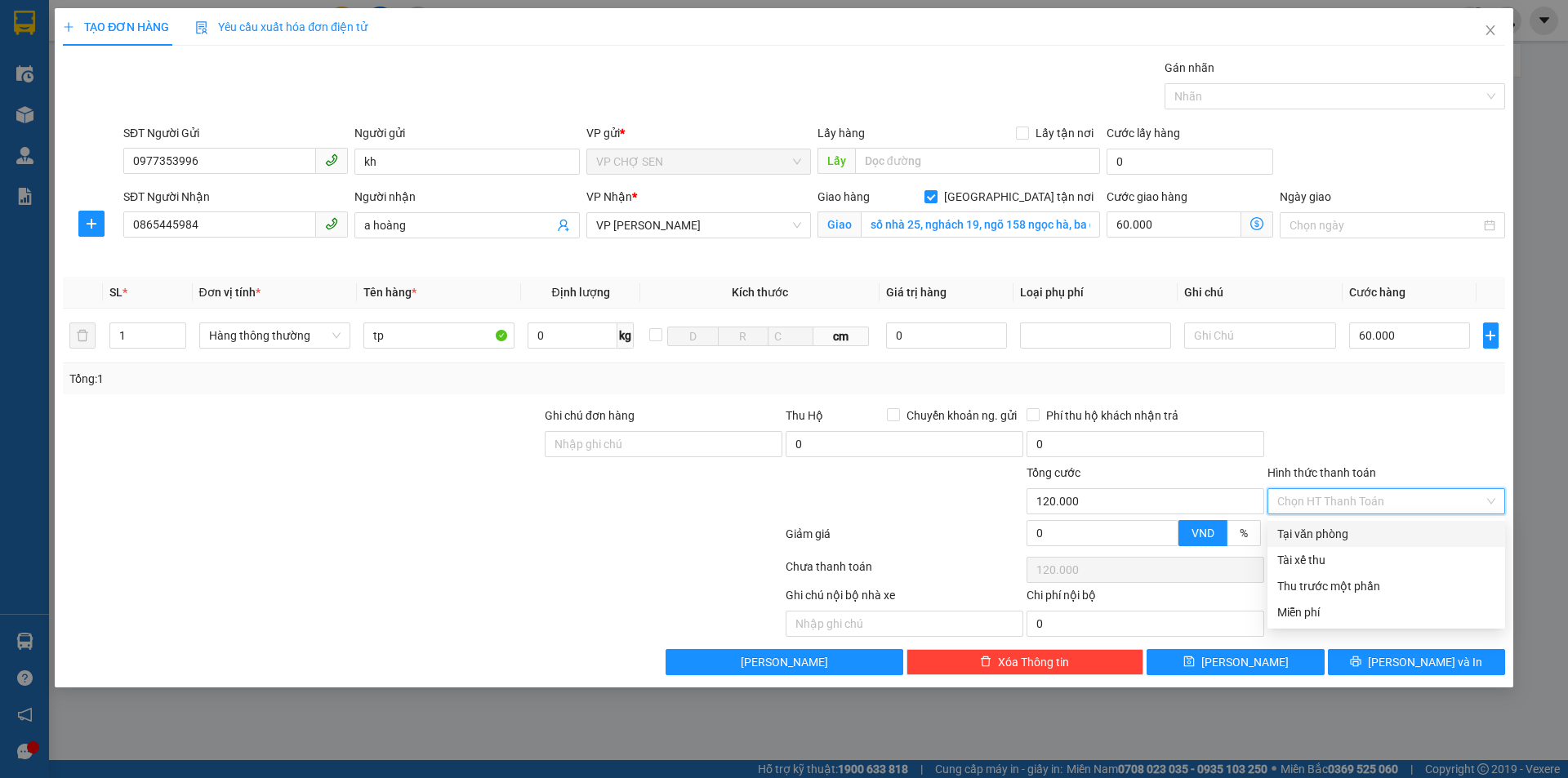
click at [1333, 528] on div "Tại văn phòng" at bounding box center [1386, 533] width 218 height 18
type input "0"
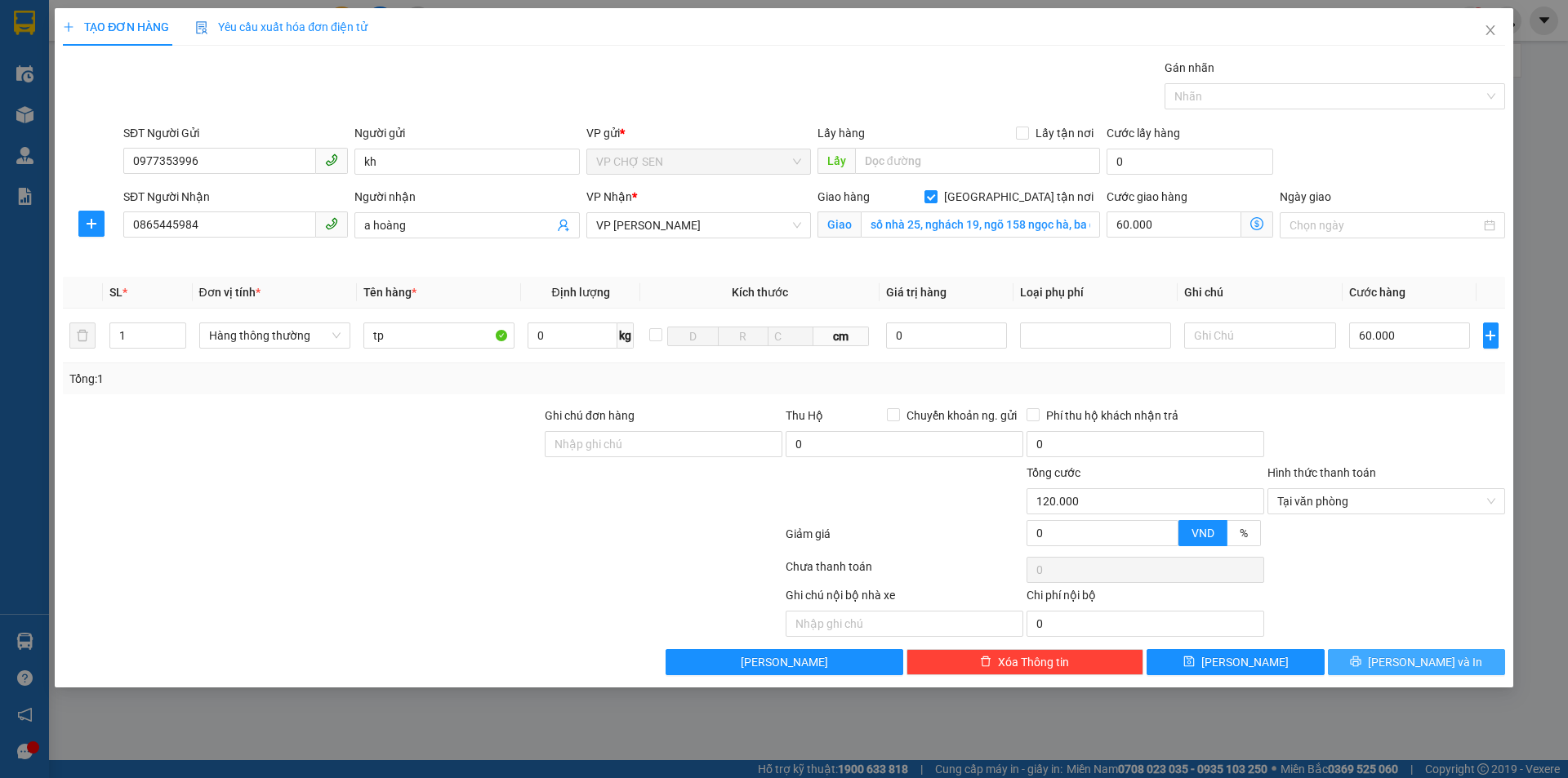
click at [1361, 665] on icon "printer" at bounding box center [1356, 661] width 11 height 11
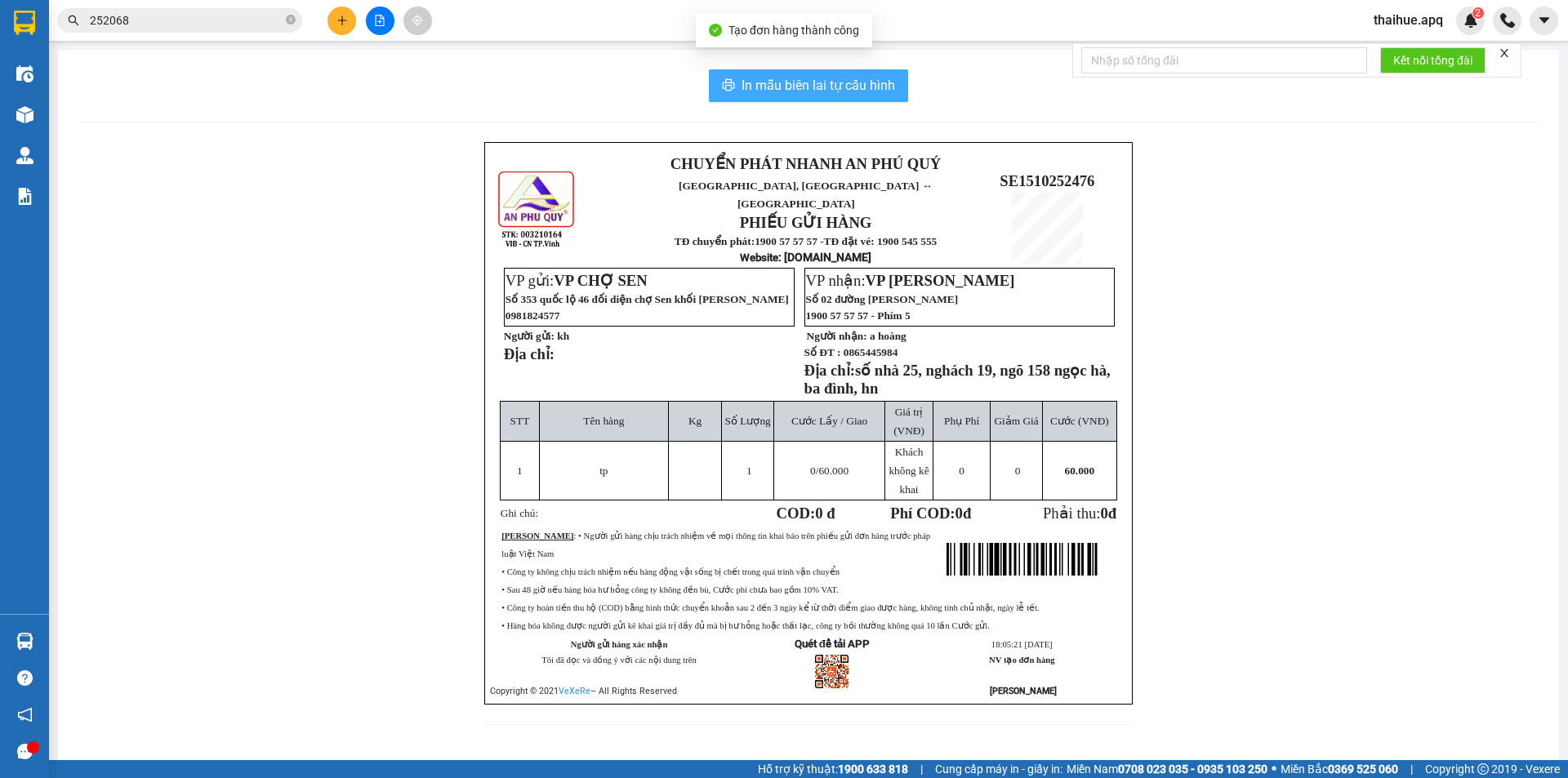
click at [843, 76] on span "In mẫu biên lai tự cấu hình" at bounding box center [817, 85] width 153 height 20
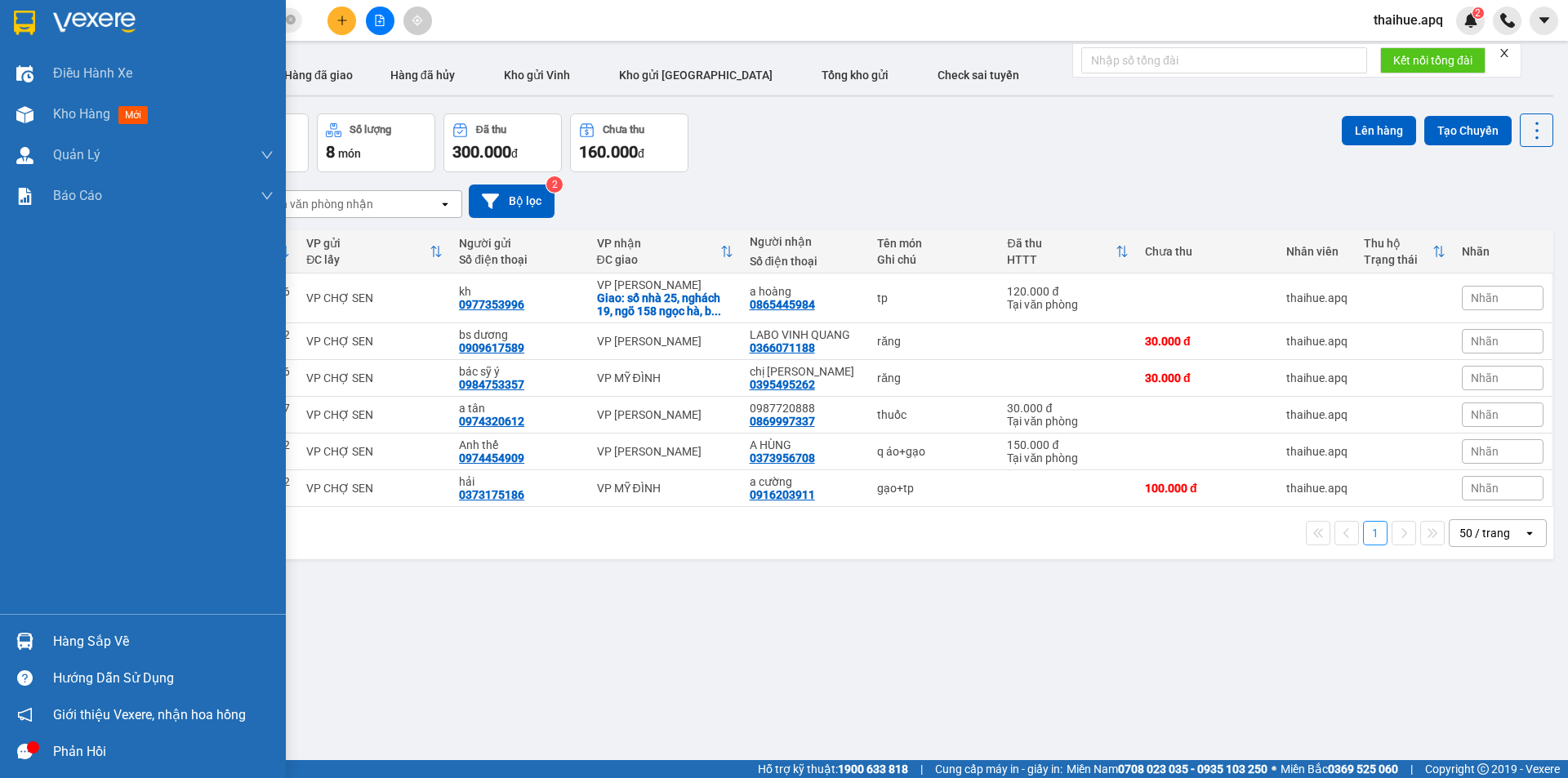
click at [76, 639] on div "Hàng sắp về" at bounding box center [163, 642] width 220 height 25
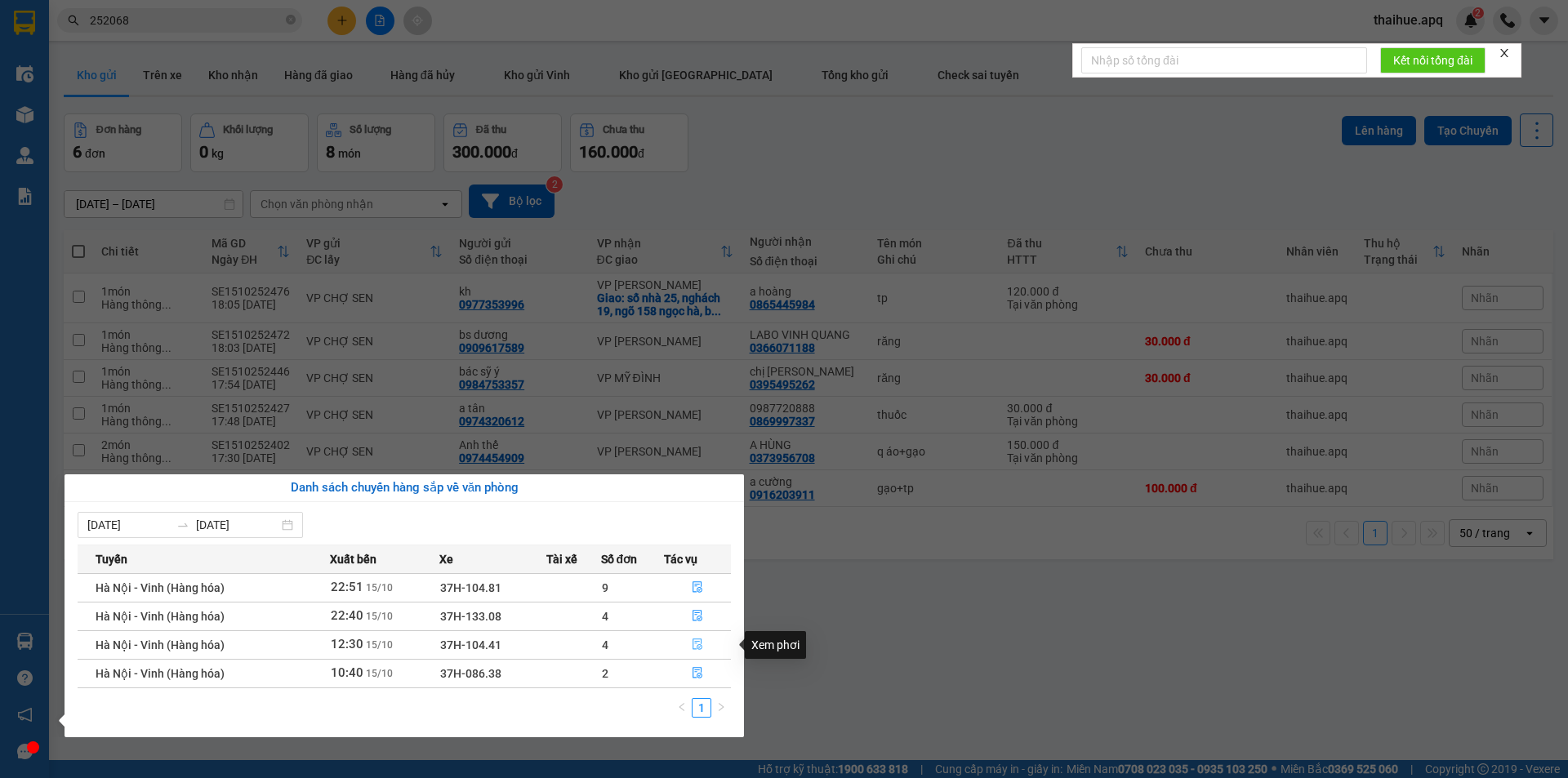
click at [692, 642] on icon "file-done" at bounding box center [697, 644] width 11 height 11
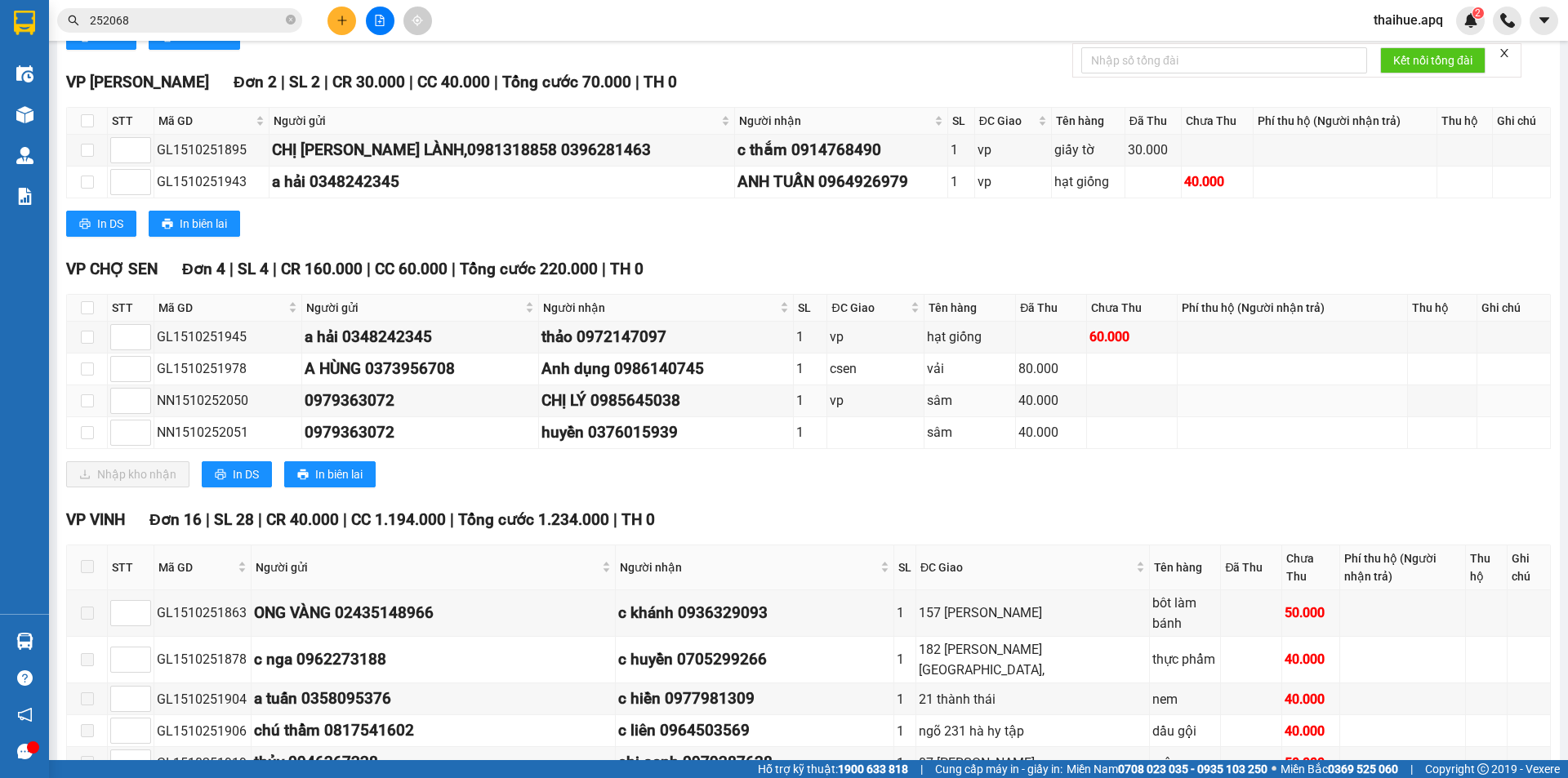
scroll to position [816, 0]
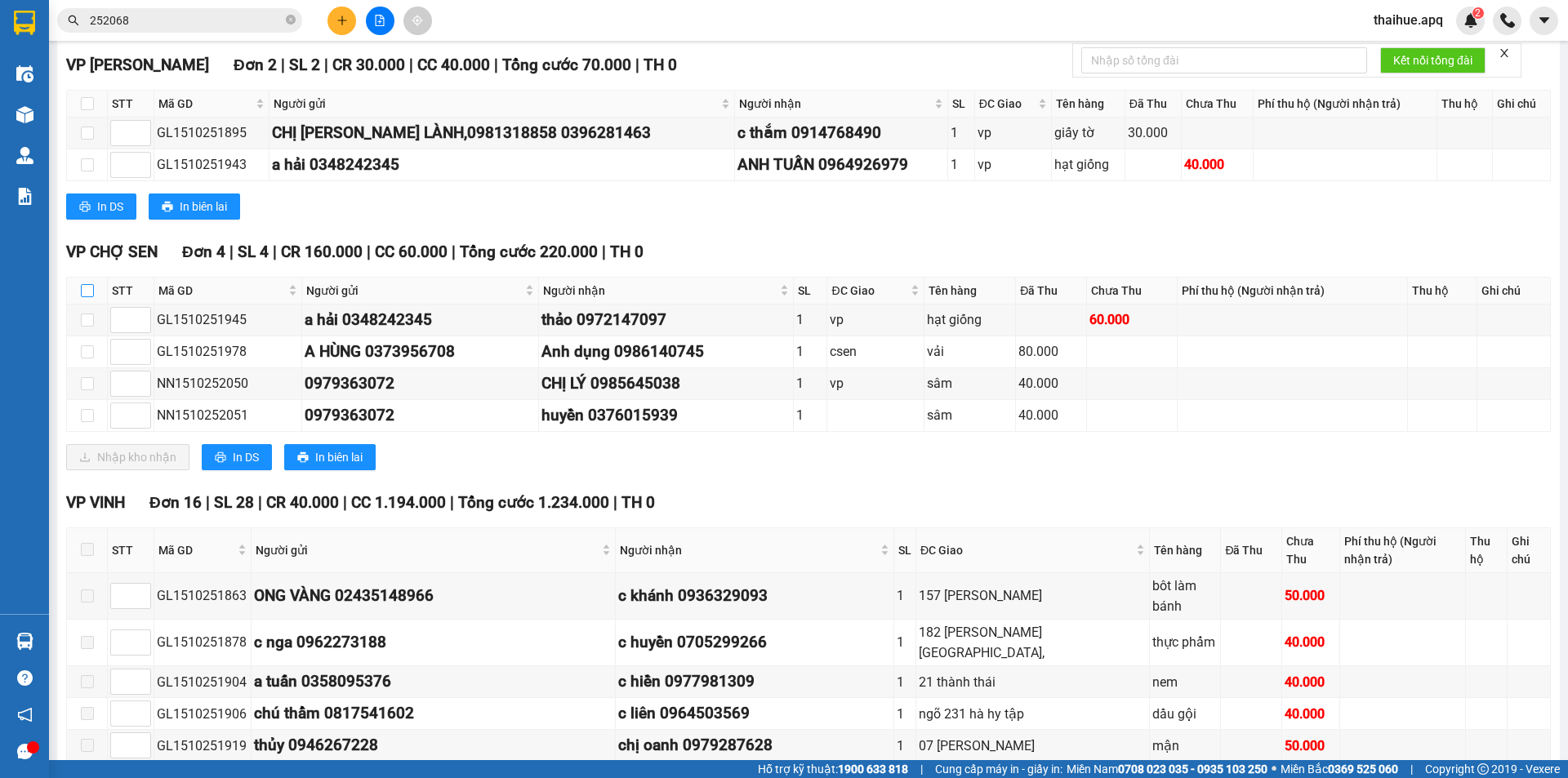
click at [89, 289] on input "checkbox" at bounding box center [88, 290] width 13 height 13
checkbox input "true"
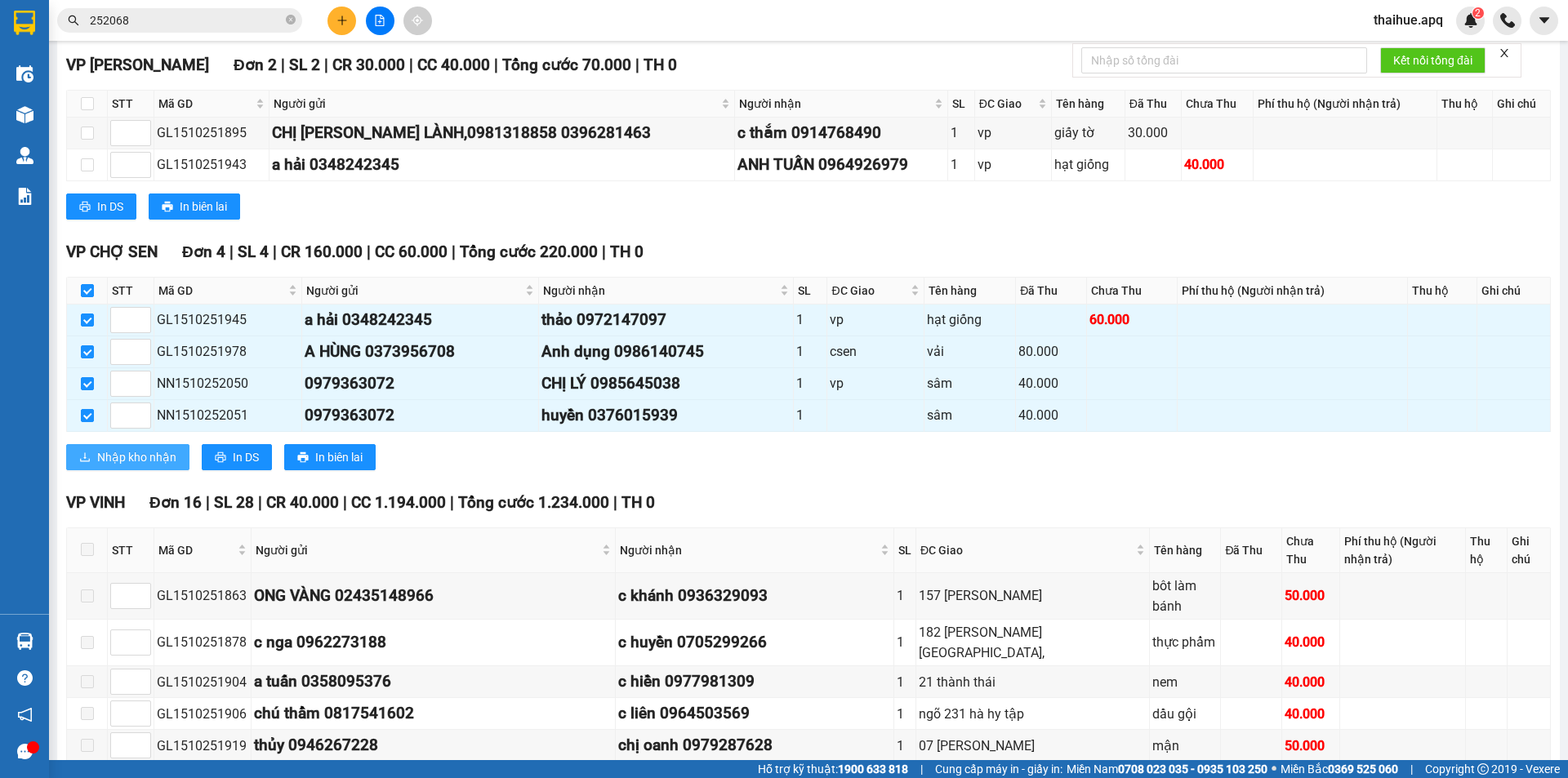
click at [131, 454] on span "Nhập kho nhận" at bounding box center [136, 457] width 79 height 18
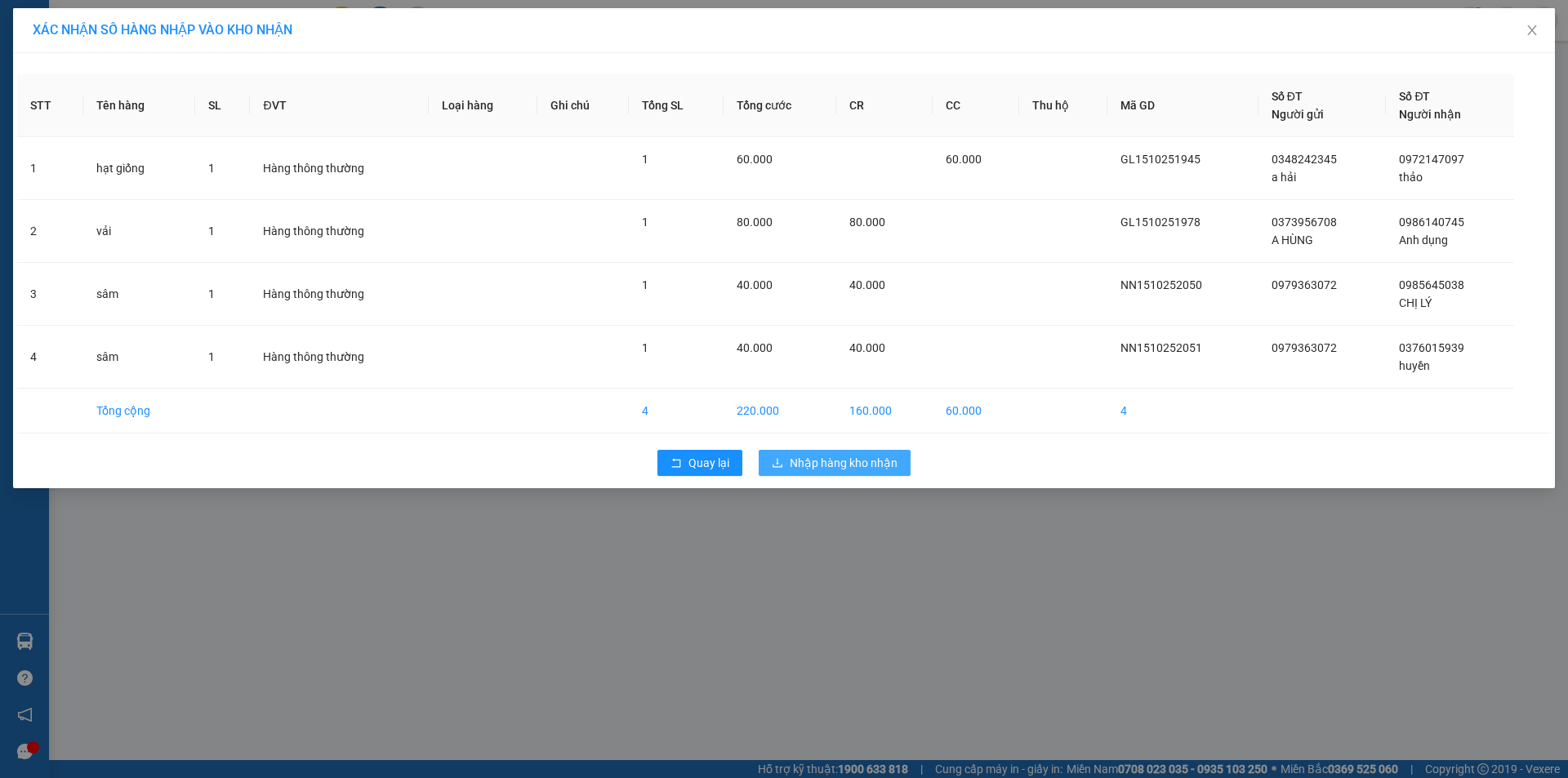
click at [855, 461] on span "Nhập hàng kho nhận" at bounding box center [843, 463] width 108 height 18
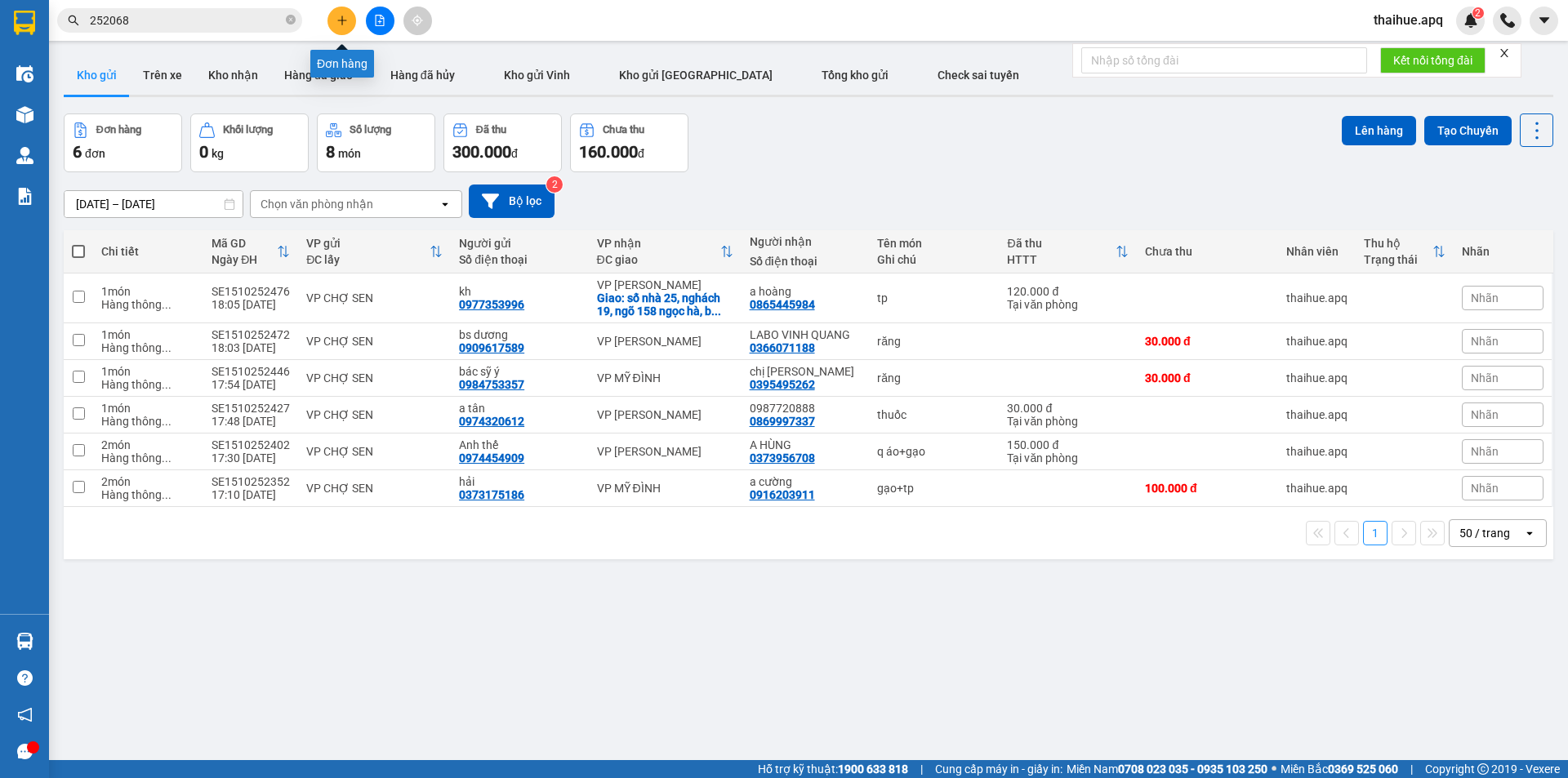
click at [343, 18] on icon "plus" at bounding box center [342, 20] width 11 height 11
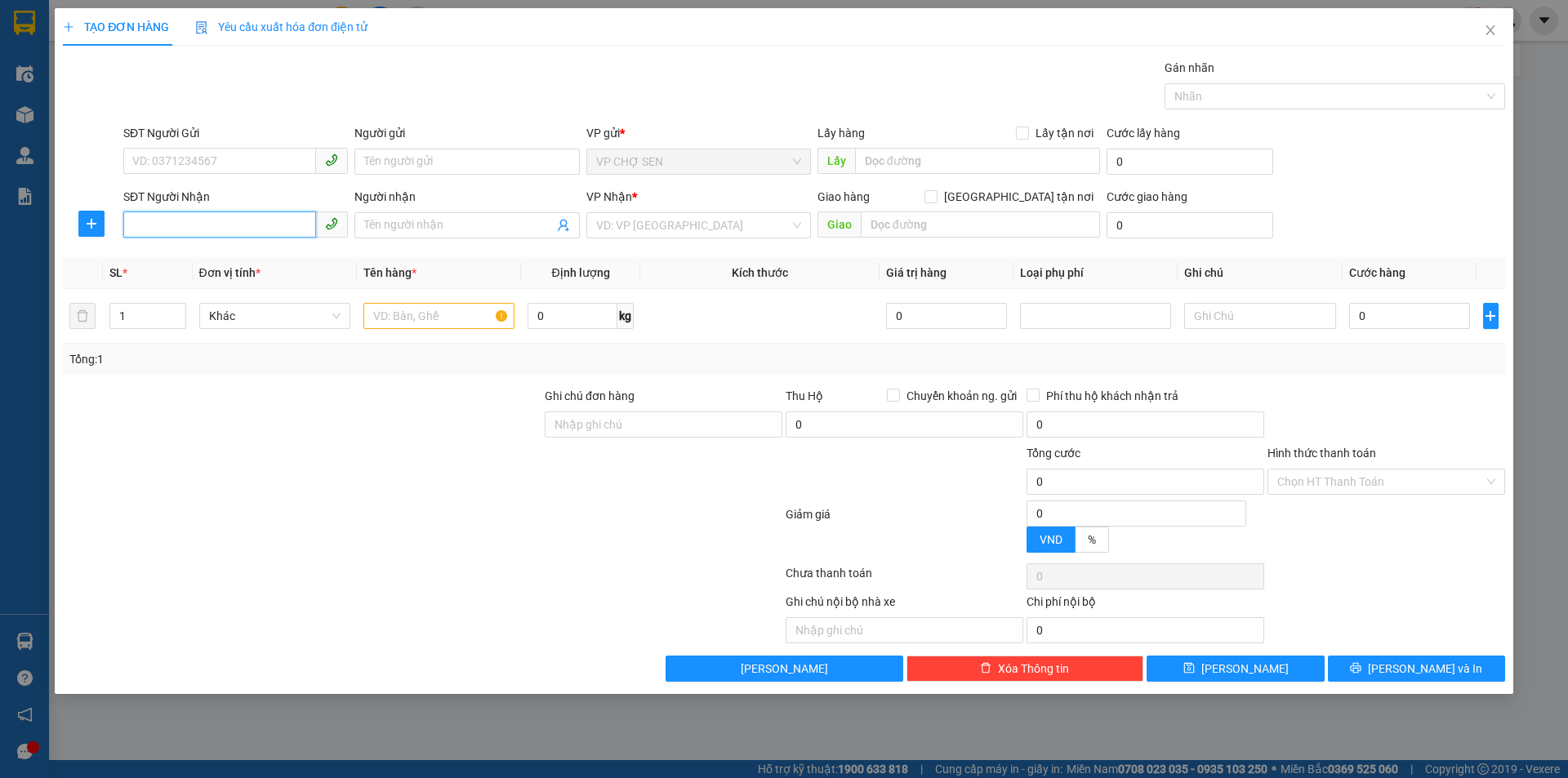
click at [128, 222] on input "SĐT Người Nhận" at bounding box center [219, 224] width 192 height 26
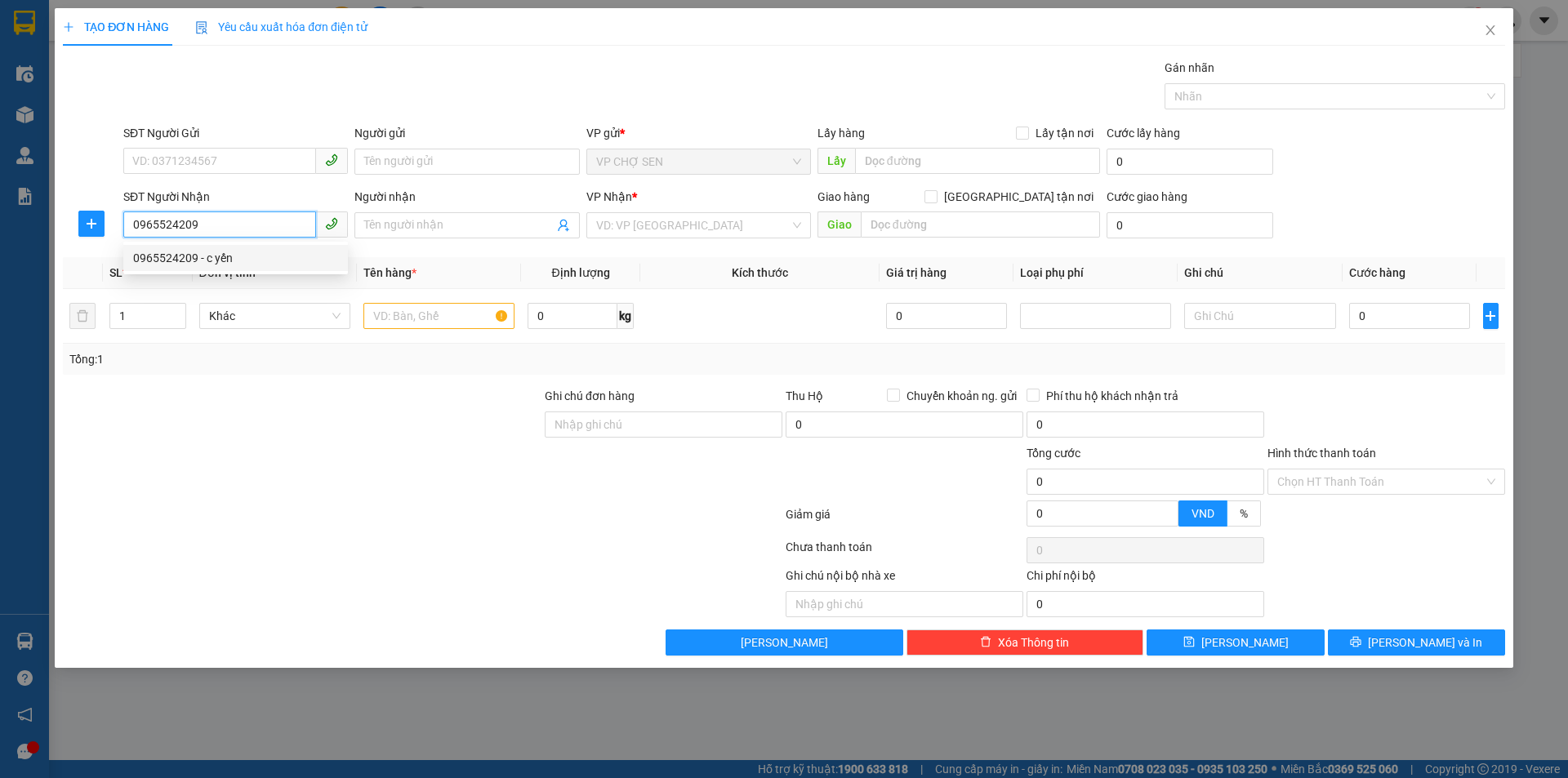
click at [219, 260] on div "0965524209 - c yến" at bounding box center [235, 257] width 205 height 18
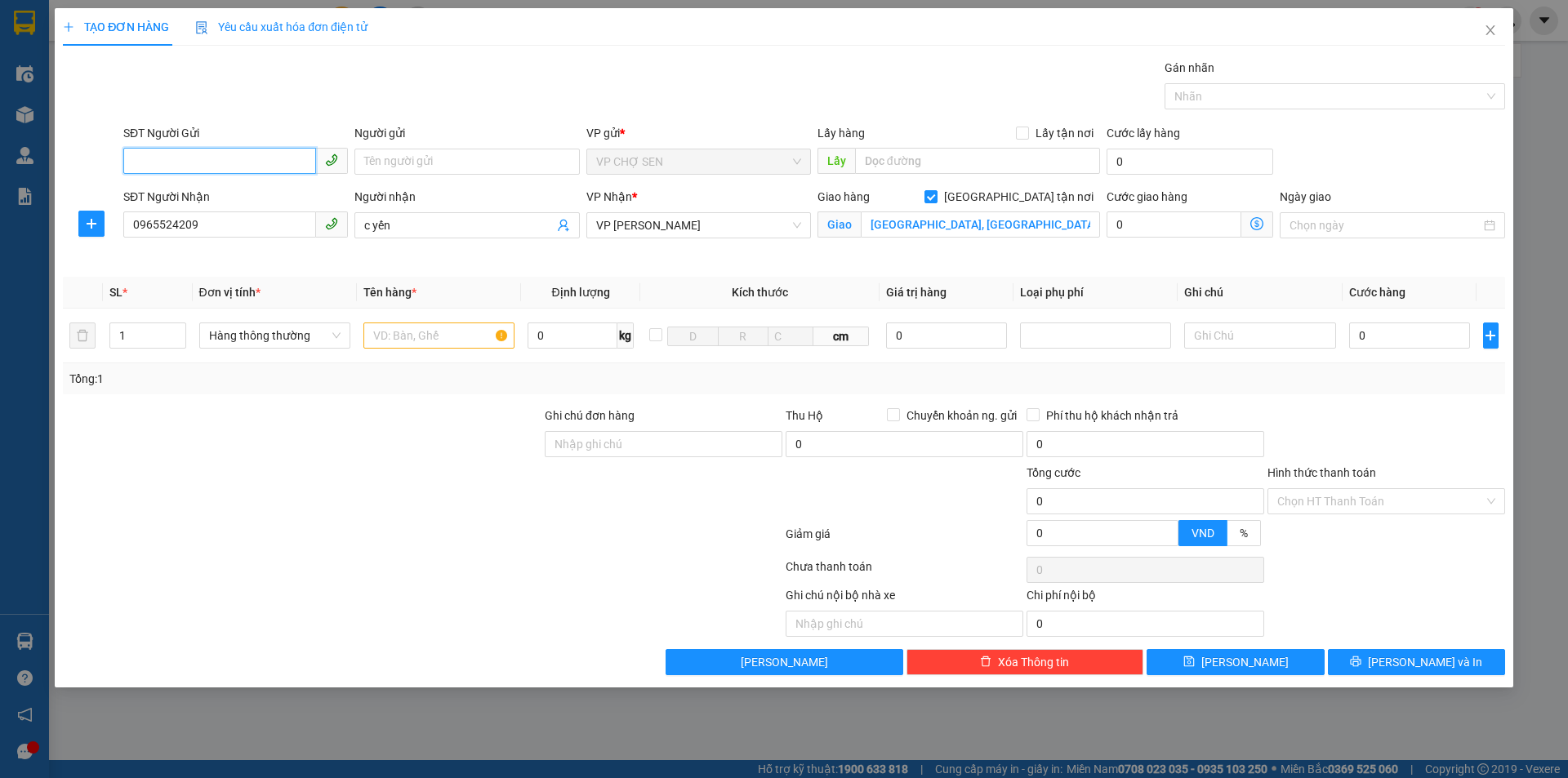
click at [191, 154] on input "SĐT Người Gửi" at bounding box center [219, 160] width 192 height 26
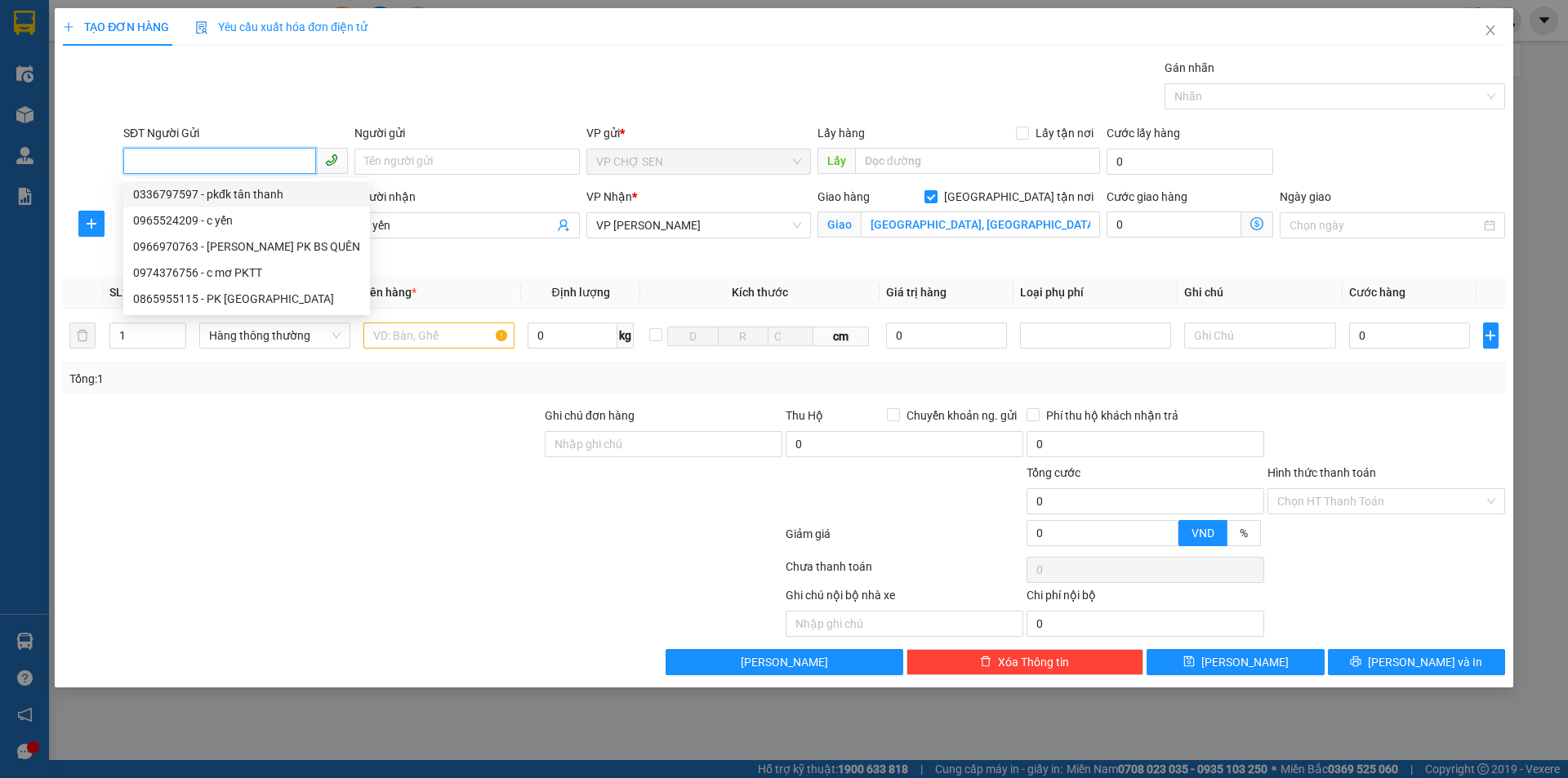
click at [180, 191] on div "0336797597 - pkđk tân thanh" at bounding box center [247, 194] width 227 height 18
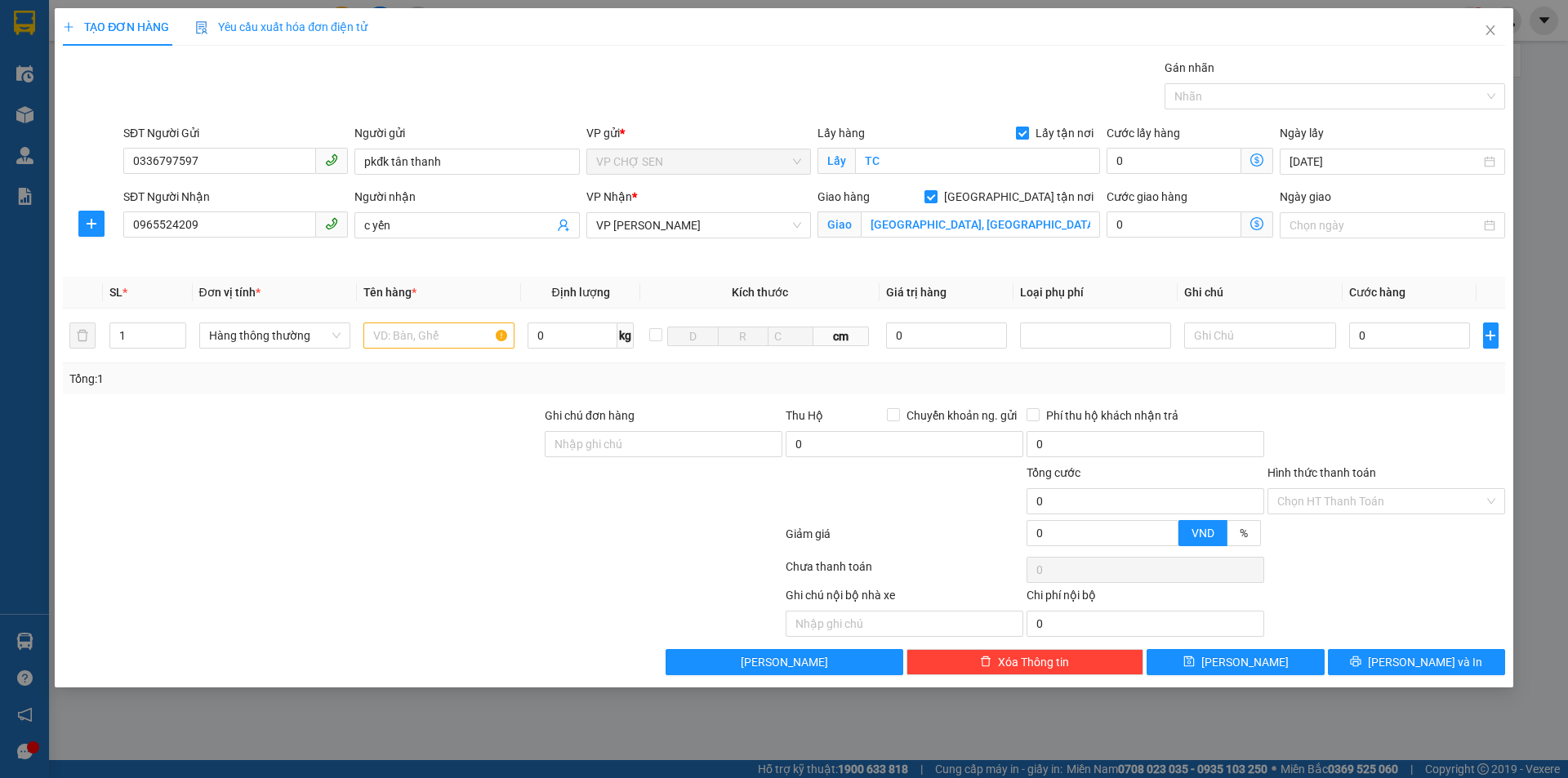
click at [1023, 134] on input "Lấy tận nơi" at bounding box center [1021, 132] width 11 height 11
click at [908, 163] on input "TC" at bounding box center [976, 160] width 245 height 26
click at [395, 334] on input "text" at bounding box center [438, 335] width 151 height 26
click at [1359, 332] on input "0" at bounding box center [1410, 335] width 122 height 26
click at [1361, 658] on icon "printer" at bounding box center [1356, 661] width 11 height 11
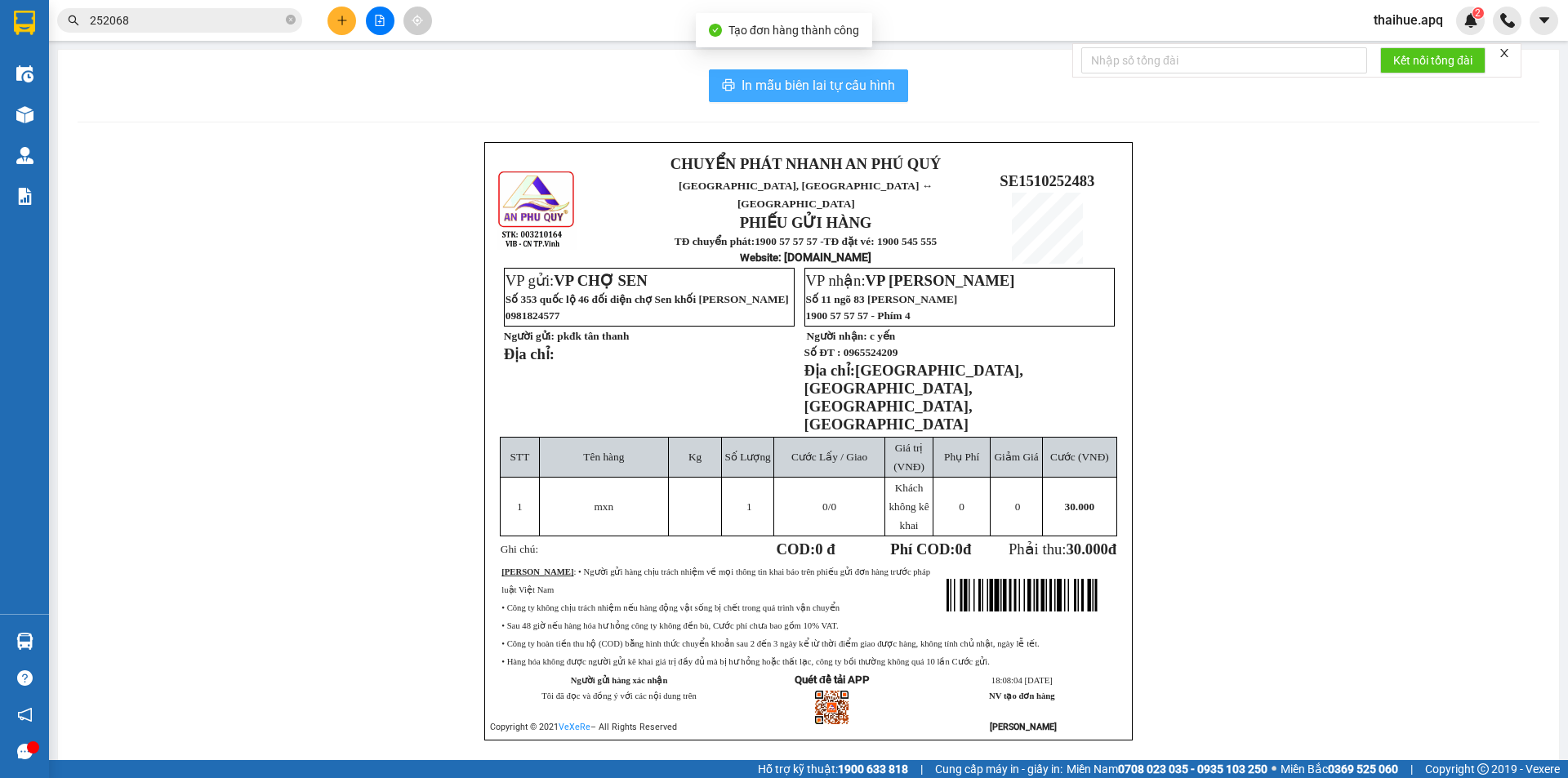
click at [846, 84] on span "In mẫu biên lai tự cấu hình" at bounding box center [817, 85] width 153 height 20
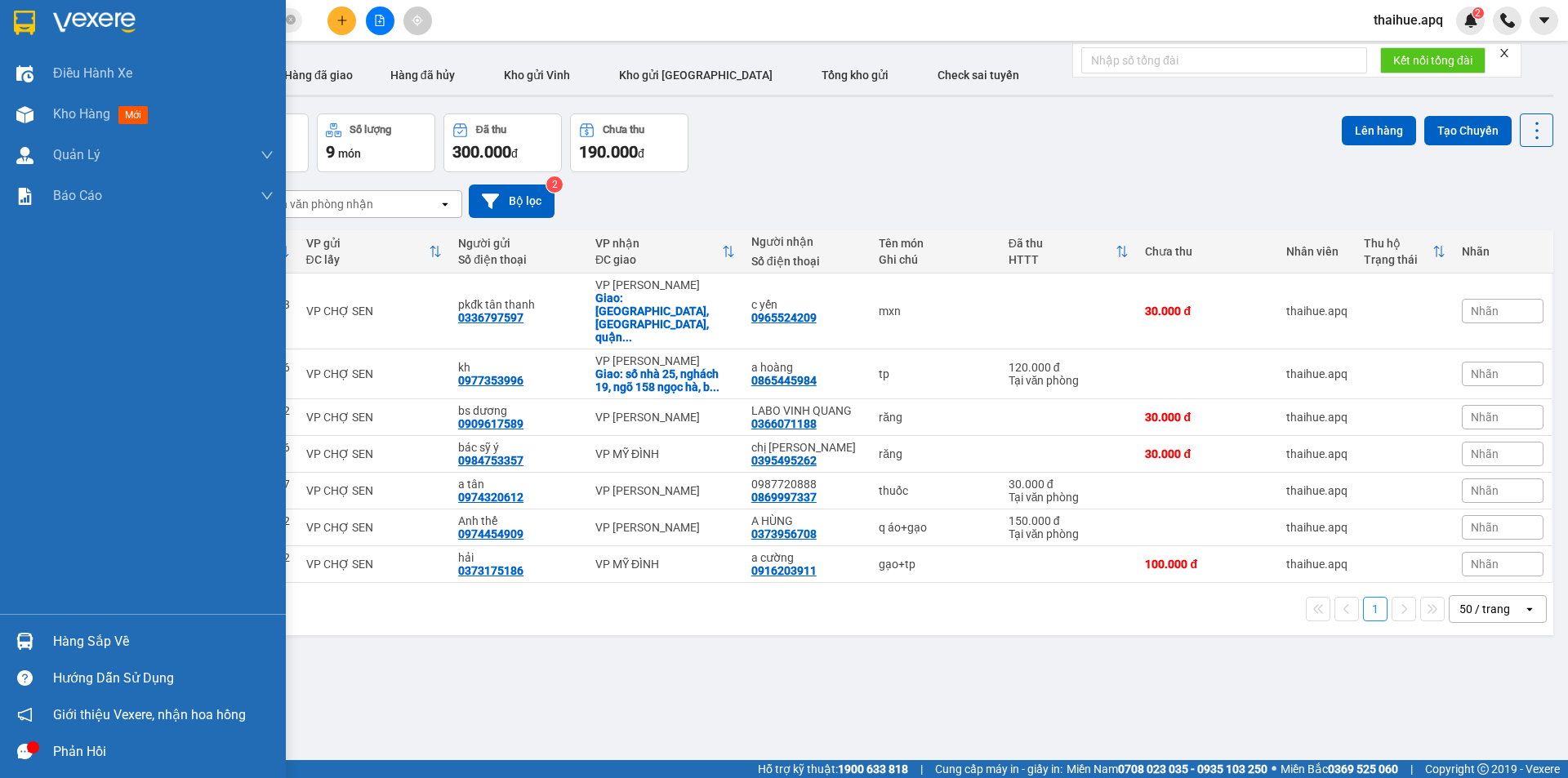
click at [66, 646] on div "Hàng sắp về" at bounding box center [163, 642] width 220 height 25
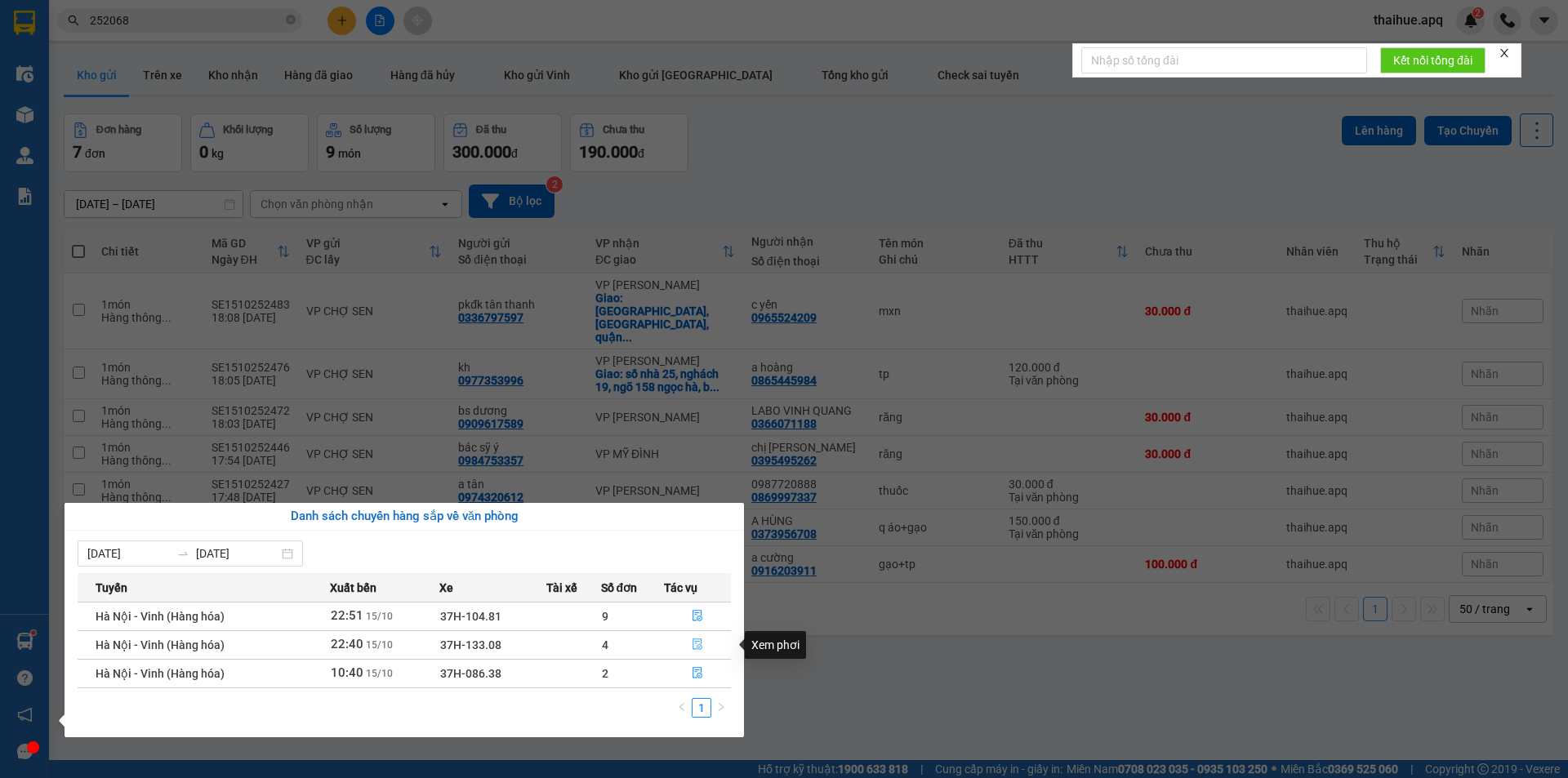
click at [696, 641] on icon "file-done" at bounding box center [697, 644] width 11 height 11
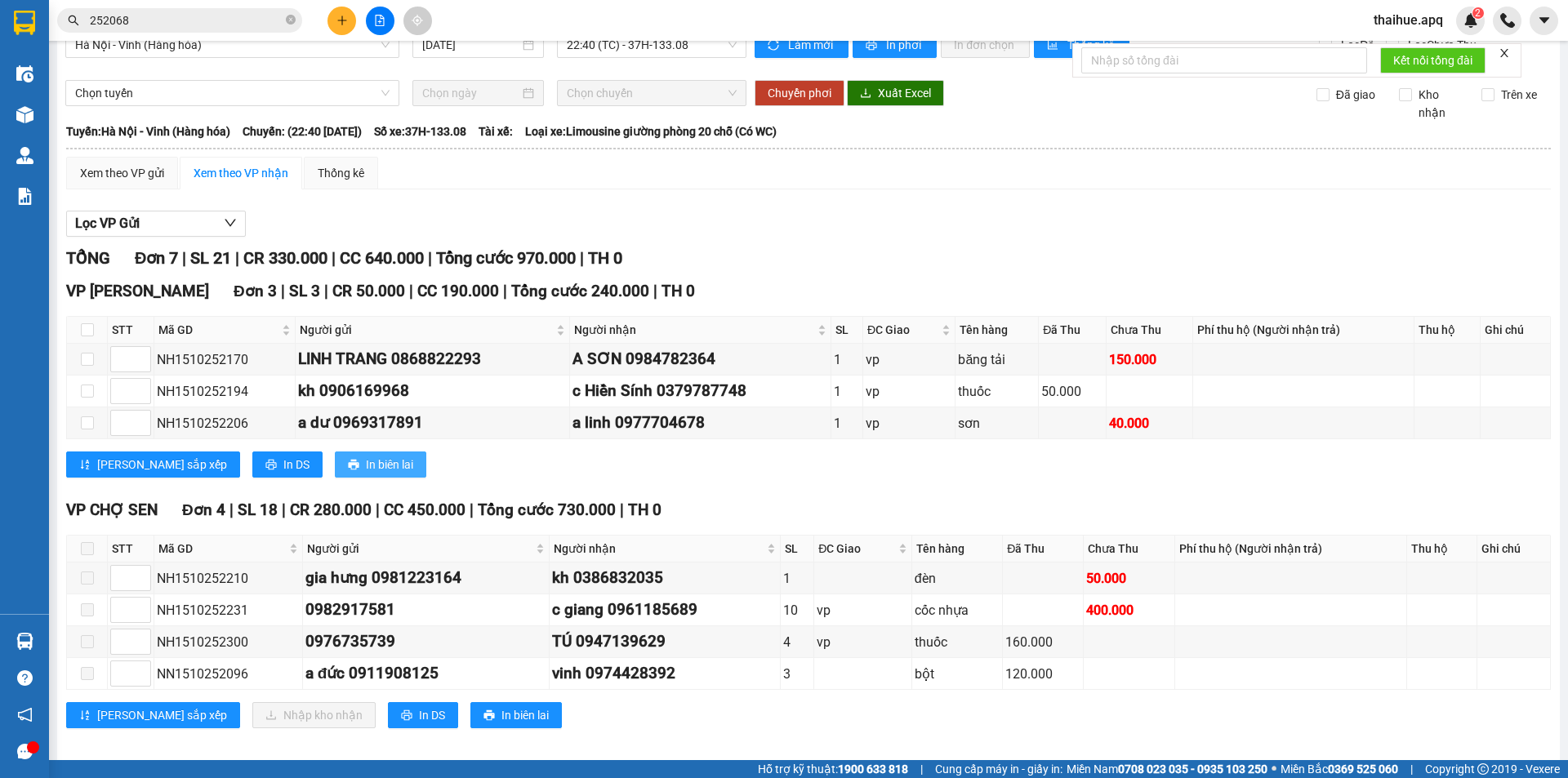
scroll to position [39, 0]
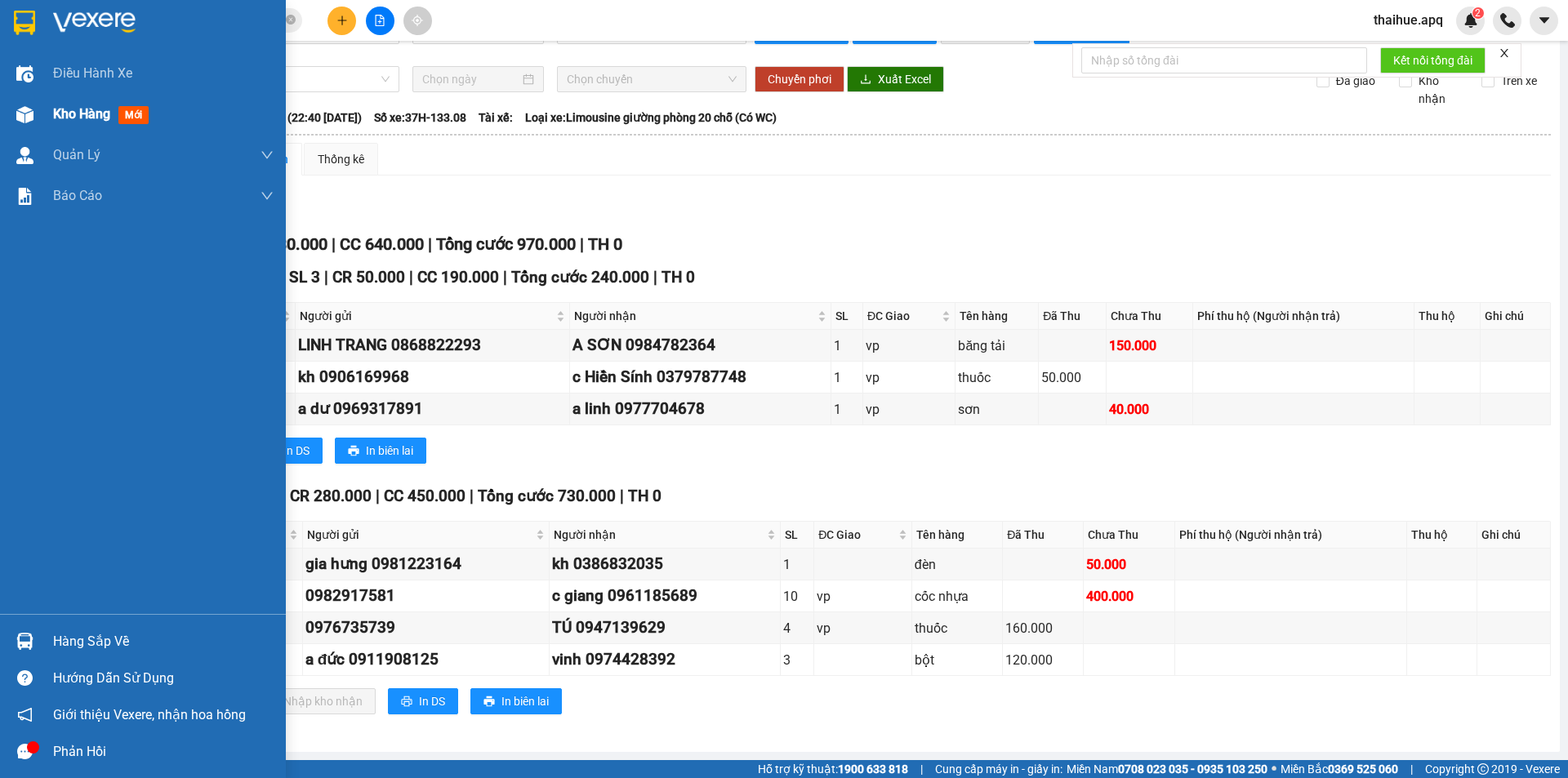
click at [67, 117] on span "Kho hàng" at bounding box center [82, 113] width 57 height 15
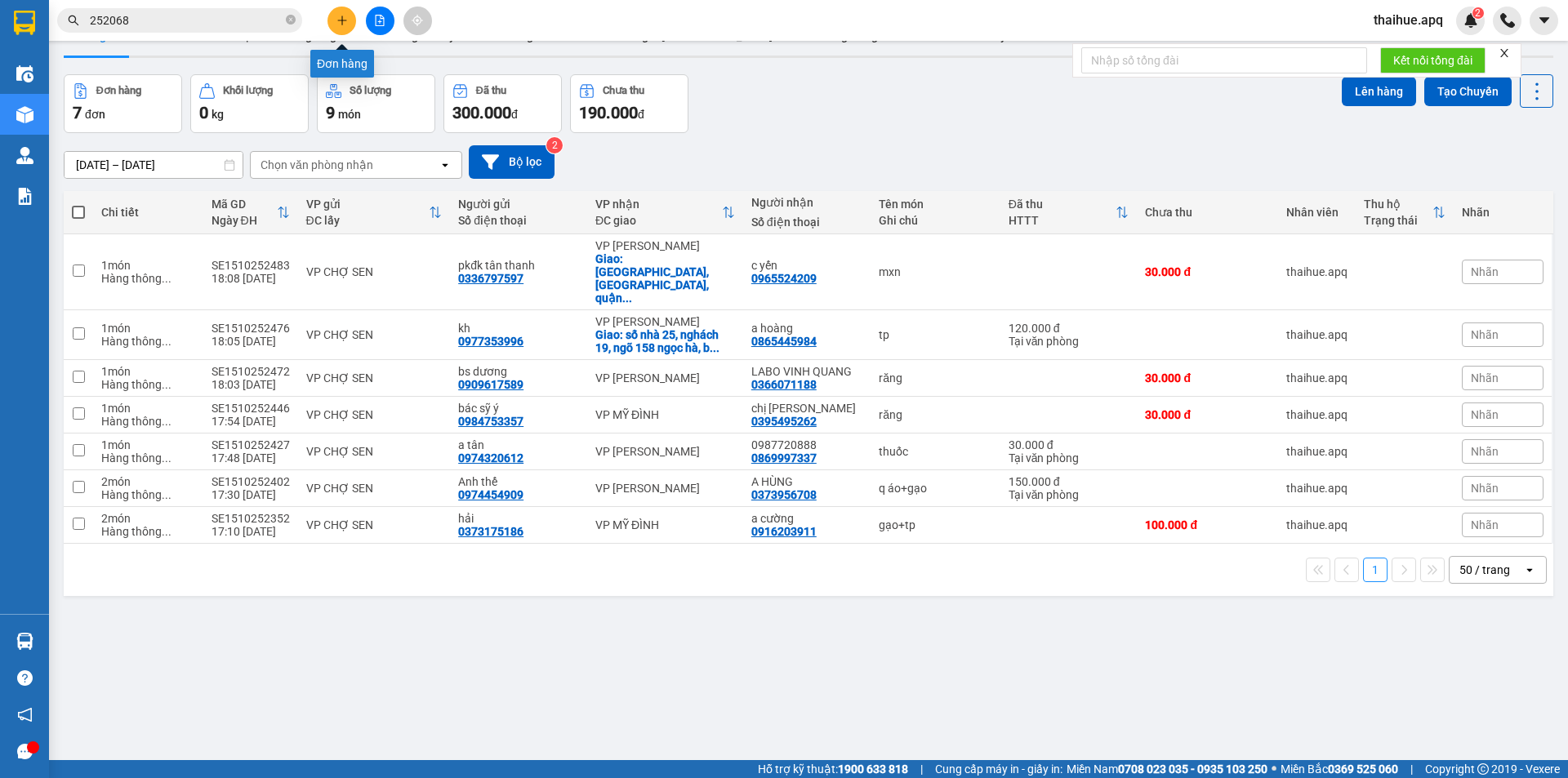
click at [345, 20] on icon "plus" at bounding box center [342, 20] width 11 height 11
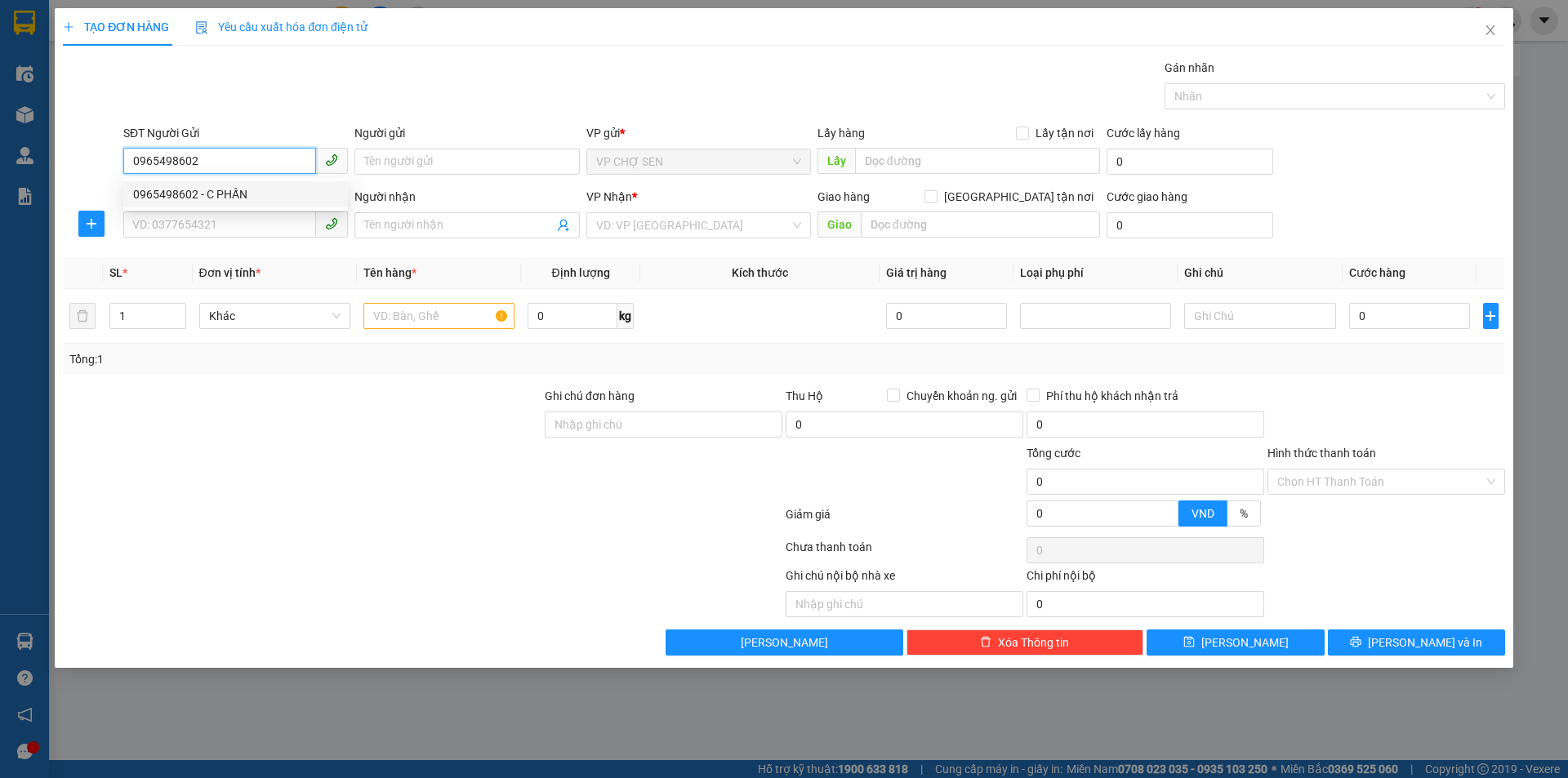
click at [216, 196] on div "0965498602 - C PHẤN" at bounding box center [235, 194] width 205 height 18
click at [250, 223] on input "SĐT Người Nhận" at bounding box center [219, 224] width 192 height 26
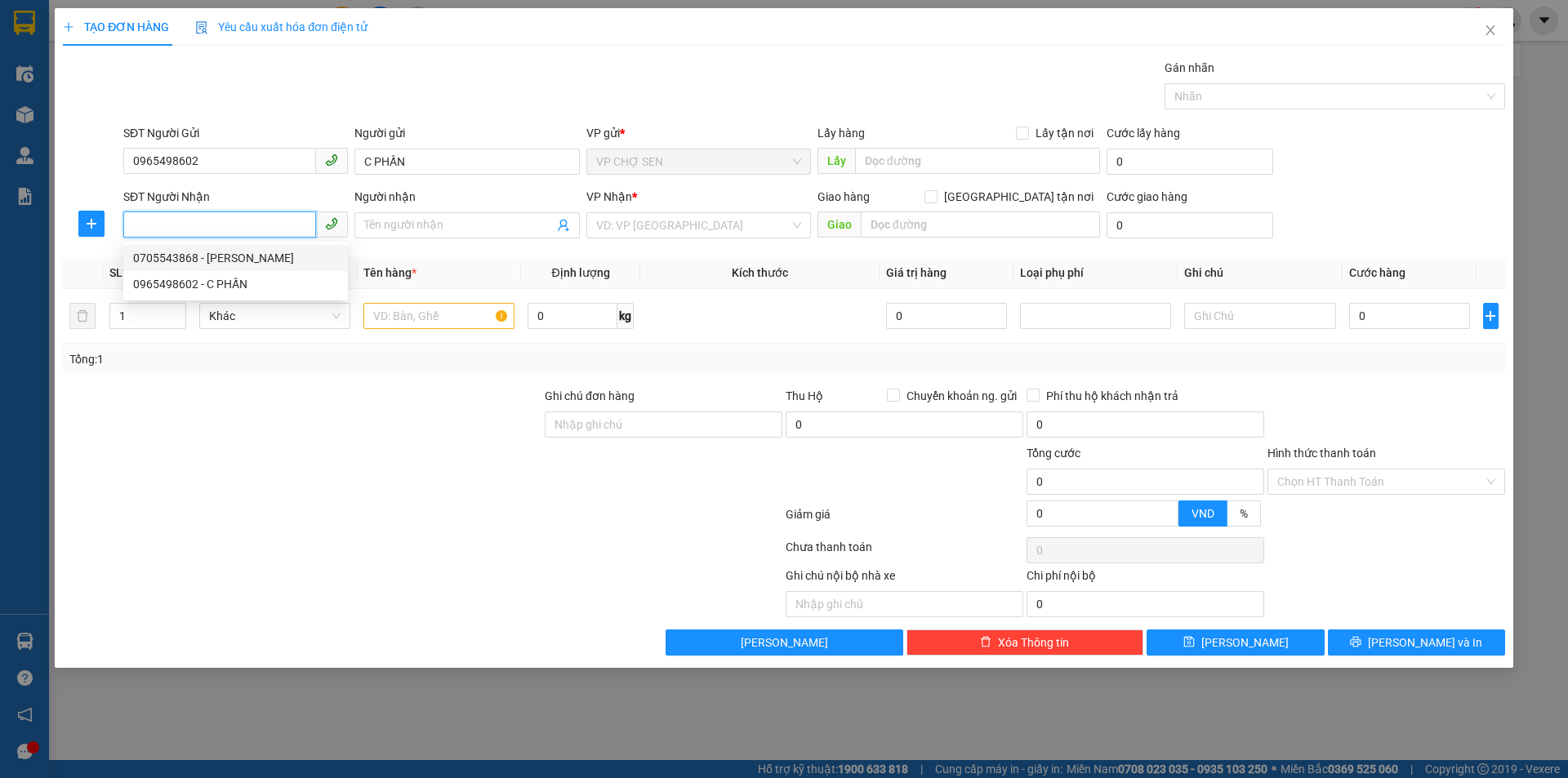
click at [220, 258] on div "0705543868 - [PERSON_NAME]" at bounding box center [235, 257] width 205 height 18
click at [390, 323] on input "text" at bounding box center [438, 315] width 151 height 26
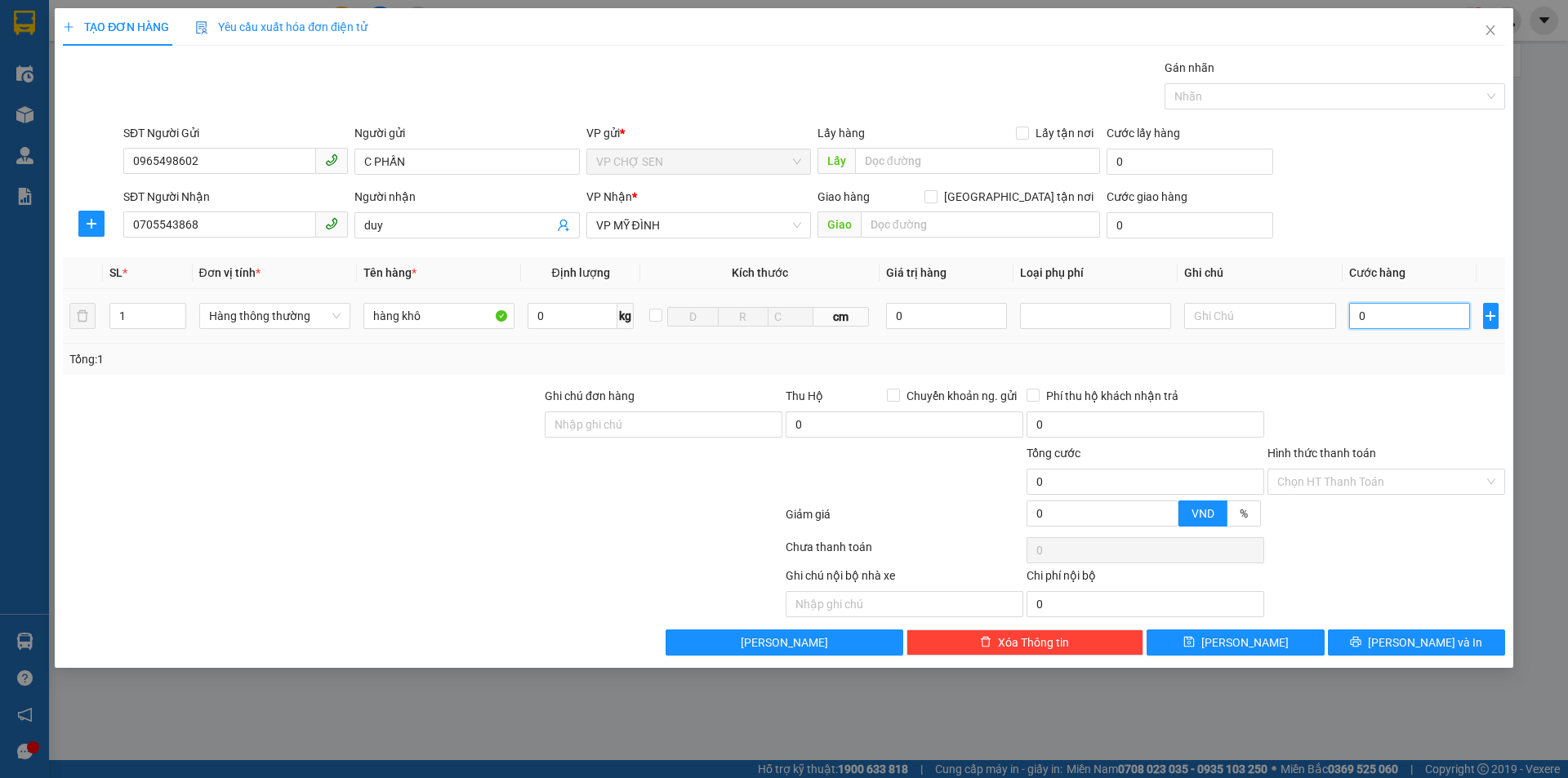
click at [1351, 307] on input "0" at bounding box center [1410, 315] width 122 height 26
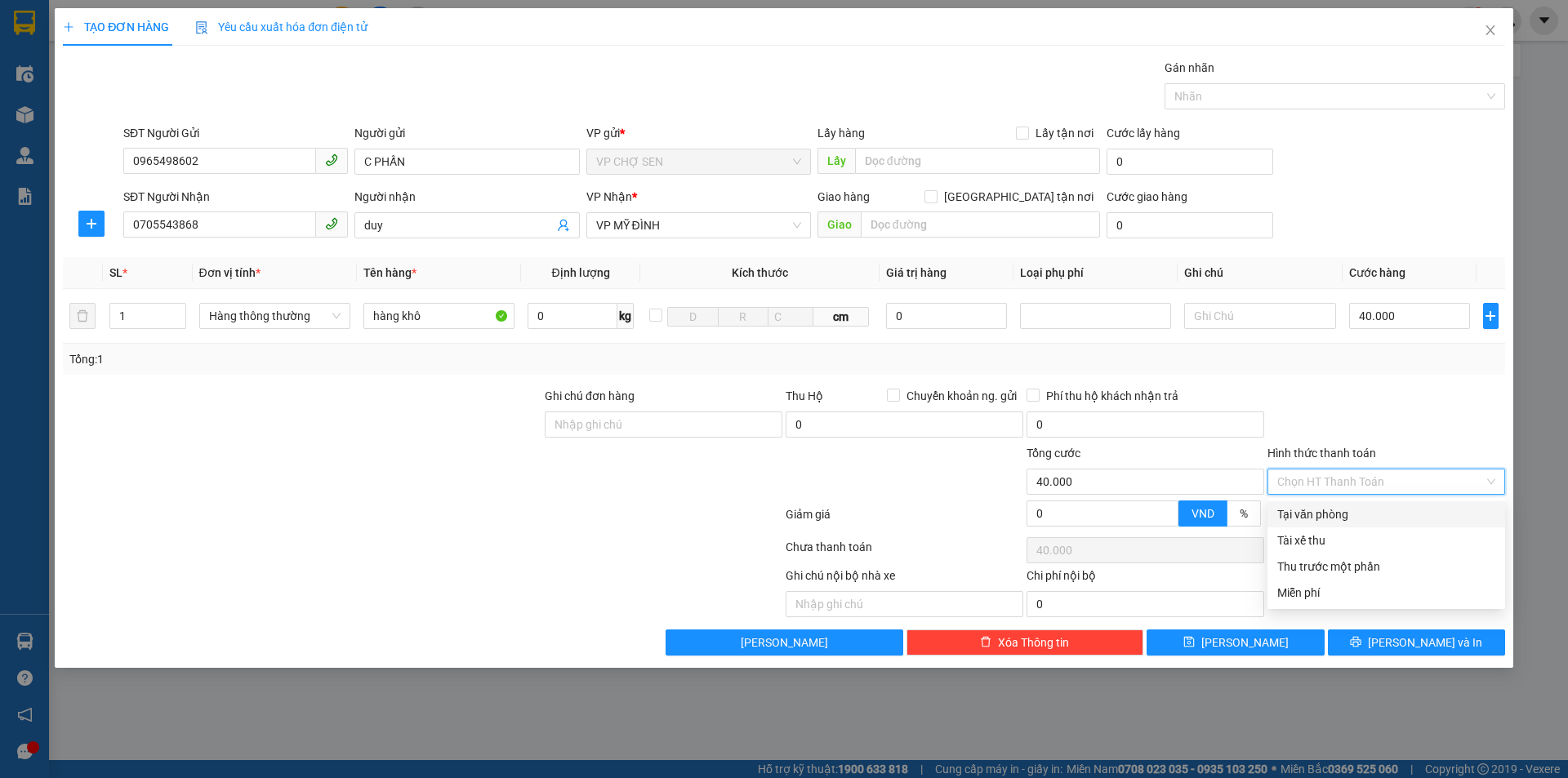
click at [1362, 479] on input "Hình thức thanh toán" at bounding box center [1380, 482] width 207 height 25
click at [1342, 509] on div "Tại văn phòng" at bounding box center [1386, 514] width 218 height 18
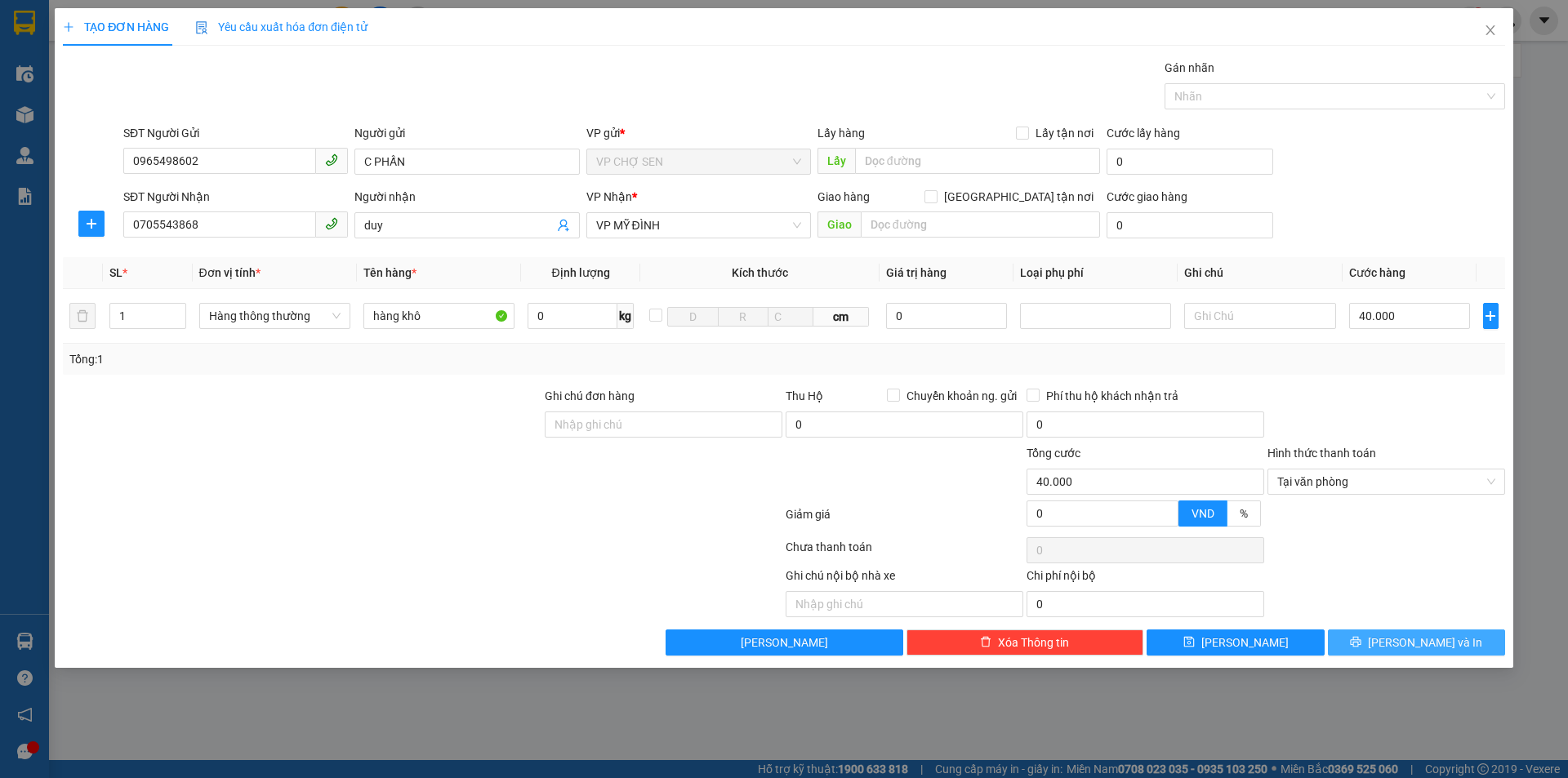
drag, startPoint x: 1384, startPoint y: 637, endPoint x: 1384, endPoint y: 614, distance: 23.0
click at [1361, 636] on icon "printer" at bounding box center [1356, 642] width 11 height 11
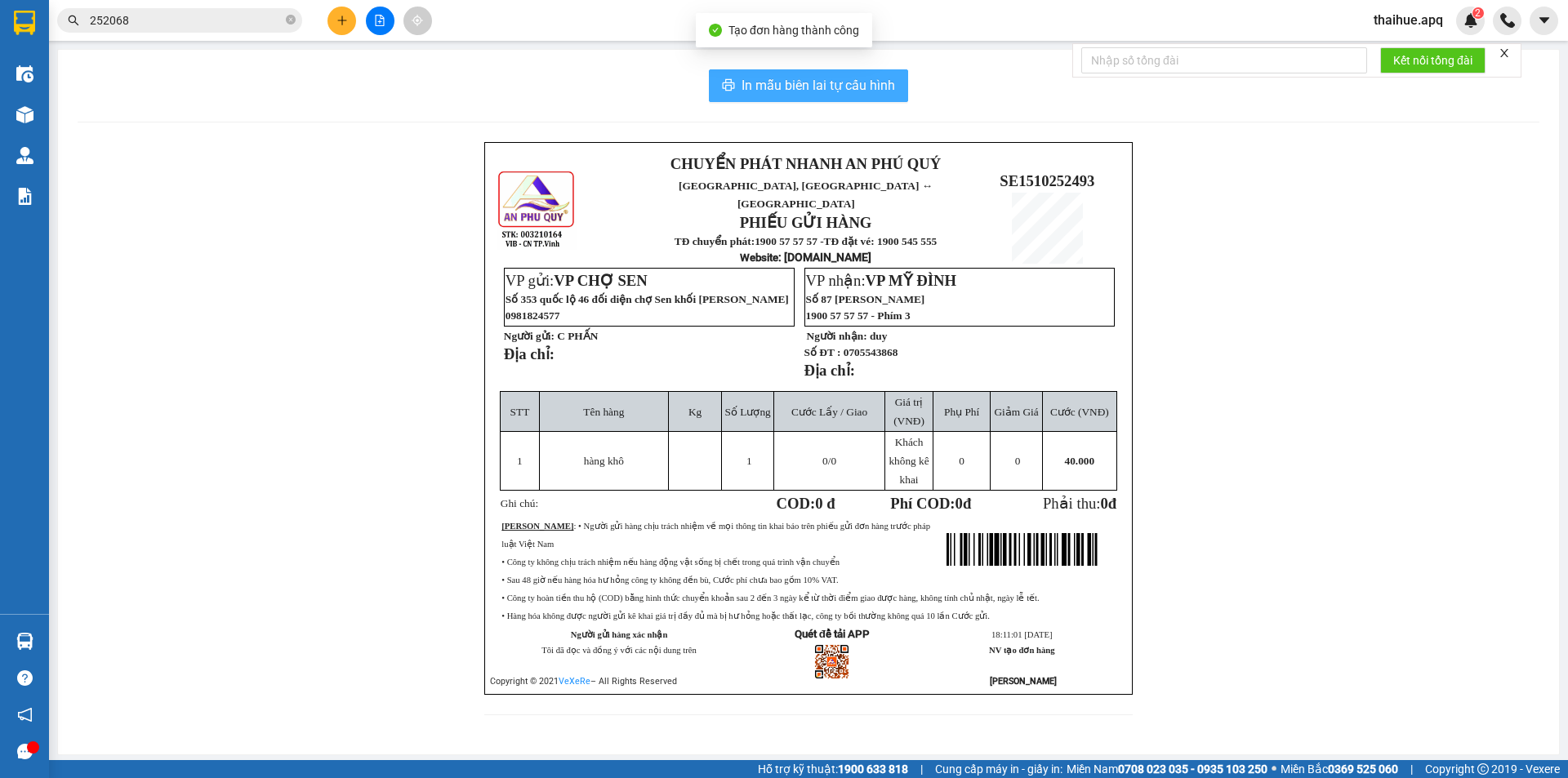
click at [827, 83] on span "In mẫu biên lai tự cấu hình" at bounding box center [817, 85] width 153 height 20
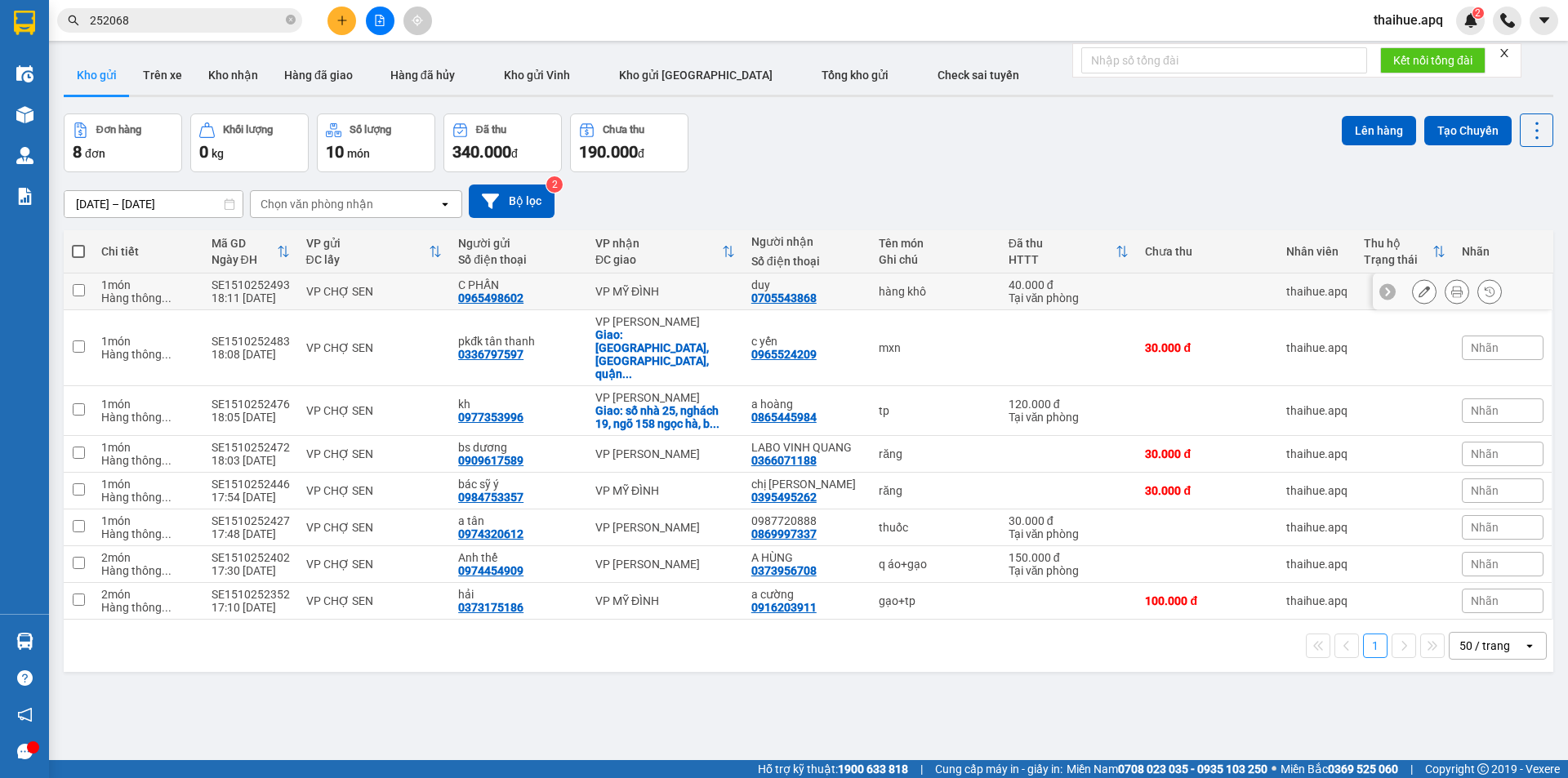
click at [397, 287] on div "VP CHỢ SEN" at bounding box center [373, 291] width 136 height 13
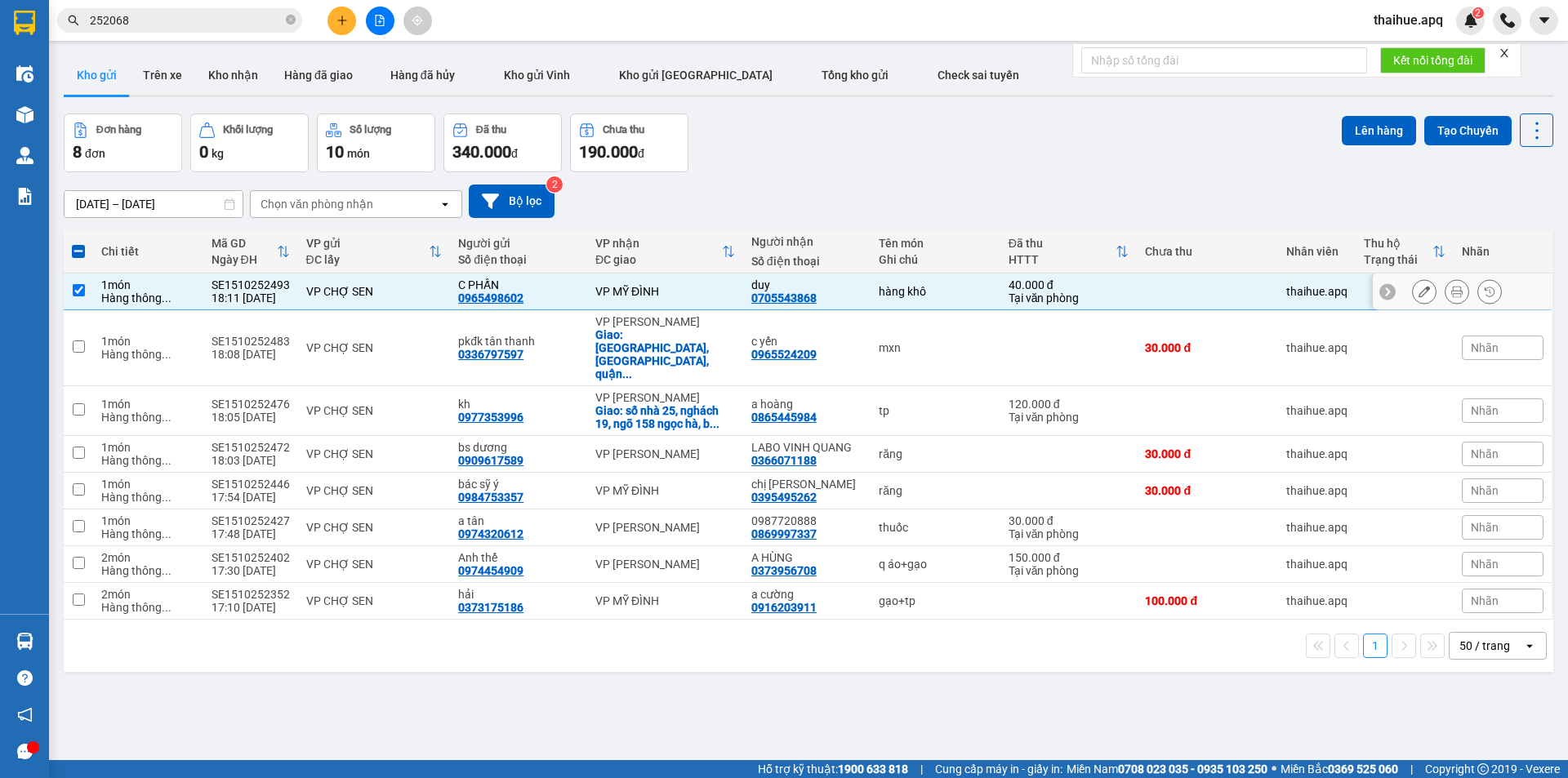
click at [686, 287] on div "VP MỸ ĐÌNH" at bounding box center [665, 291] width 140 height 13
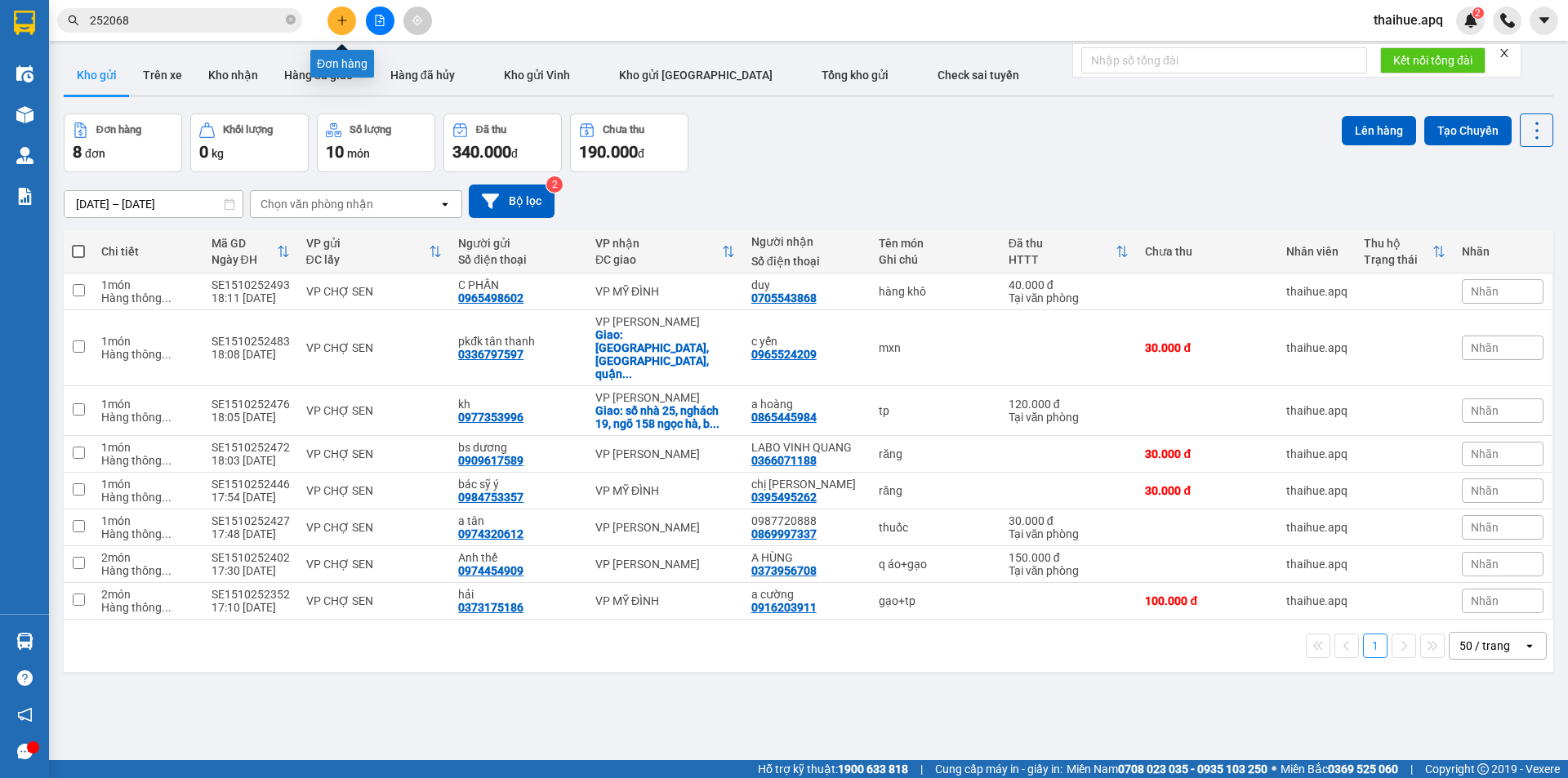
click at [340, 16] on icon "plus" at bounding box center [342, 20] width 11 height 11
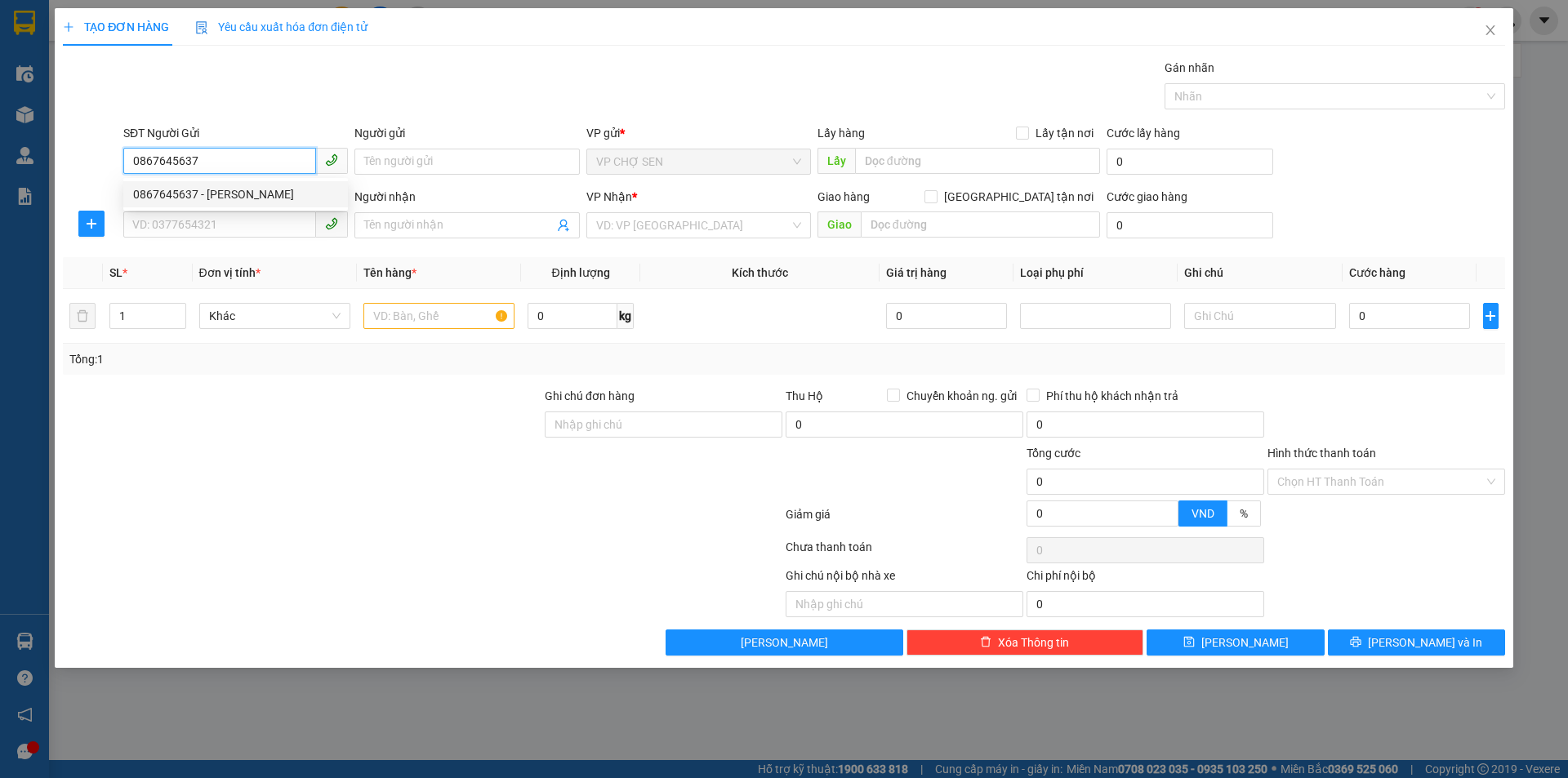
click at [254, 191] on div "0867645637 - [PERSON_NAME]" at bounding box center [235, 194] width 205 height 18
click at [191, 227] on input "SĐT Người Nhận" at bounding box center [219, 224] width 192 height 26
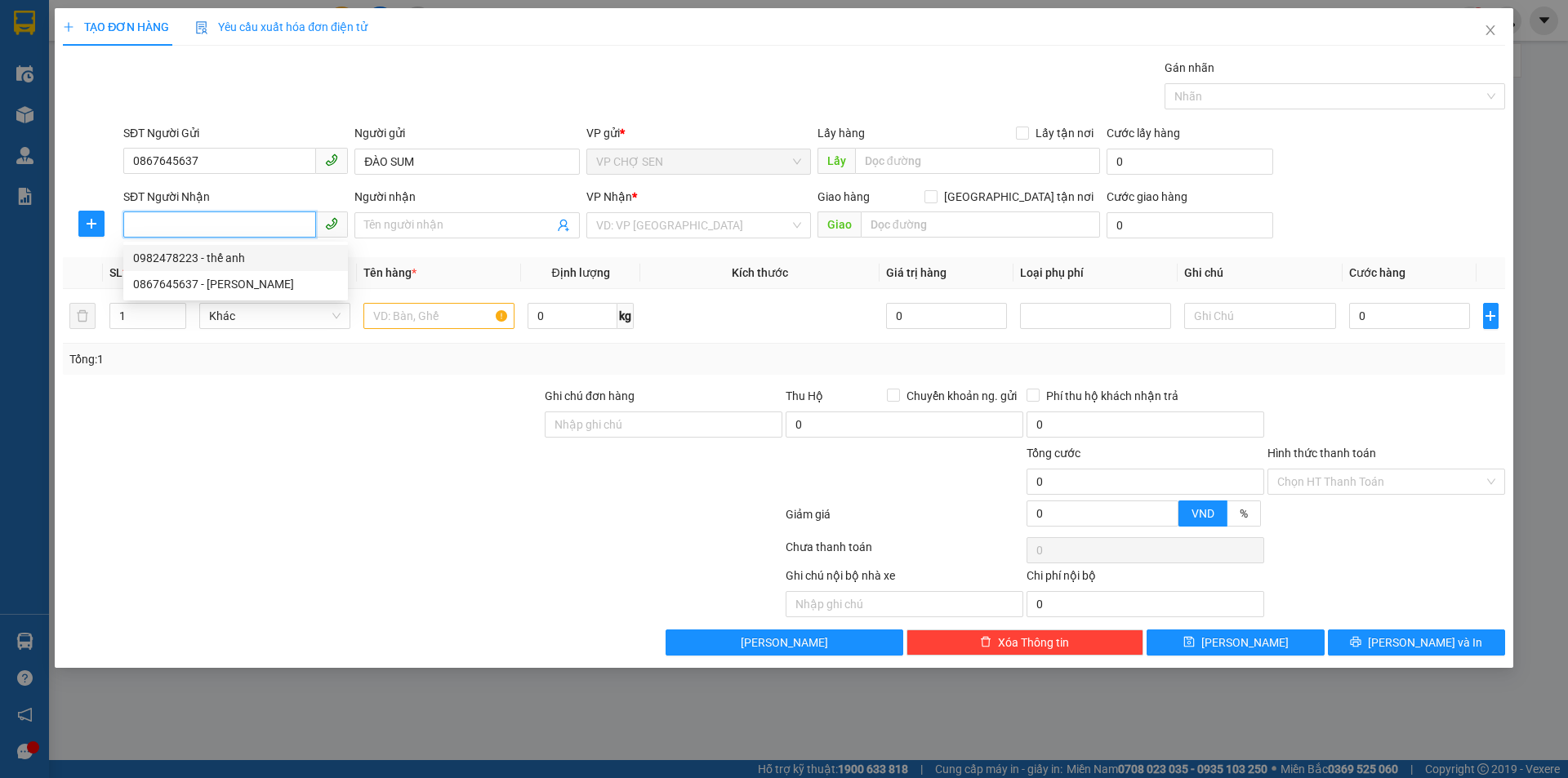
click at [232, 260] on div "0982478223 - thế anh" at bounding box center [235, 257] width 205 height 18
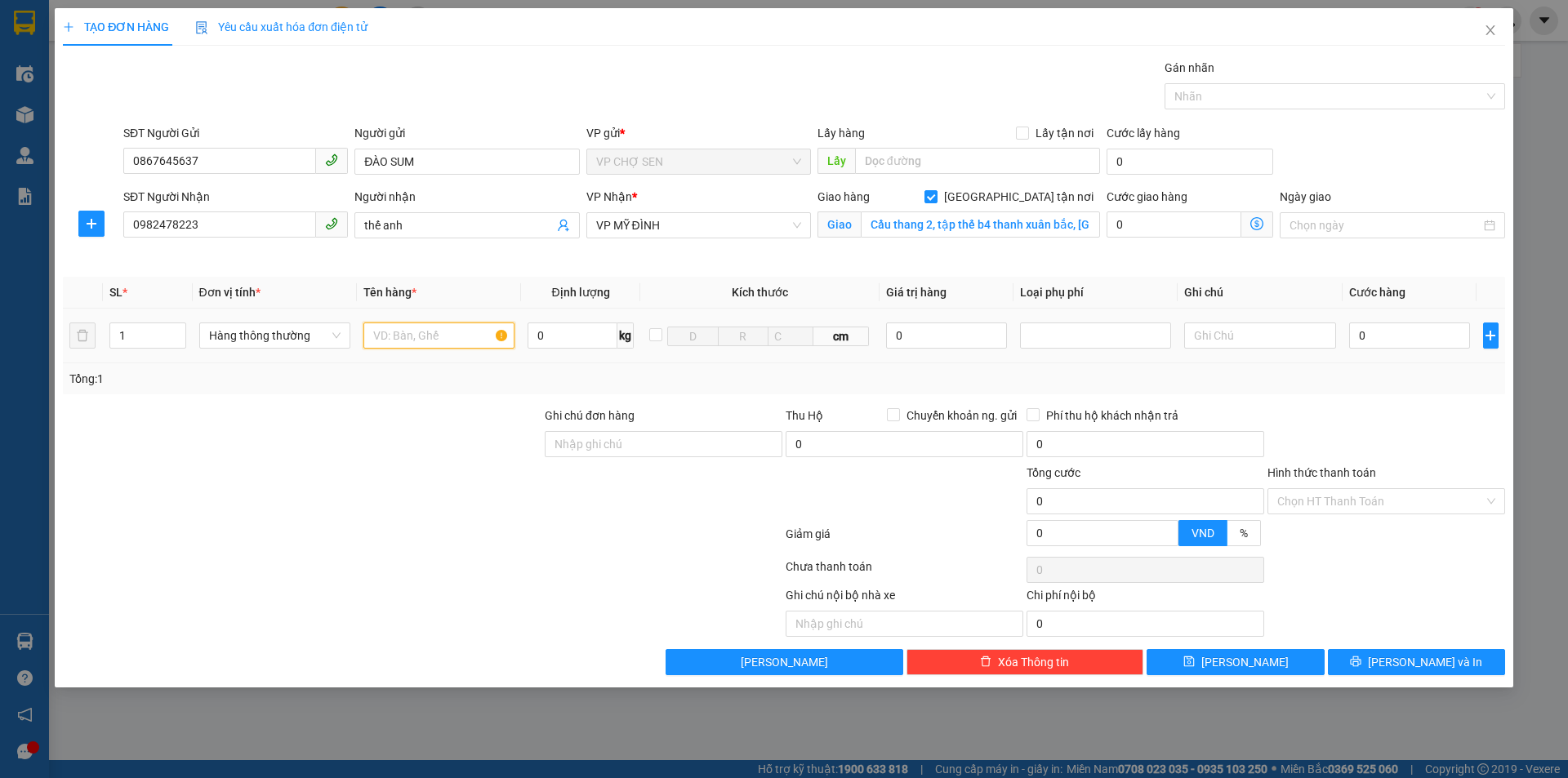
click at [381, 346] on input "text" at bounding box center [438, 335] width 151 height 26
click at [1390, 337] on input "0" at bounding box center [1410, 335] width 122 height 26
click at [1361, 655] on icon "printer" at bounding box center [1356, 661] width 11 height 11
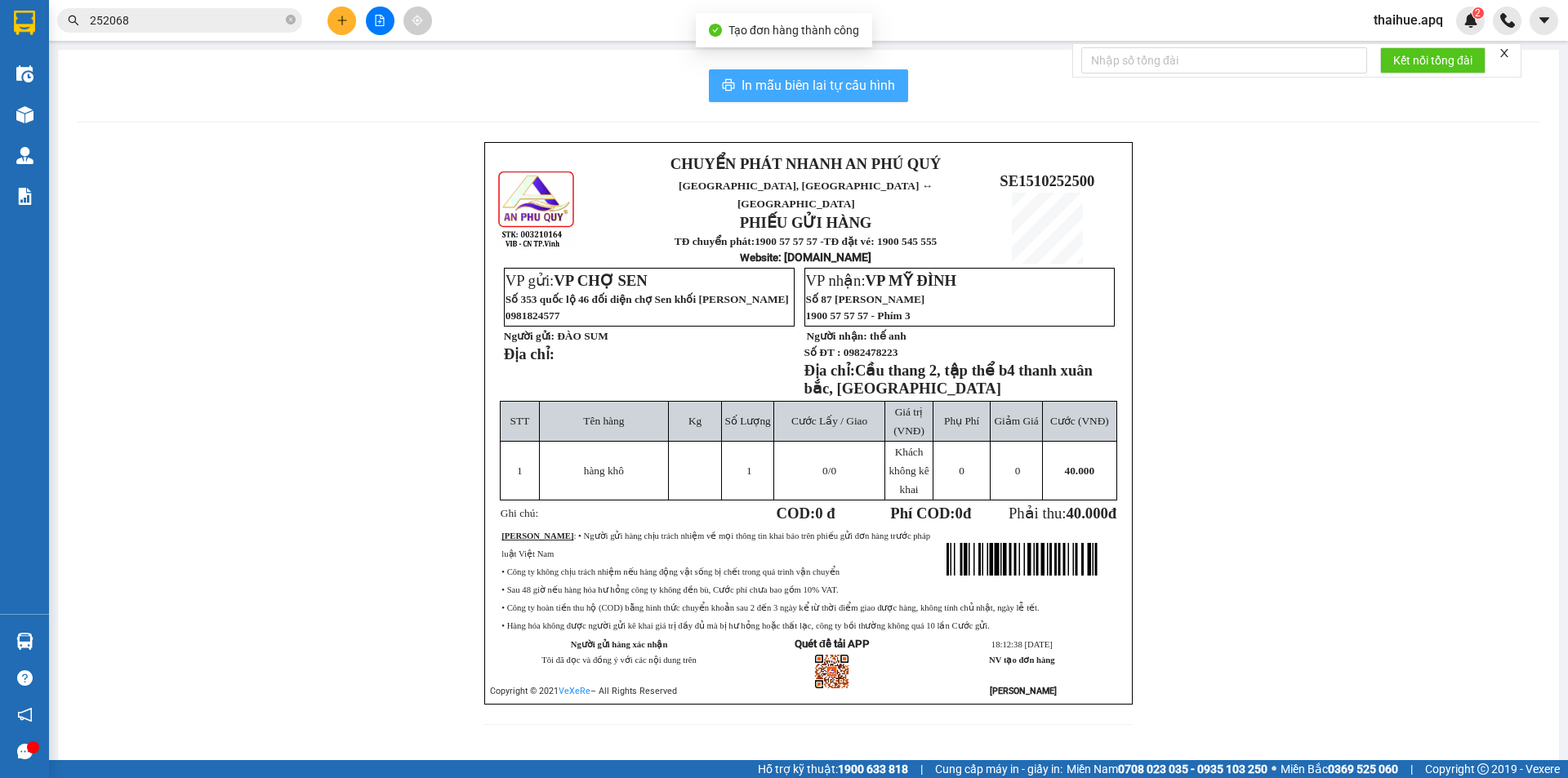
click at [824, 83] on span "In mẫu biên lai tự cấu hình" at bounding box center [817, 85] width 153 height 20
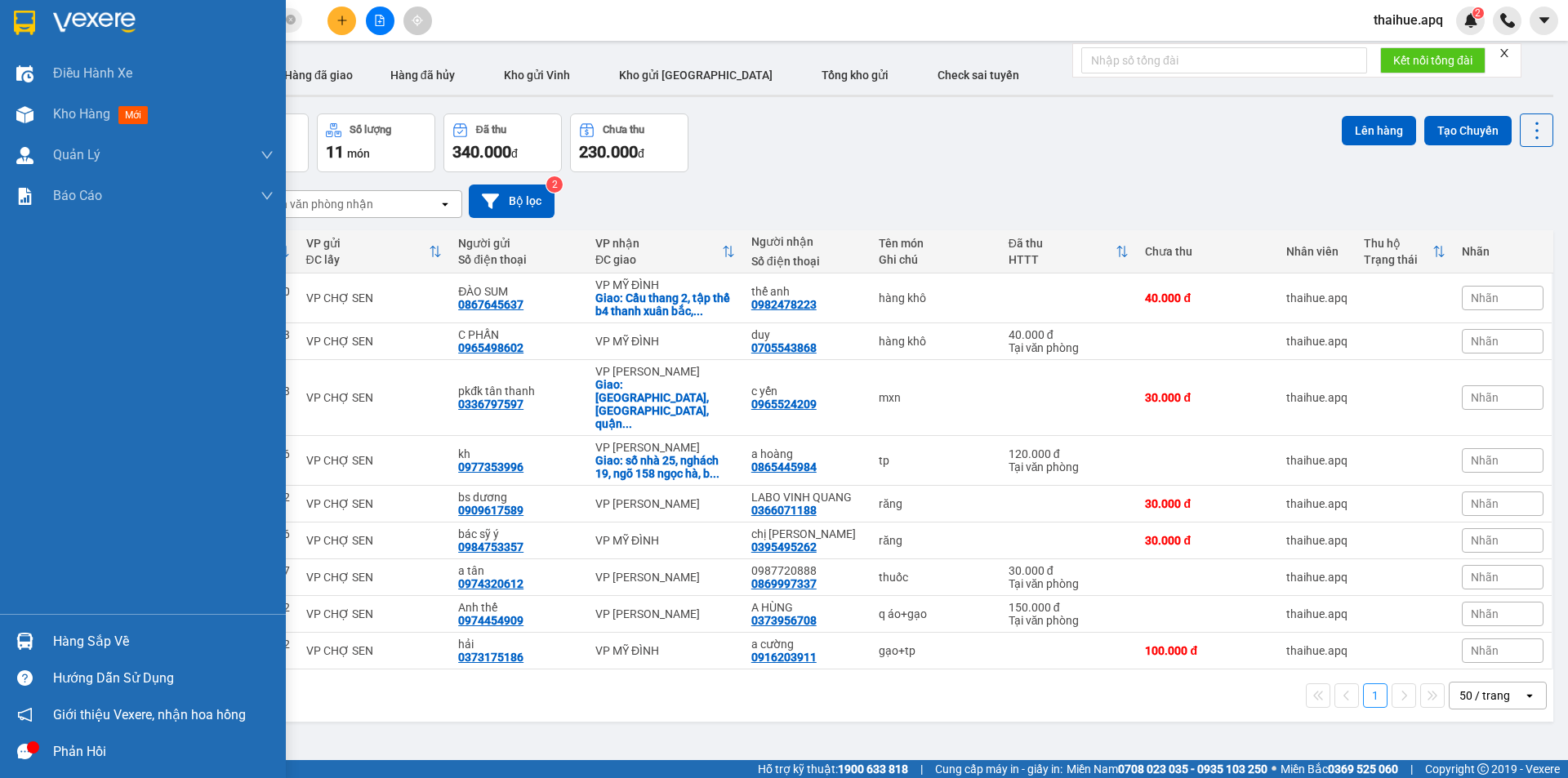
click at [74, 637] on div "Hàng sắp về" at bounding box center [163, 642] width 220 height 25
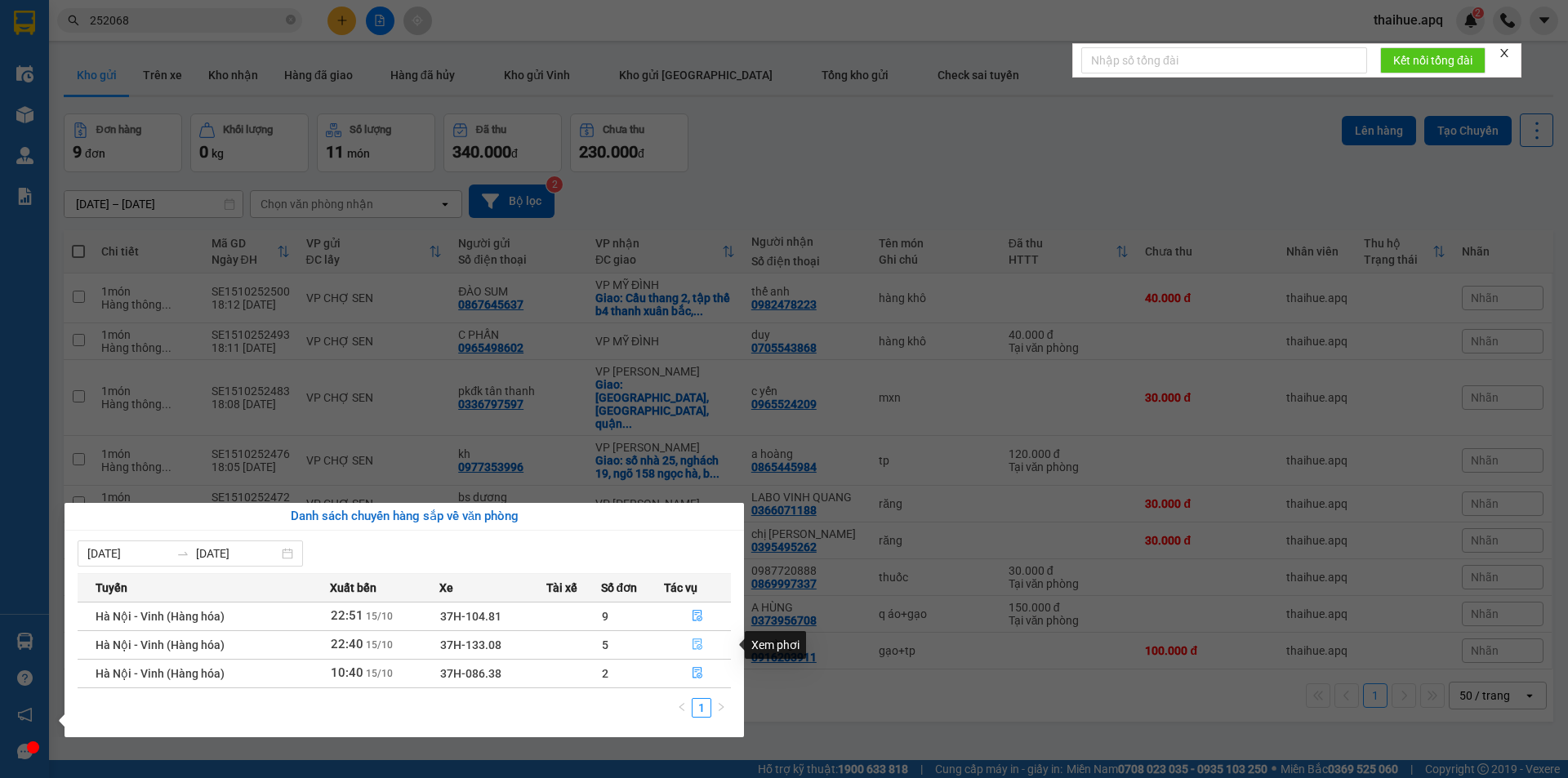
click at [694, 640] on icon "file-done" at bounding box center [697, 644] width 11 height 11
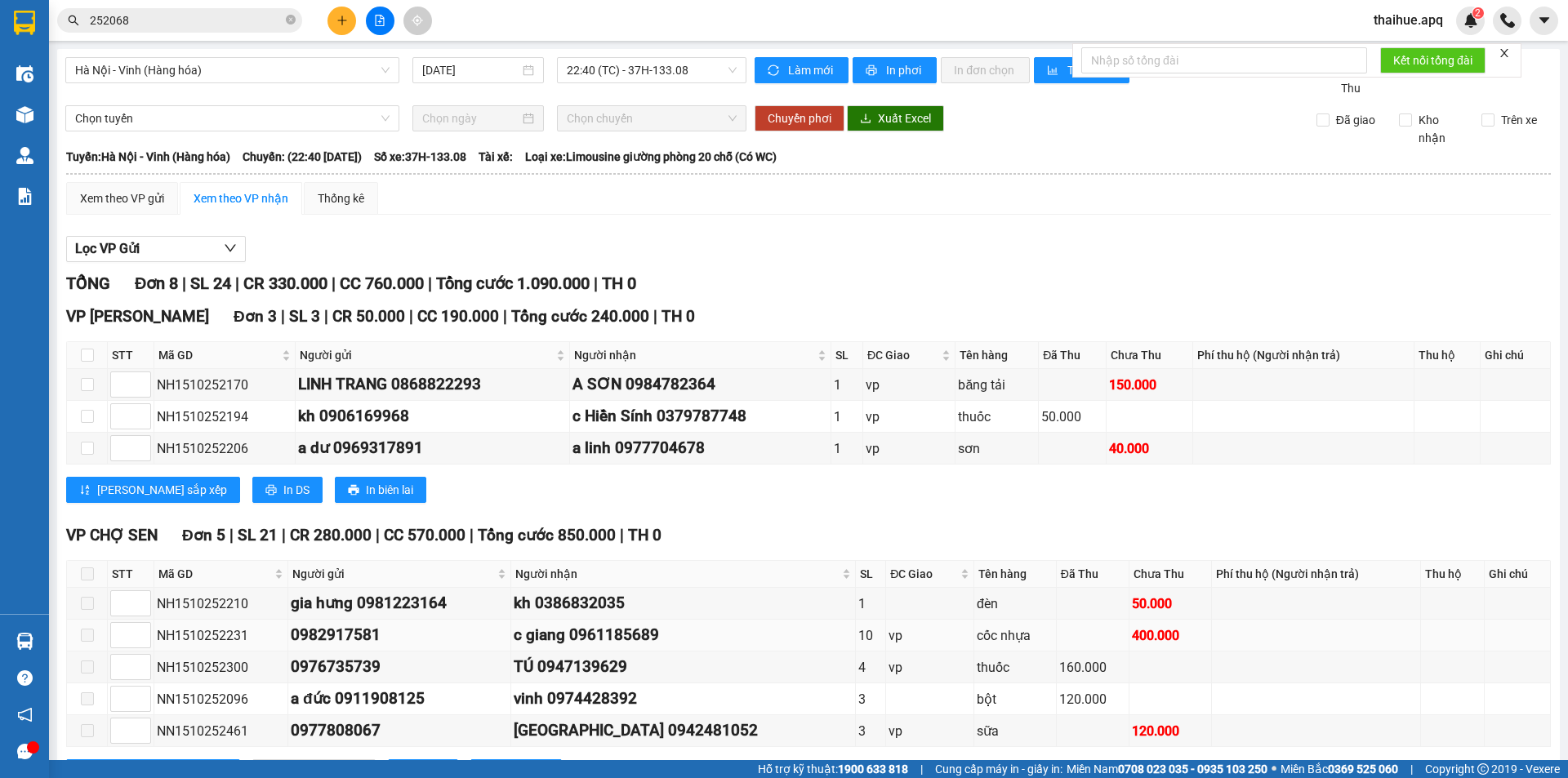
scroll to position [71, 0]
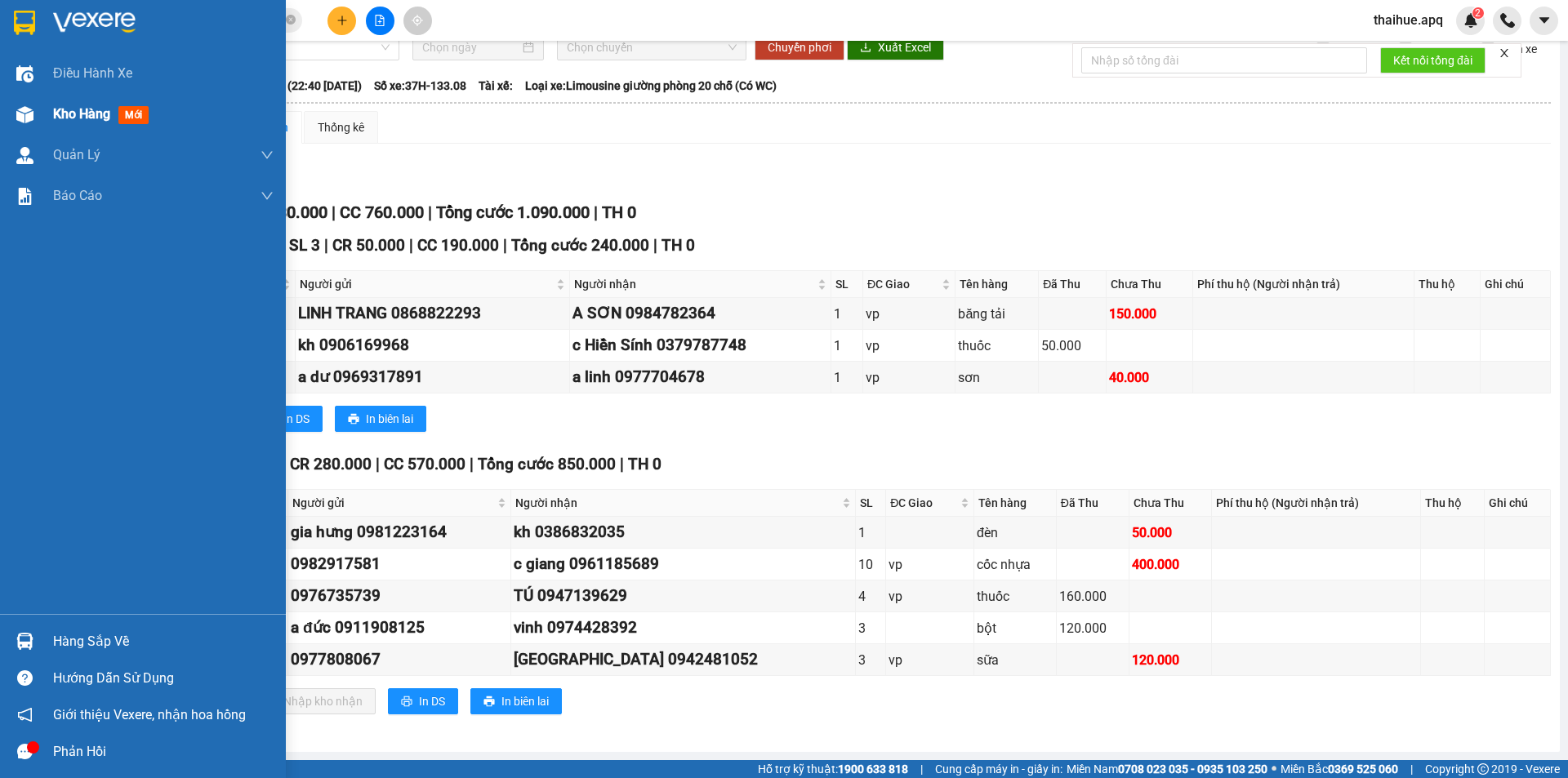
click at [78, 119] on span "Kho hàng" at bounding box center [82, 113] width 57 height 15
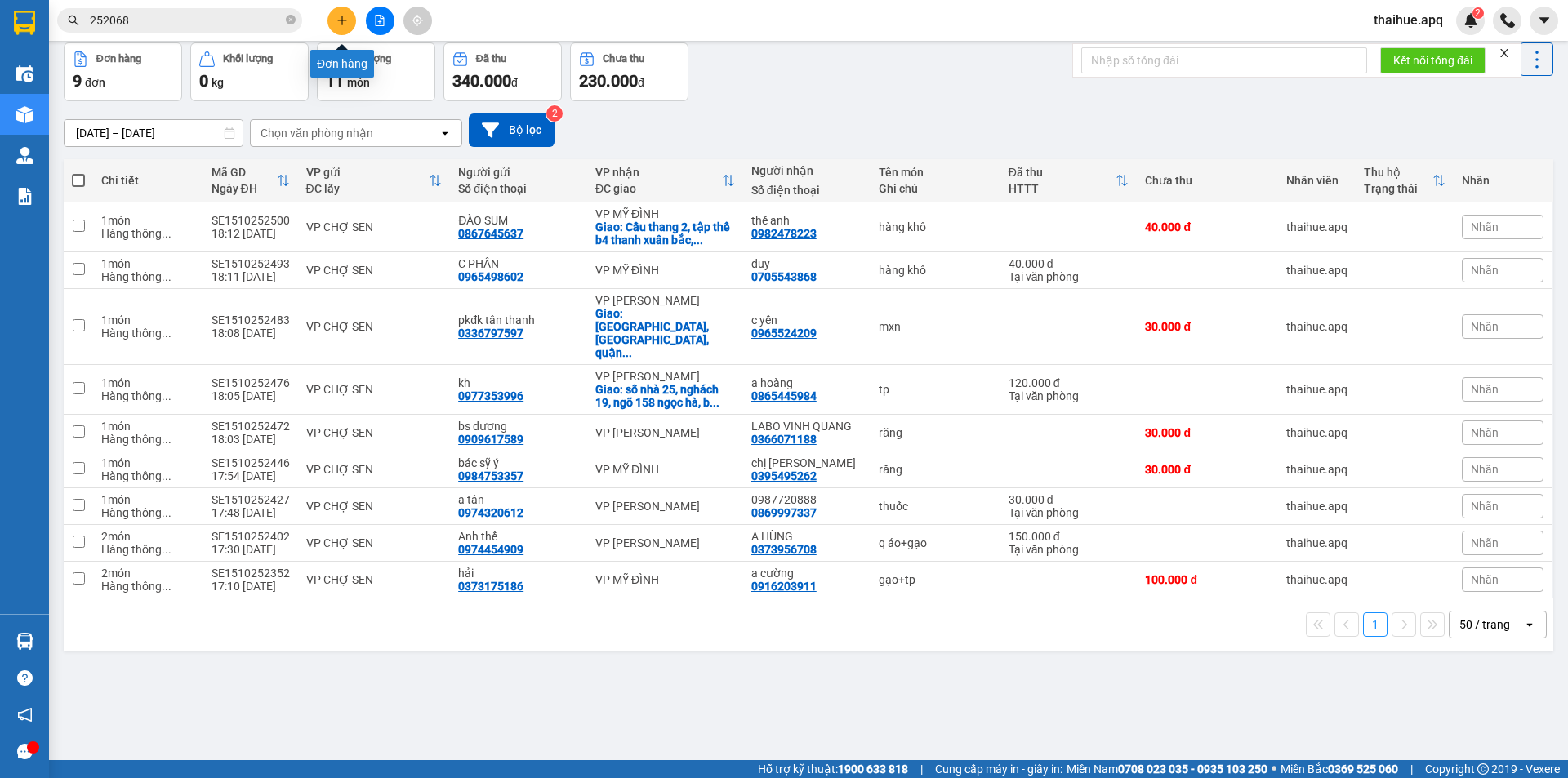
click at [340, 22] on icon "plus" at bounding box center [342, 20] width 11 height 11
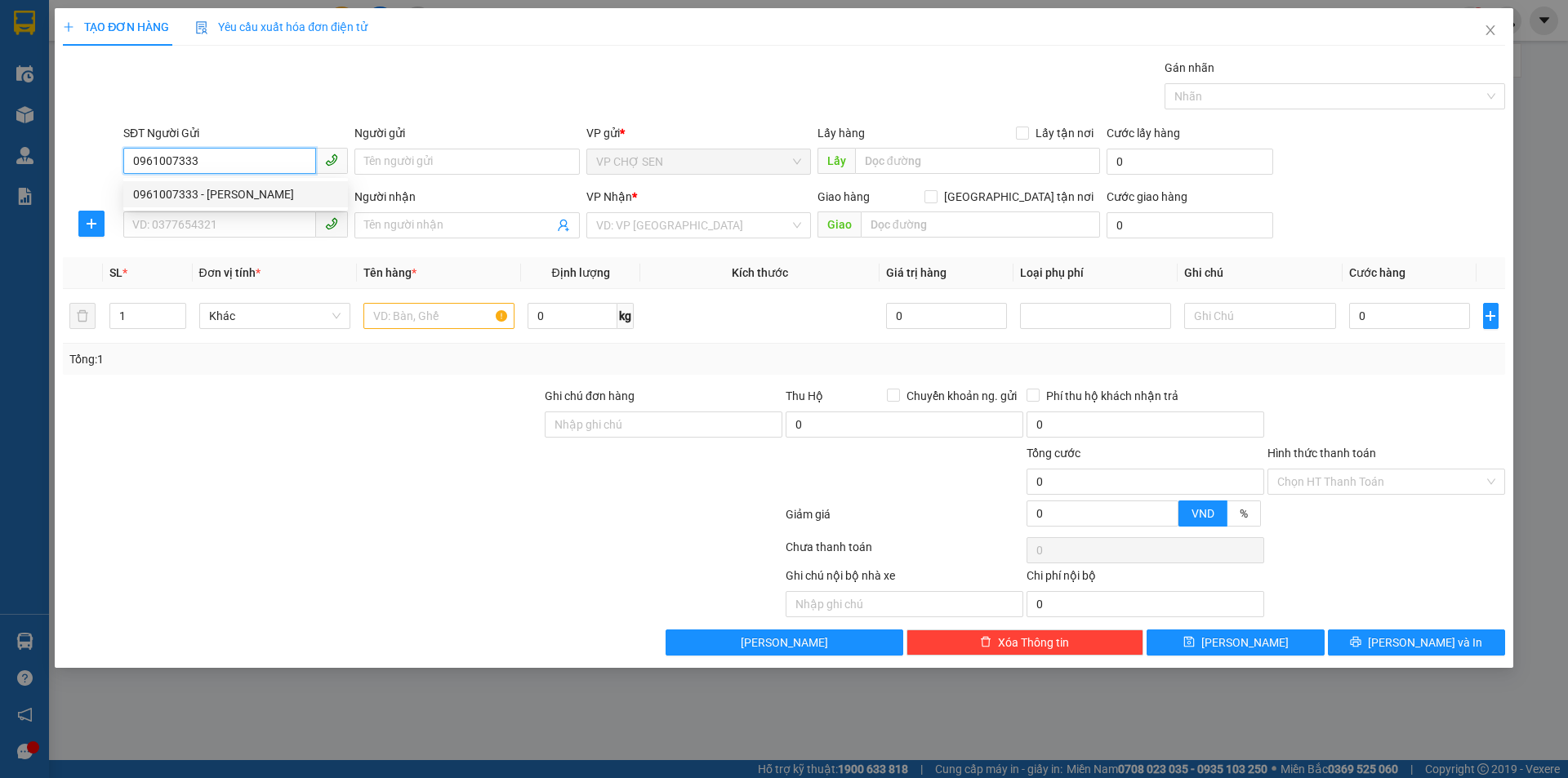
click at [244, 203] on div "0961007333 - [PERSON_NAME]" at bounding box center [235, 194] width 205 height 18
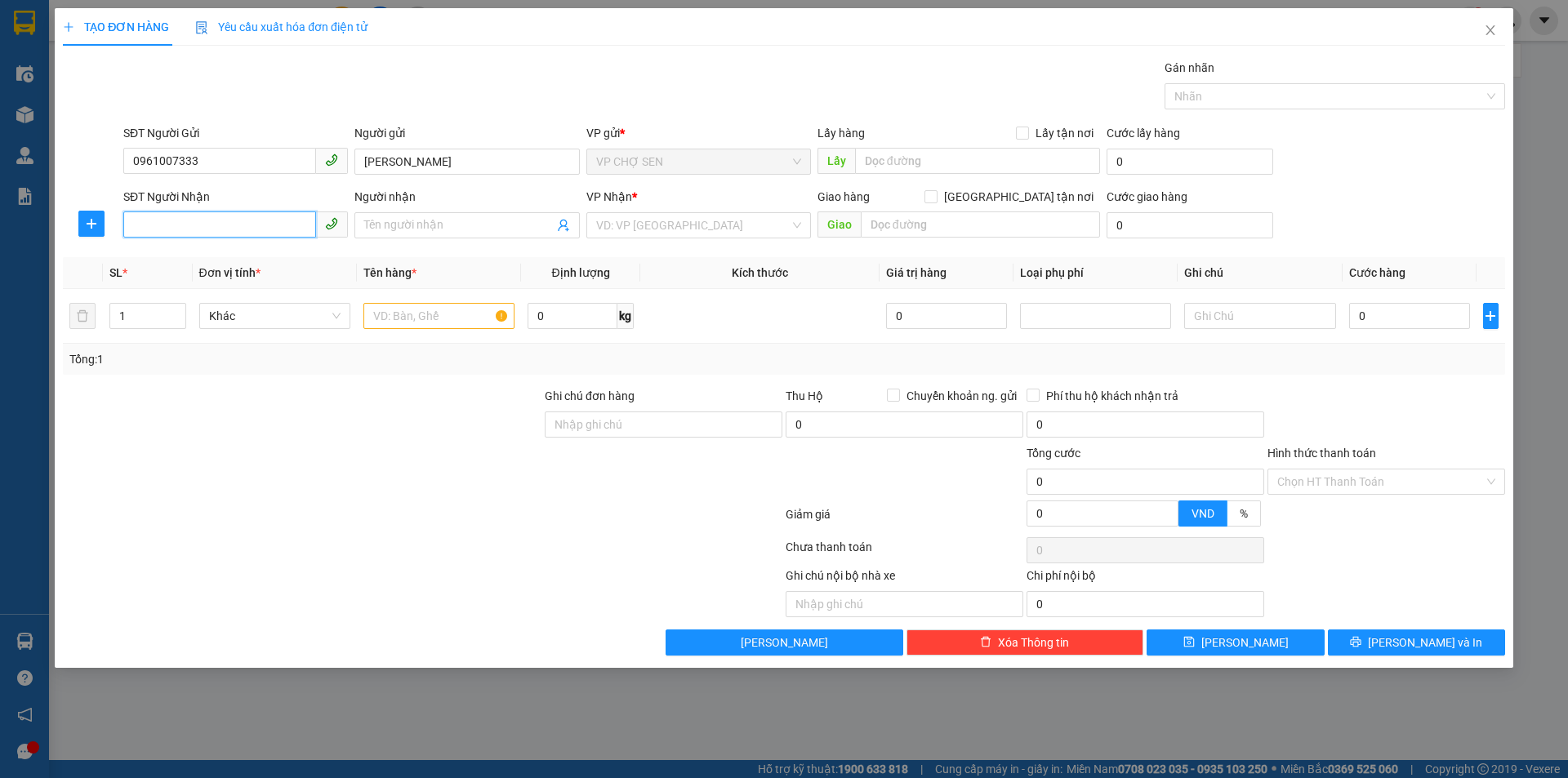
click at [233, 220] on input "SĐT Người Nhận" at bounding box center [219, 224] width 192 height 26
click at [185, 287] on div "0376124346 - QUÂN" at bounding box center [235, 284] width 205 height 18
click at [761, 226] on span "VP MỸ ĐÌNH" at bounding box center [698, 226] width 205 height 25
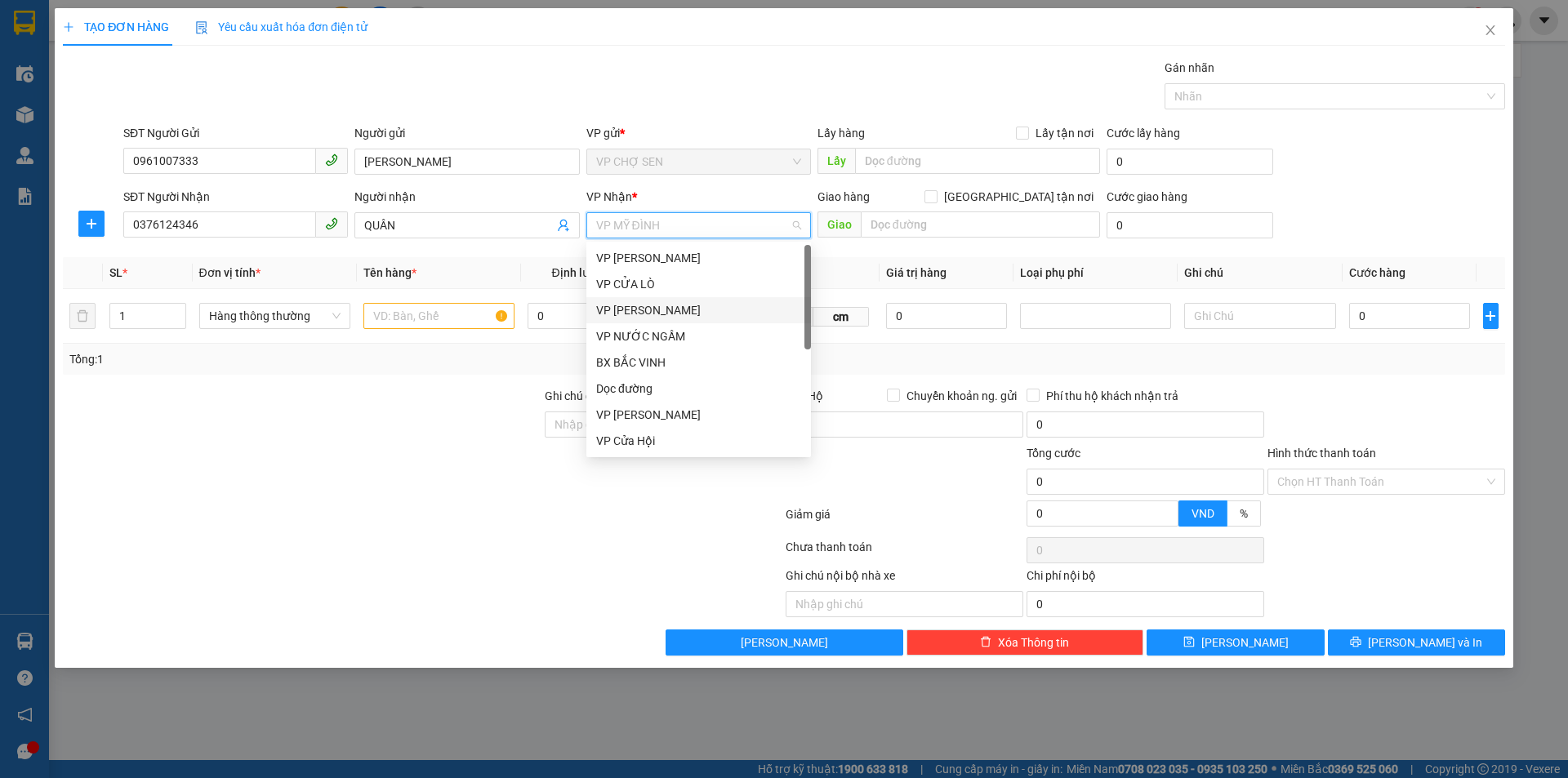
click at [643, 315] on div "VP [PERSON_NAME]" at bounding box center [698, 309] width 205 height 18
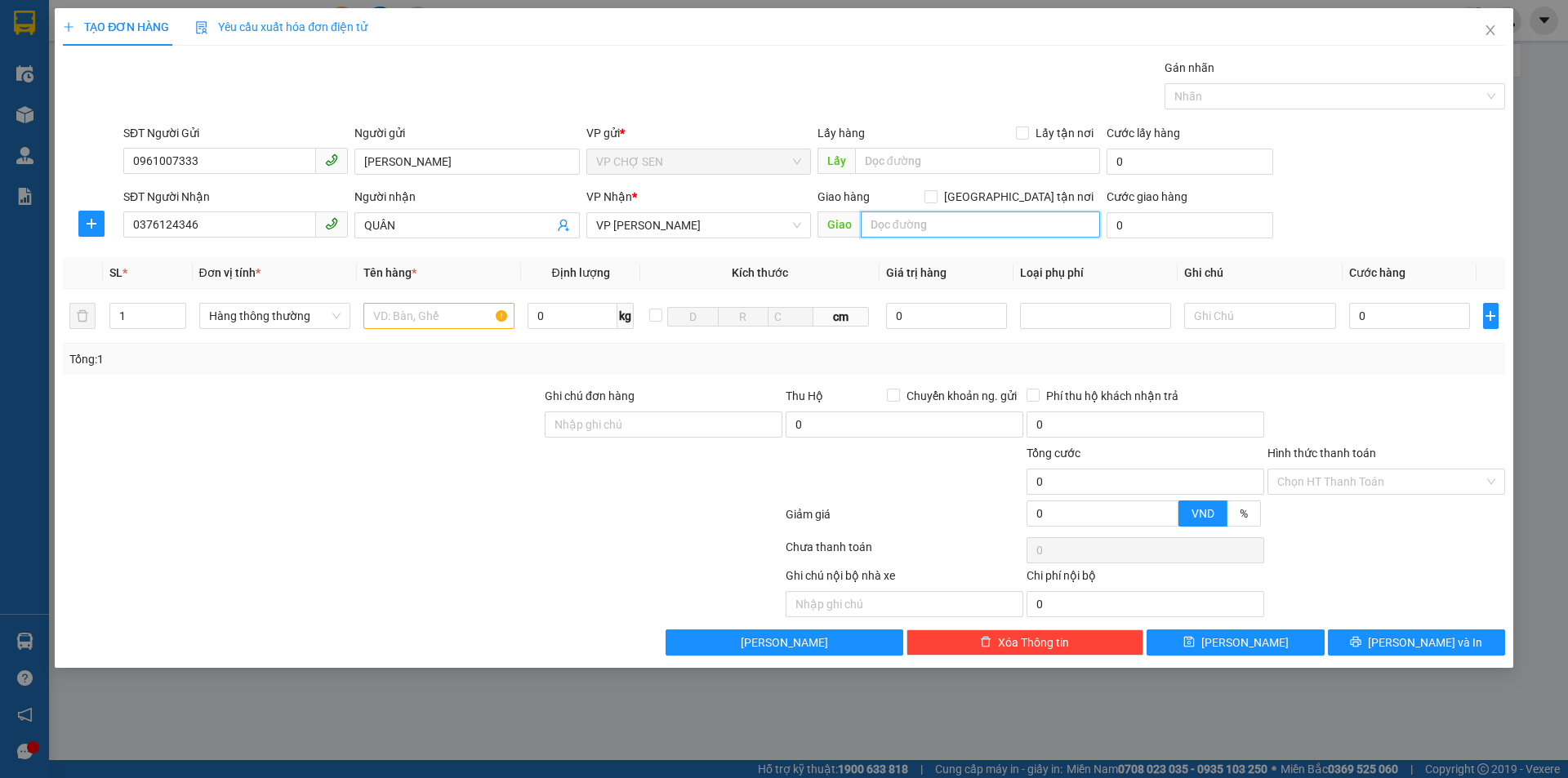
click at [880, 220] on input "text" at bounding box center [979, 224] width 239 height 26
click at [935, 196] on input "[GEOGRAPHIC_DATA] tận nơi" at bounding box center [930, 196] width 11 height 11
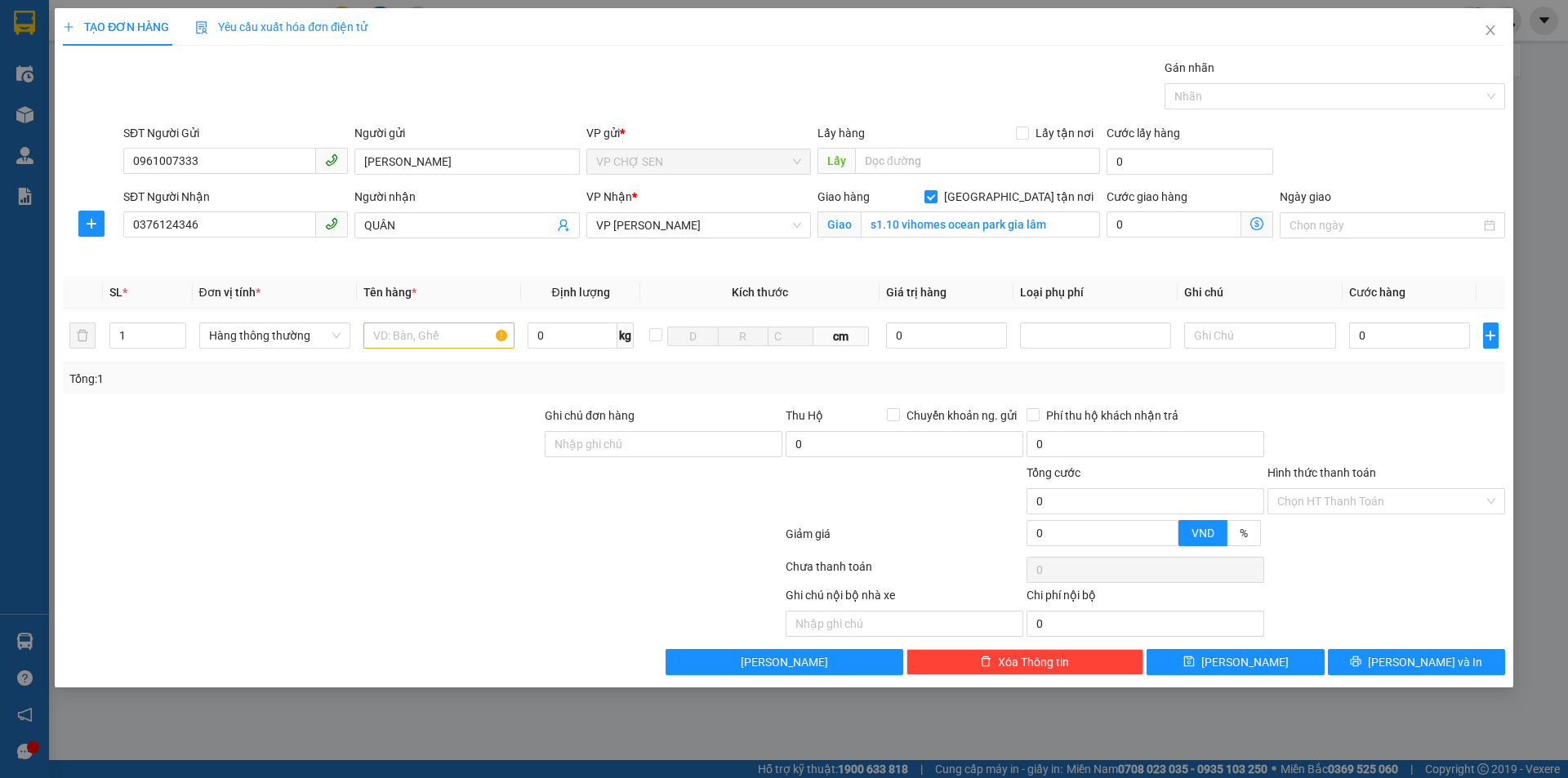
click at [1256, 220] on icon "dollar-circle" at bounding box center [1256, 224] width 13 height 13
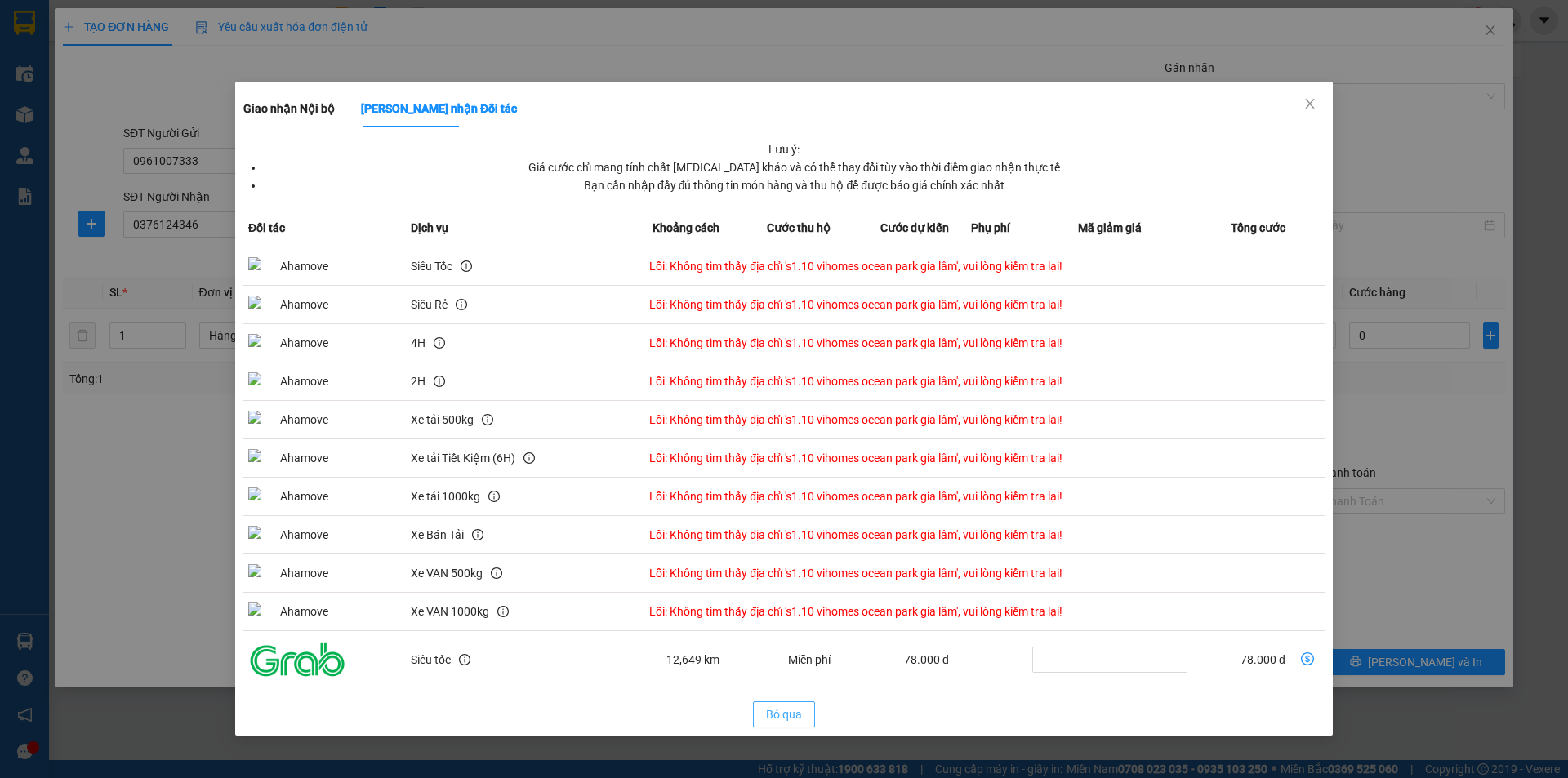
click at [784, 715] on span "Bỏ qua" at bounding box center [784, 714] width 36 height 18
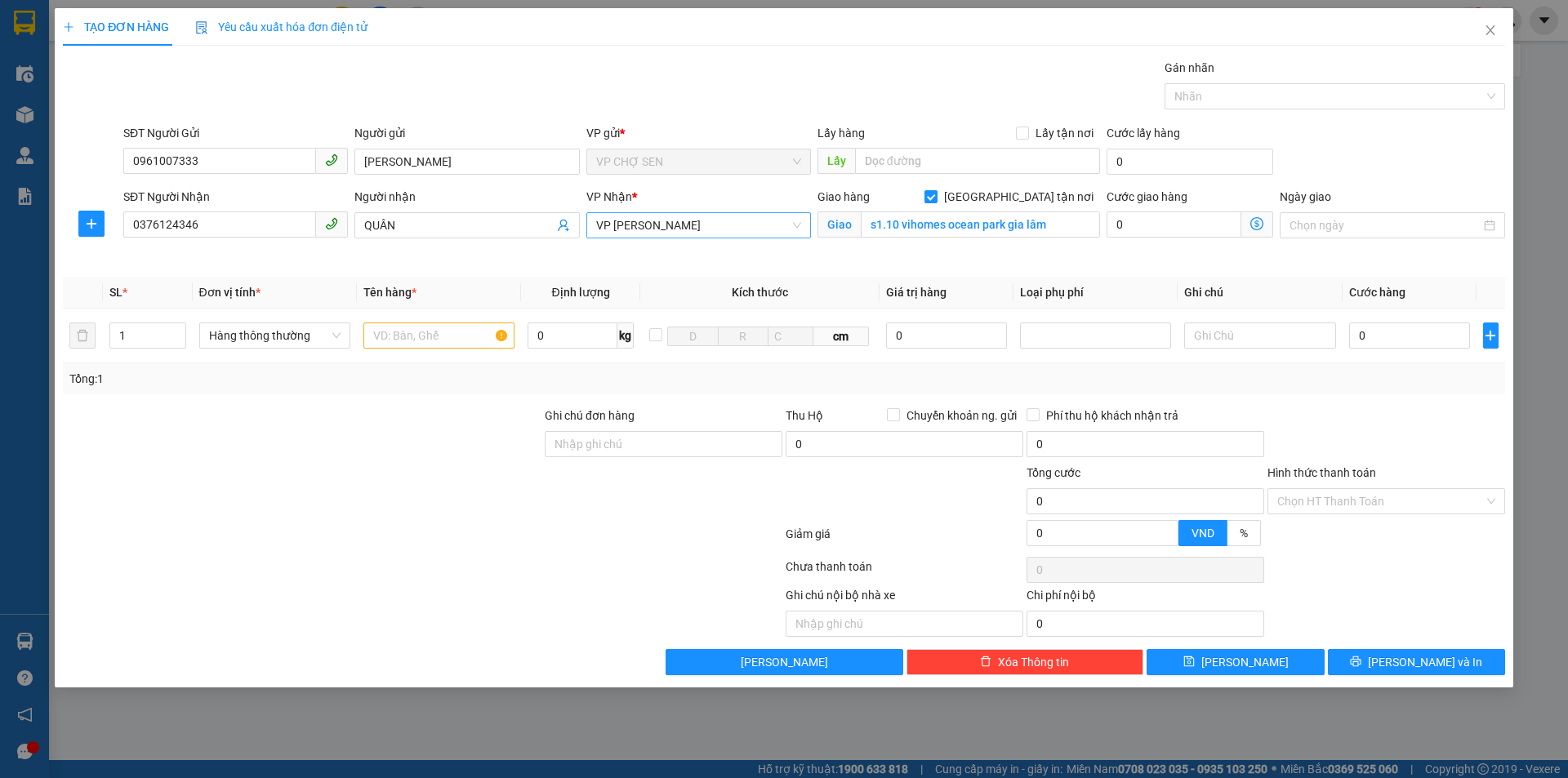
click at [734, 222] on span "VP [PERSON_NAME]" at bounding box center [698, 226] width 205 height 25
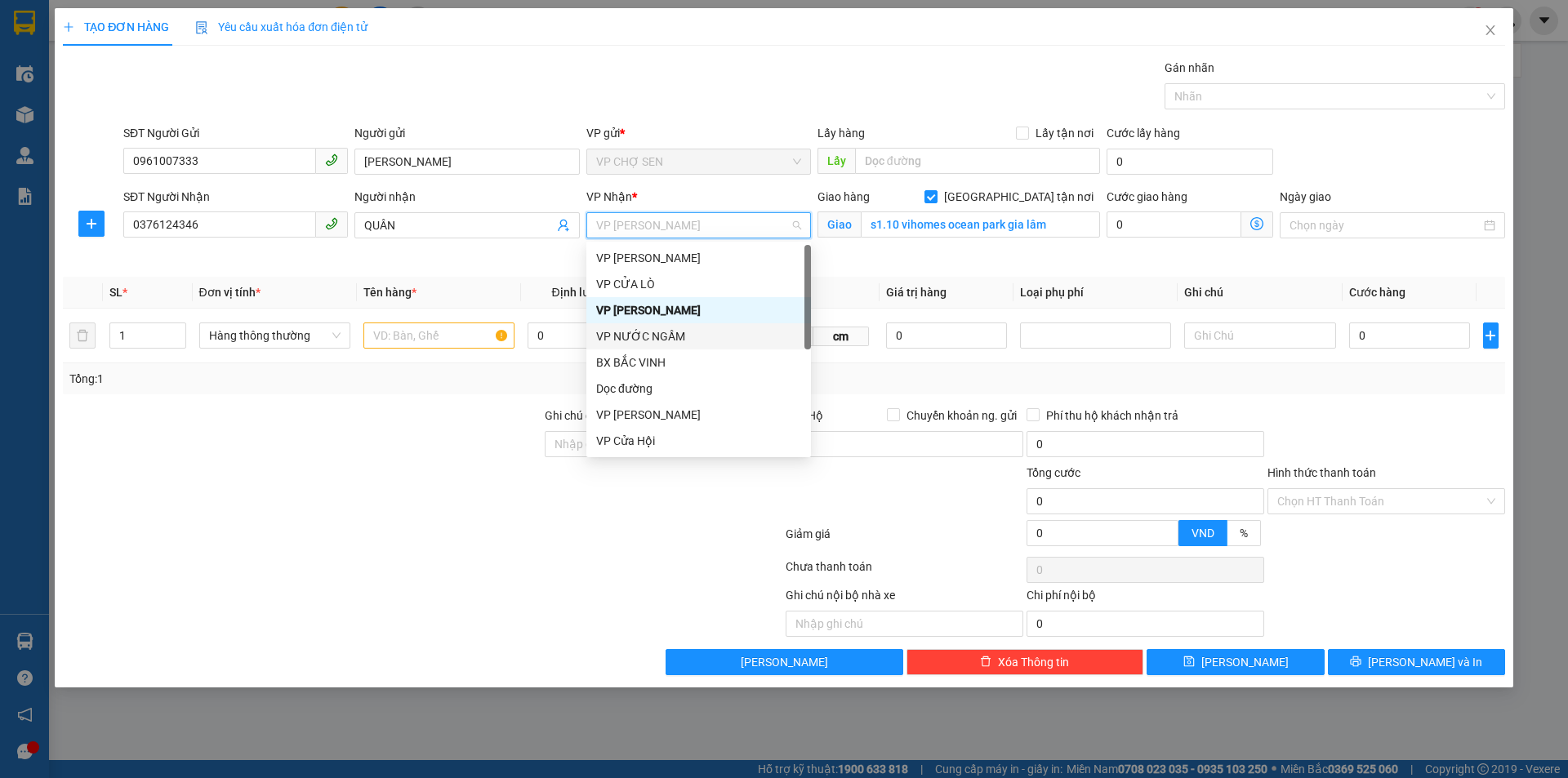
click at [667, 340] on div "VP NƯỚC NGẦM" at bounding box center [698, 336] width 205 height 18
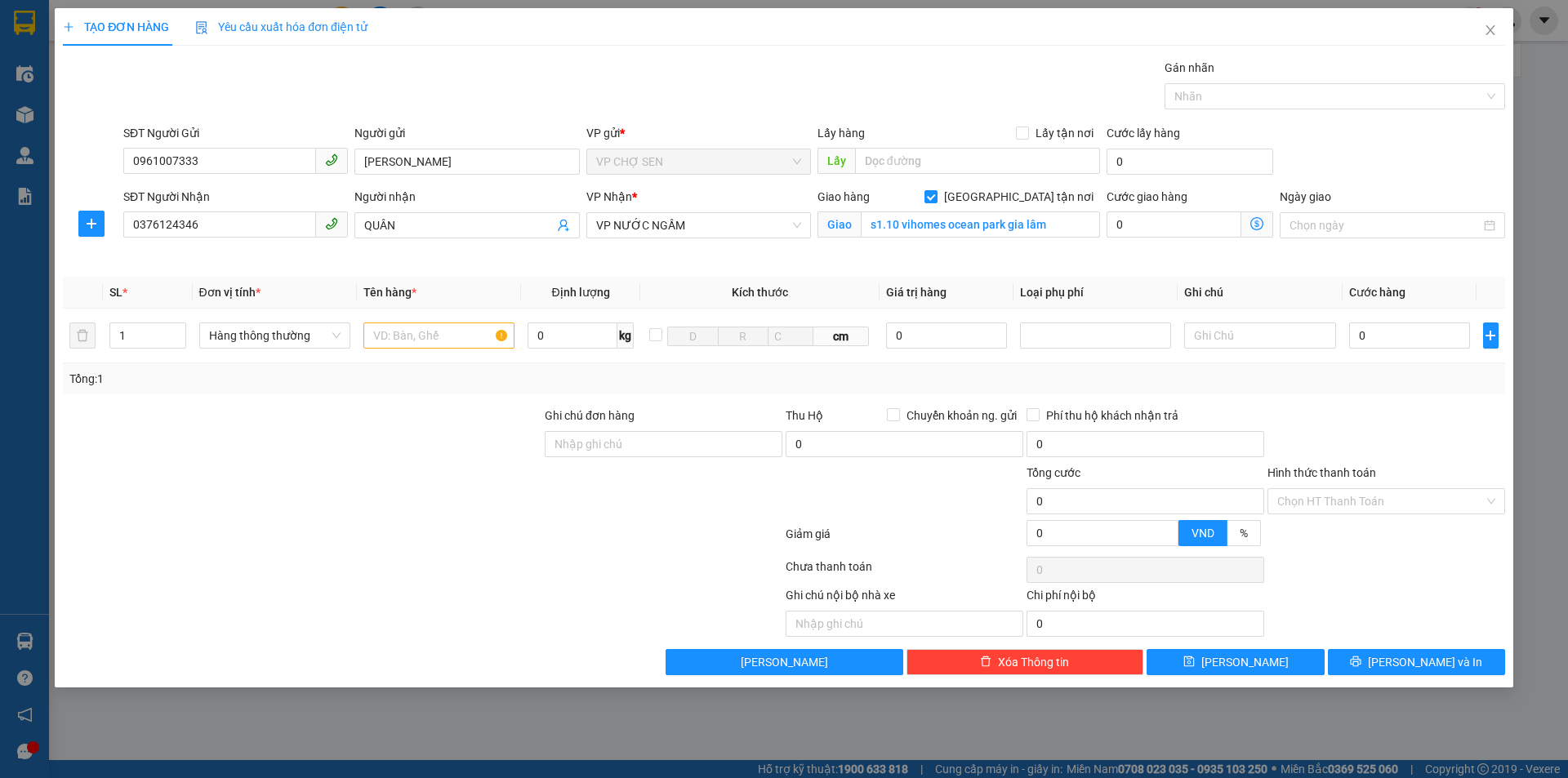
click at [1255, 222] on icon "dollar-circle" at bounding box center [1256, 224] width 13 height 13
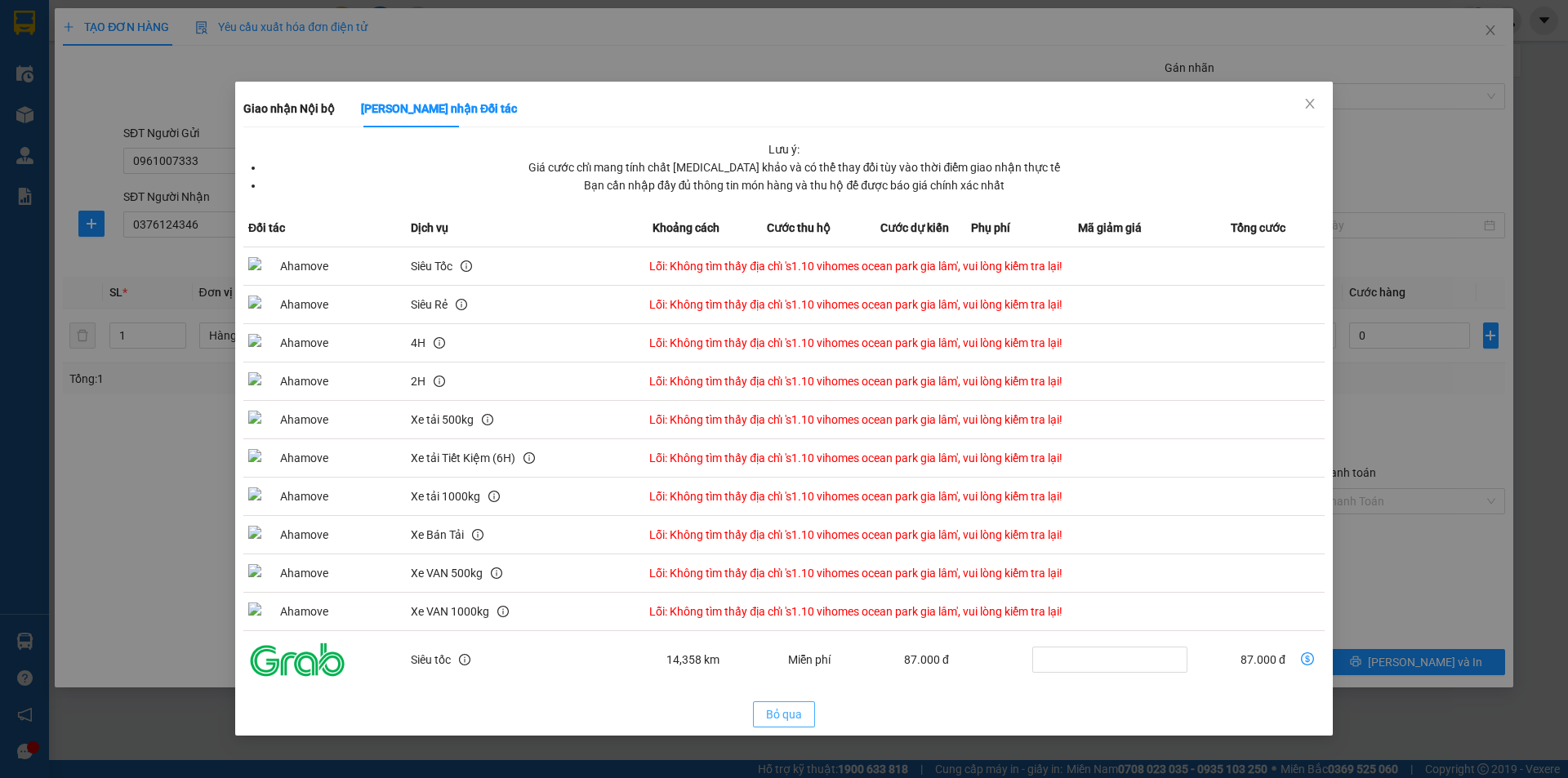
click at [785, 710] on span "Bỏ qua" at bounding box center [784, 714] width 36 height 18
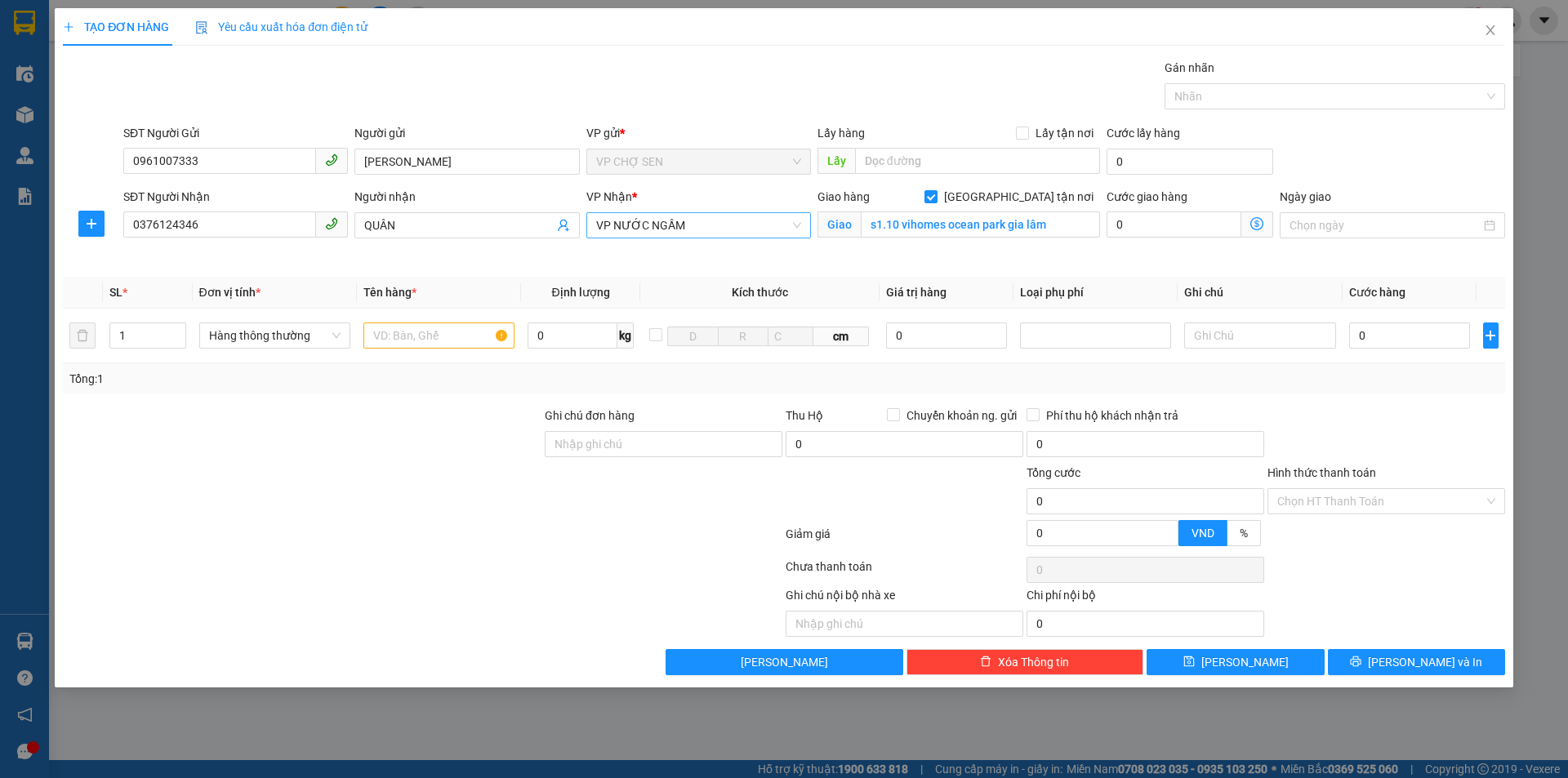
click at [732, 224] on span "VP NƯỚC NGẦM" at bounding box center [698, 226] width 205 height 25
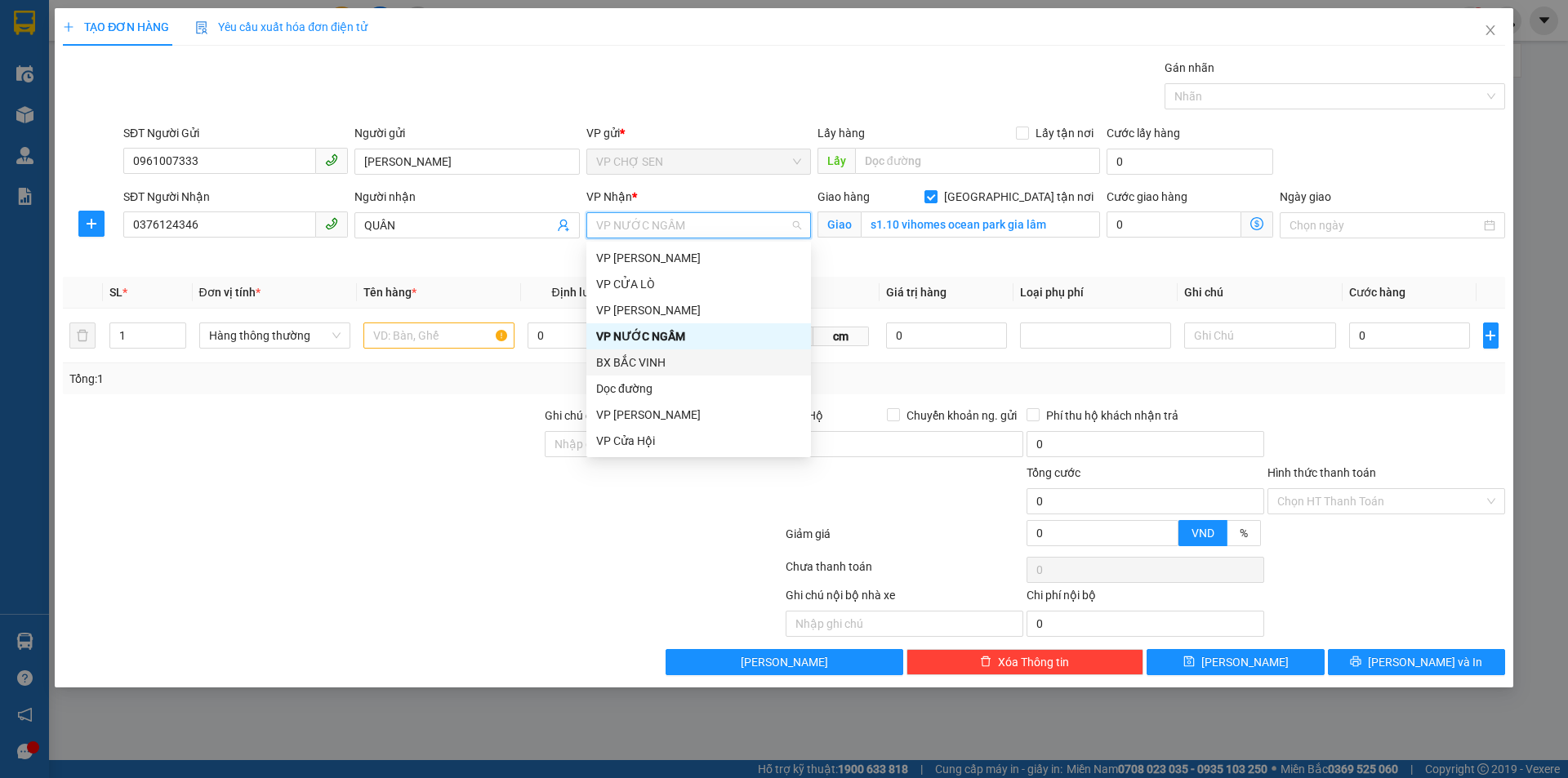
scroll to position [261, 0]
click at [642, 337] on div "VP MỸ ĐÌNH" at bounding box center [698, 336] width 205 height 18
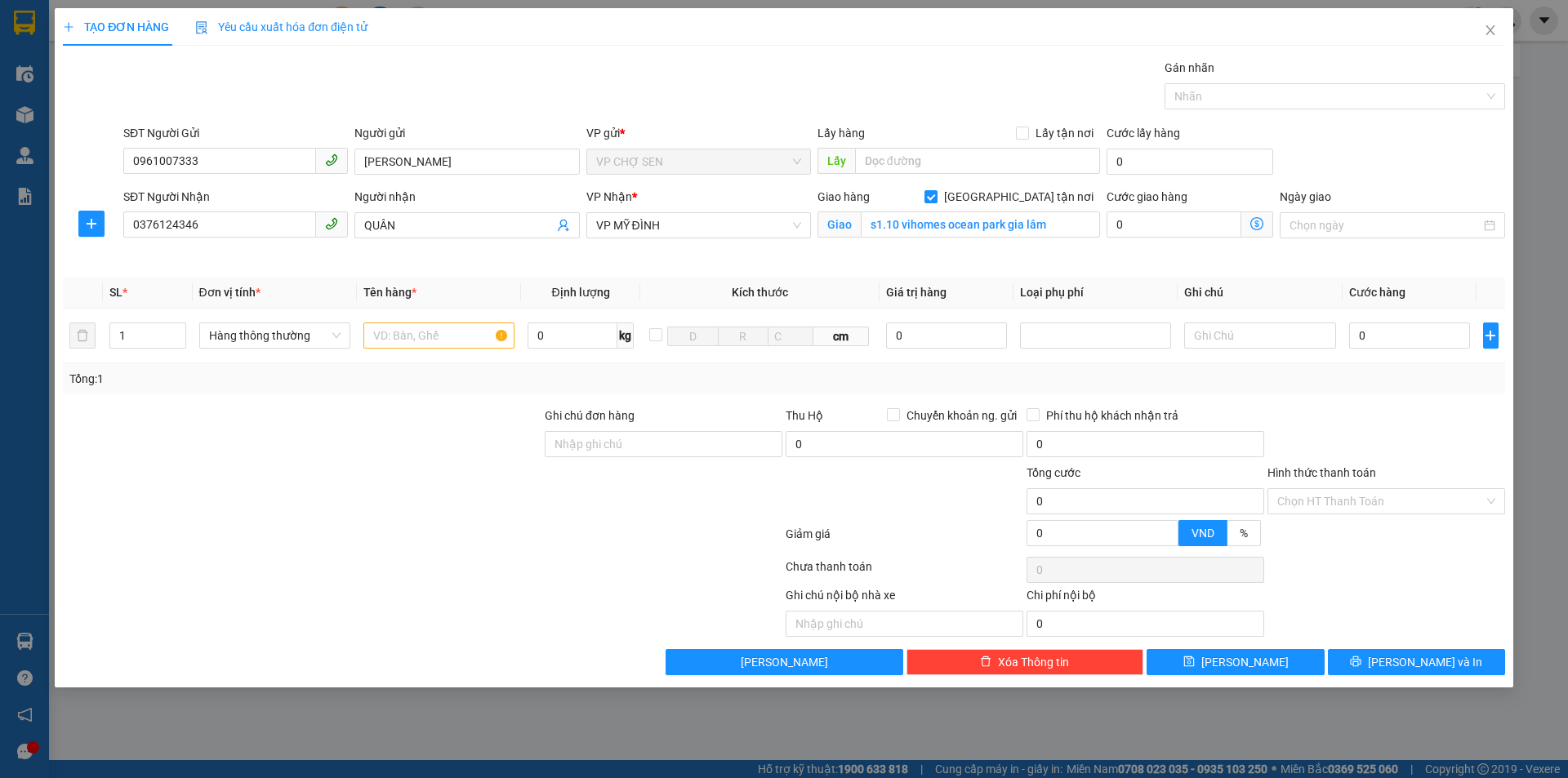
click at [1256, 221] on icon "dollar-circle" at bounding box center [1256, 224] width 13 height 13
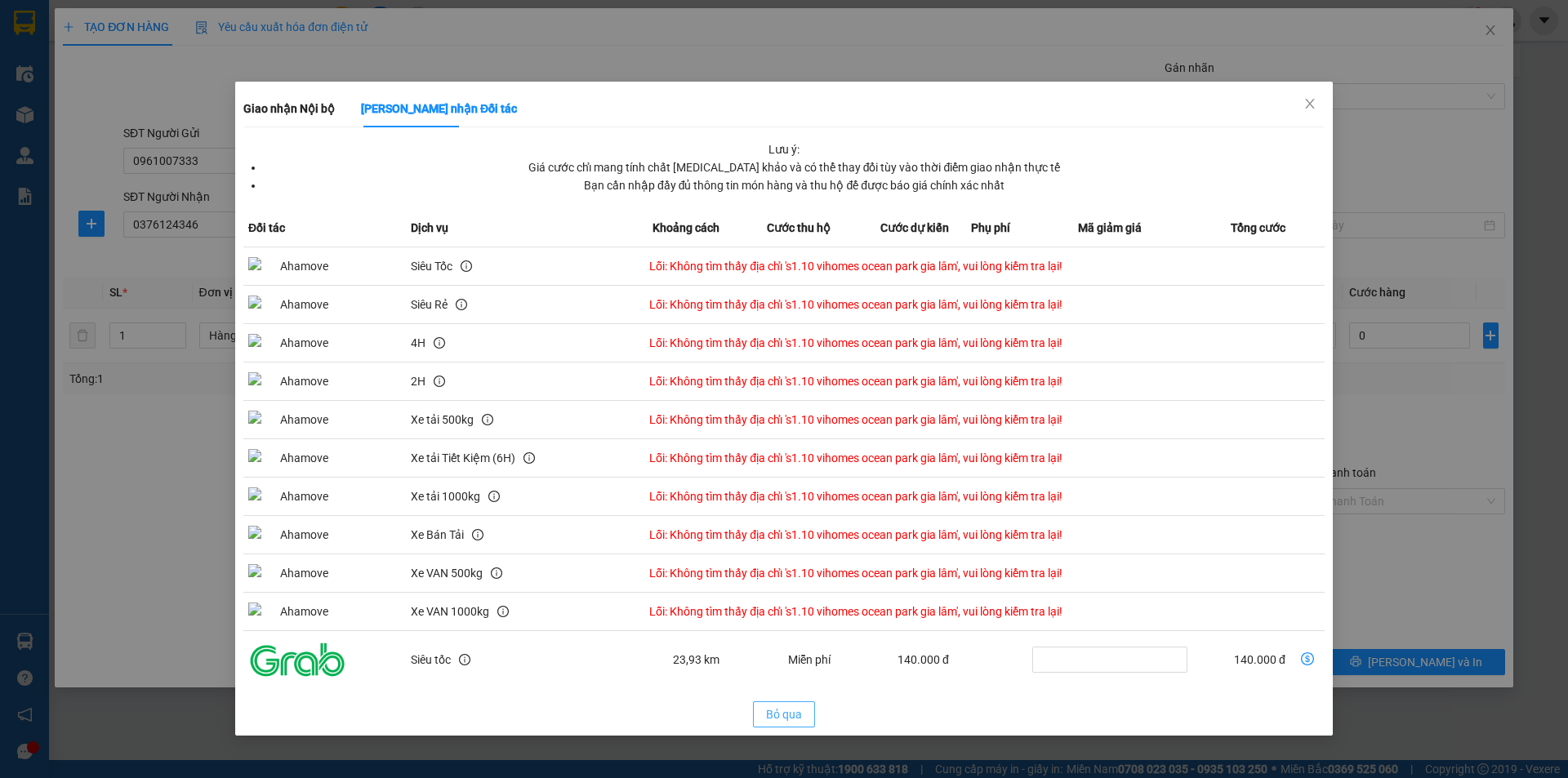
click at [786, 713] on span "Bỏ qua" at bounding box center [784, 714] width 36 height 18
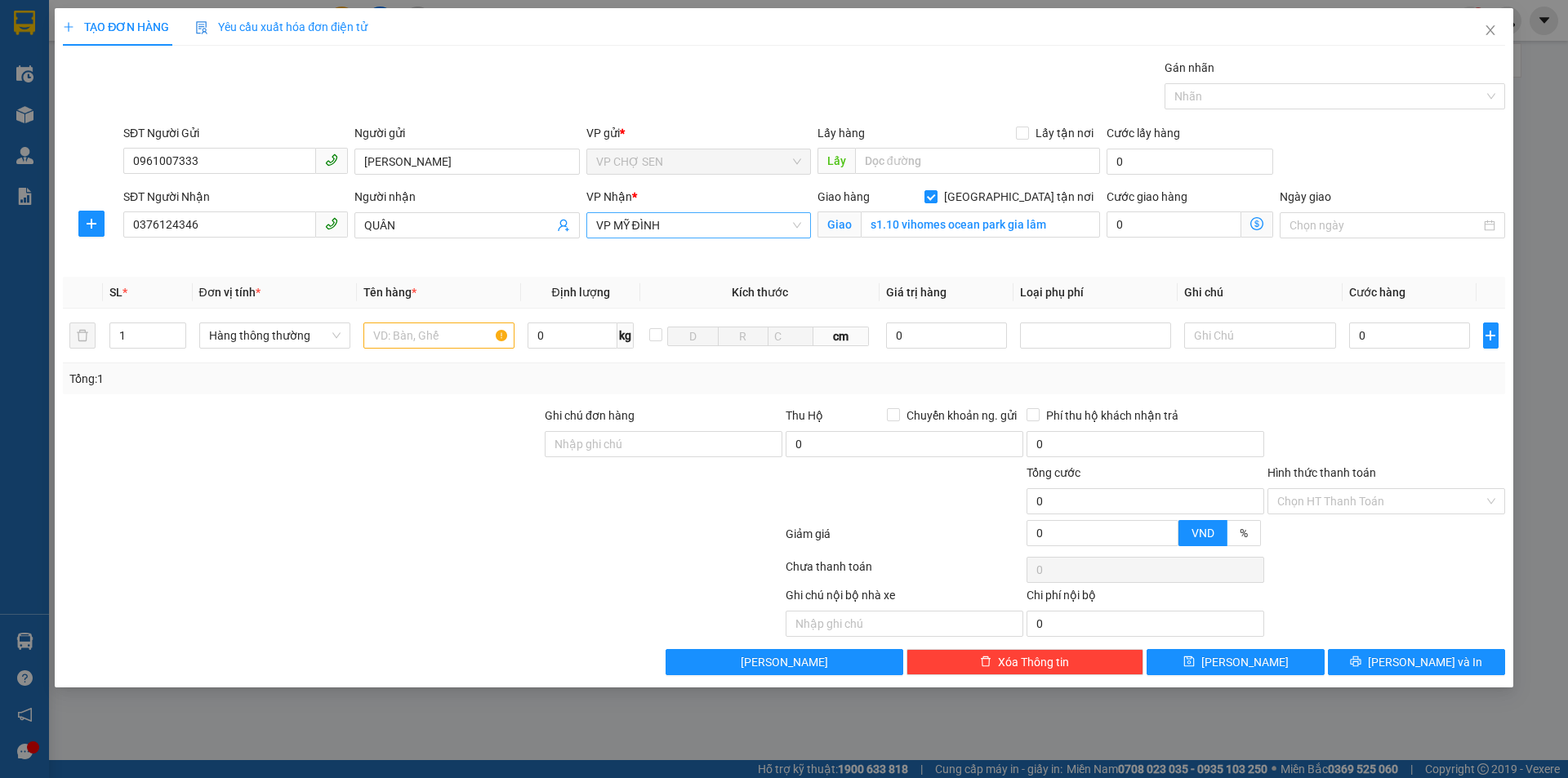
click at [694, 225] on span "VP MỸ ĐÌNH" at bounding box center [698, 226] width 205 height 25
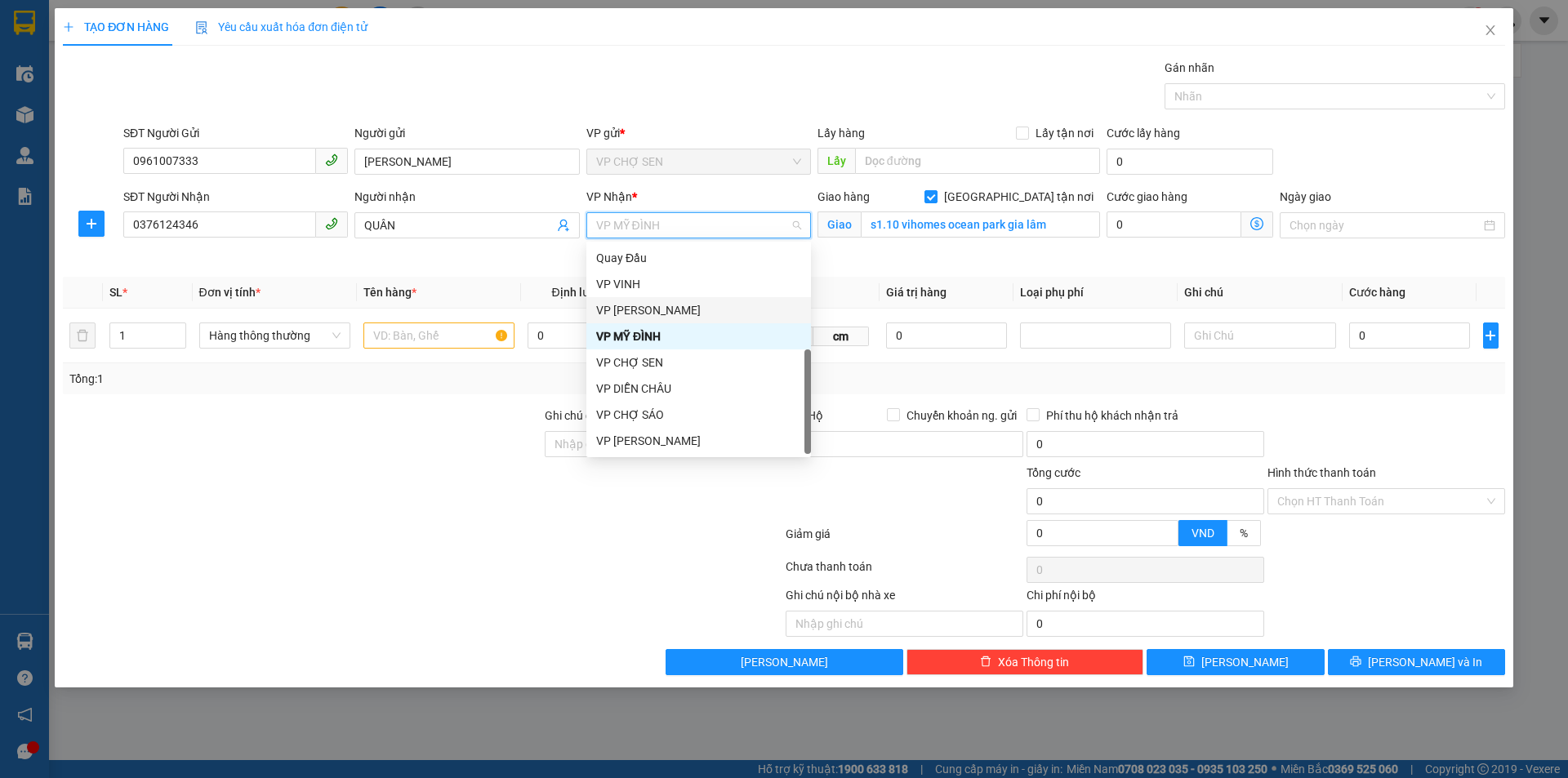
scroll to position [0, 0]
click at [649, 310] on div "VP [PERSON_NAME]" at bounding box center [698, 309] width 205 height 18
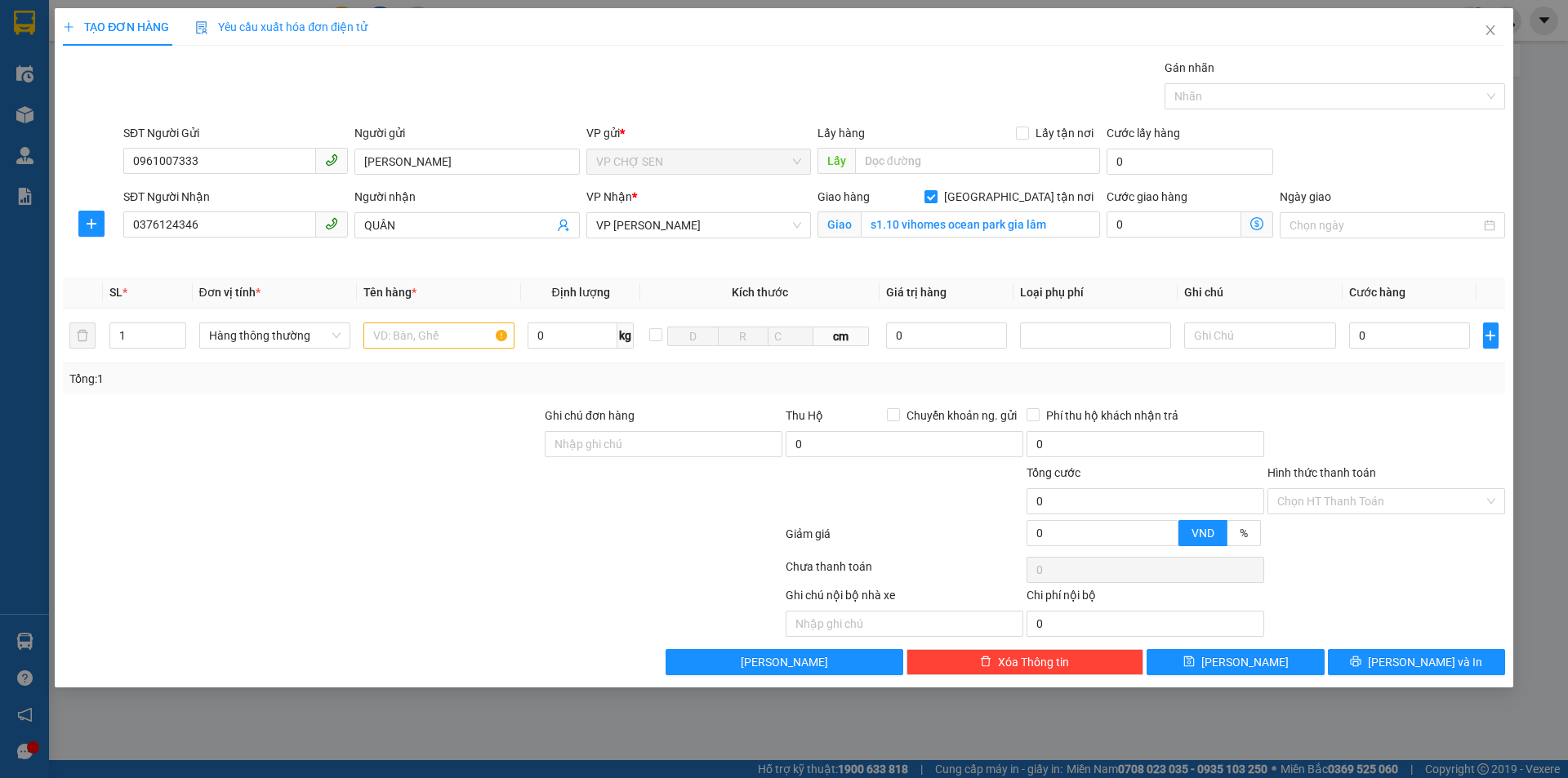
click at [1256, 221] on icon "dollar-circle" at bounding box center [1256, 224] width 13 height 13
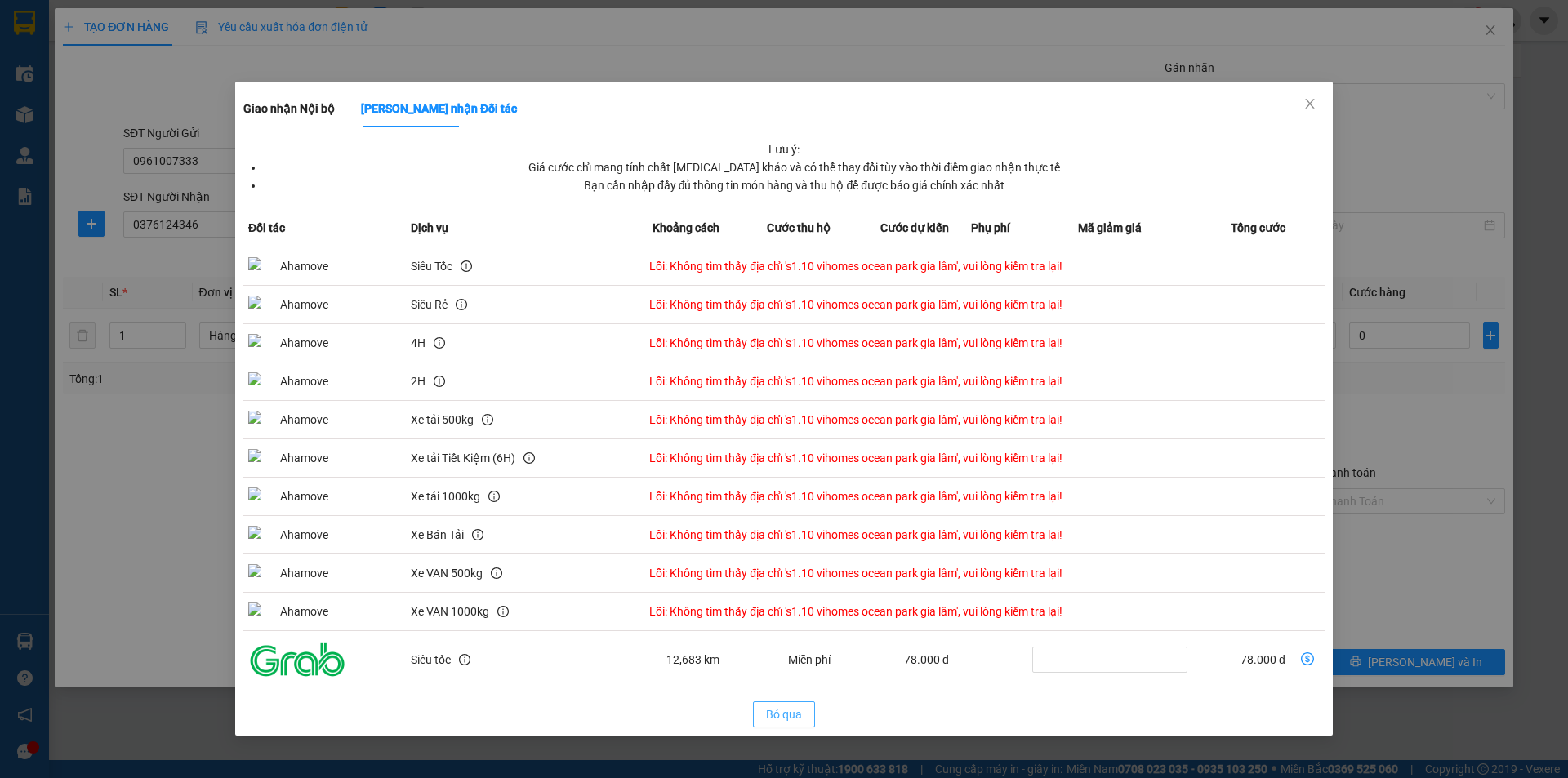
click at [786, 716] on span "Bỏ qua" at bounding box center [784, 714] width 36 height 18
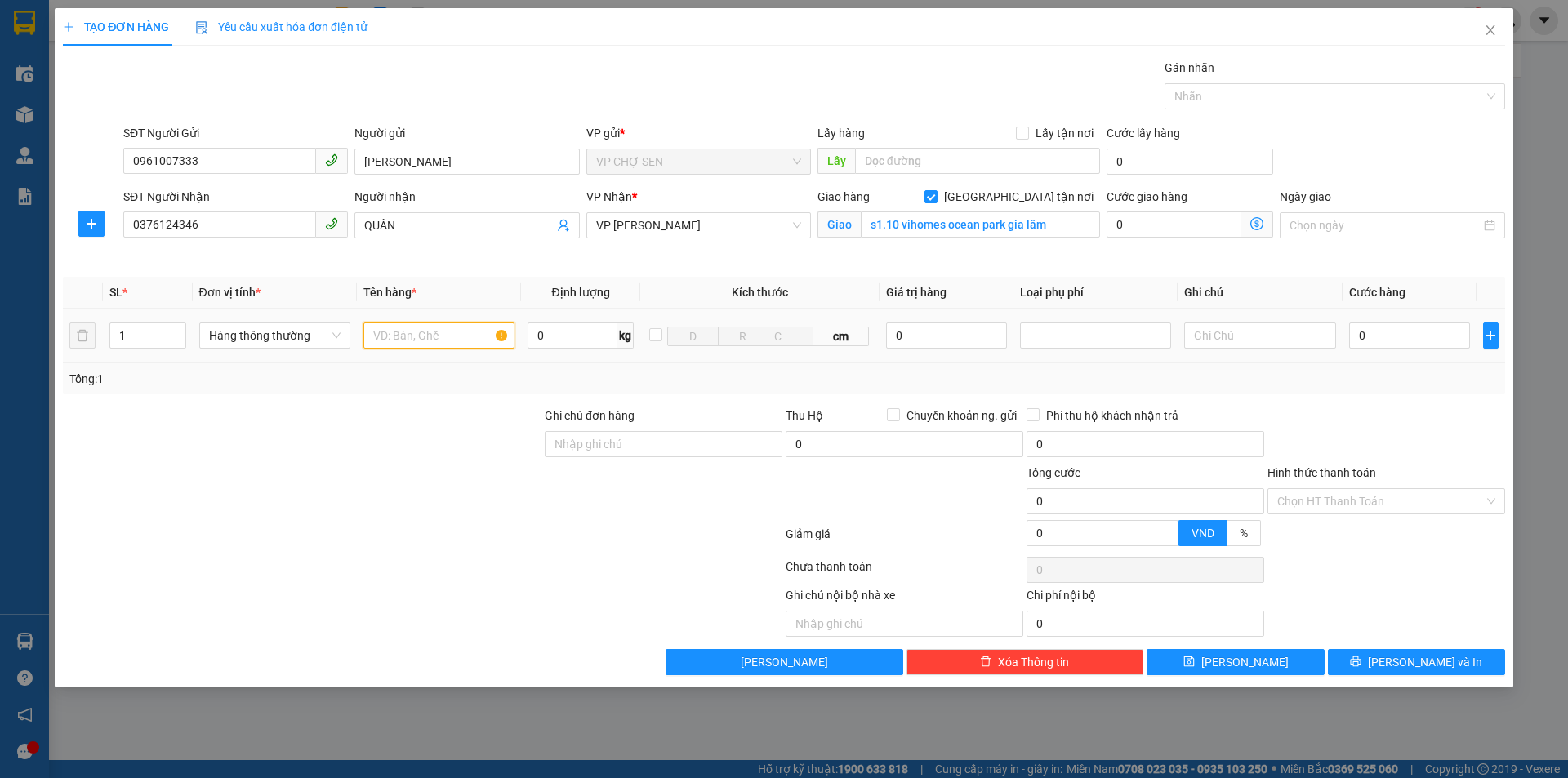
click at [400, 334] on input "text" at bounding box center [438, 335] width 151 height 26
click at [1061, 225] on input "s1.10 vihomes ocean park gia lâm" at bounding box center [979, 224] width 239 height 26
click at [1065, 222] on input "s1.10 vihomes ocean park gia lâm" at bounding box center [979, 224] width 239 height 26
click at [380, 327] on input "text" at bounding box center [438, 335] width 151 height 26
click at [1068, 224] on input "s1.10 vihomes ocean park gia lâm" at bounding box center [979, 224] width 239 height 26
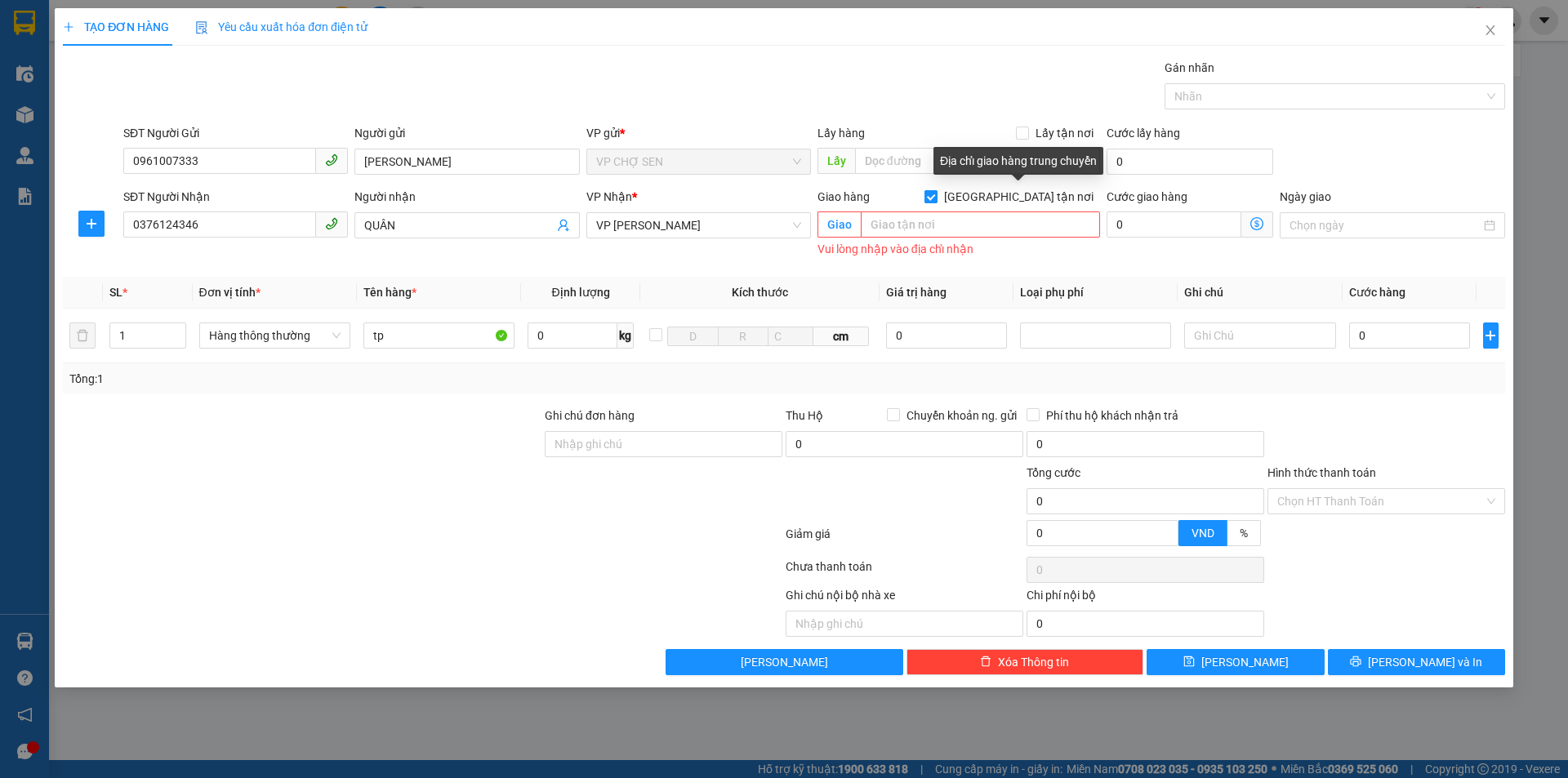
click at [935, 195] on input "[GEOGRAPHIC_DATA] tận nơi" at bounding box center [930, 196] width 11 height 11
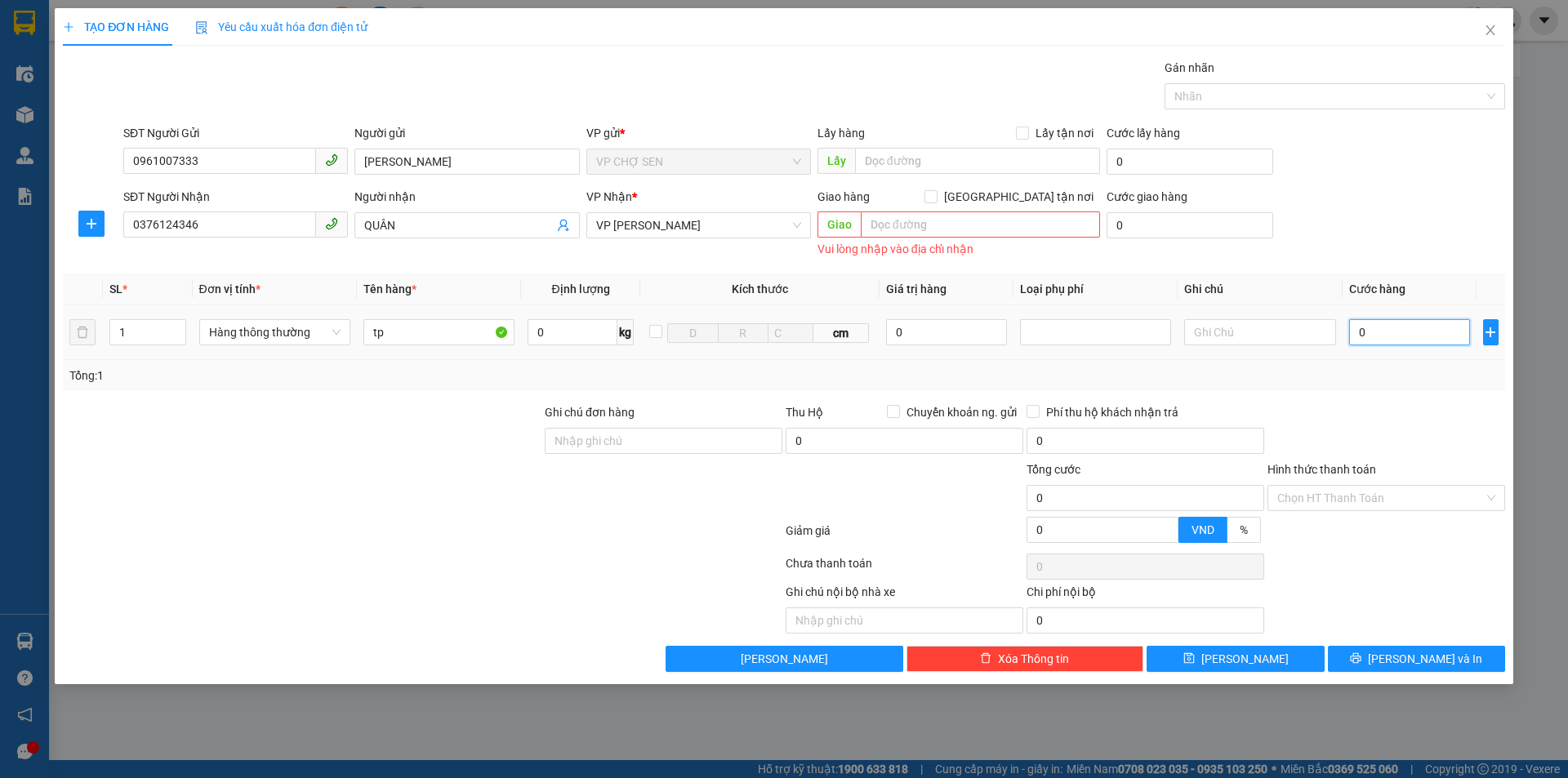
click at [1361, 328] on input "0" at bounding box center [1410, 331] width 122 height 26
click at [1345, 500] on input "Hình thức thanh toán" at bounding box center [1380, 498] width 207 height 25
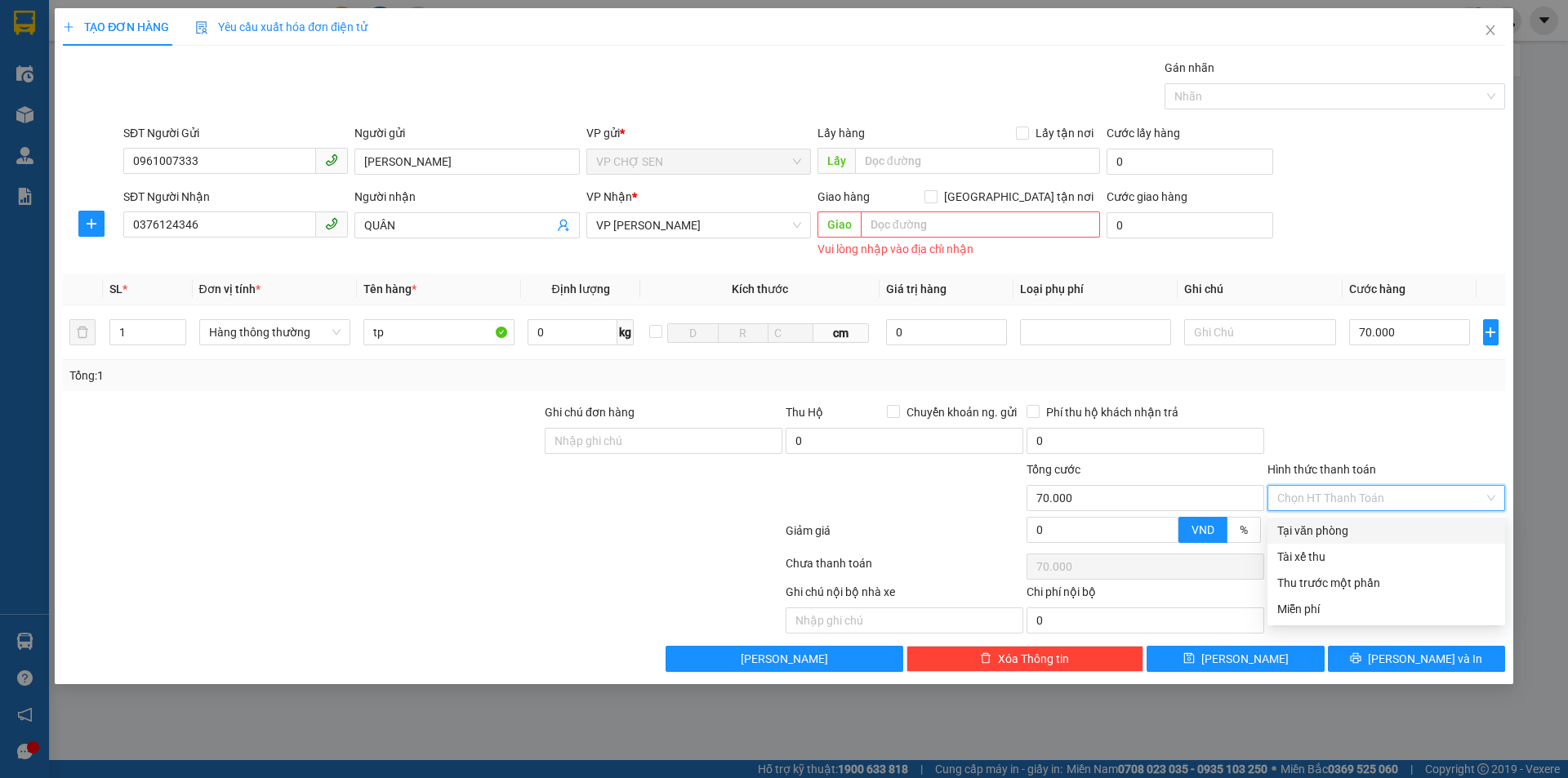
click at [1327, 536] on div "Tại văn phòng" at bounding box center [1386, 530] width 218 height 18
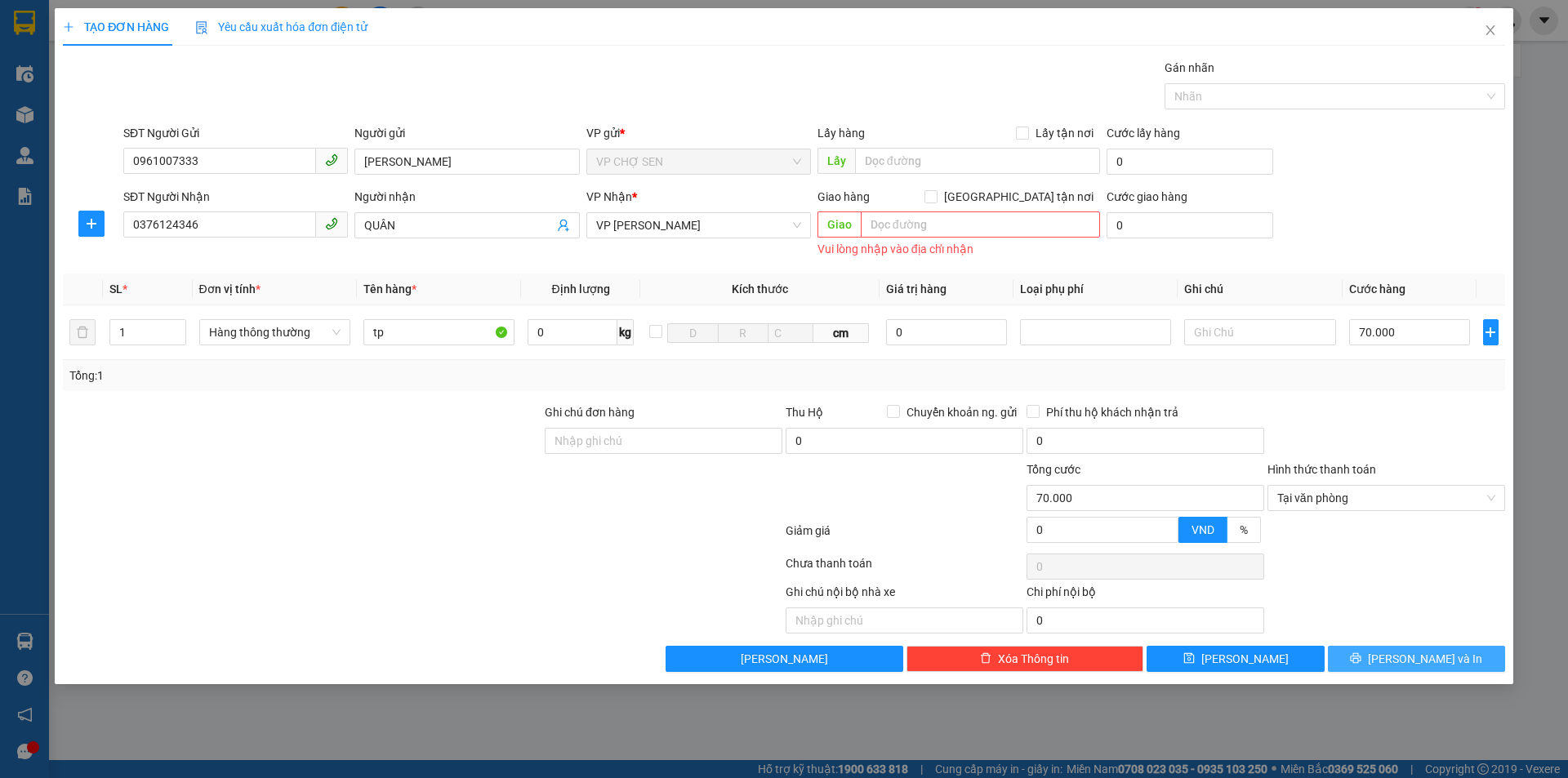
click at [1367, 652] on button "[PERSON_NAME] và In" at bounding box center [1417, 658] width 177 height 26
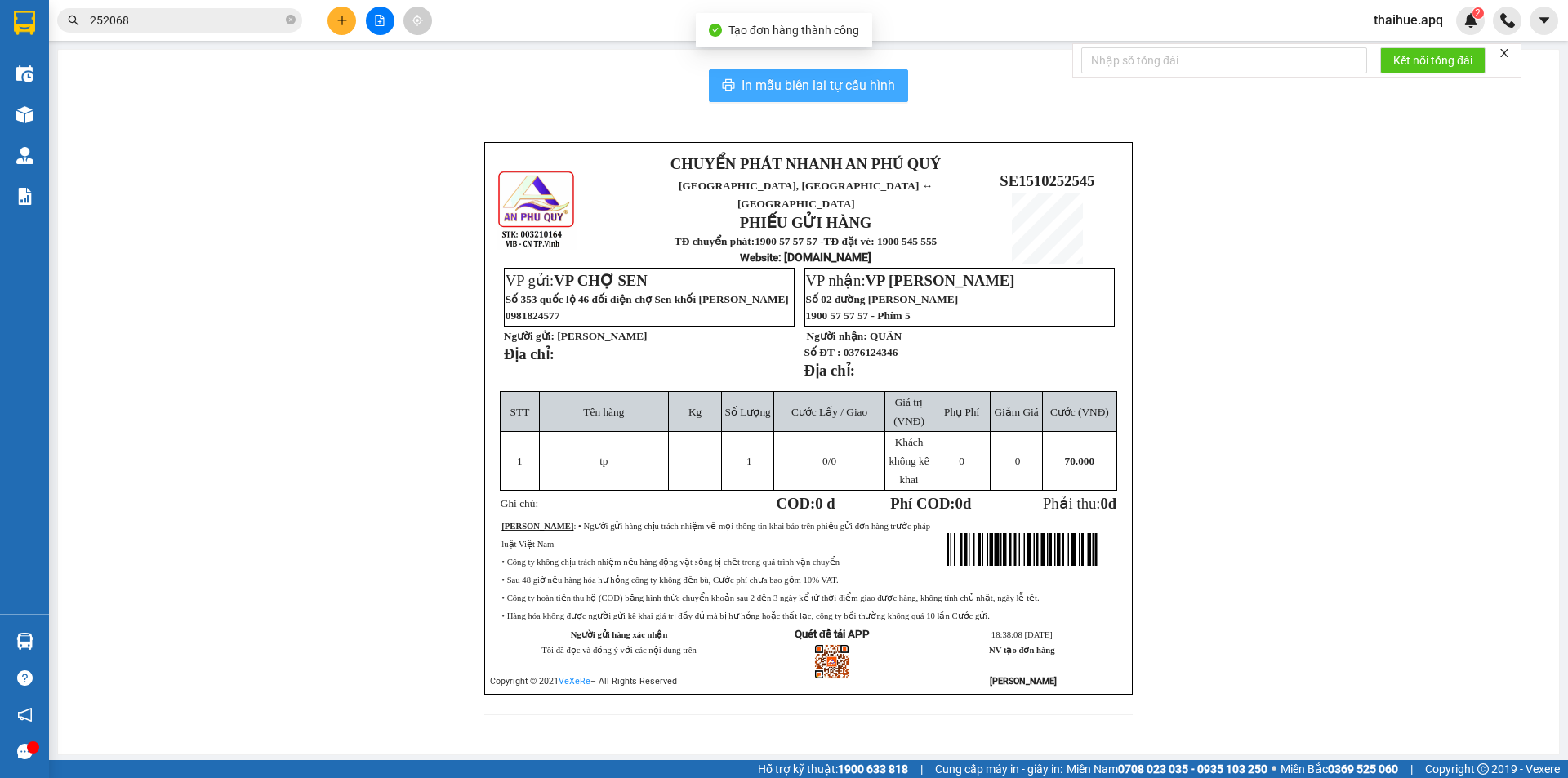
click at [818, 82] on span "In mẫu biên lai tự cấu hình" at bounding box center [817, 85] width 153 height 20
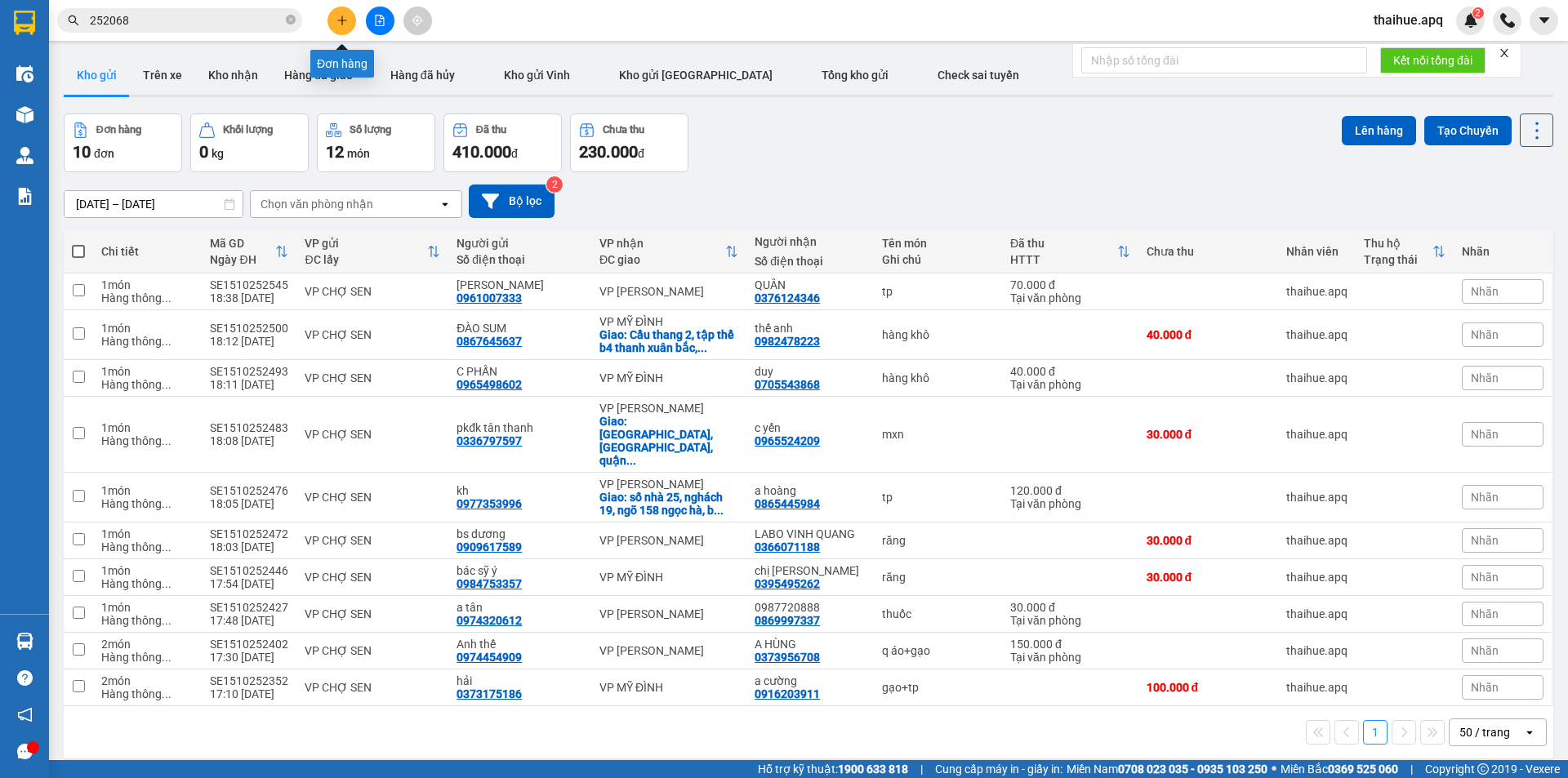
click at [338, 17] on icon "plus" at bounding box center [342, 20] width 11 height 11
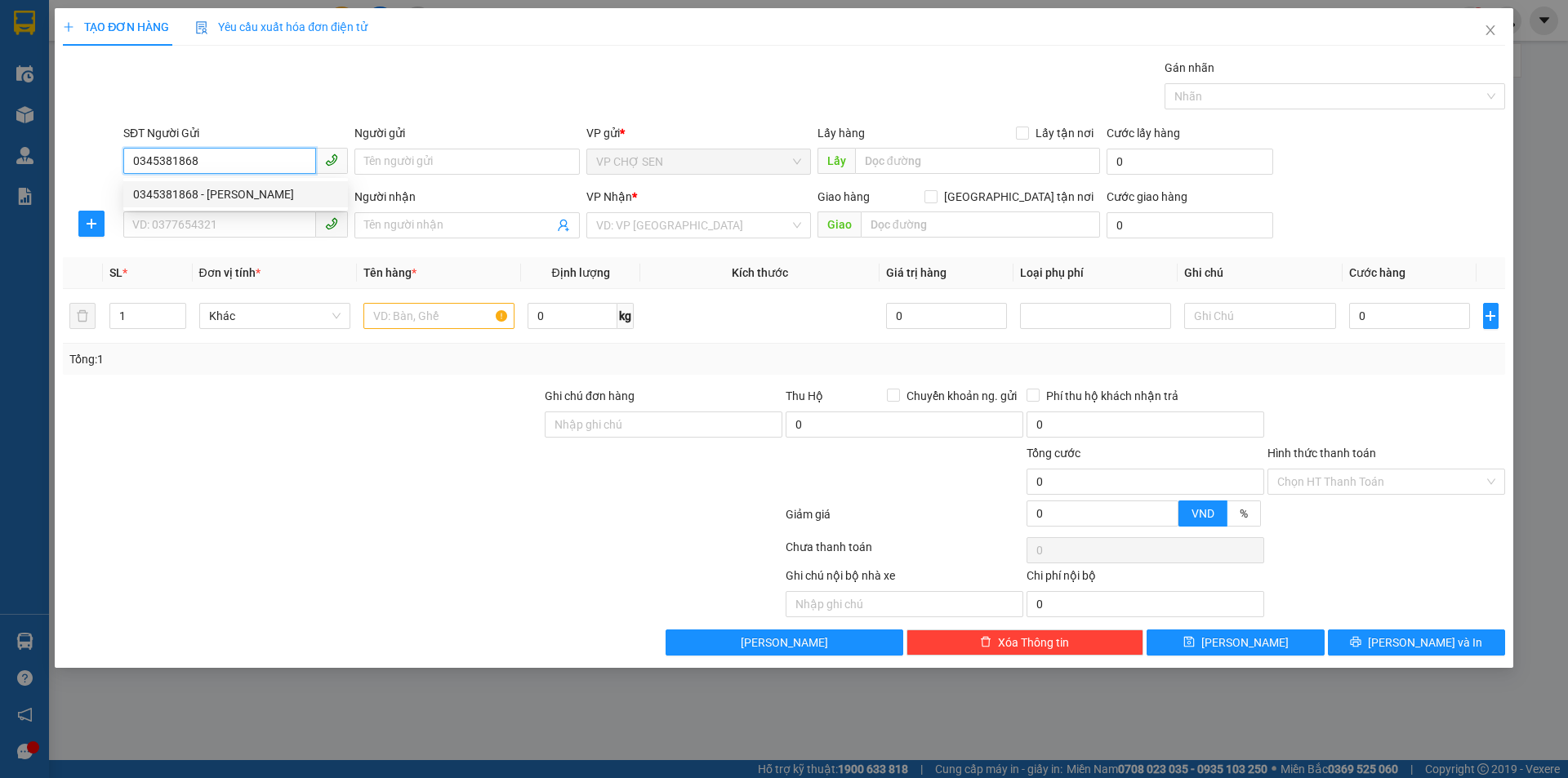
click at [251, 195] on div "0345381868 - [PERSON_NAME]" at bounding box center [235, 194] width 205 height 18
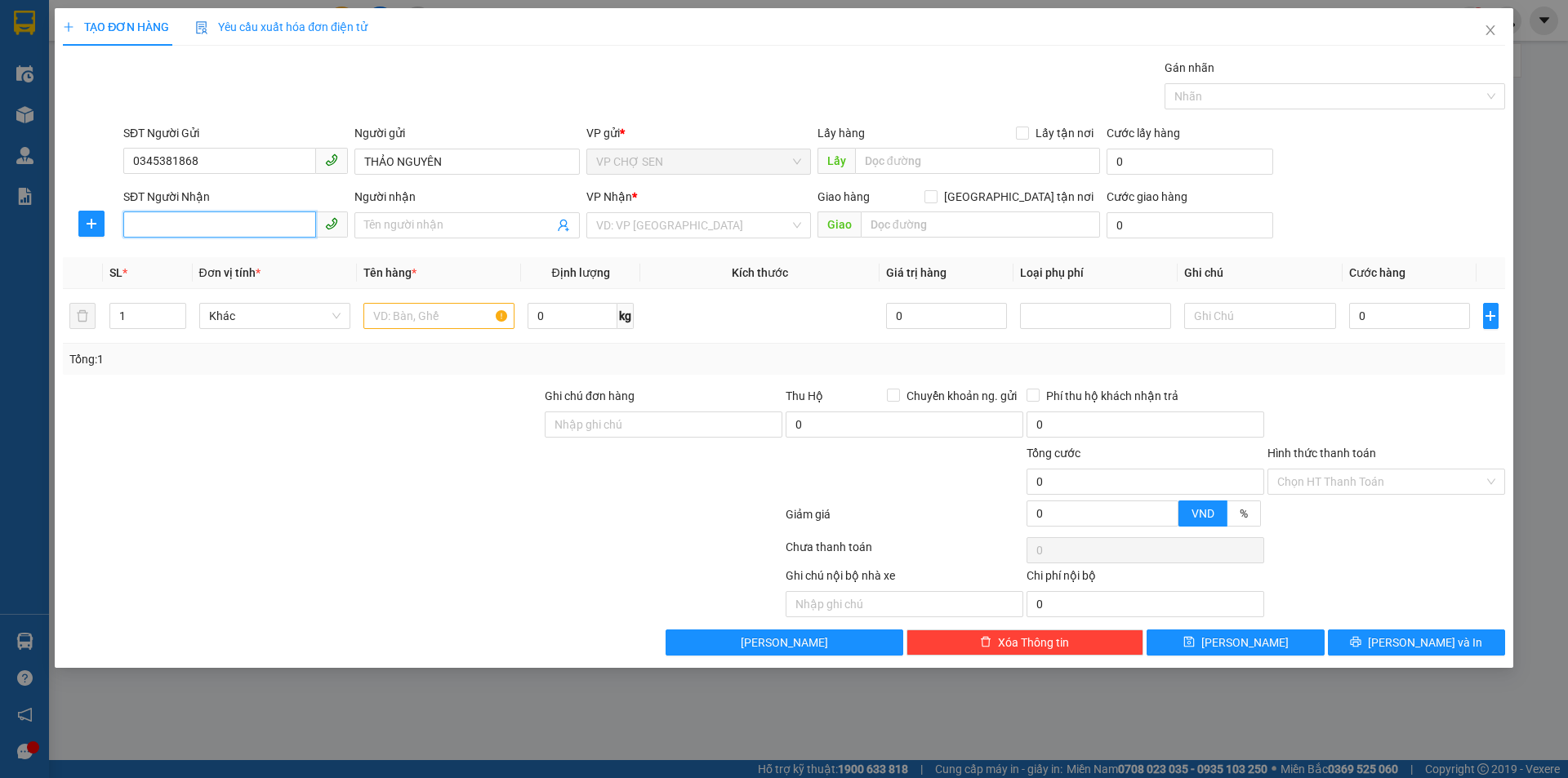
click at [229, 222] on input "SĐT Người Nhận" at bounding box center [219, 224] width 192 height 26
click at [230, 259] on div "0934584890 - a nghĩa ( THUE BAO" at bounding box center [235, 257] width 205 height 18
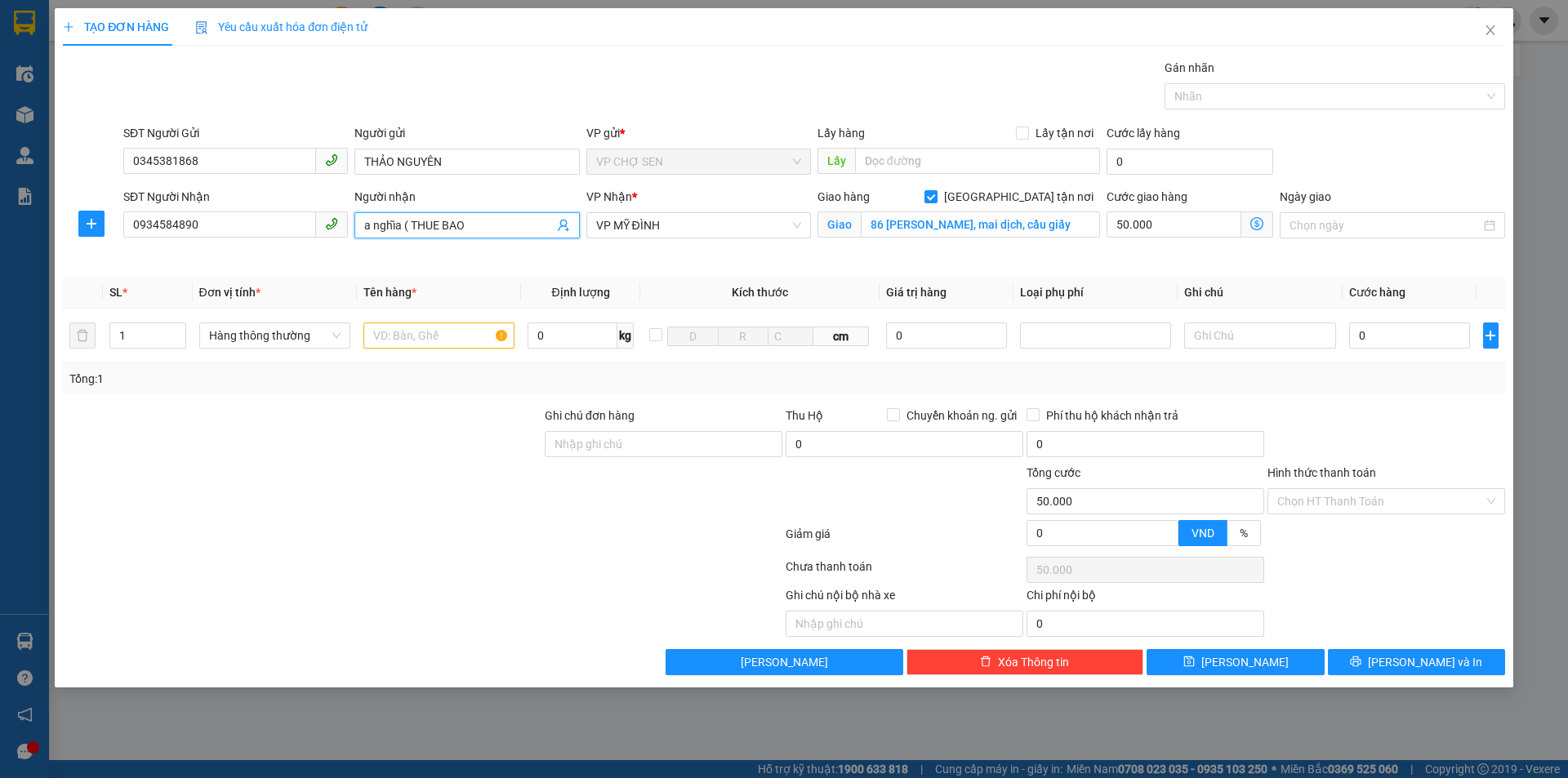
click at [473, 220] on input "a nghĩa ( THUE BAO" at bounding box center [458, 225] width 189 height 18
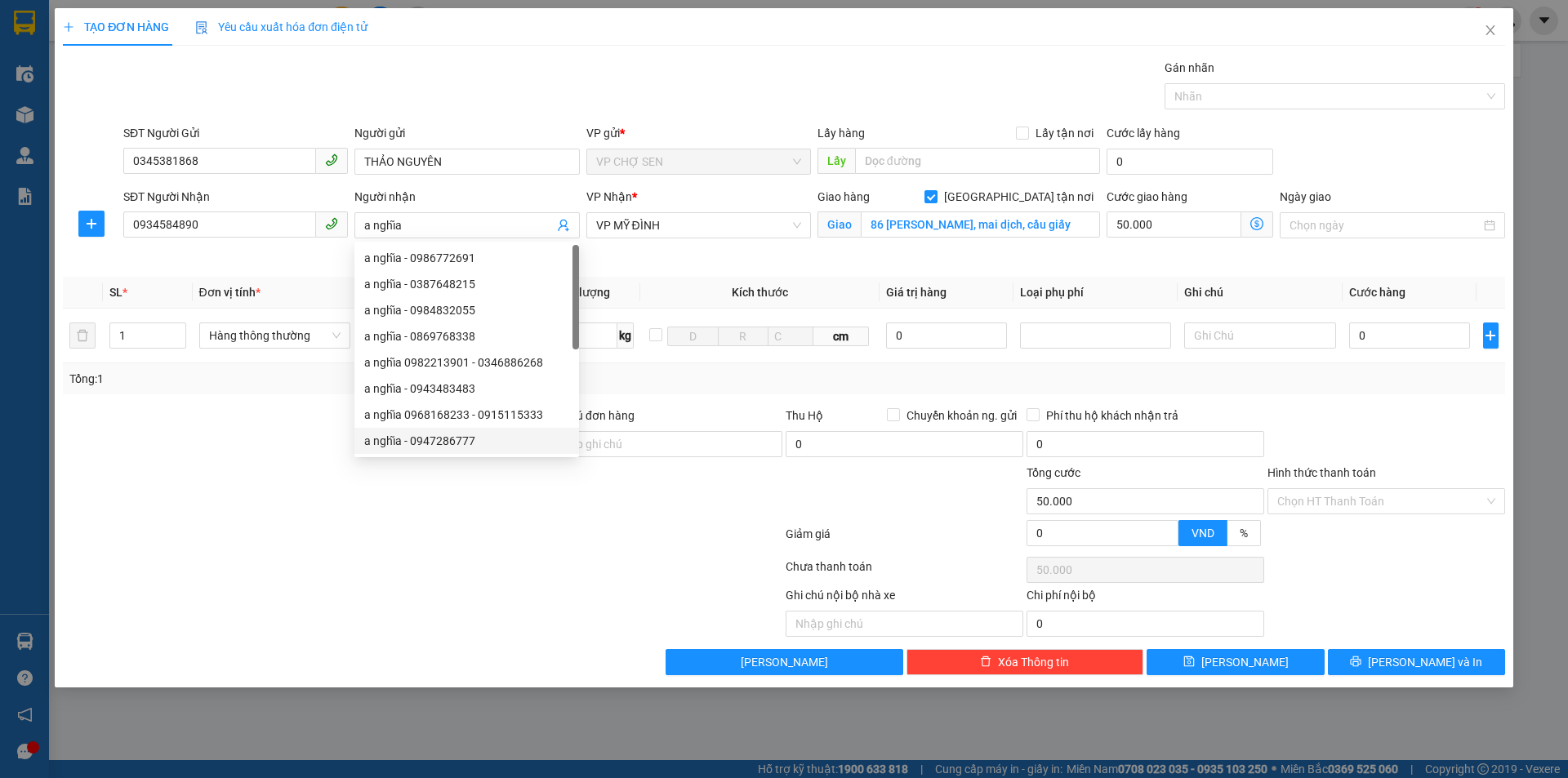
drag, startPoint x: 377, startPoint y: 518, endPoint x: 289, endPoint y: 488, distance: 93.0
click at [374, 517] on div at bounding box center [302, 492] width 482 height 57
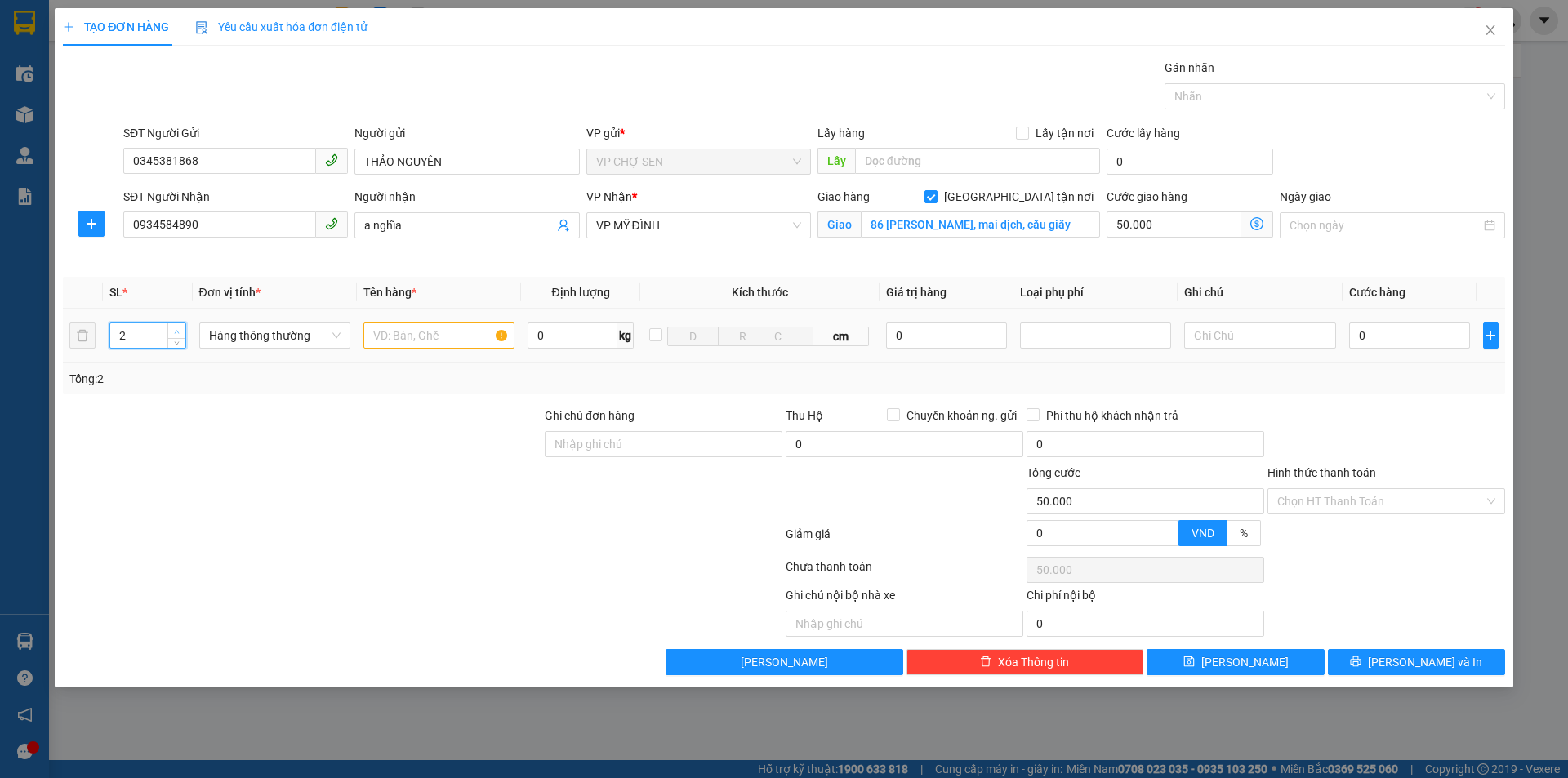
click at [178, 329] on icon "up" at bounding box center [177, 331] width 6 height 6
click at [405, 333] on input "text" at bounding box center [438, 335] width 151 height 26
click at [1028, 228] on input "86 [PERSON_NAME], mai dịch, cầu giấy" at bounding box center [979, 224] width 239 height 26
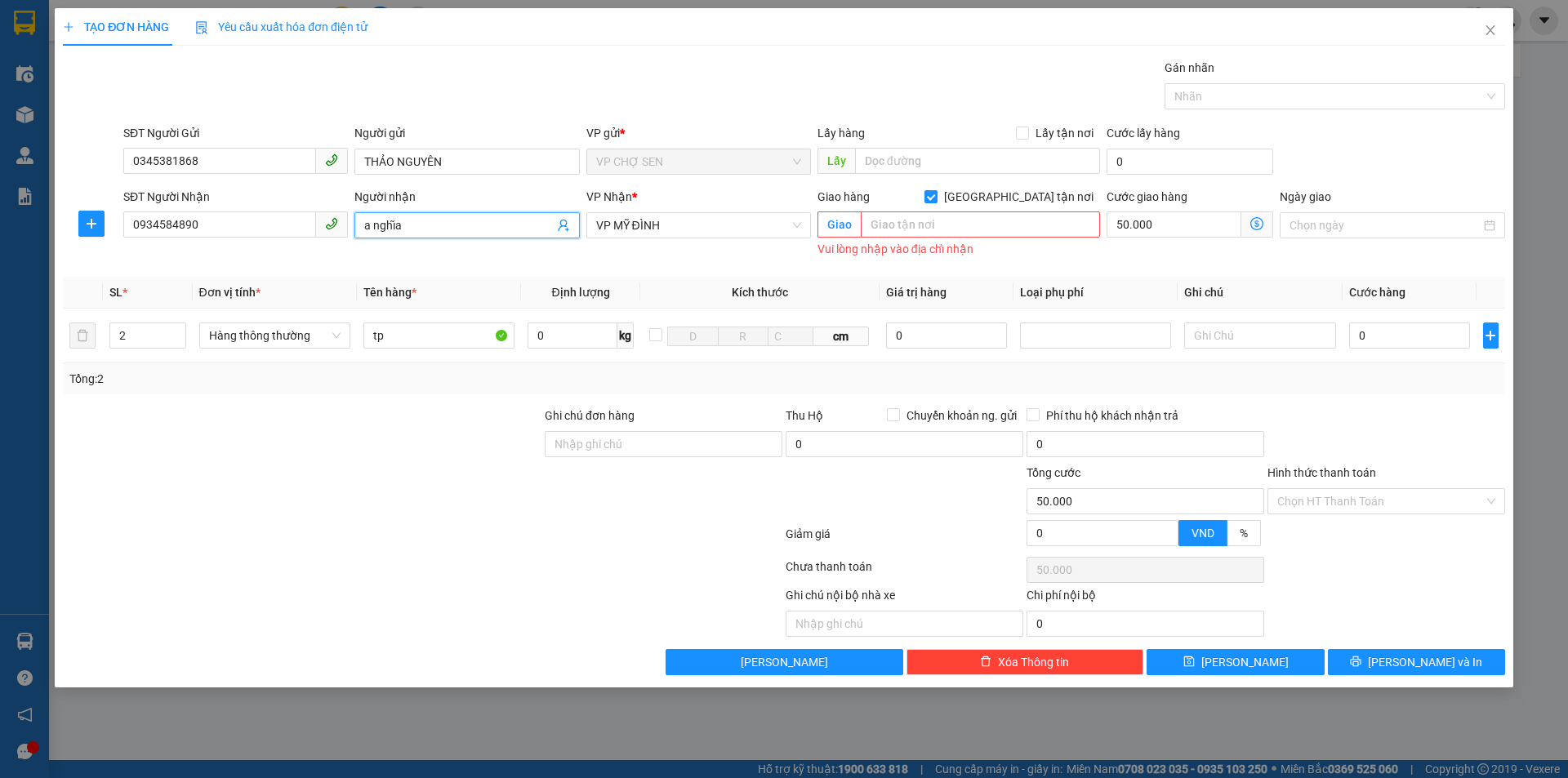
click at [561, 225] on icon "user-add" at bounding box center [562, 226] width 10 height 12
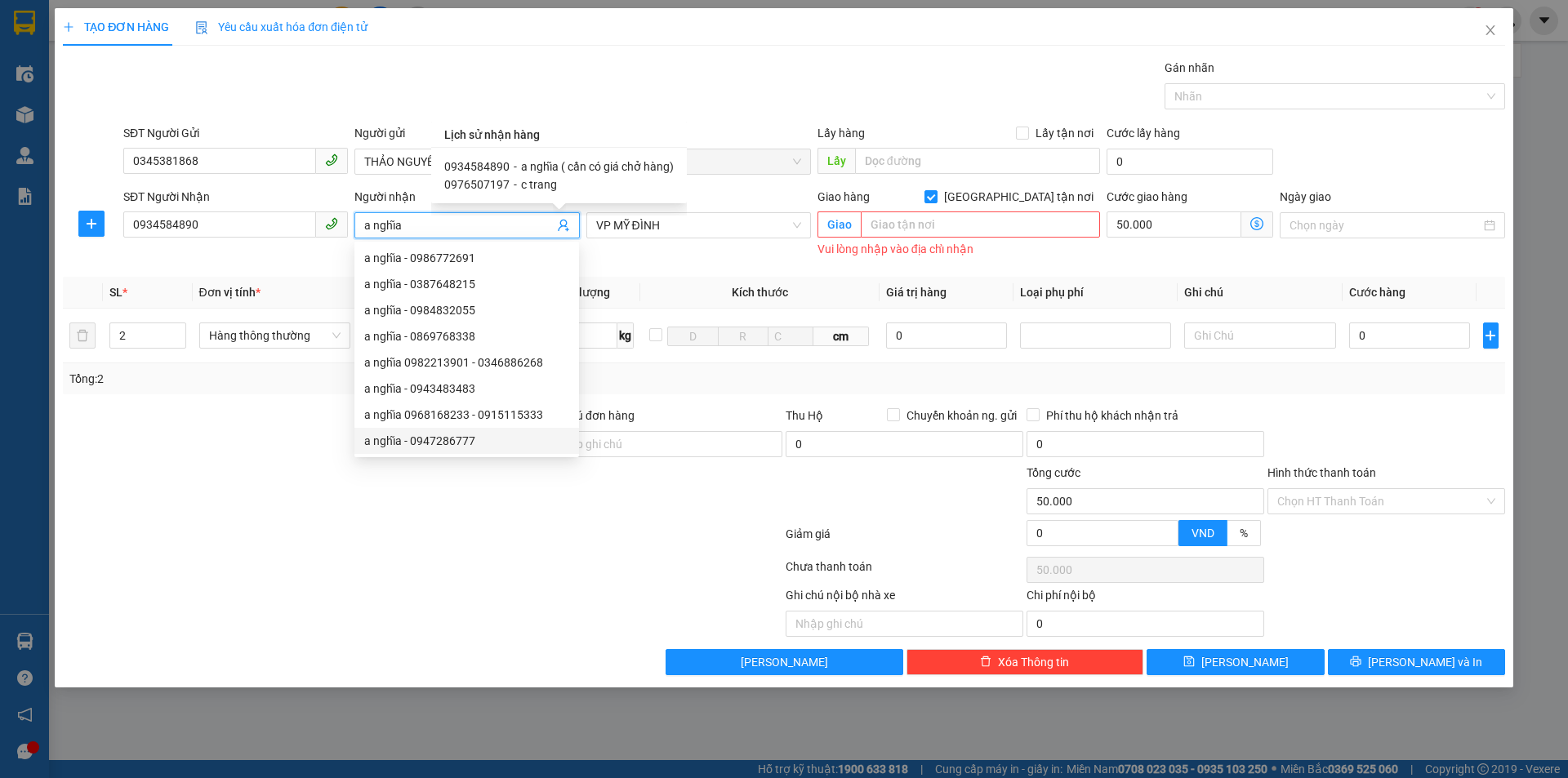
click at [543, 169] on span "a nghĩa ( cần có giá chở hàng)" at bounding box center [597, 167] width 152 height 13
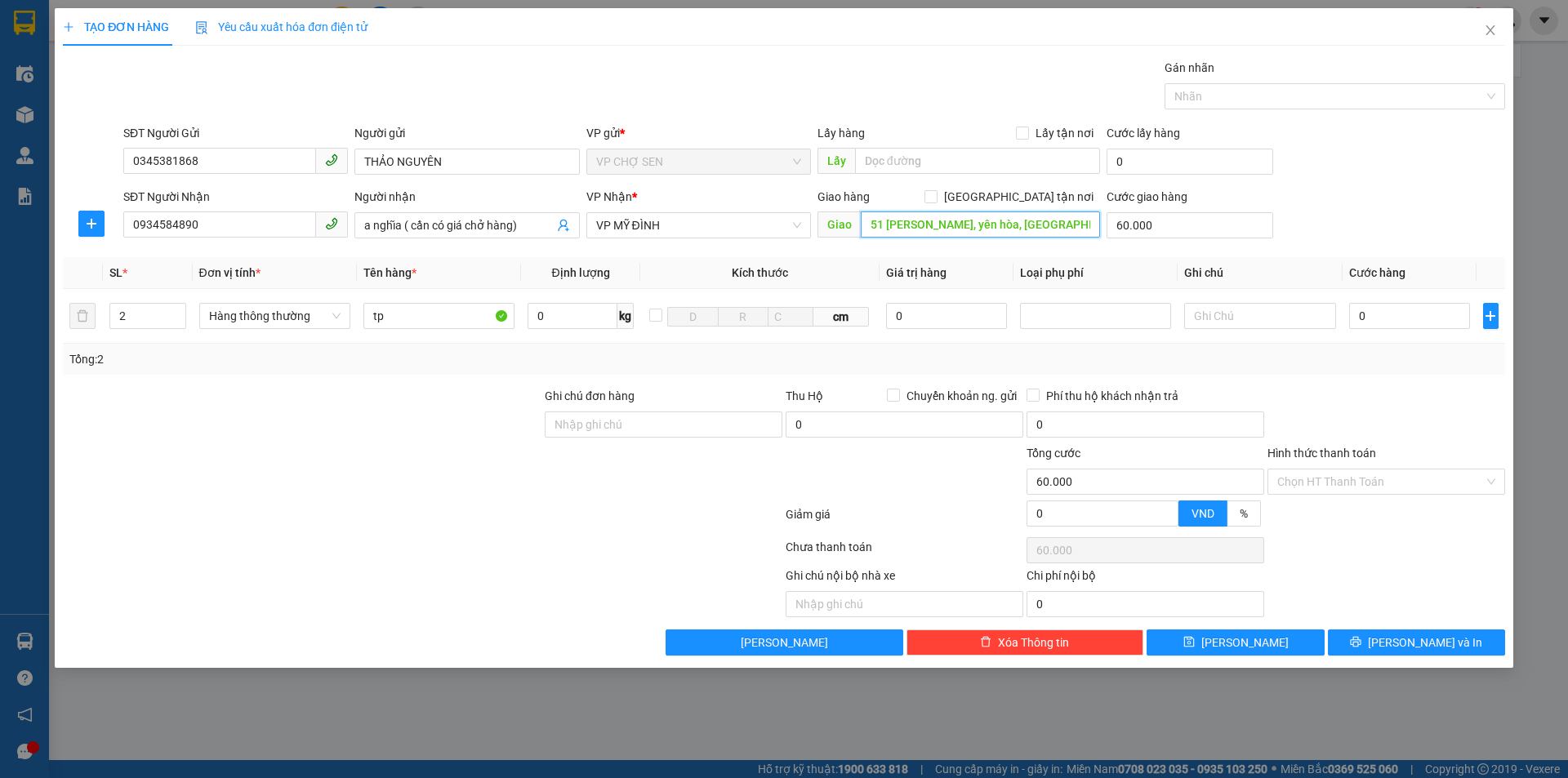
click at [1037, 220] on input "51 [PERSON_NAME], yên hòa, [GEOGRAPHIC_DATA], [GEOGRAPHIC_DATA]" at bounding box center [979, 224] width 239 height 26
click at [935, 197] on input "[GEOGRAPHIC_DATA] tận nơi" at bounding box center [930, 196] width 11 height 11
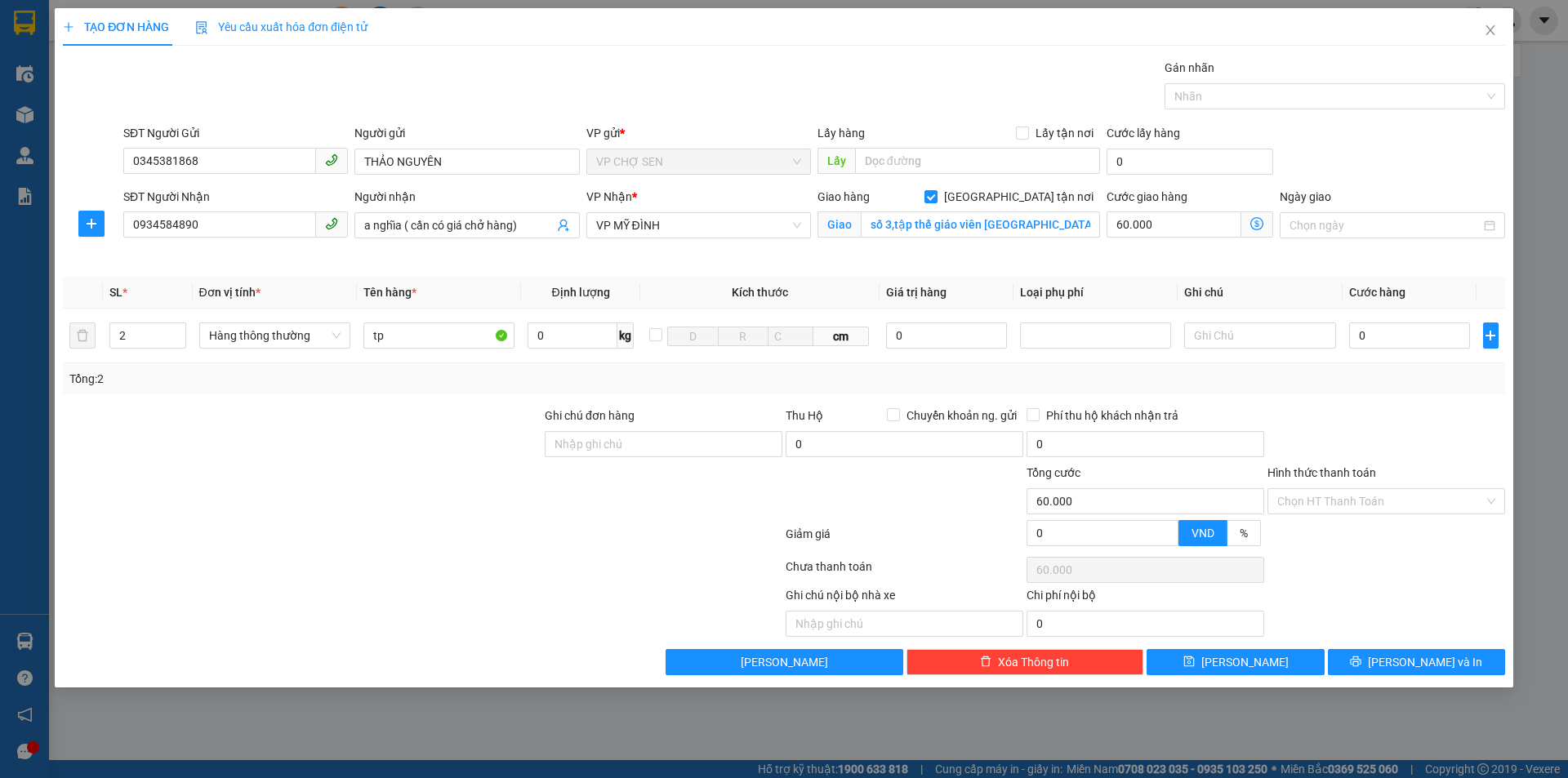
click at [1255, 221] on icon "dollar-circle" at bounding box center [1256, 224] width 13 height 13
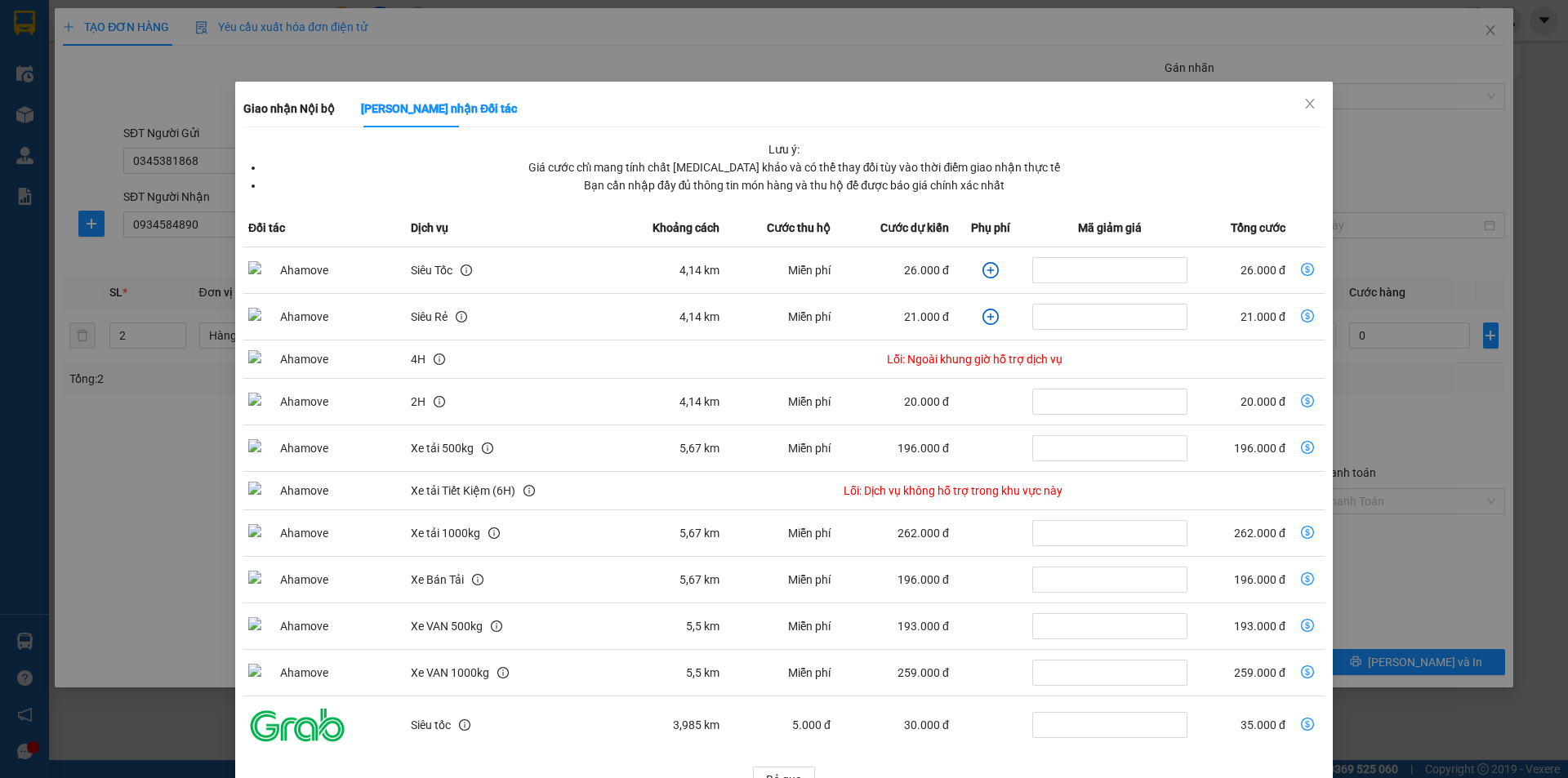
click at [1300, 269] on icon "dollar-circle" at bounding box center [1307, 269] width 13 height 13
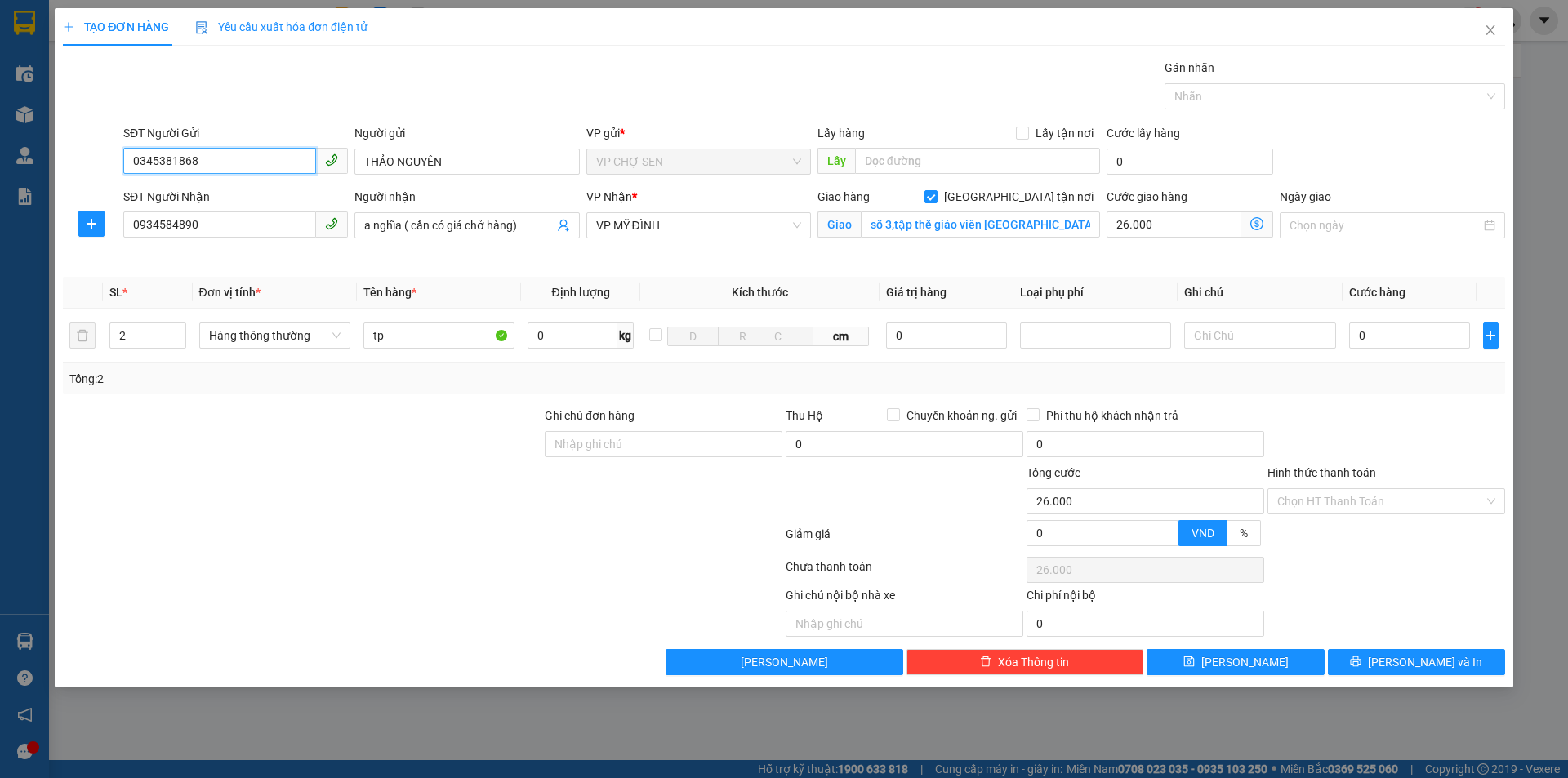
click at [222, 155] on input "0345381868" at bounding box center [219, 160] width 192 height 26
click at [214, 197] on div "0393516224 - kh" at bounding box center [235, 194] width 205 height 18
click at [1257, 224] on icon "dollar-circle" at bounding box center [1256, 224] width 13 height 13
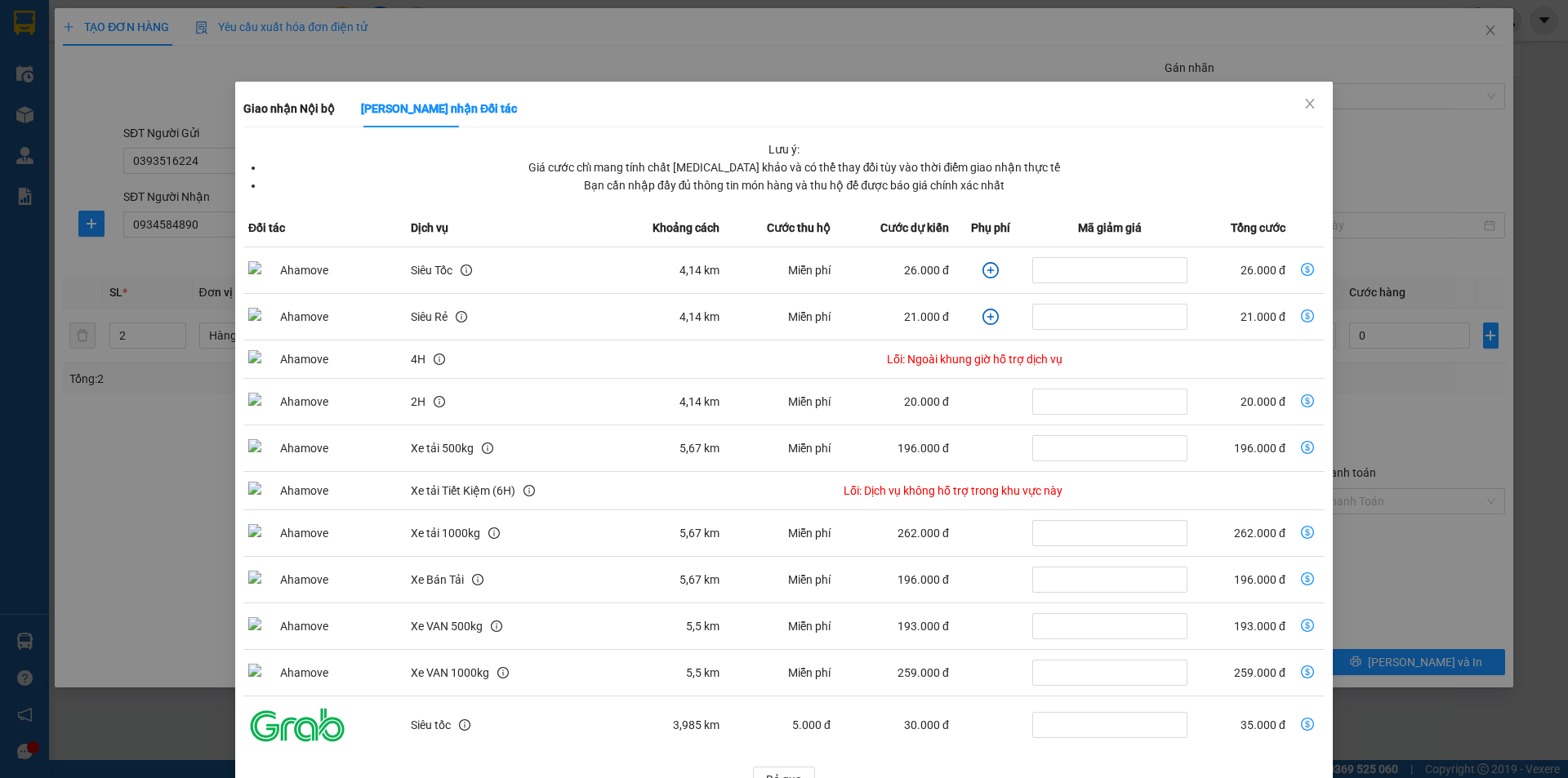
click at [1300, 269] on icon "dollar-circle" at bounding box center [1307, 269] width 13 height 13
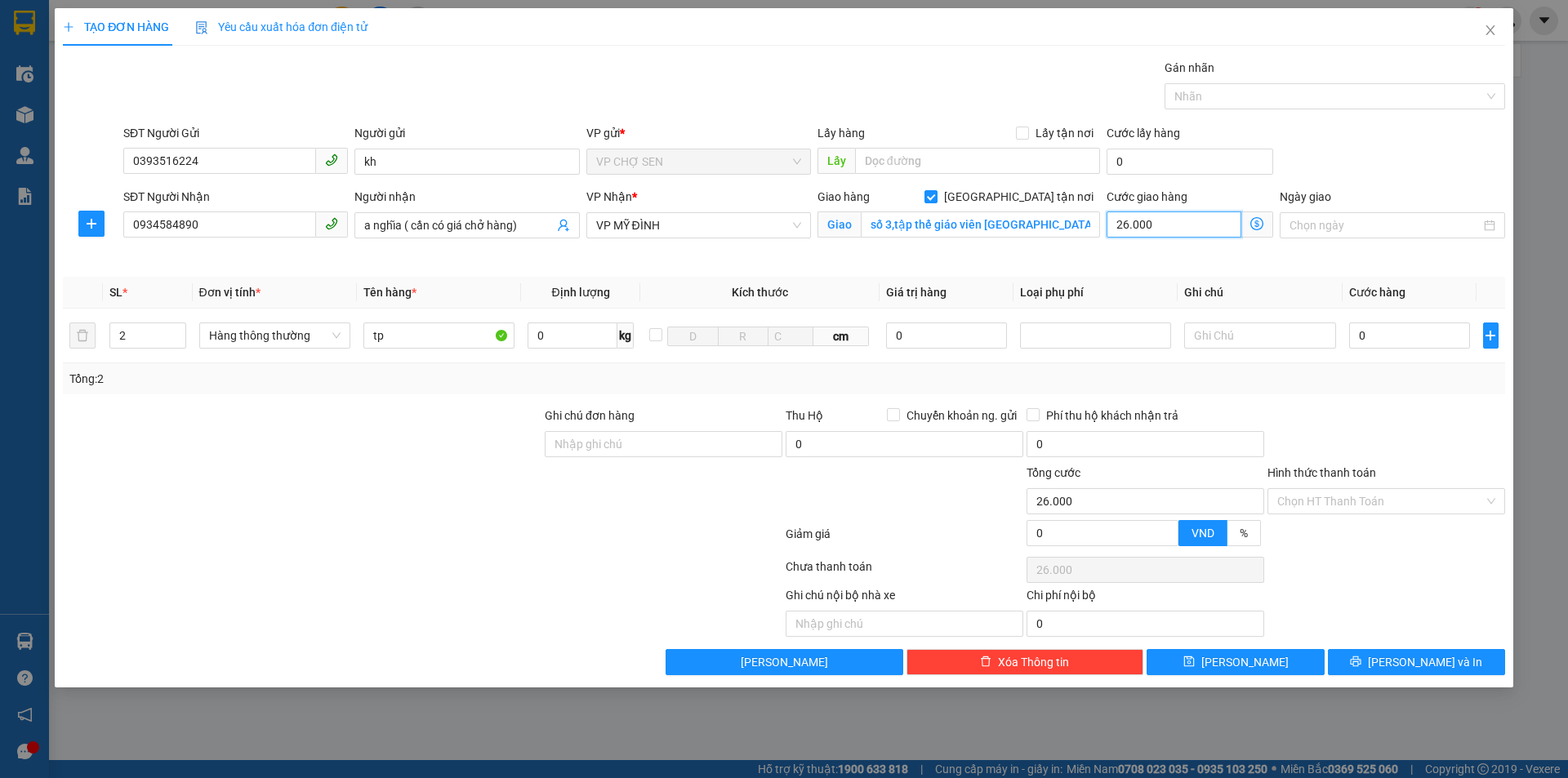
click at [1189, 237] on input "26.000" at bounding box center [1173, 224] width 134 height 26
click at [1255, 223] on icon "dollar-circle" at bounding box center [1256, 224] width 13 height 13
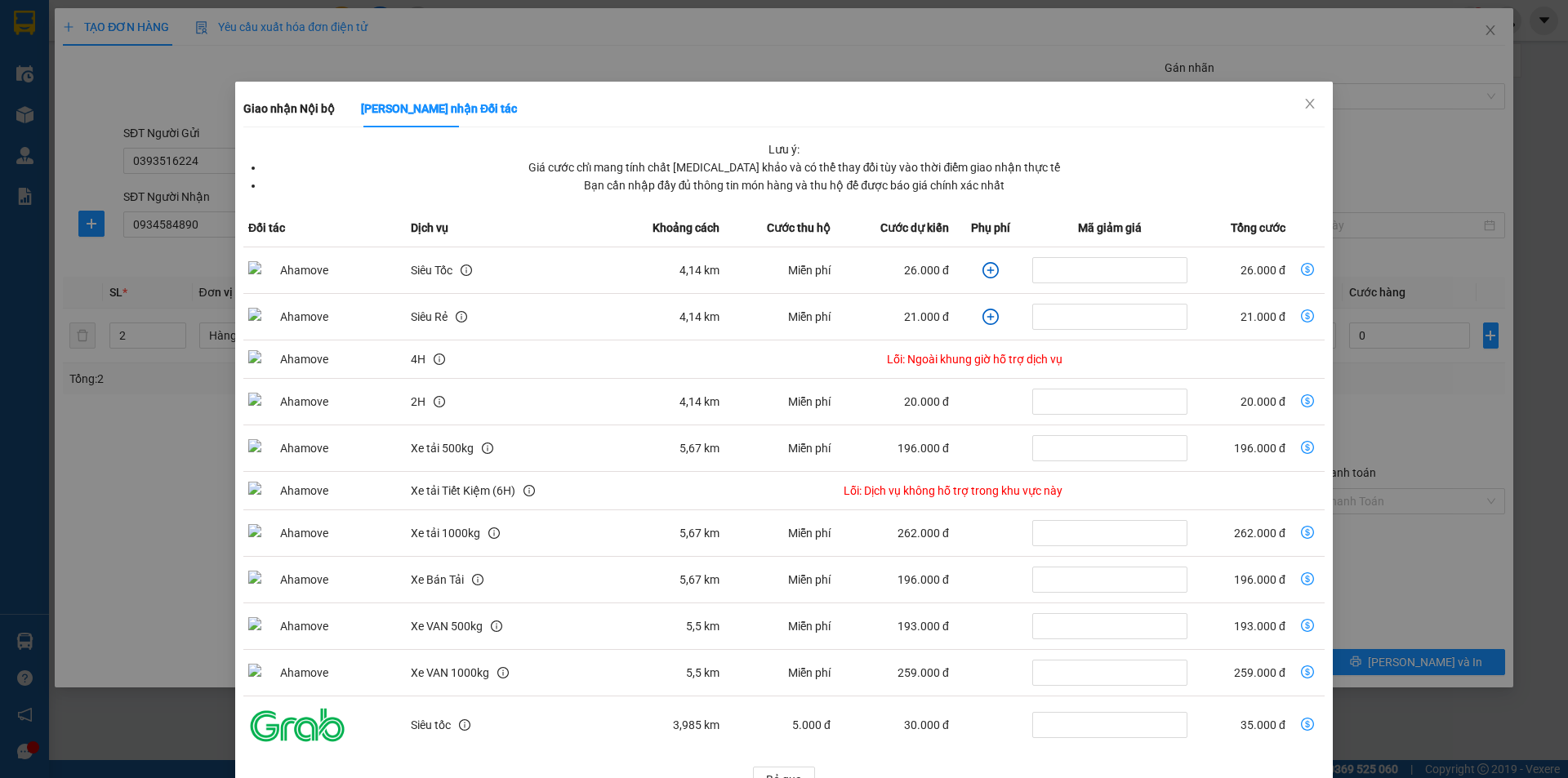
click at [1300, 266] on icon "dollar-circle" at bounding box center [1307, 269] width 13 height 13
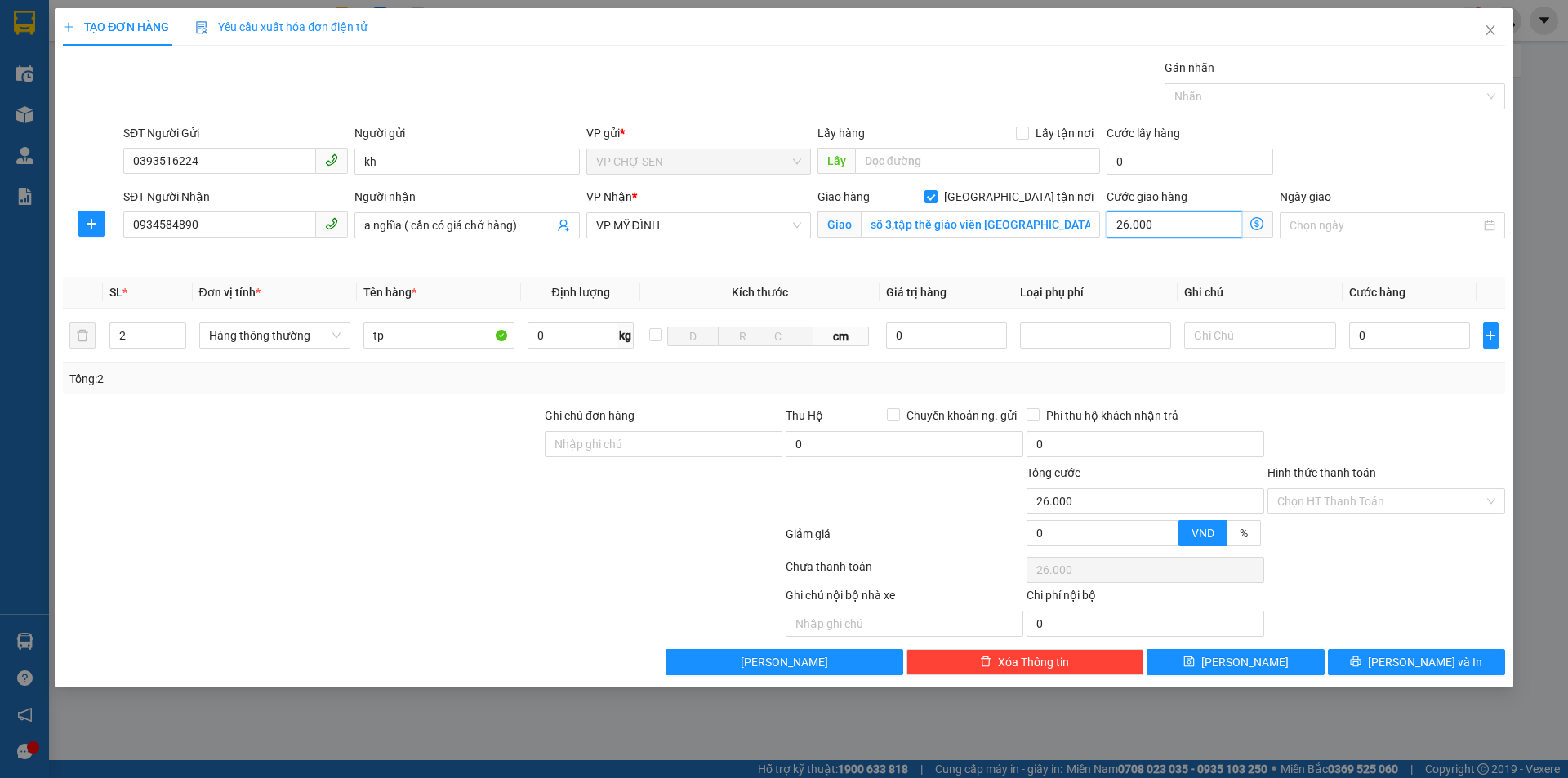
click at [1176, 225] on input "26.000" at bounding box center [1173, 224] width 134 height 26
click at [388, 335] on input "tp" at bounding box center [438, 335] width 151 height 26
click at [1361, 337] on input "0" at bounding box center [1410, 335] width 122 height 26
drag, startPoint x: 1374, startPoint y: 499, endPoint x: 1334, endPoint y: 534, distance: 53.2
click at [1373, 499] on input "Hình thức thanh toán" at bounding box center [1380, 501] width 207 height 25
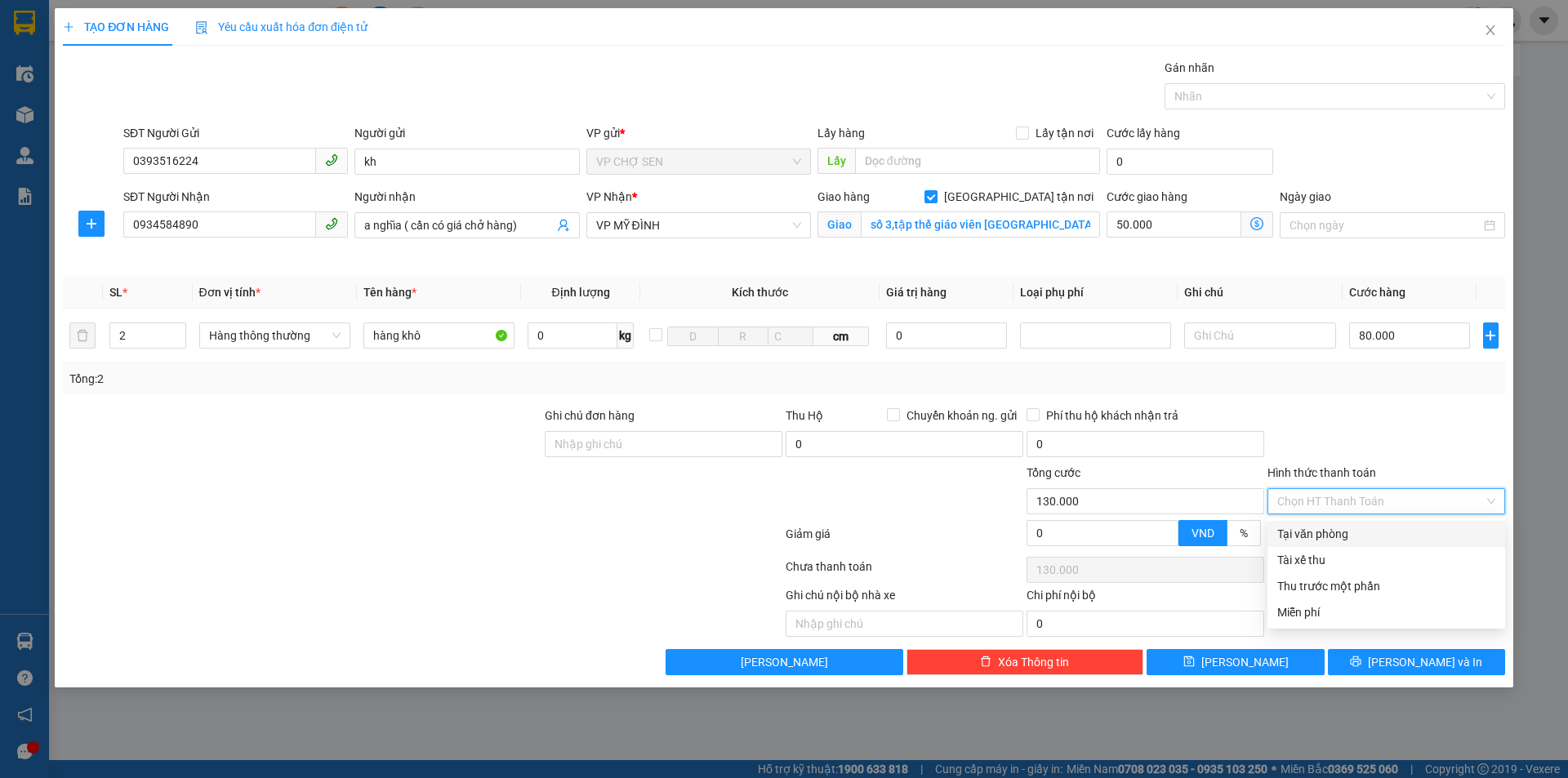
click at [1331, 535] on div "Tại văn phòng" at bounding box center [1386, 533] width 218 height 18
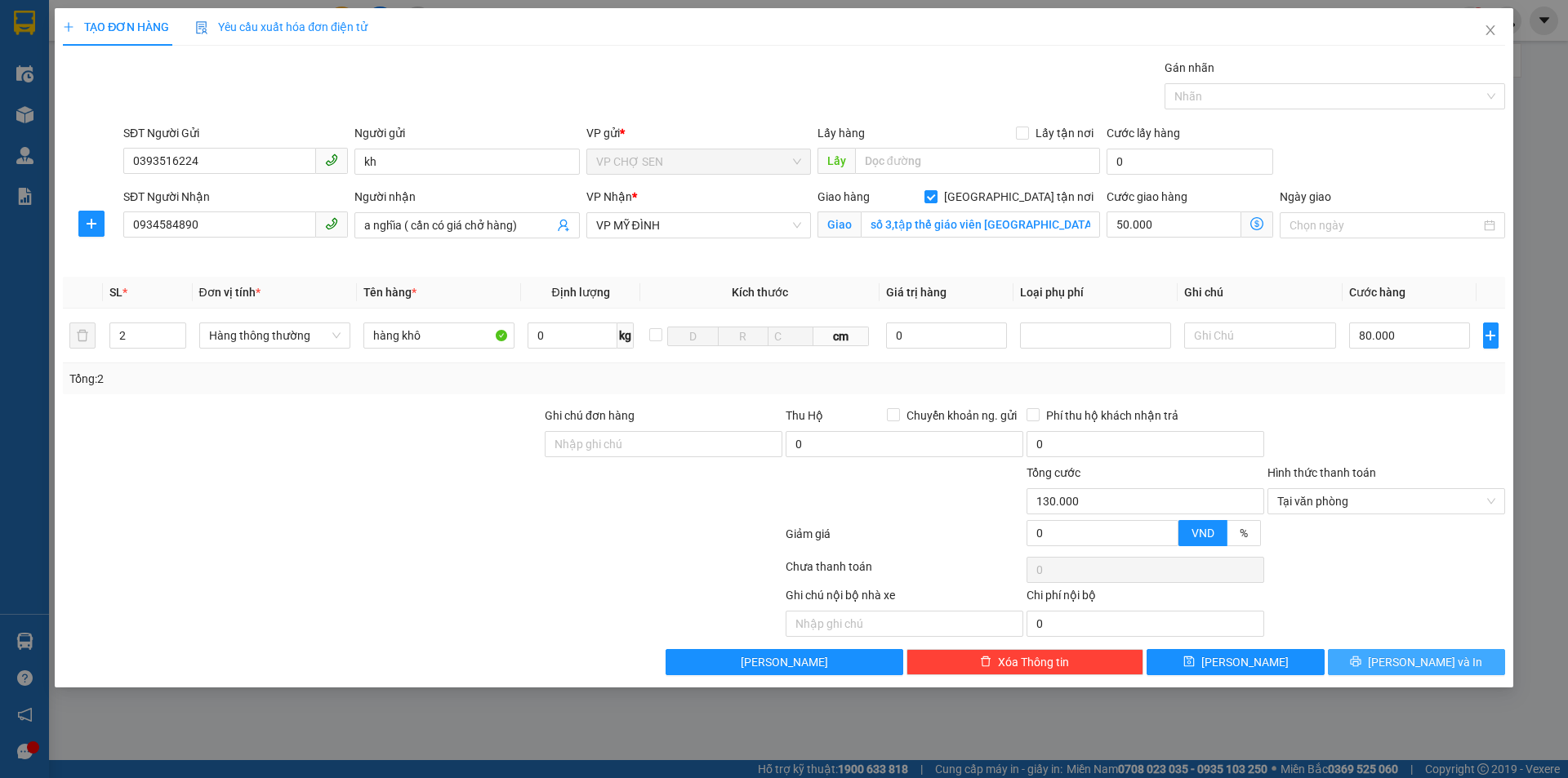
click at [1361, 657] on icon "printer" at bounding box center [1356, 661] width 10 height 10
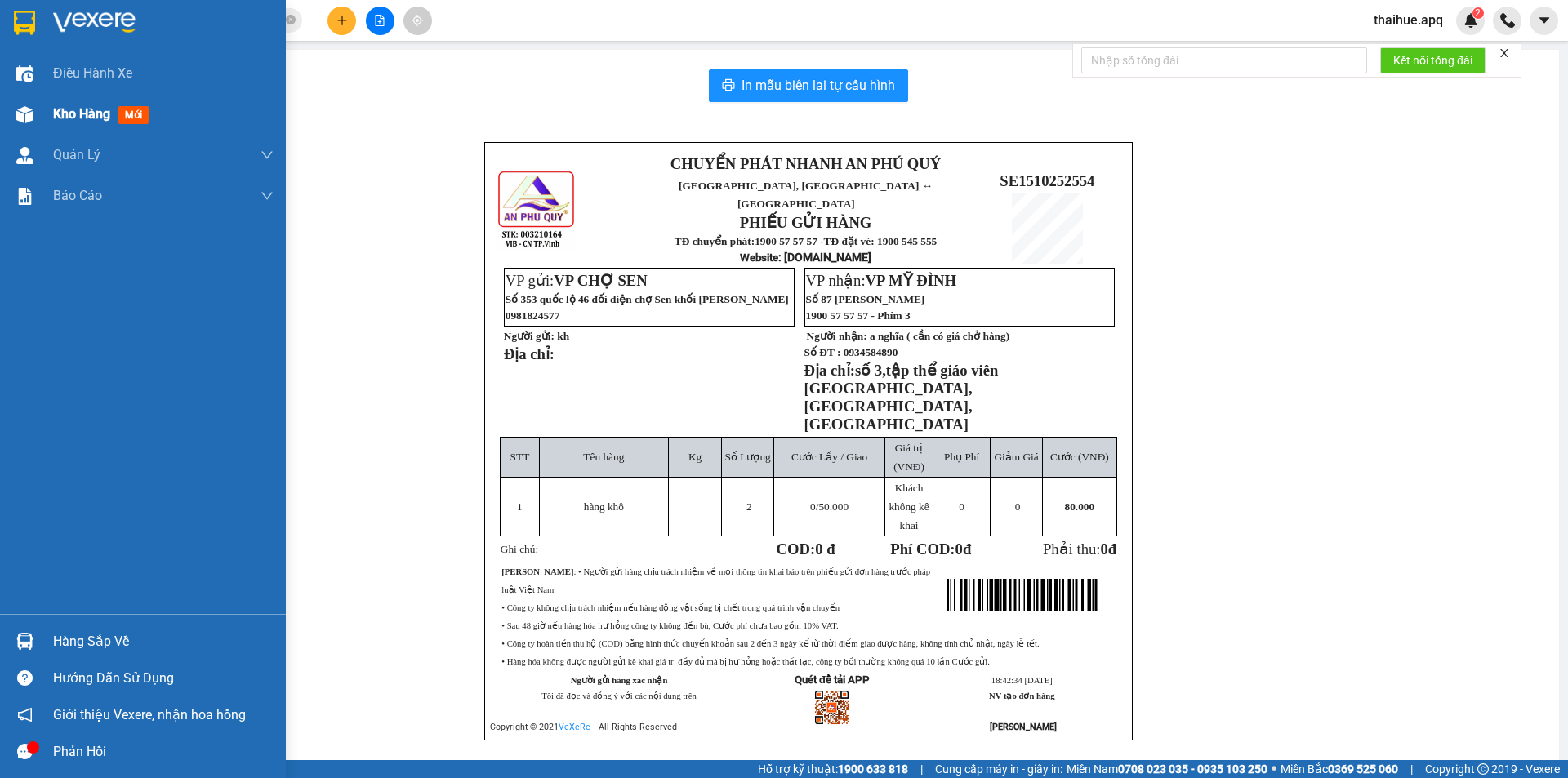
click at [59, 111] on span "Kho hàng" at bounding box center [82, 113] width 57 height 15
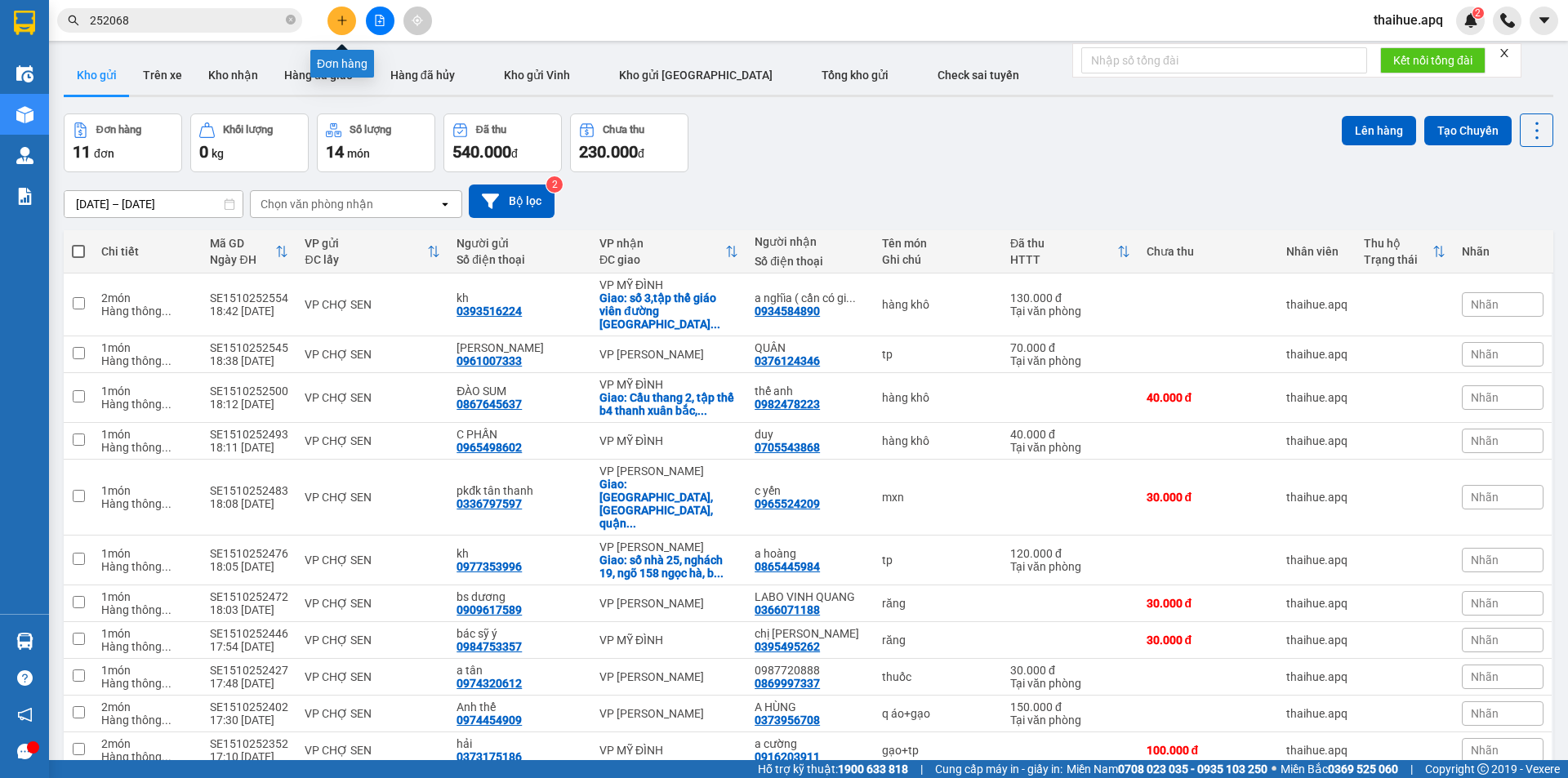
click at [341, 19] on icon "plus" at bounding box center [342, 20] width 11 height 11
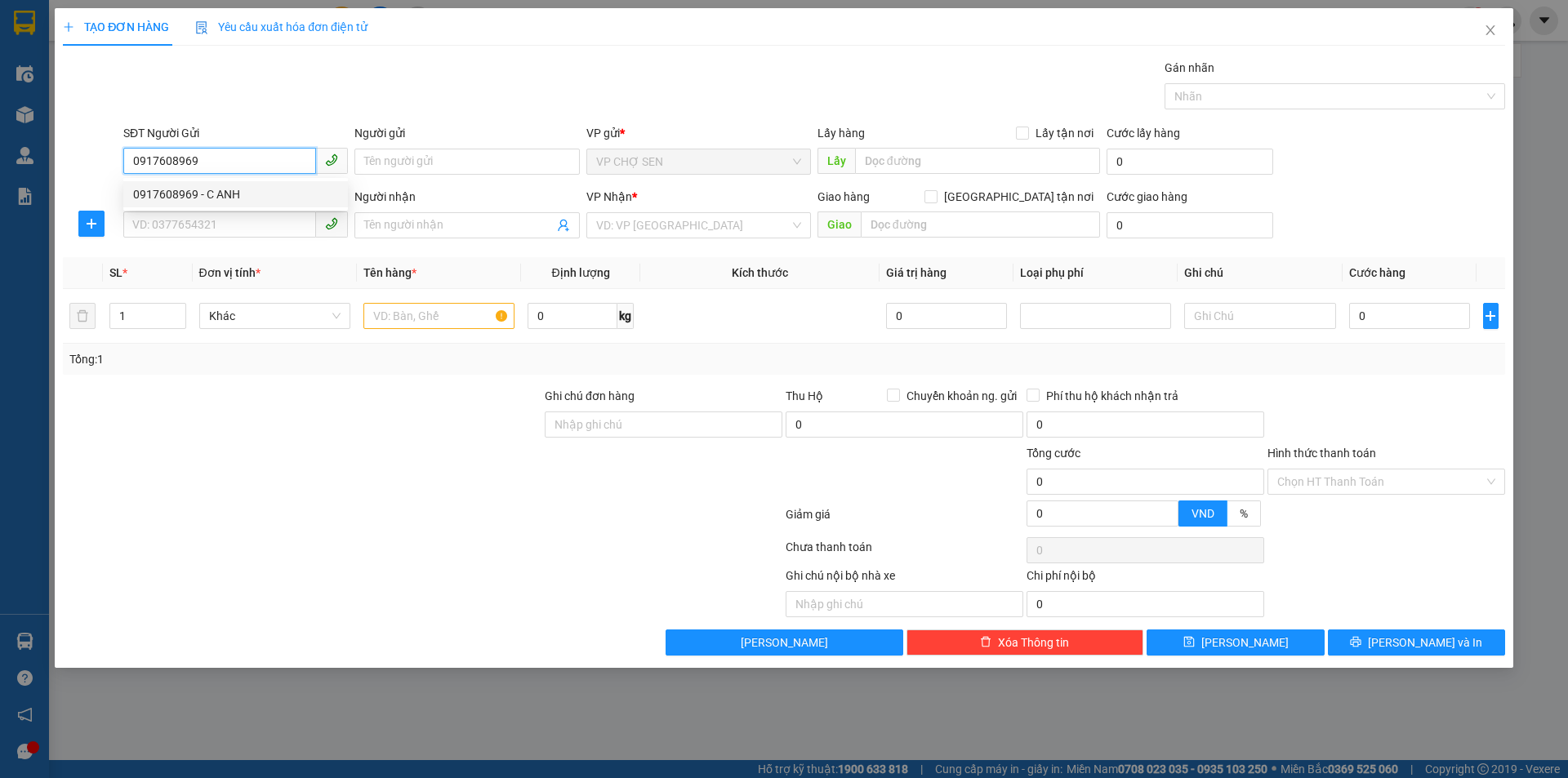
click at [215, 197] on div "0917608969 - C ANH" at bounding box center [235, 194] width 205 height 18
click at [197, 227] on input "SĐT Người Nhận" at bounding box center [219, 224] width 192 height 26
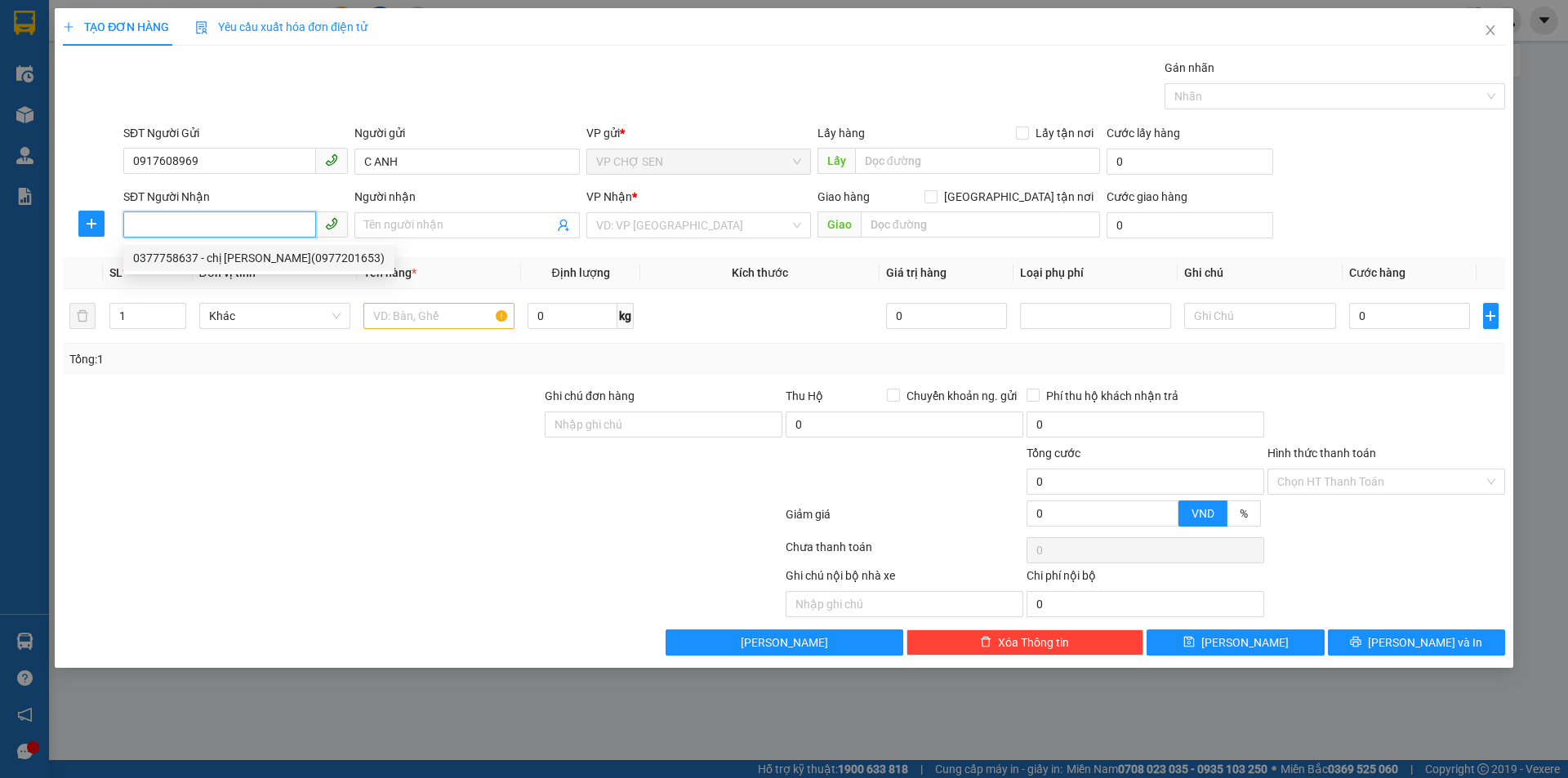
click at [218, 254] on div "0377758637 - chị [PERSON_NAME](0977201653)" at bounding box center [259, 257] width 251 height 18
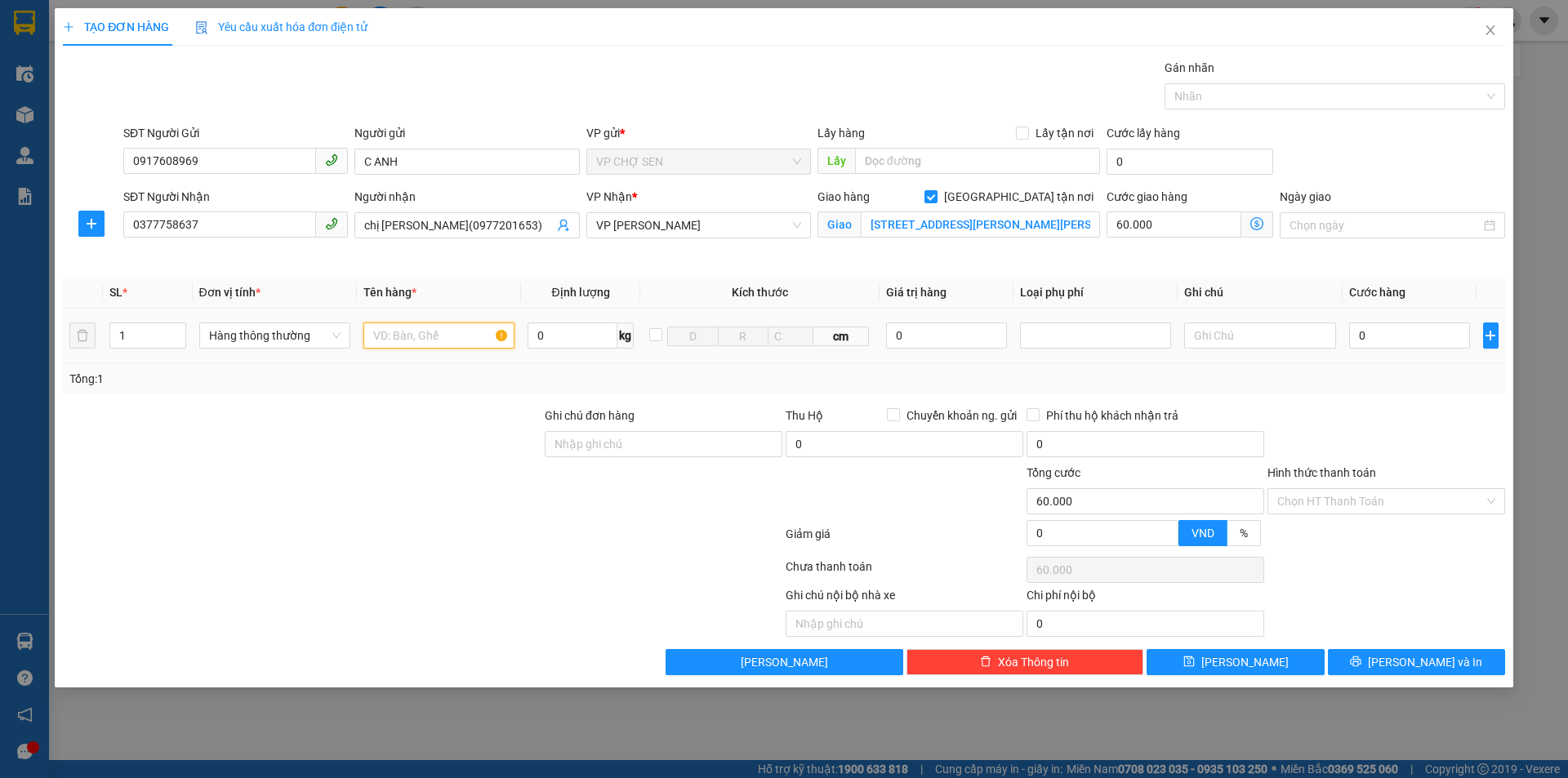
click at [394, 340] on input "text" at bounding box center [438, 335] width 151 height 26
click at [1255, 223] on icon "dollar-circle" at bounding box center [1256, 224] width 13 height 13
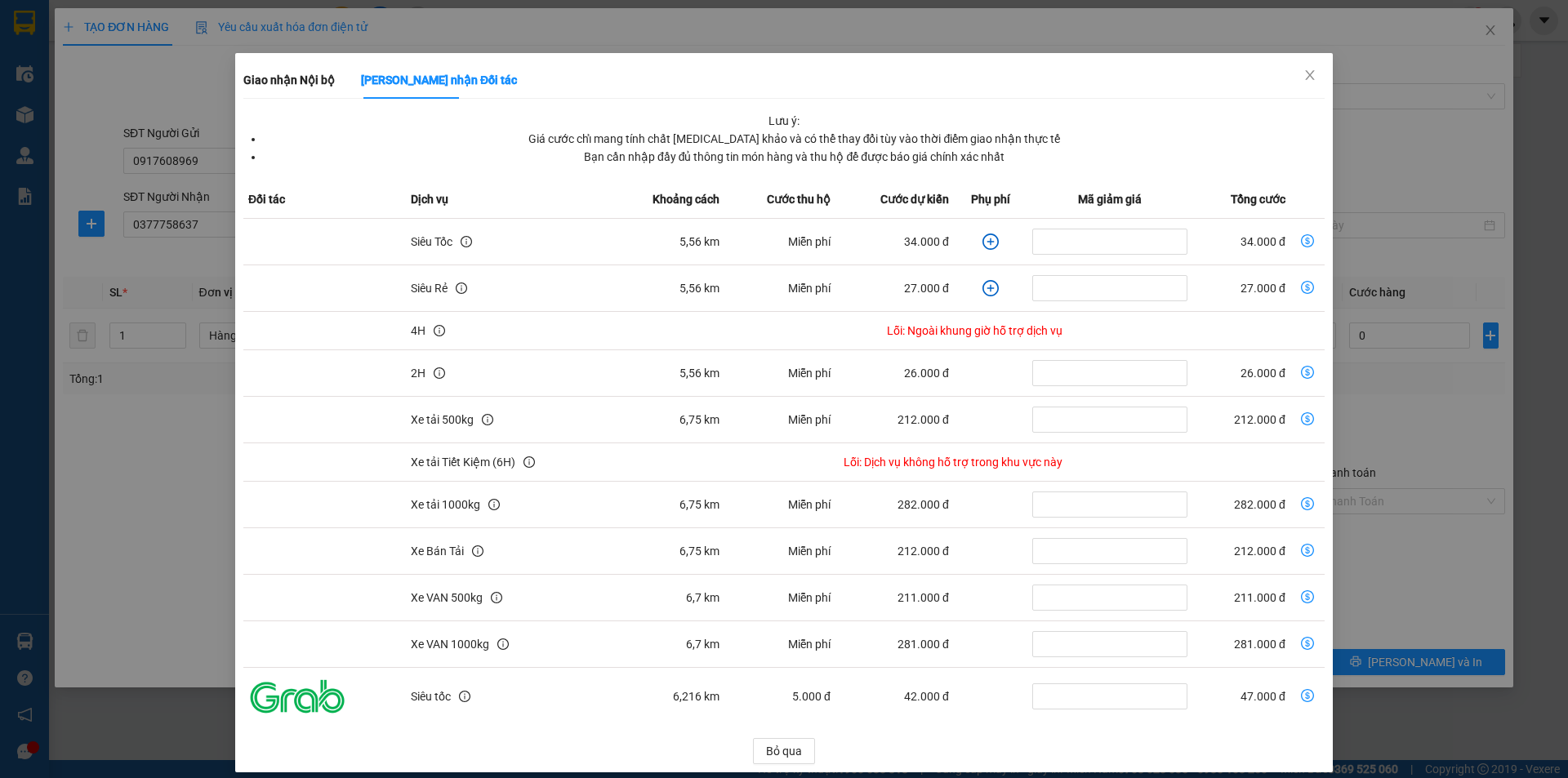
scroll to position [43, 0]
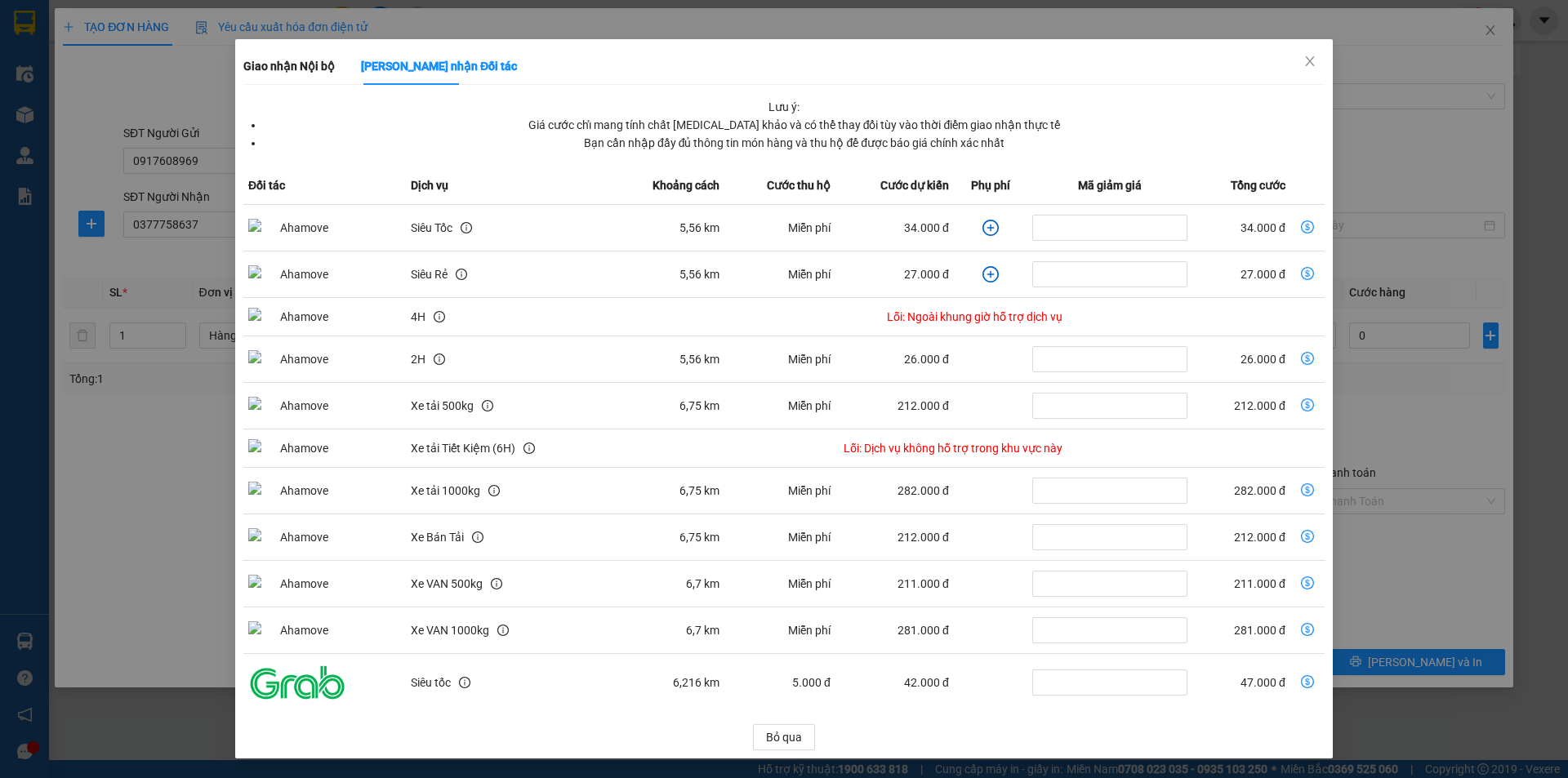
click at [1300, 226] on icon "dollar-circle" at bounding box center [1307, 227] width 13 height 13
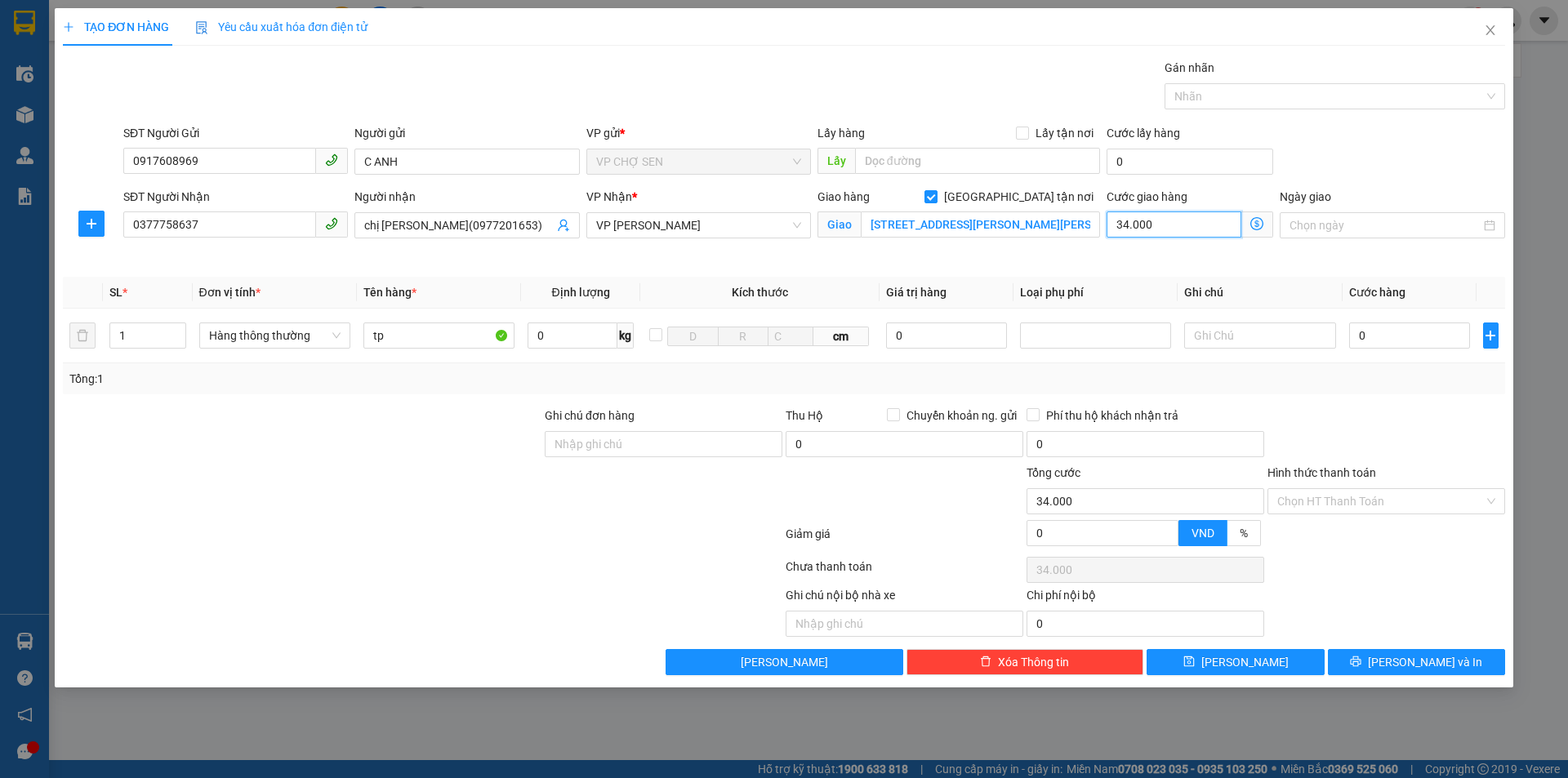
click at [1174, 214] on input "34.000" at bounding box center [1173, 224] width 134 height 26
click at [1358, 332] on input "0" at bounding box center [1410, 335] width 122 height 26
drag, startPoint x: 1365, startPoint y: 496, endPoint x: 1360, endPoint y: 514, distance: 18.7
click at [1365, 500] on input "Hình thức thanh toán" at bounding box center [1380, 501] width 207 height 25
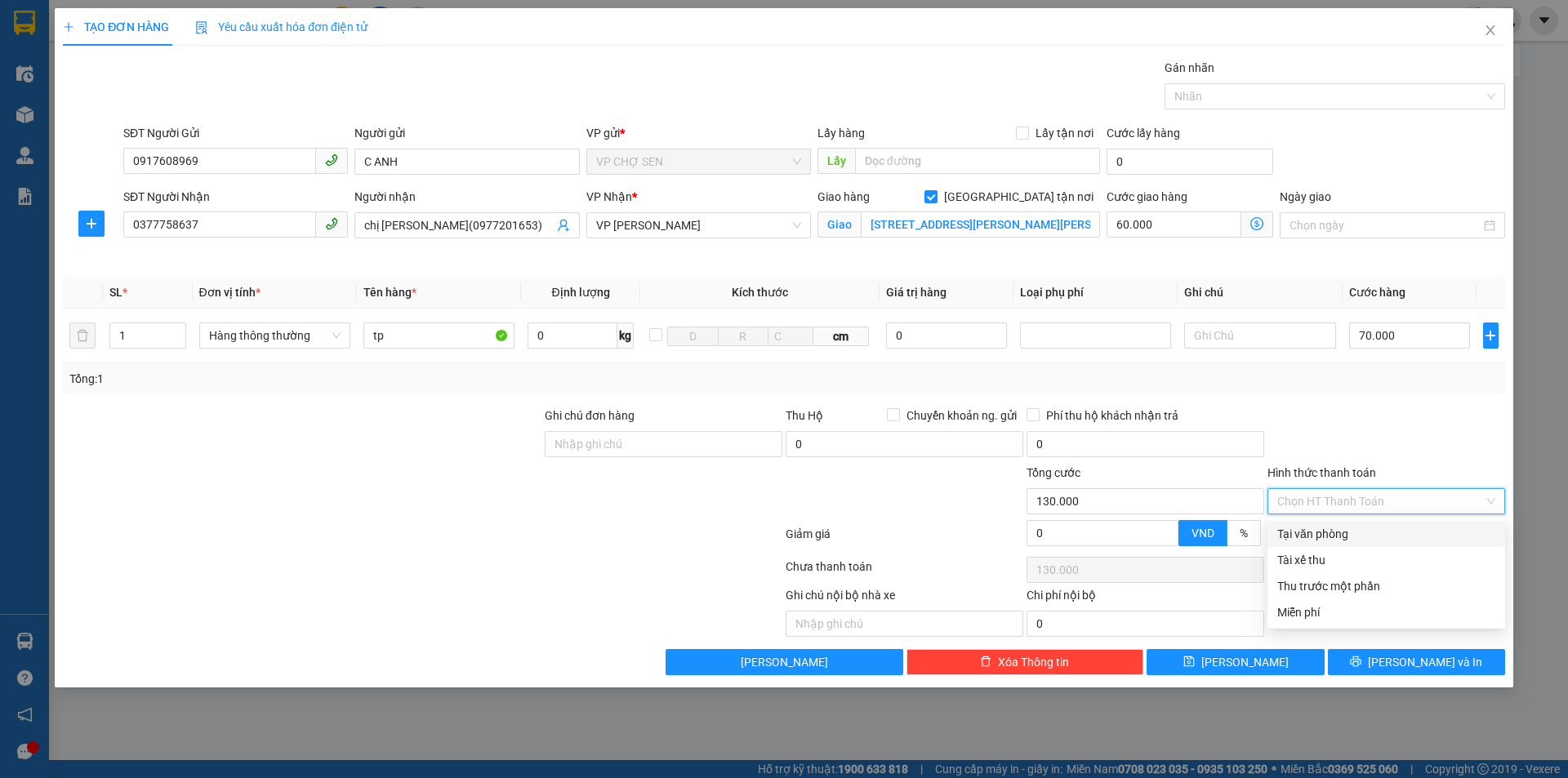
click at [1341, 537] on div "Tại văn phòng" at bounding box center [1386, 533] width 218 height 18
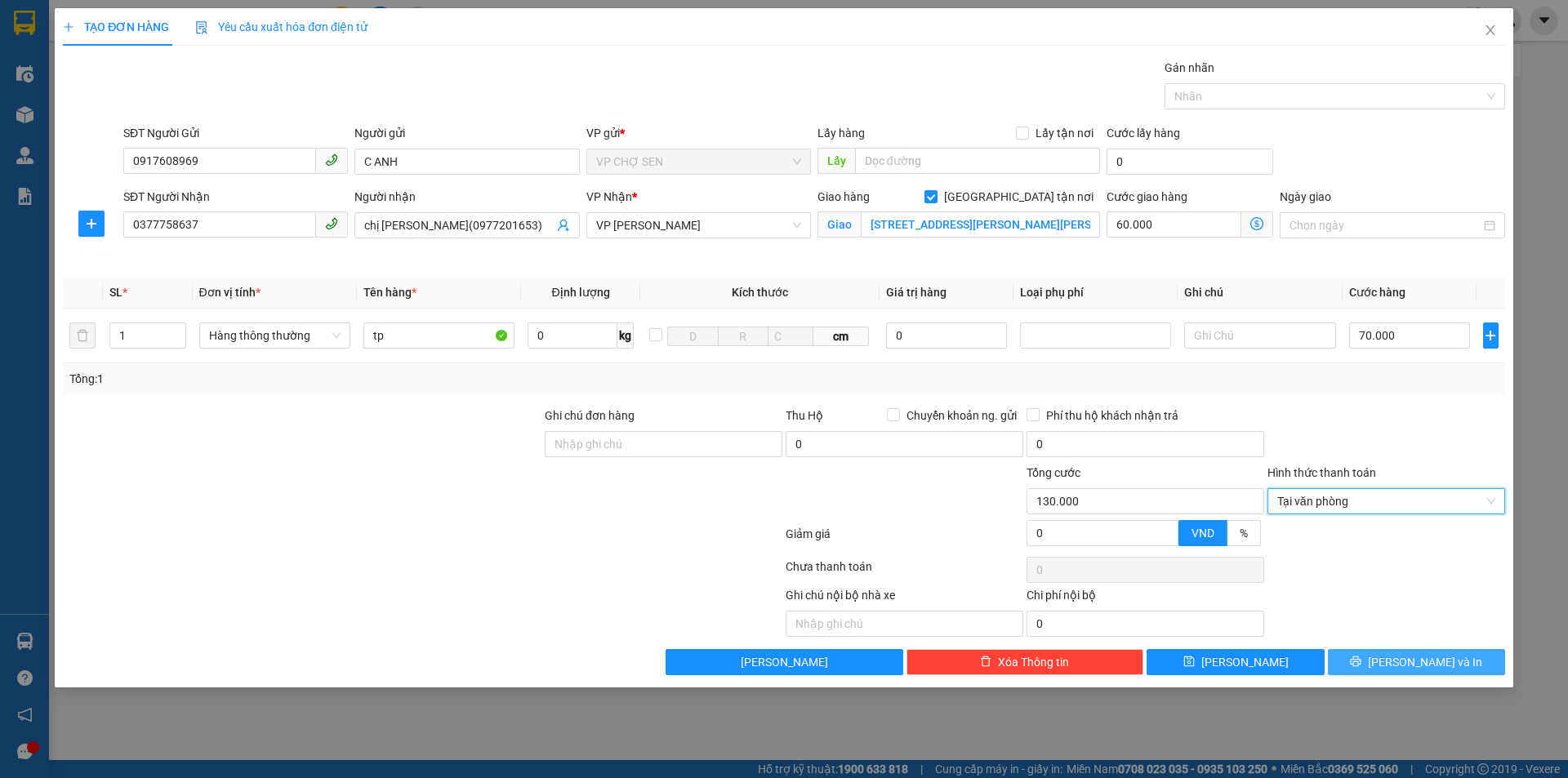
click at [1397, 655] on button "[PERSON_NAME] và In" at bounding box center [1417, 661] width 177 height 26
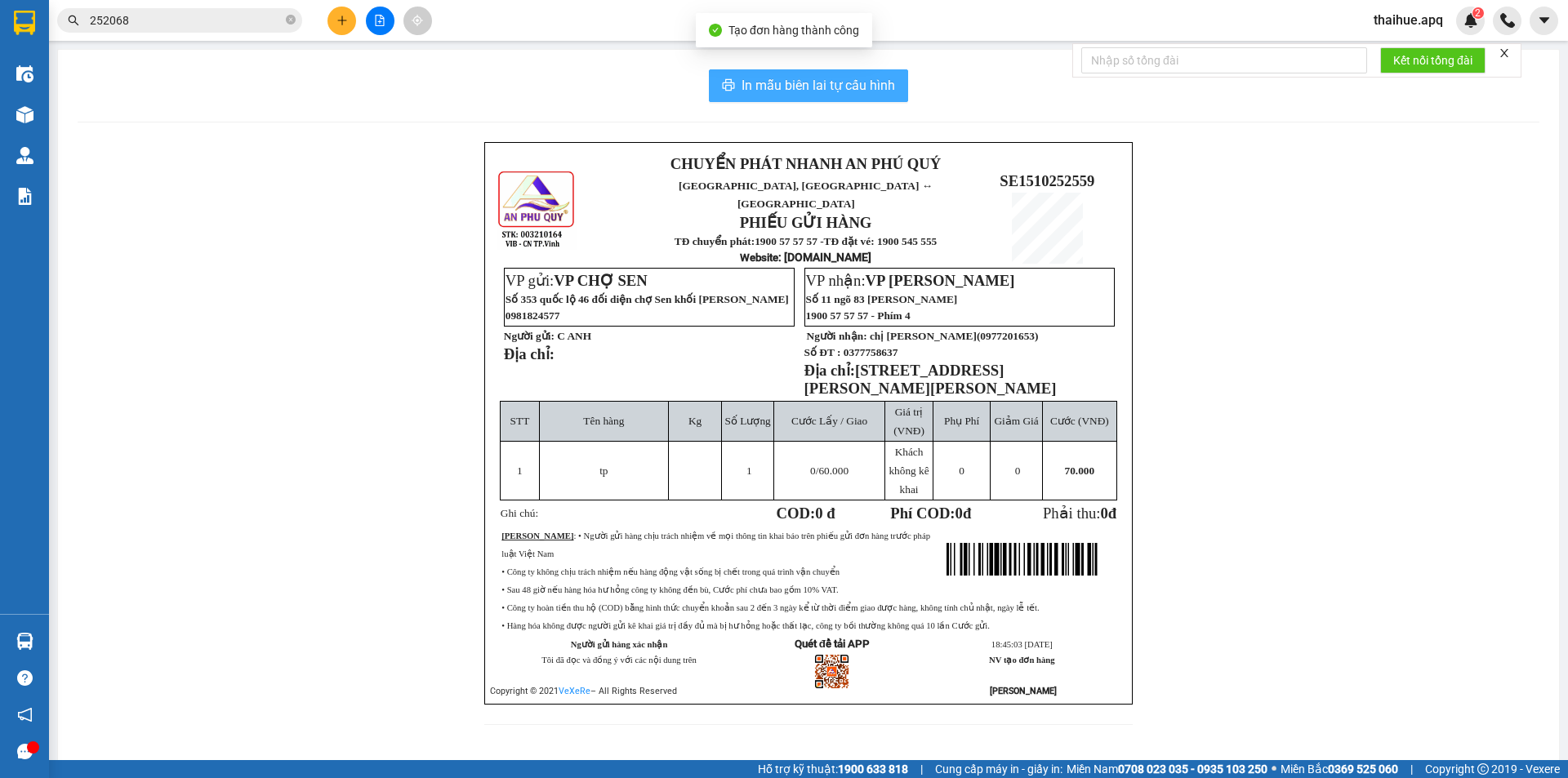
click at [857, 85] on span "In mẫu biên lai tự cấu hình" at bounding box center [817, 85] width 153 height 20
